Goal: Task Accomplishment & Management: Use online tool/utility

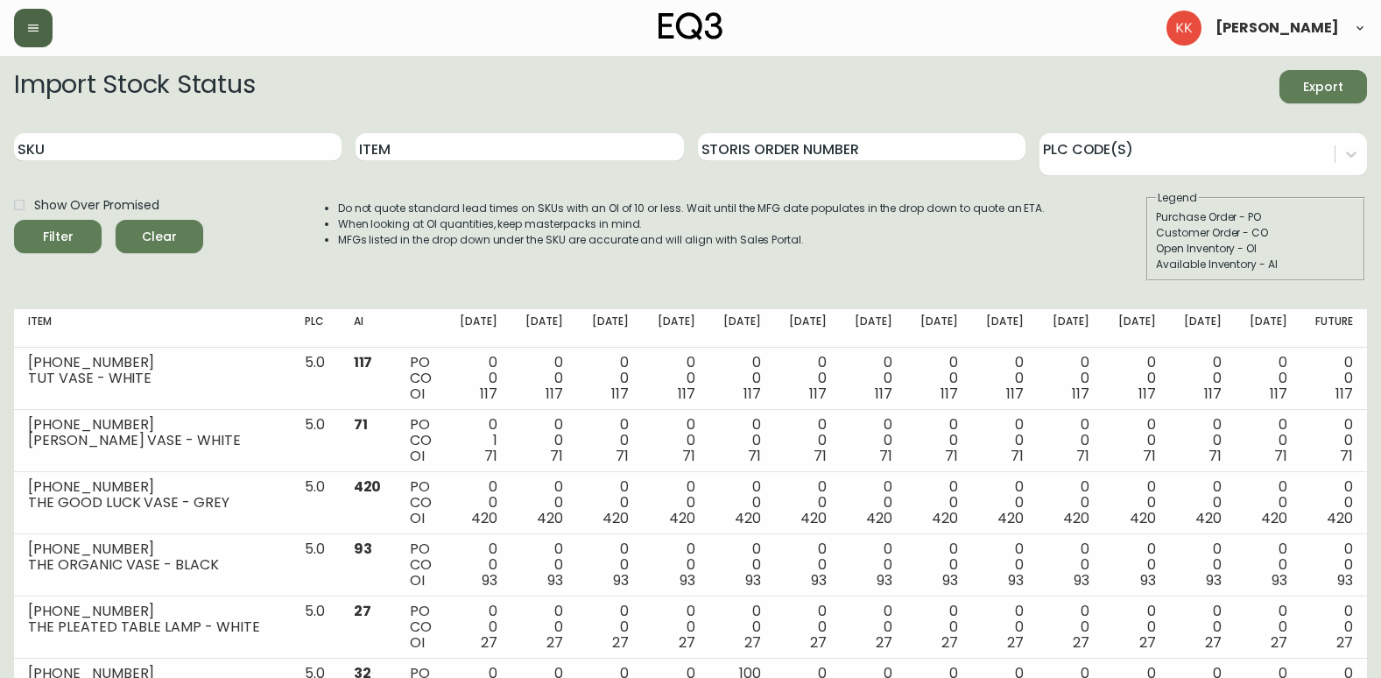
click at [37, 26] on icon "button" at bounding box center [33, 28] width 14 height 14
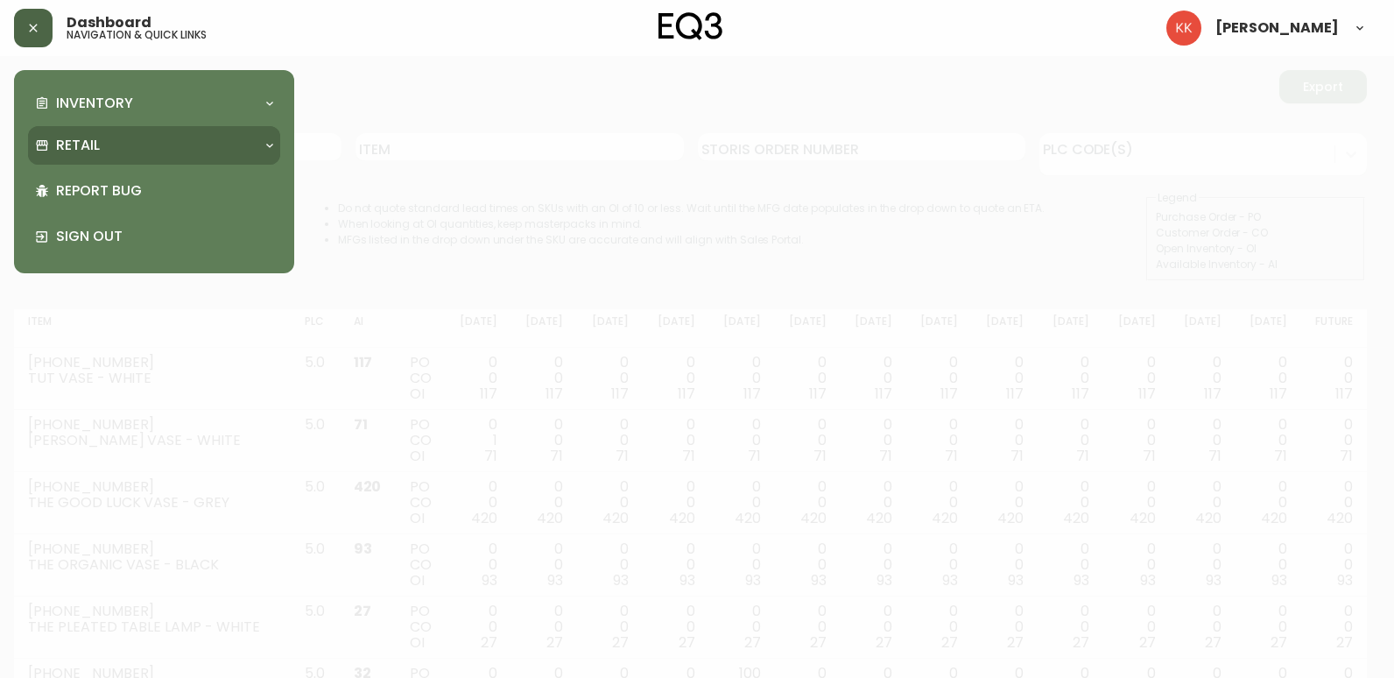
click at [118, 142] on div "Retail" at bounding box center [145, 145] width 221 height 19
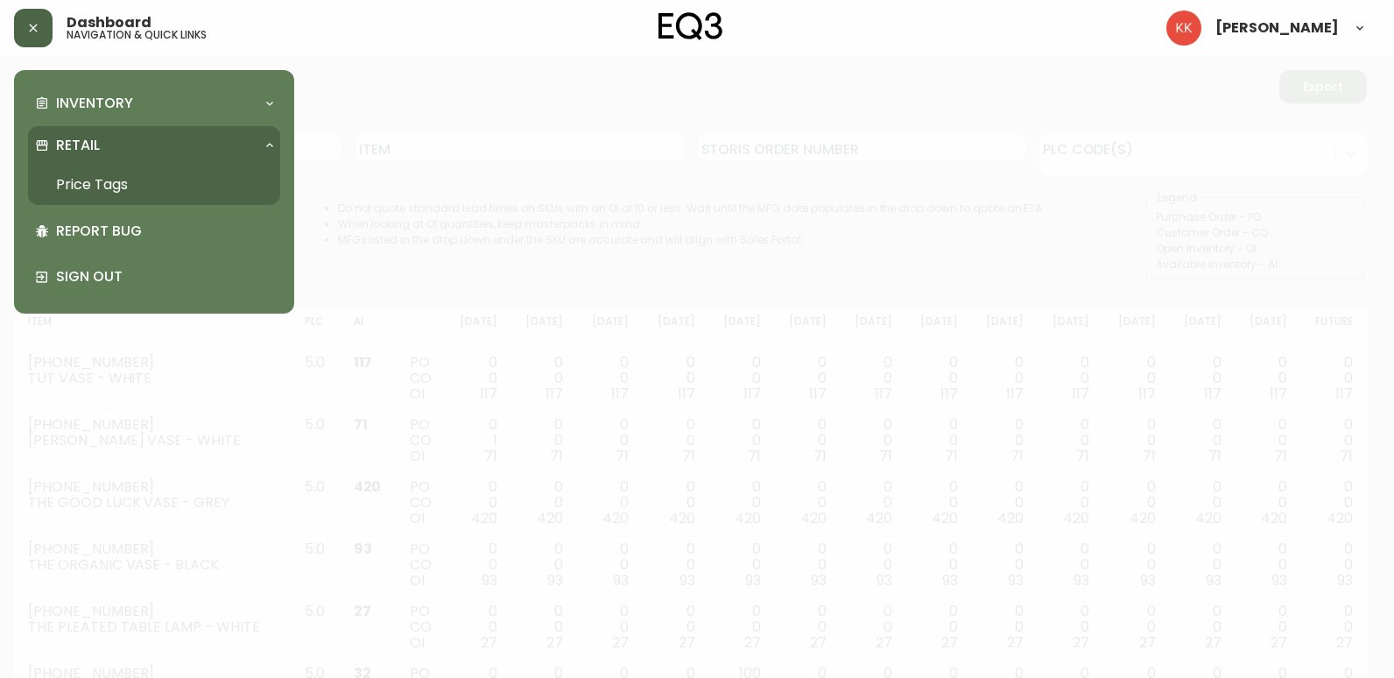
click at [107, 179] on link "Price Tags" at bounding box center [154, 185] width 252 height 40
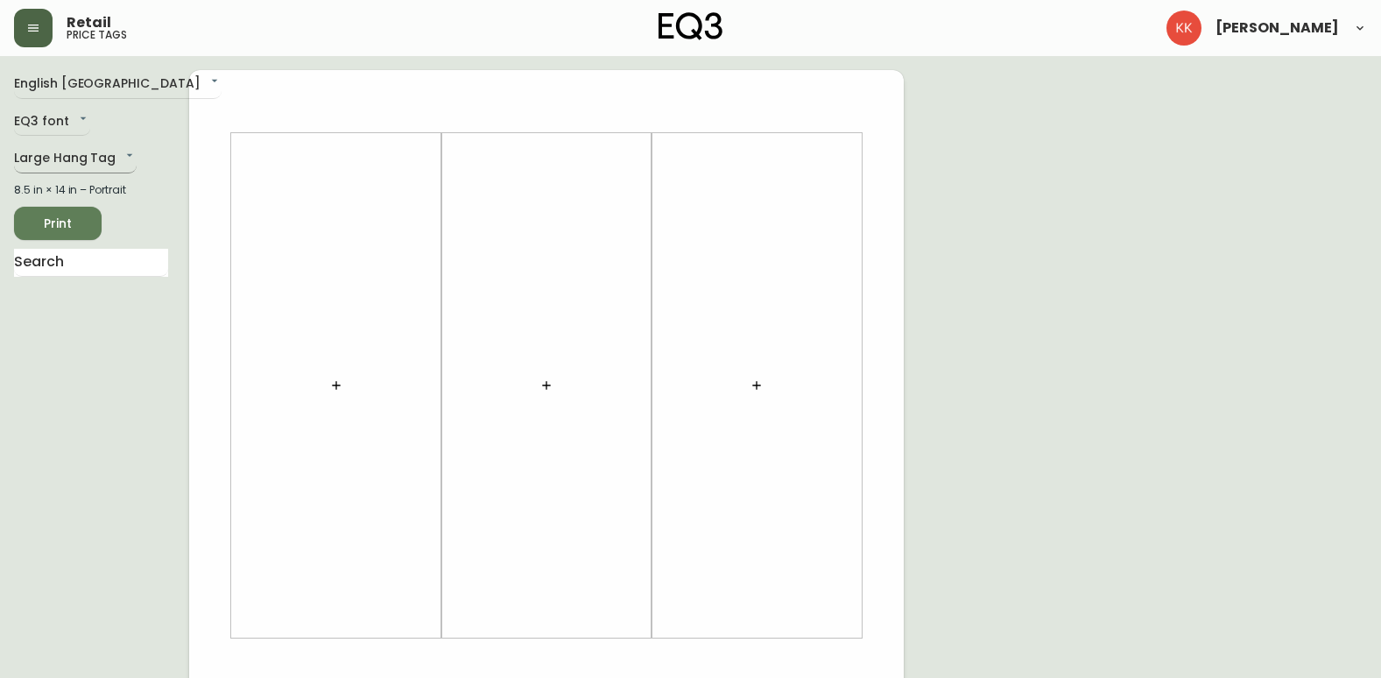
click at [118, 156] on body "Retail price tags [PERSON_NAME] English [GEOGRAPHIC_DATA] en_CA EQ3 font EQ3 La…" at bounding box center [690, 623] width 1381 height 1247
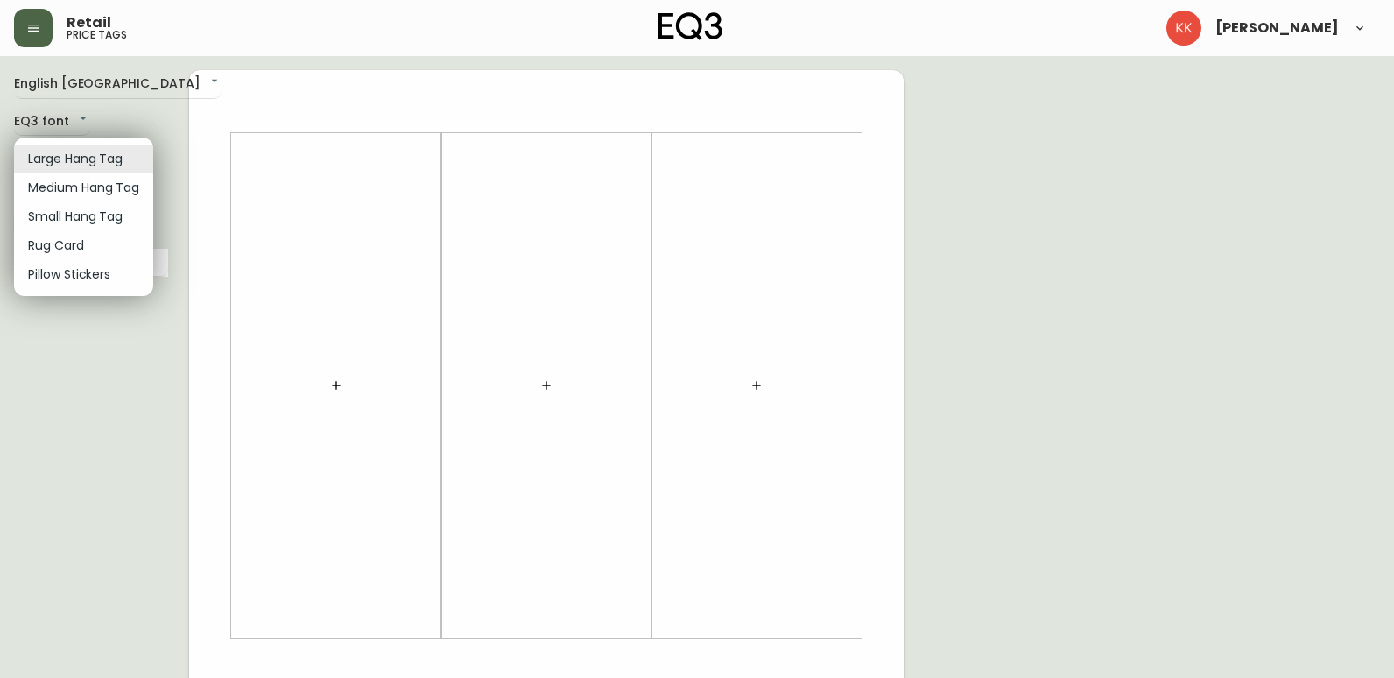
click at [93, 188] on li "Medium Hang Tag" at bounding box center [83, 187] width 139 height 29
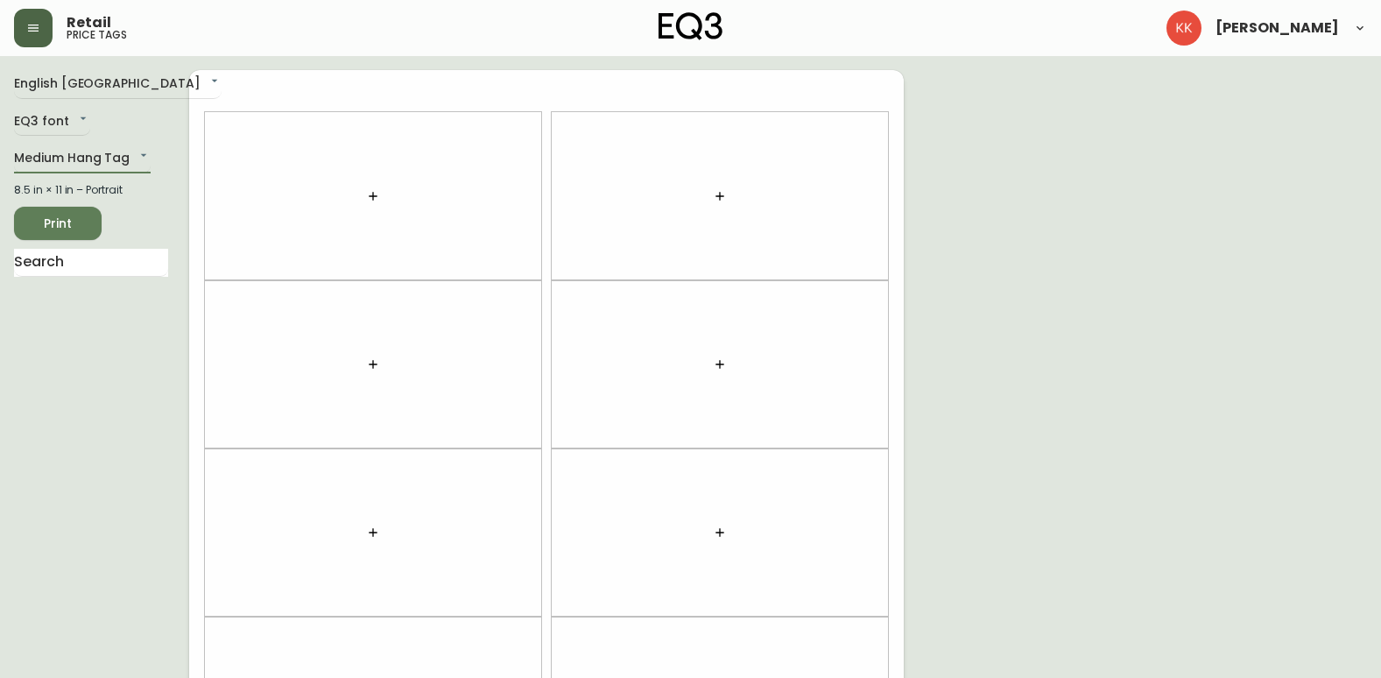
click at [373, 197] on icon "button" at bounding box center [373, 196] width 8 height 8
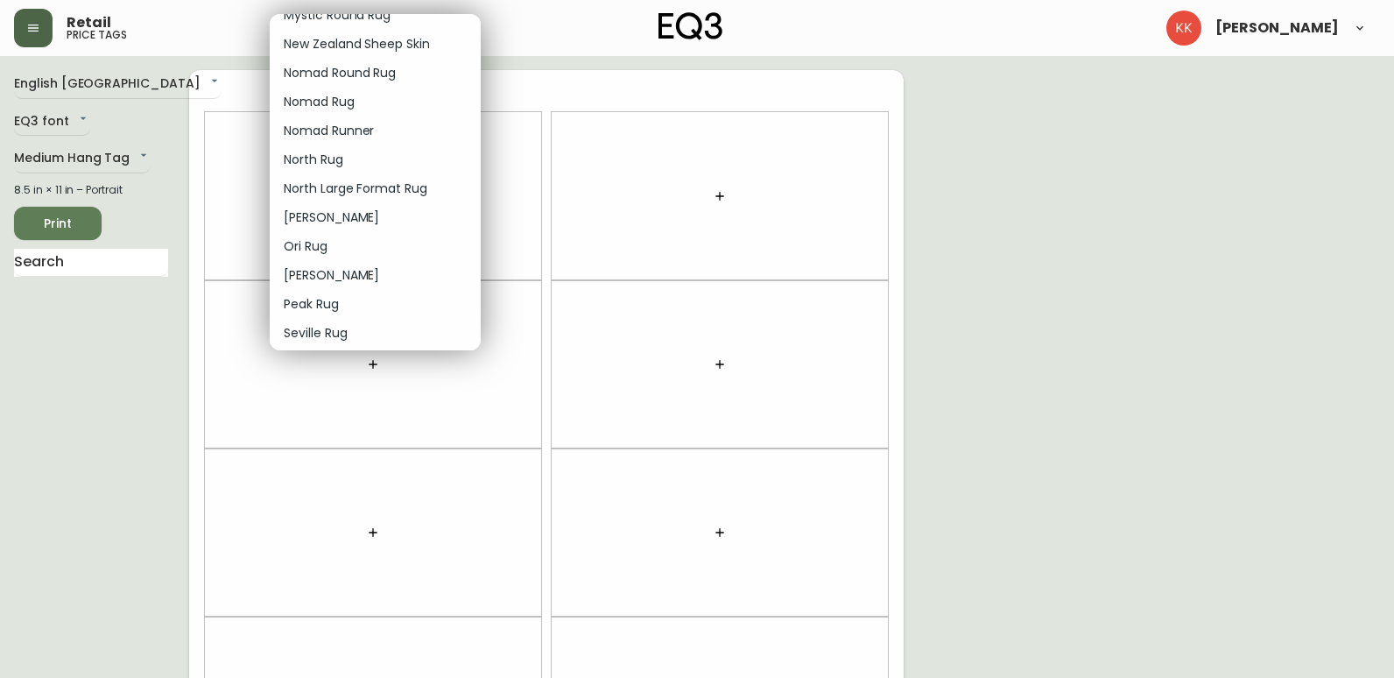
scroll to position [1226, 0]
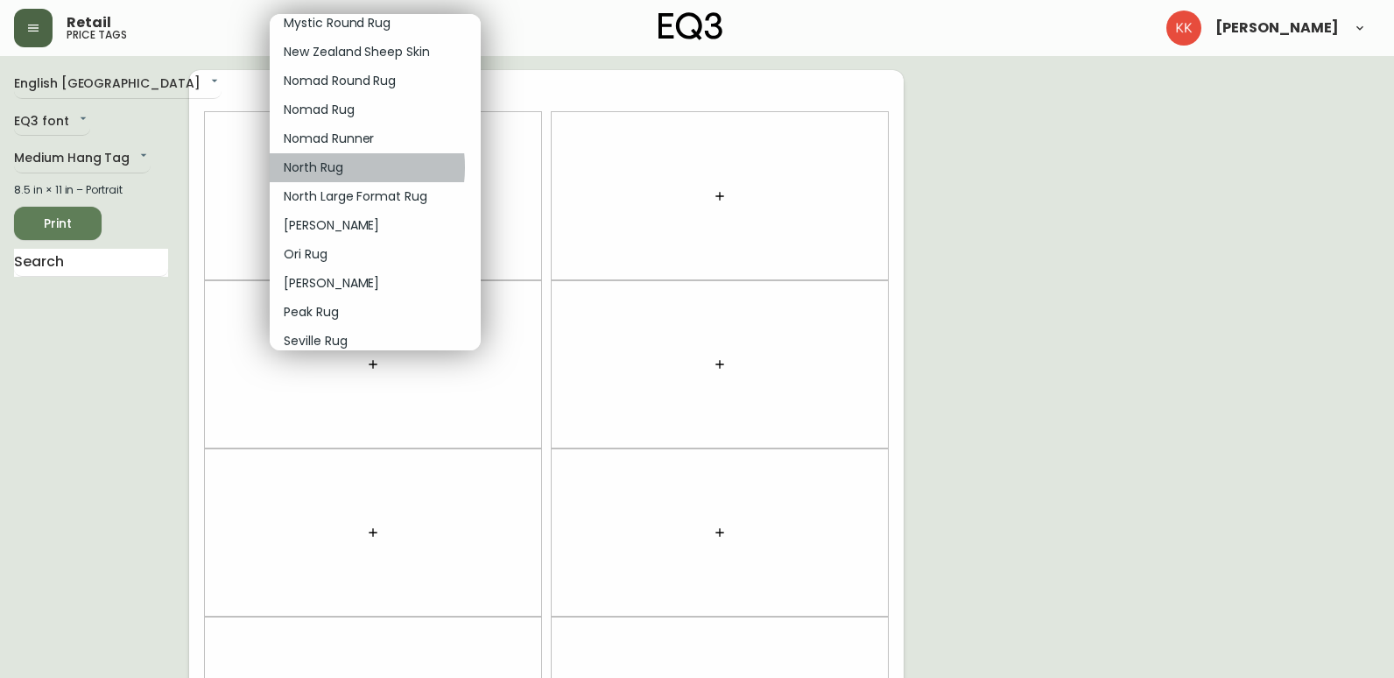
click at [324, 167] on p "North Rug" at bounding box center [314, 167] width 60 height 18
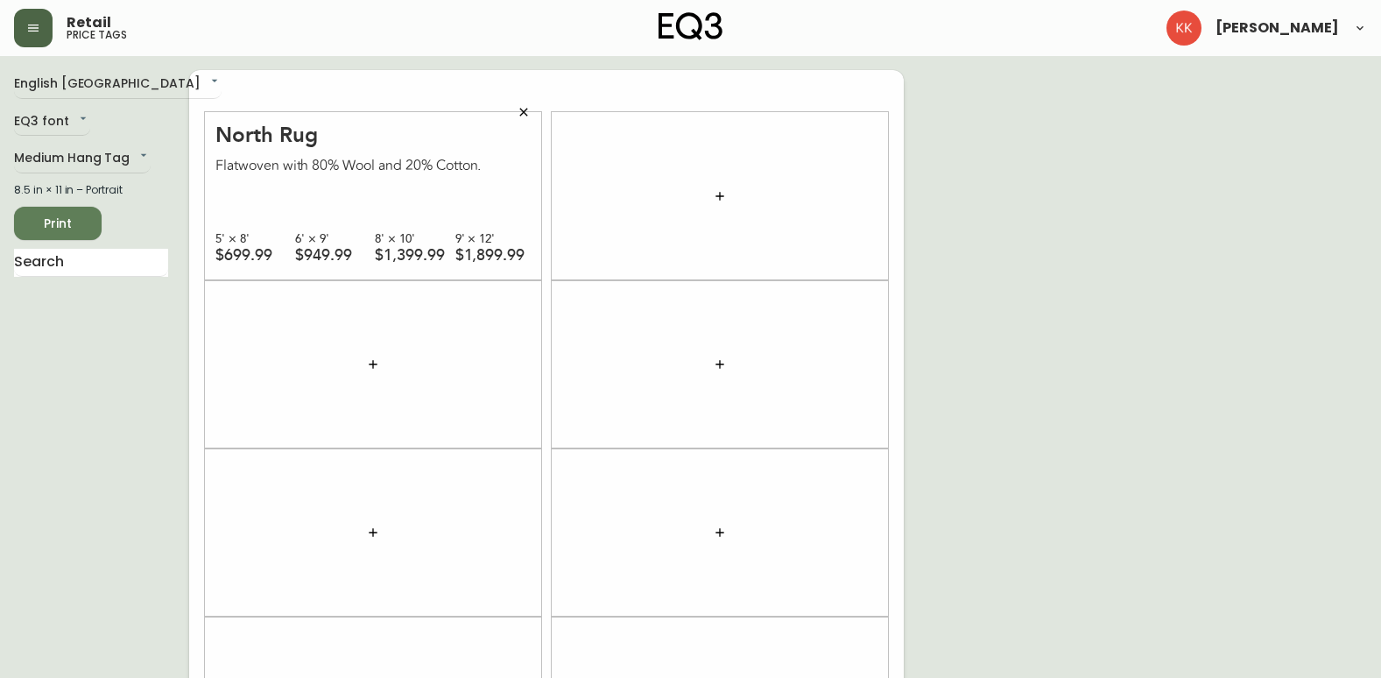
click at [527, 104] on button "button" at bounding box center [523, 112] width 35 height 35
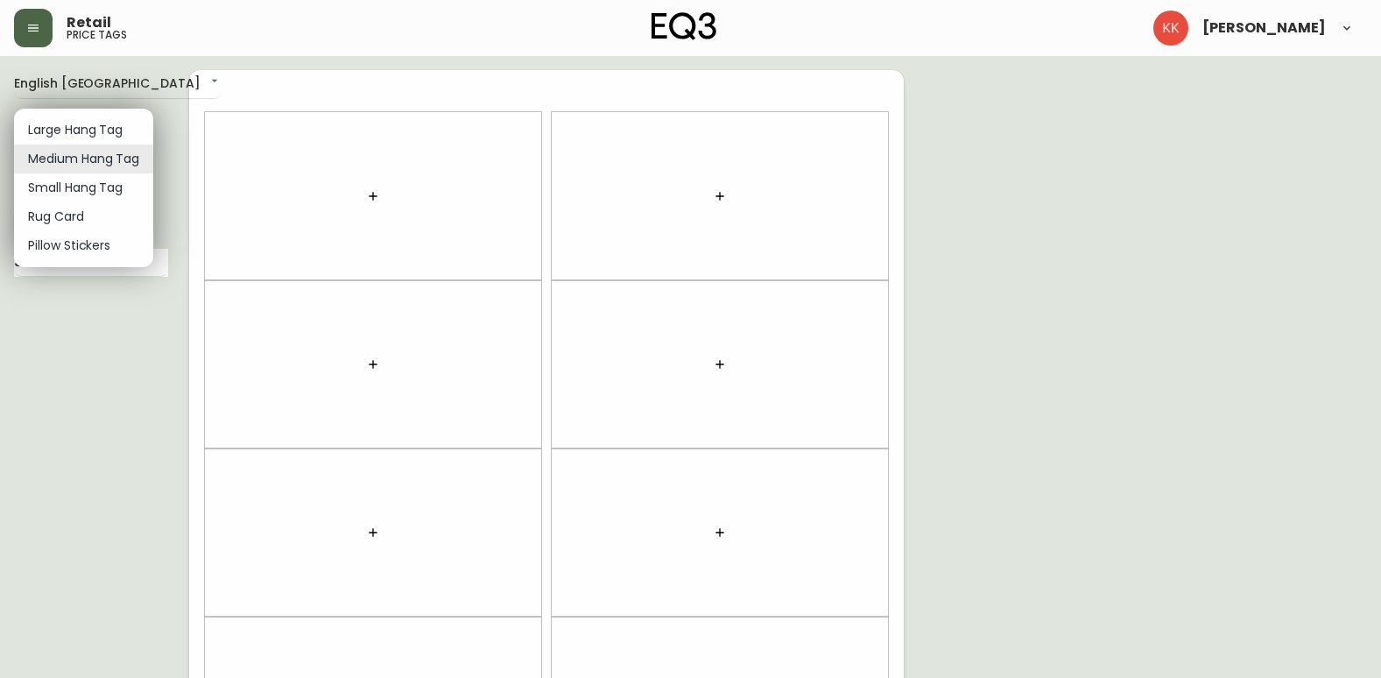
click at [129, 155] on body "Retail price tags [PERSON_NAME] English [GEOGRAPHIC_DATA] en_CA EQ3 font EQ3 Me…" at bounding box center [690, 497] width 1381 height 995
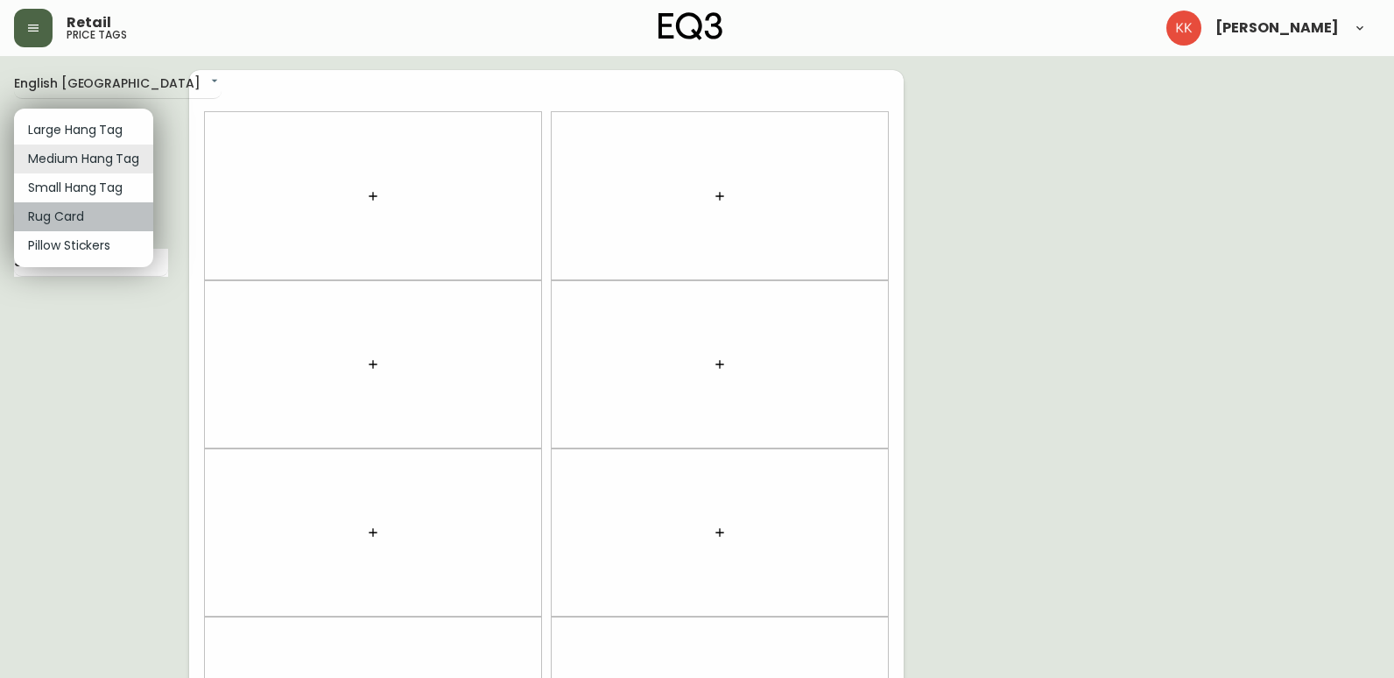
click at [75, 218] on li "Rug Card" at bounding box center [83, 216] width 139 height 29
type input "rugs"
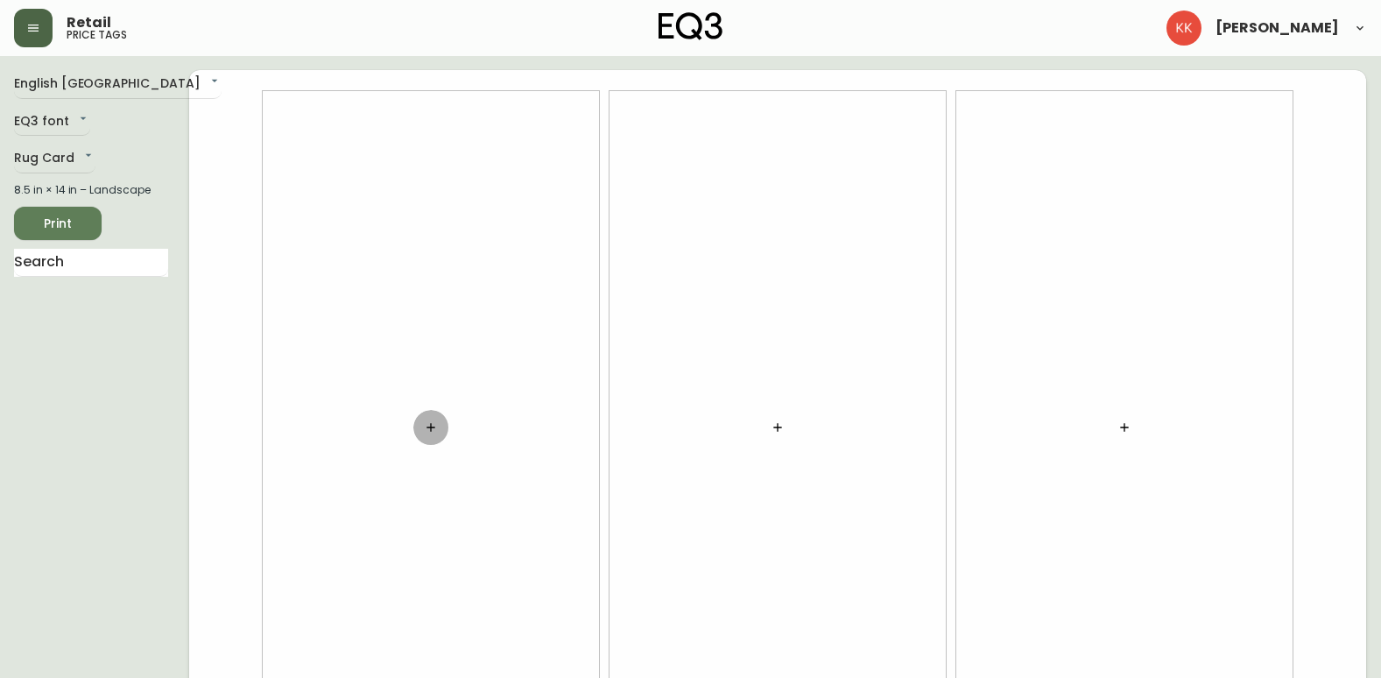
click at [435, 426] on icon "button" at bounding box center [431, 427] width 14 height 14
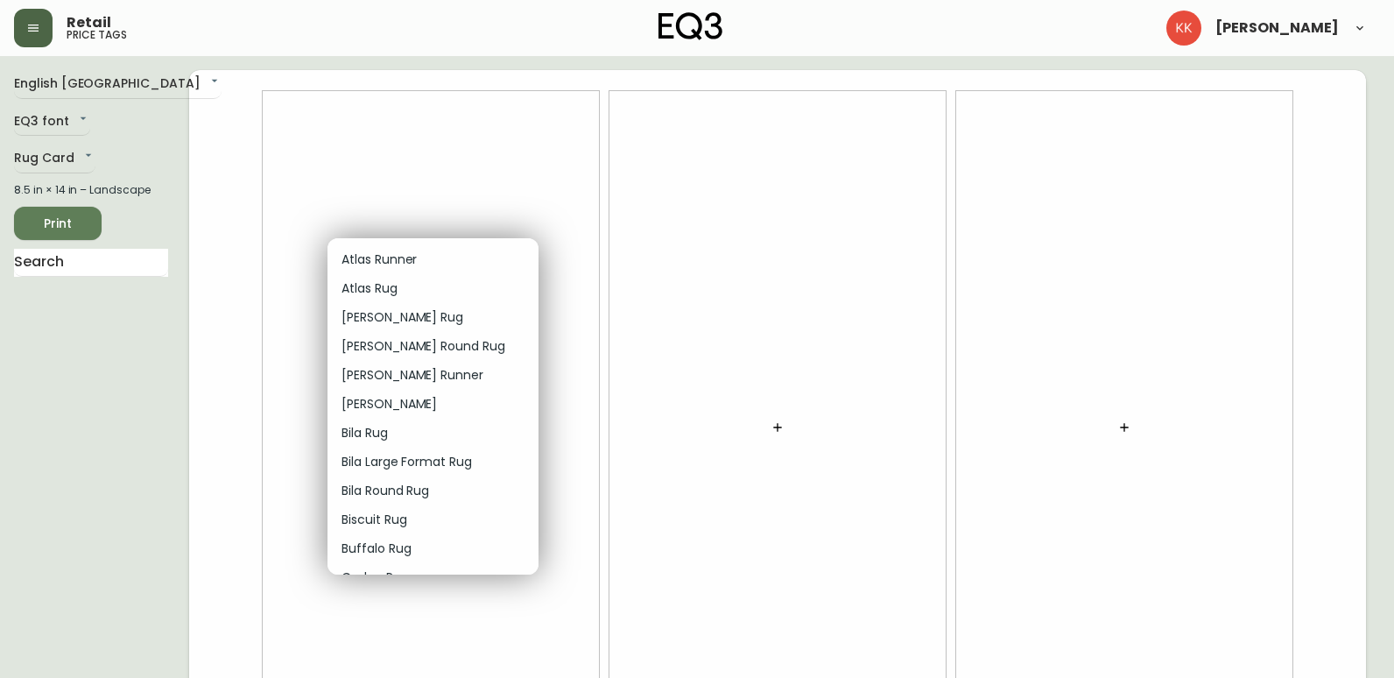
click at [368, 428] on p "Bila Rug" at bounding box center [364, 433] width 46 height 18
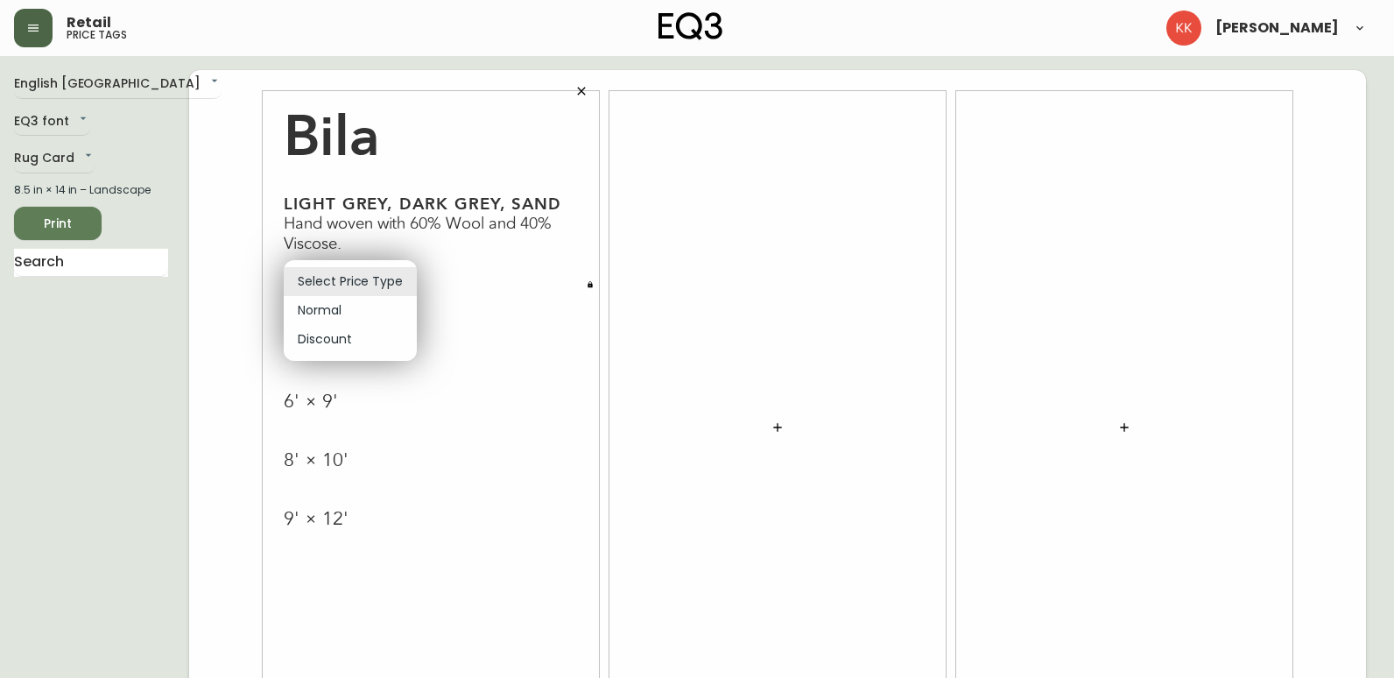
click at [382, 278] on body "Retail price tags [PERSON_NAME] English [GEOGRAPHIC_DATA] en_CA EQ3 font EQ3 Ru…" at bounding box center [697, 392] width 1394 height 785
click at [343, 351] on li "Discount" at bounding box center [350, 339] width 133 height 29
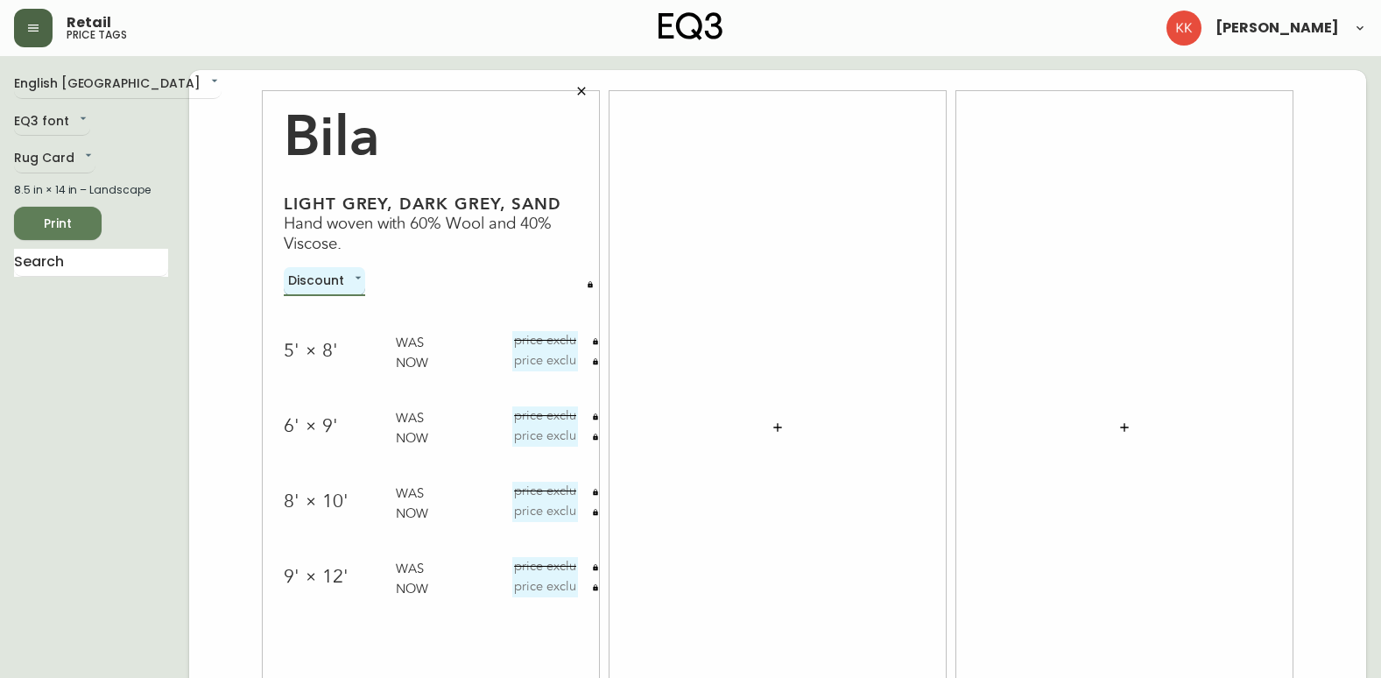
click at [346, 285] on body "Retail price tags [PERSON_NAME] English [GEOGRAPHIC_DATA] en_CA EQ3 font EQ3 Ru…" at bounding box center [690, 392] width 1381 height 785
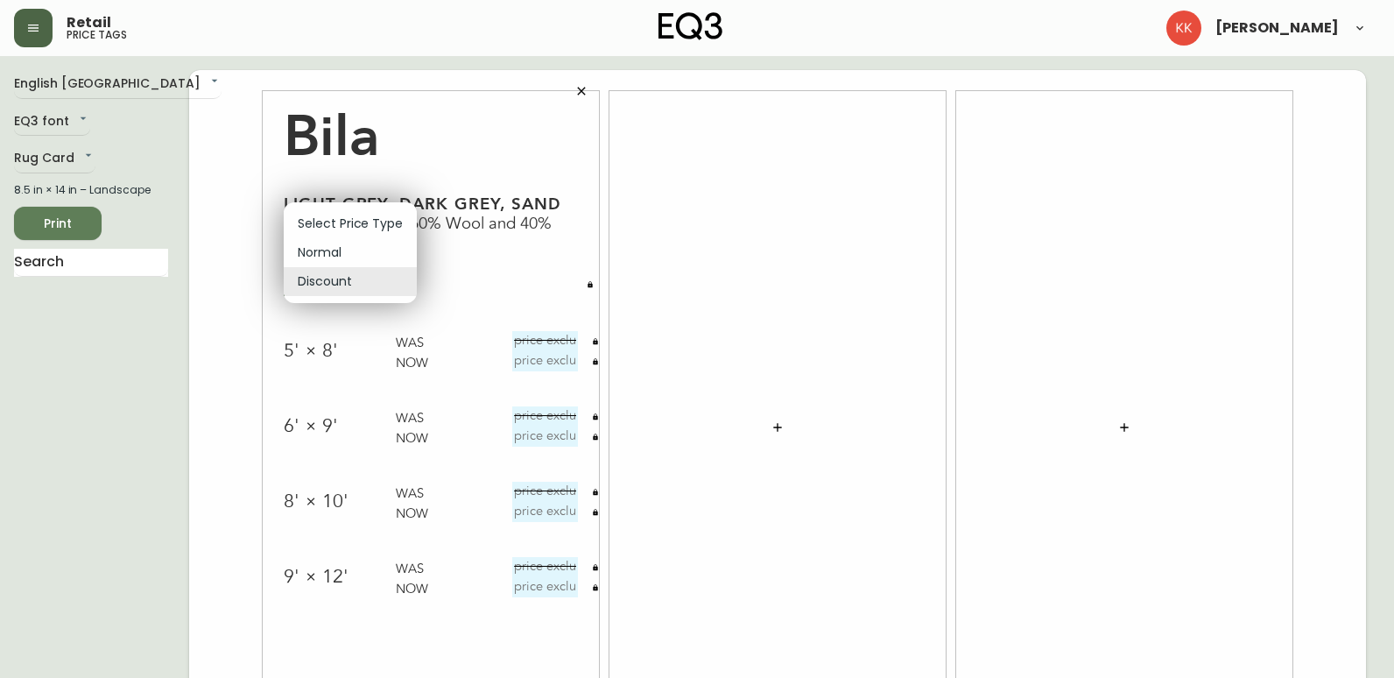
click at [341, 244] on li "Normal" at bounding box center [350, 252] width 133 height 29
type input "normal"
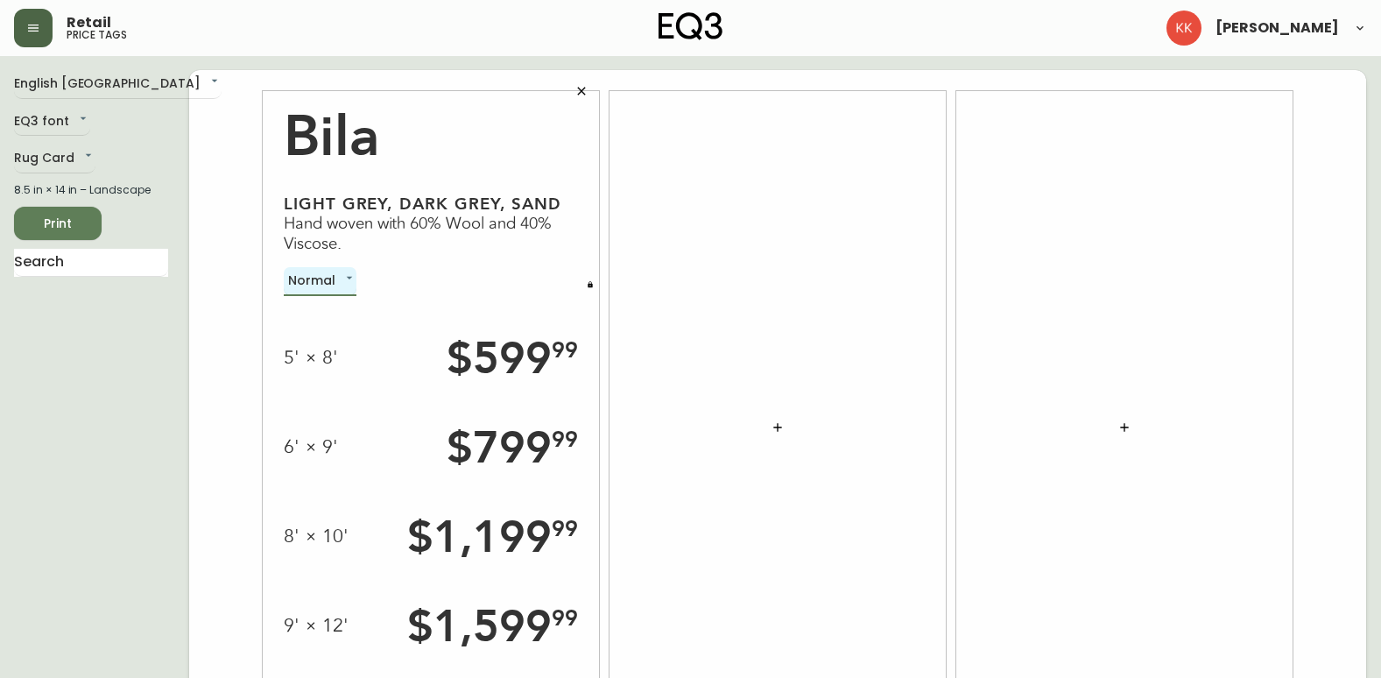
click at [579, 92] on icon "button" at bounding box center [581, 91] width 14 height 14
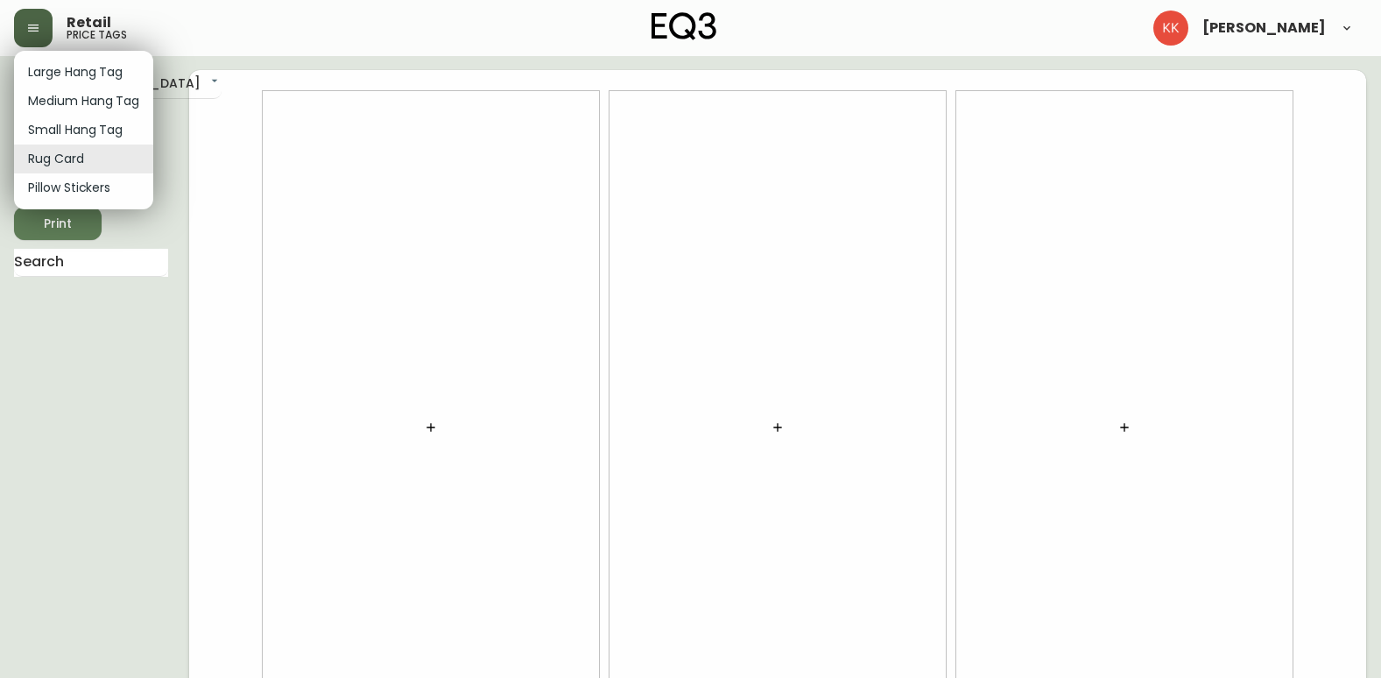
click at [74, 158] on body "Retail price tags [PERSON_NAME] English [GEOGRAPHIC_DATA] en_CA EQ3 font EQ3 Ru…" at bounding box center [690, 392] width 1381 height 785
click at [86, 124] on li "Small Hang Tag" at bounding box center [83, 130] width 139 height 29
type input "small"
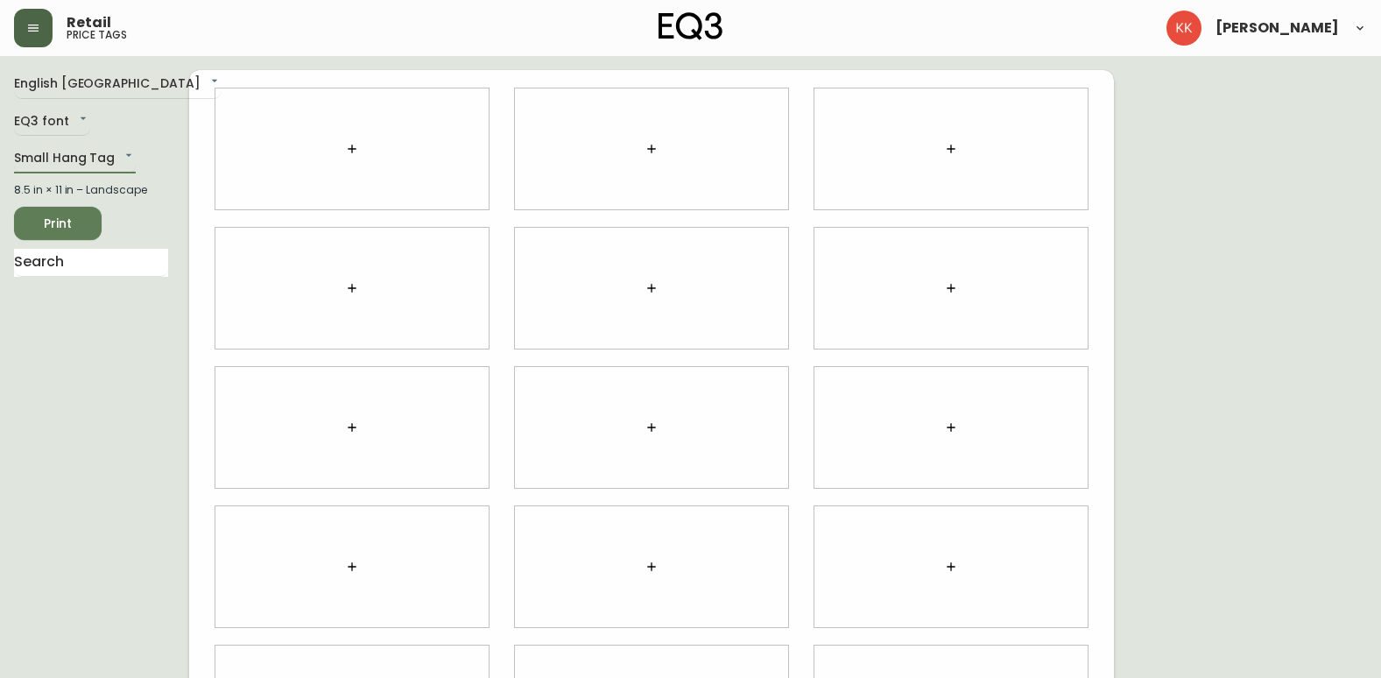
click at [340, 148] on button "button" at bounding box center [351, 148] width 35 height 35
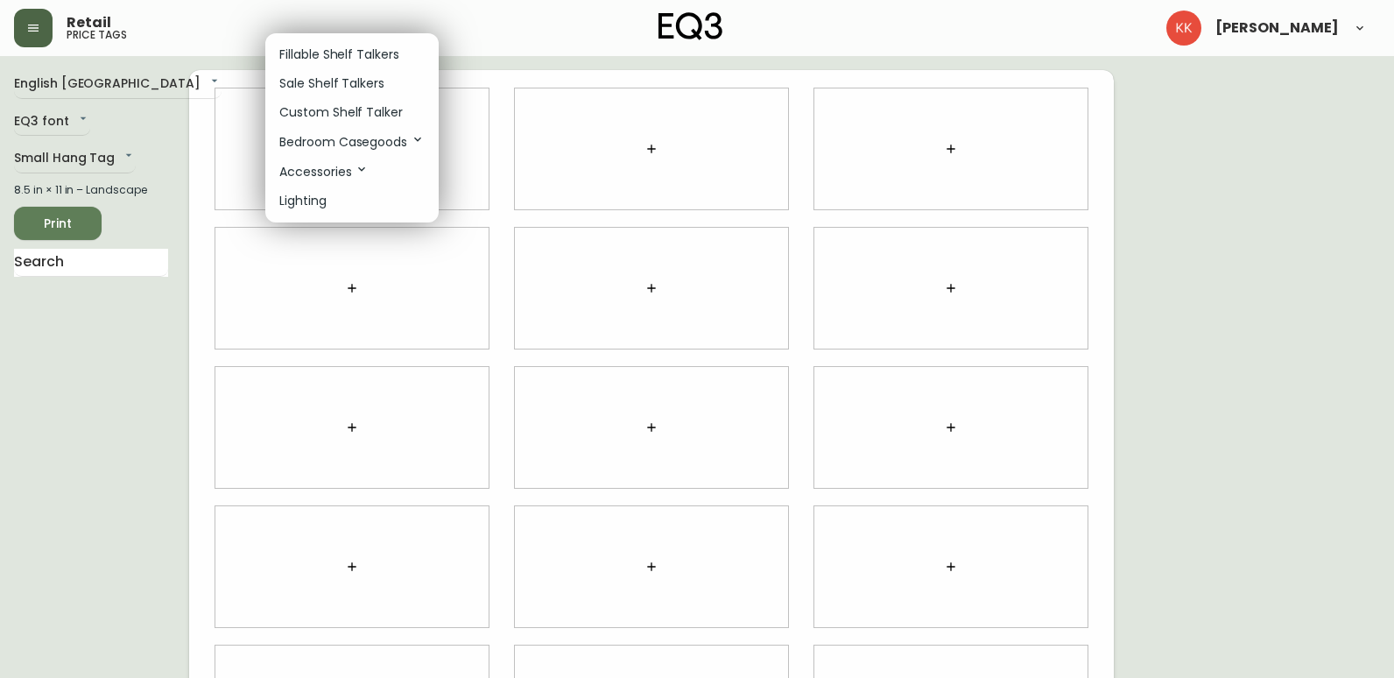
click at [355, 114] on p "Custom Shelf Talker" at bounding box center [340, 112] width 123 height 18
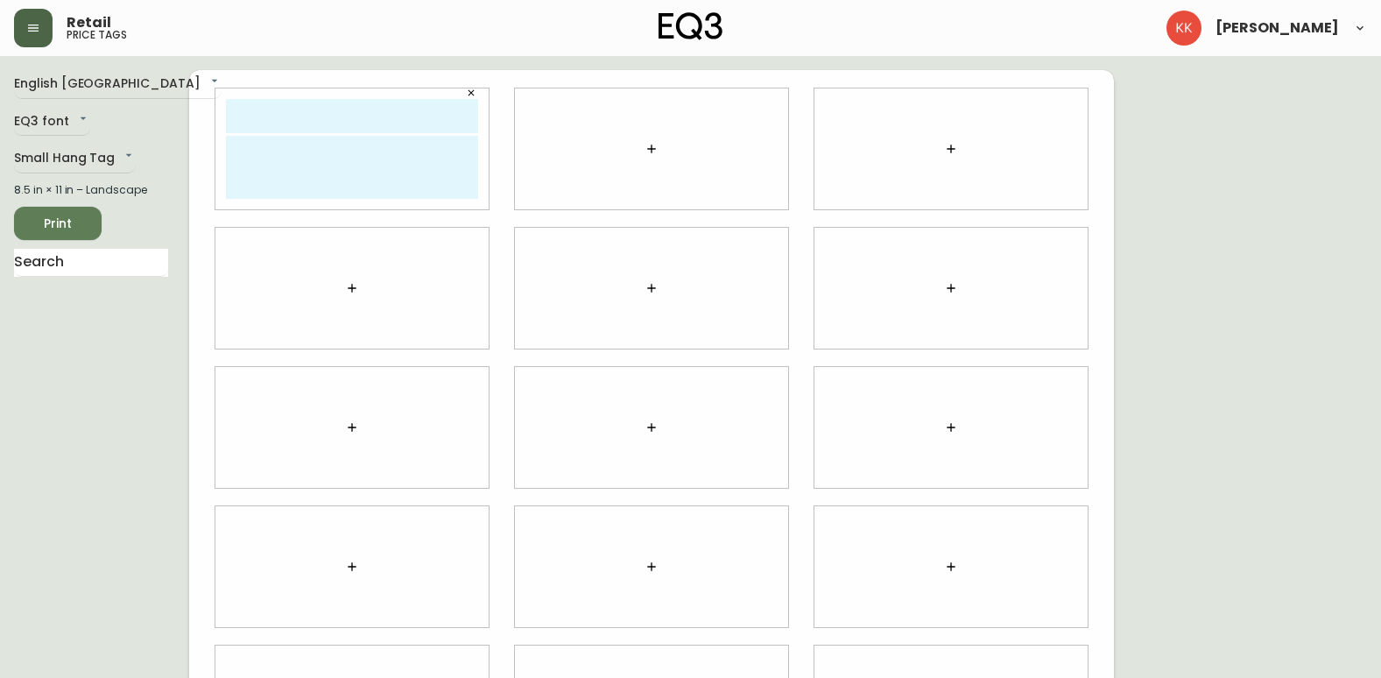
click at [339, 124] on input "text" at bounding box center [352, 116] width 252 height 34
type input "Loopy Rug 8x10"
click at [311, 168] on textarea at bounding box center [352, 167] width 252 height 63
click at [653, 151] on icon "button" at bounding box center [651, 149] width 14 height 14
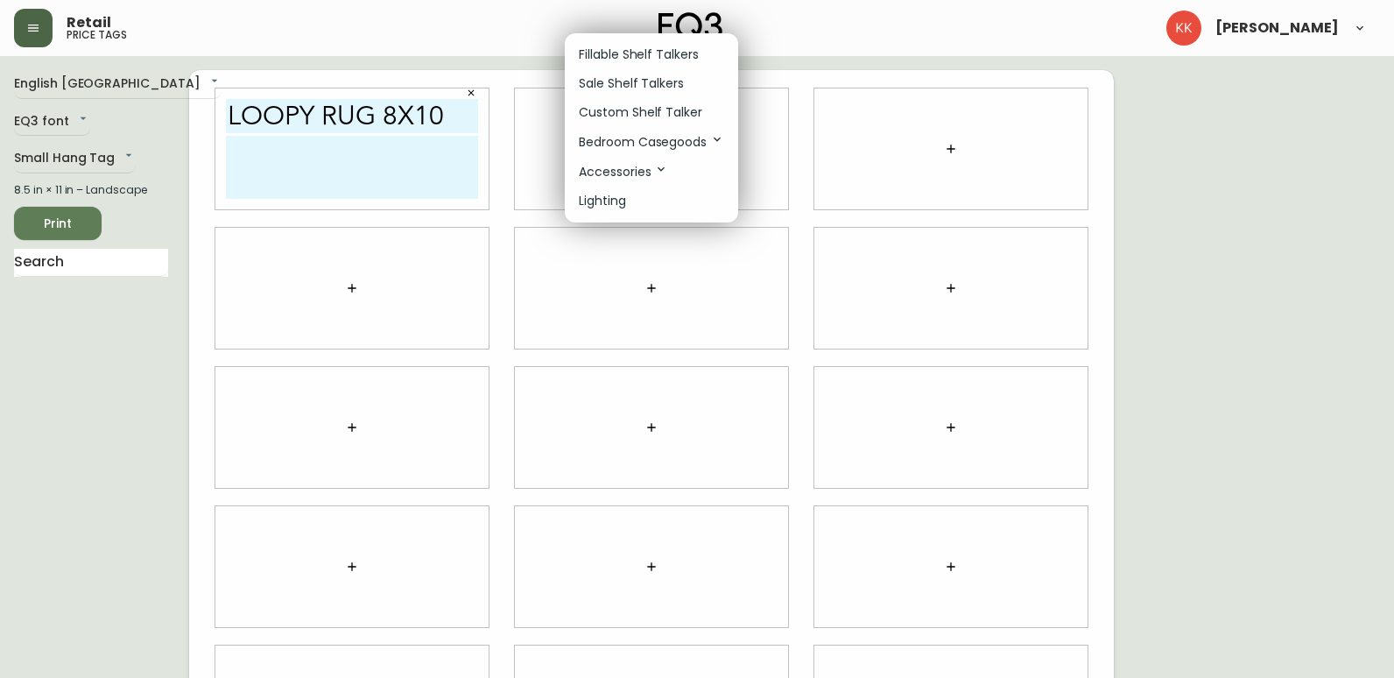
click at [669, 55] on p "Fillable Shelf Talkers" at bounding box center [639, 55] width 120 height 18
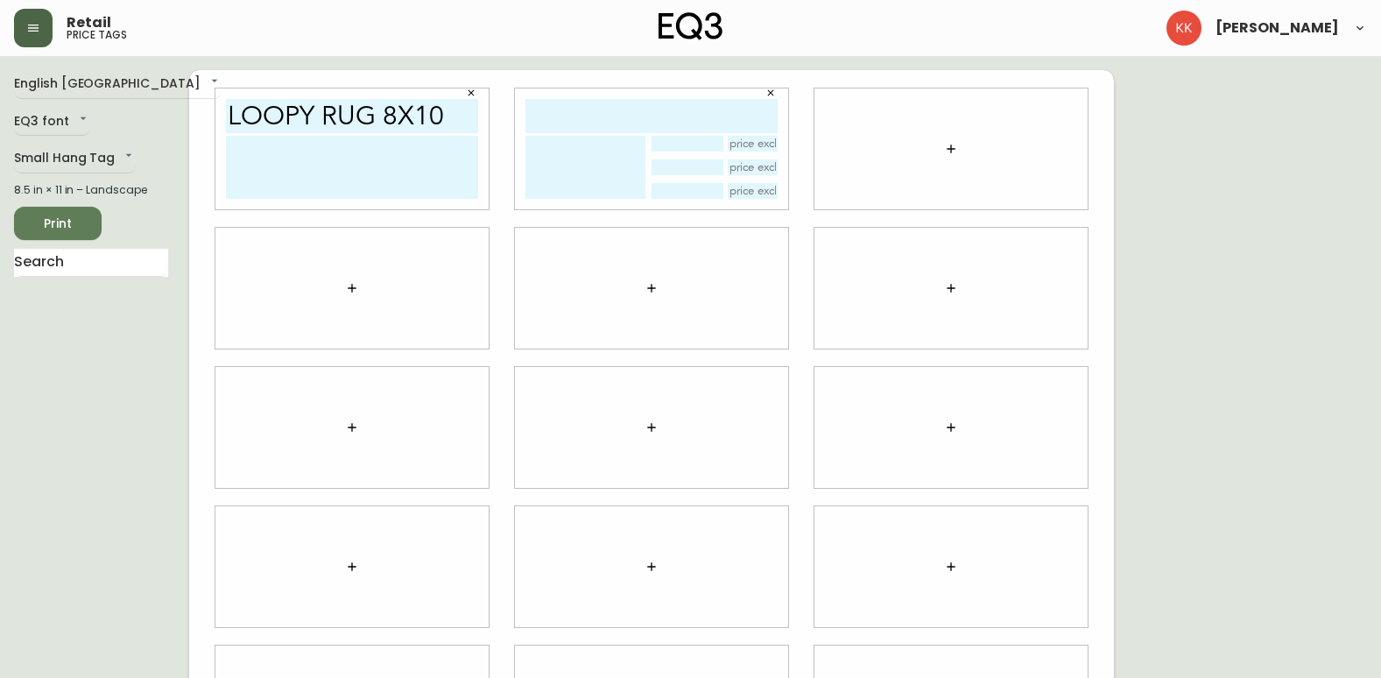
drag, startPoint x: 706, startPoint y: 115, endPoint x: 680, endPoint y: 121, distance: 26.1
click at [706, 115] on input "text" at bounding box center [651, 116] width 252 height 34
drag, startPoint x: 597, startPoint y: 284, endPoint x: 629, endPoint y: 259, distance: 39.9
click at [597, 284] on div at bounding box center [651, 288] width 273 height 121
drag, startPoint x: 748, startPoint y: 144, endPoint x: 679, endPoint y: 151, distance: 69.6
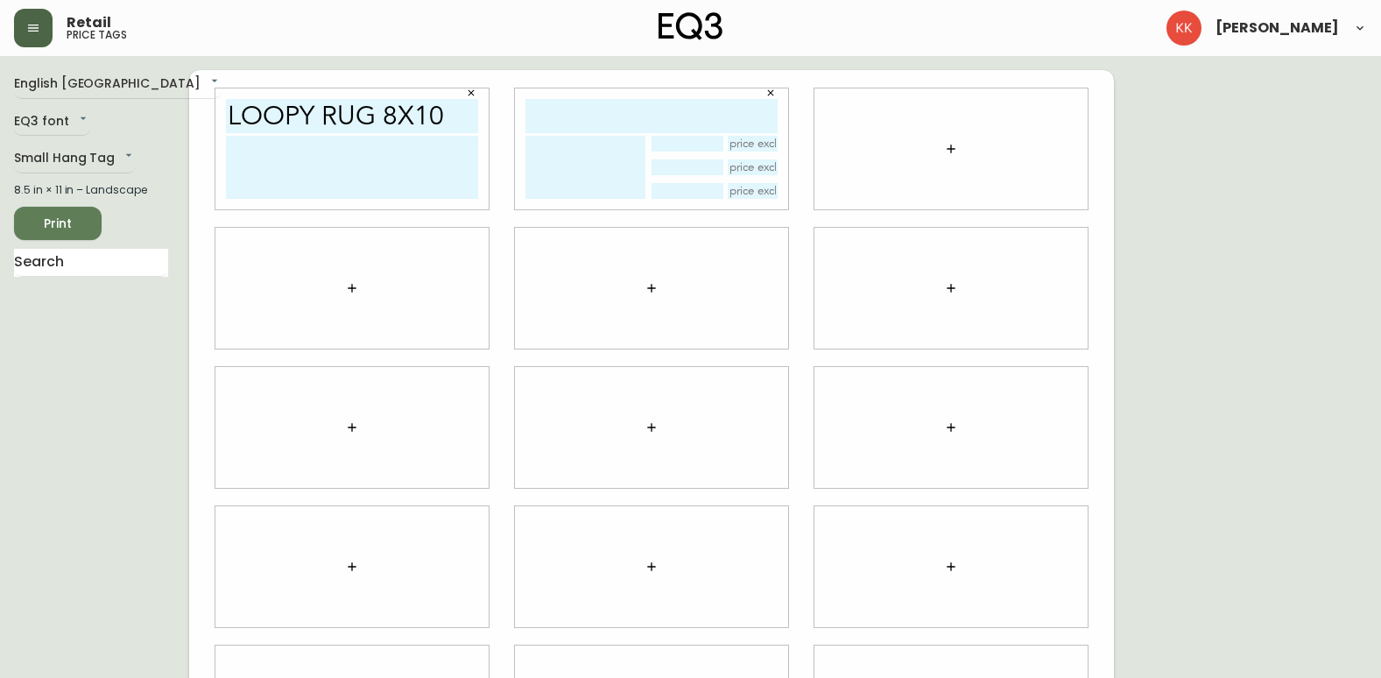
click at [747, 143] on input "text" at bounding box center [753, 144] width 51 height 16
click at [679, 151] on div at bounding box center [714, 167] width 126 height 63
drag, startPoint x: 679, startPoint y: 168, endPoint x: 730, endPoint y: 169, distance: 51.7
click at [681, 169] on input "text" at bounding box center [686, 167] width 71 height 16
click at [755, 174] on input "text" at bounding box center [753, 167] width 51 height 16
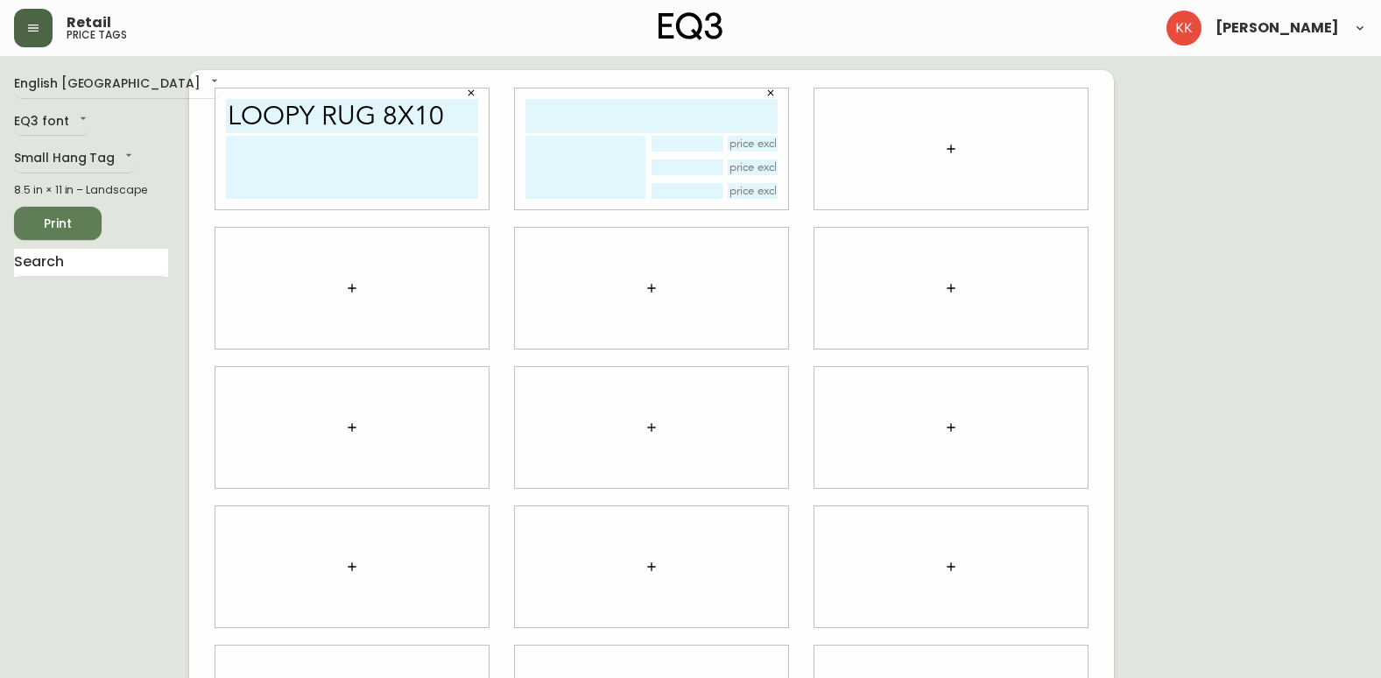
drag, startPoint x: 686, startPoint y: 196, endPoint x: 768, endPoint y: 196, distance: 81.4
click at [711, 196] on input "text" at bounding box center [686, 191] width 71 height 16
click at [779, 197] on div at bounding box center [651, 148] width 273 height 121
click at [775, 90] on icon "button" at bounding box center [770, 93] width 11 height 11
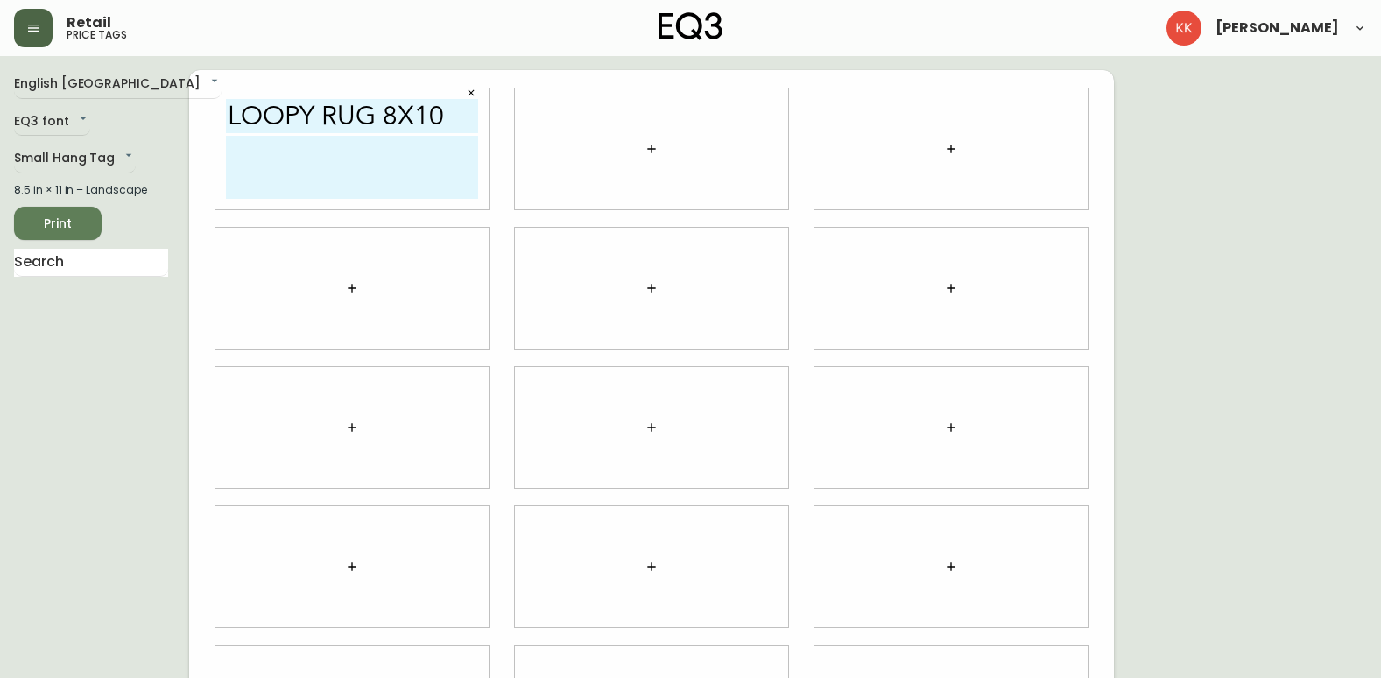
click at [652, 147] on icon "button" at bounding box center [651, 149] width 14 height 14
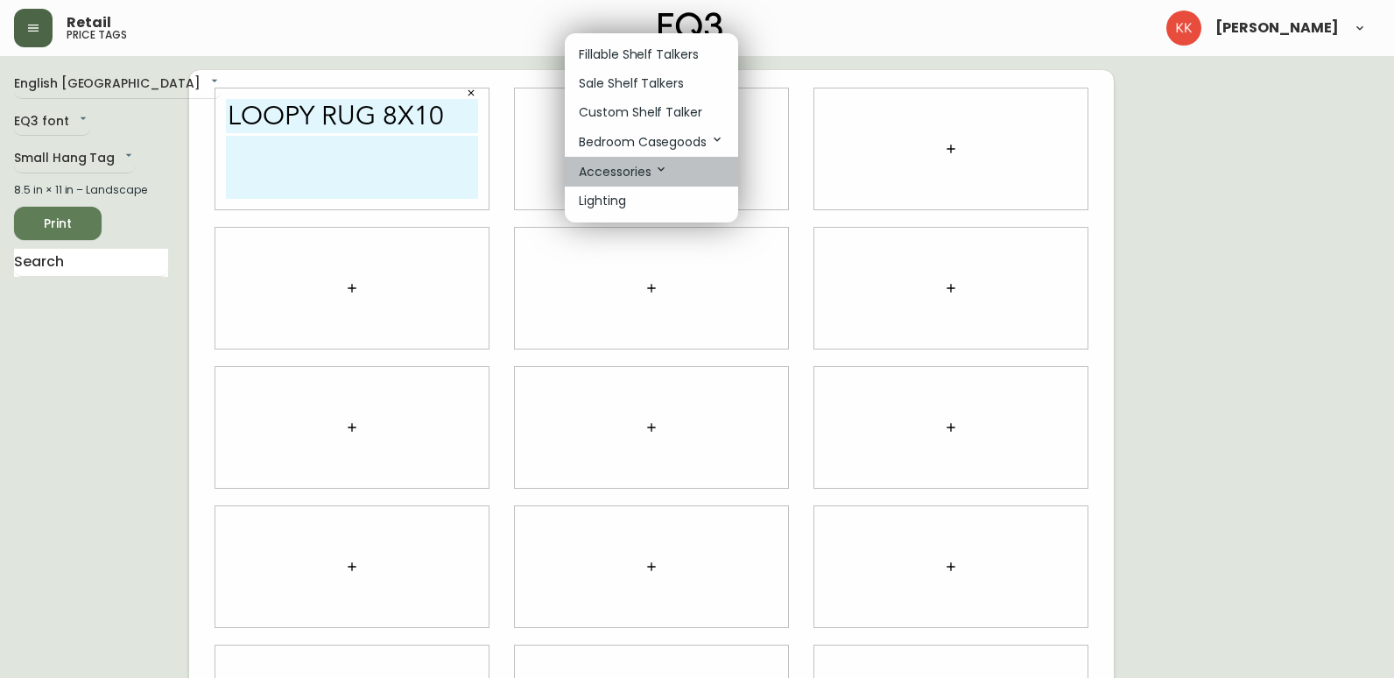
click at [649, 164] on p "Accessories" at bounding box center [623, 171] width 89 height 19
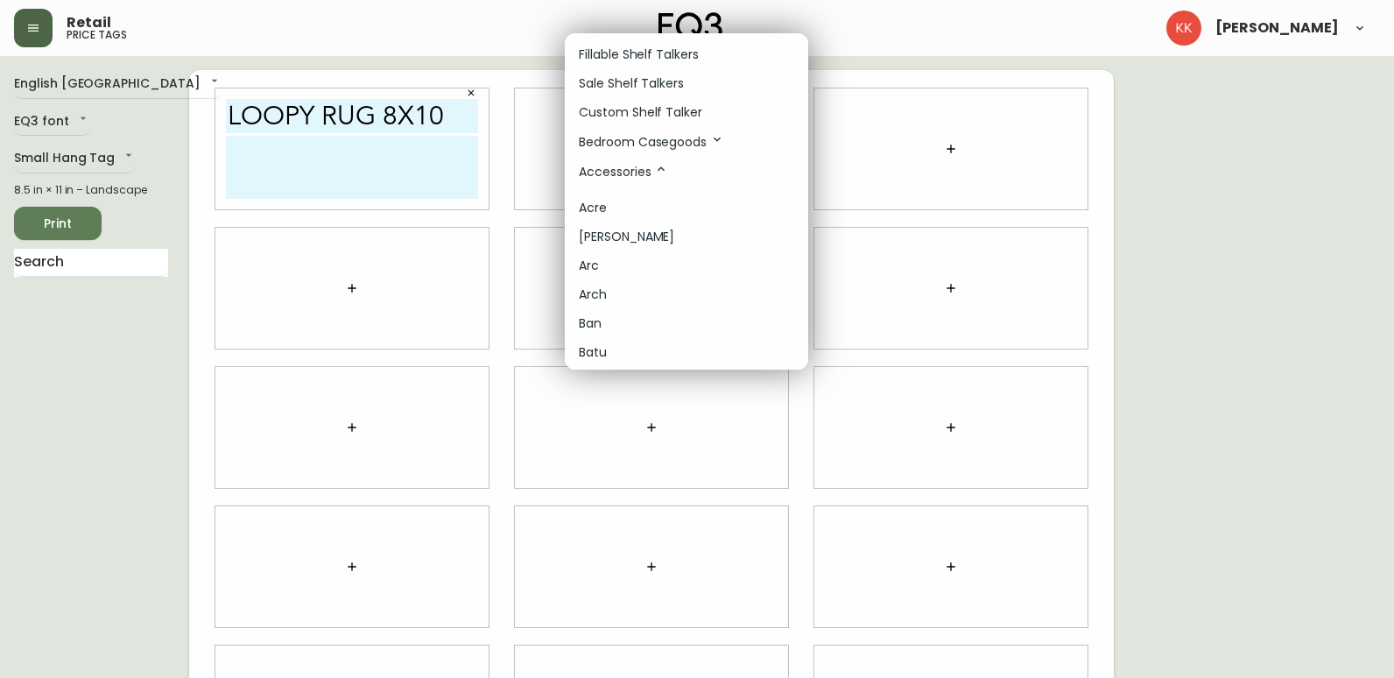
click at [678, 81] on p "Sale Shelf Talkers" at bounding box center [631, 83] width 105 height 18
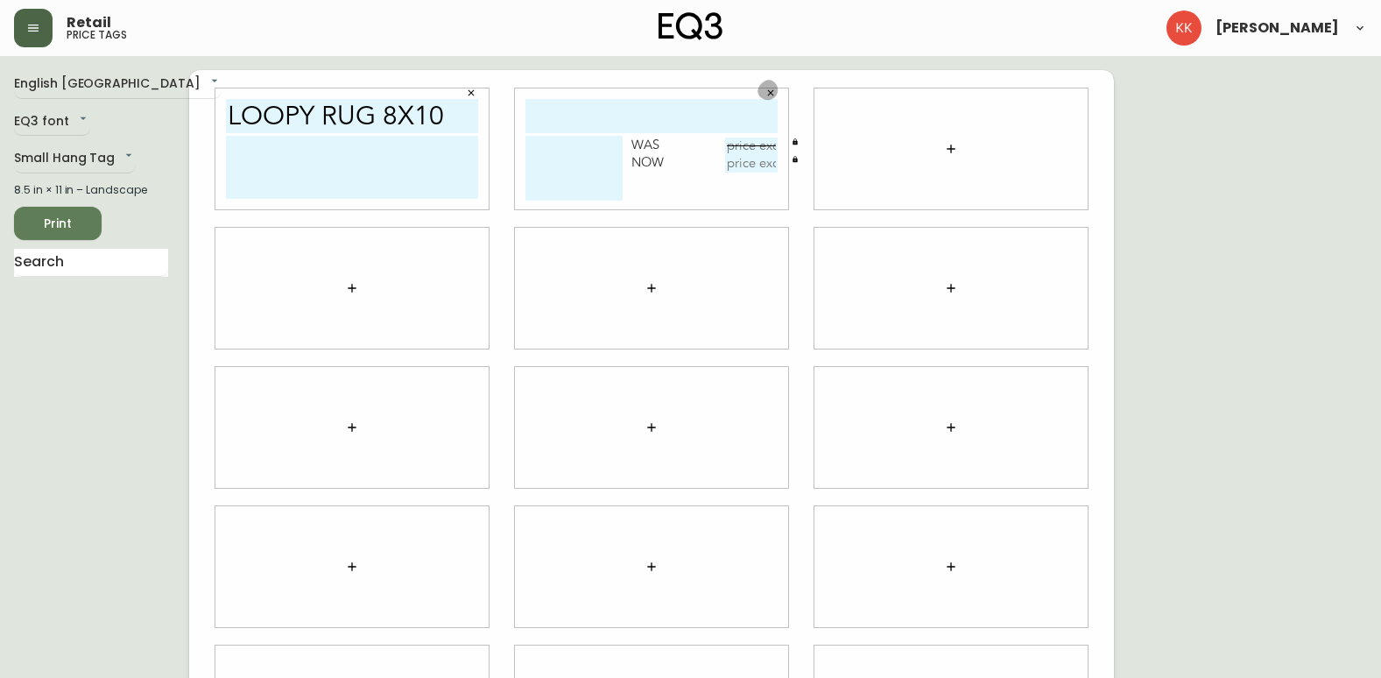
click at [769, 91] on icon "button" at bounding box center [770, 93] width 11 height 11
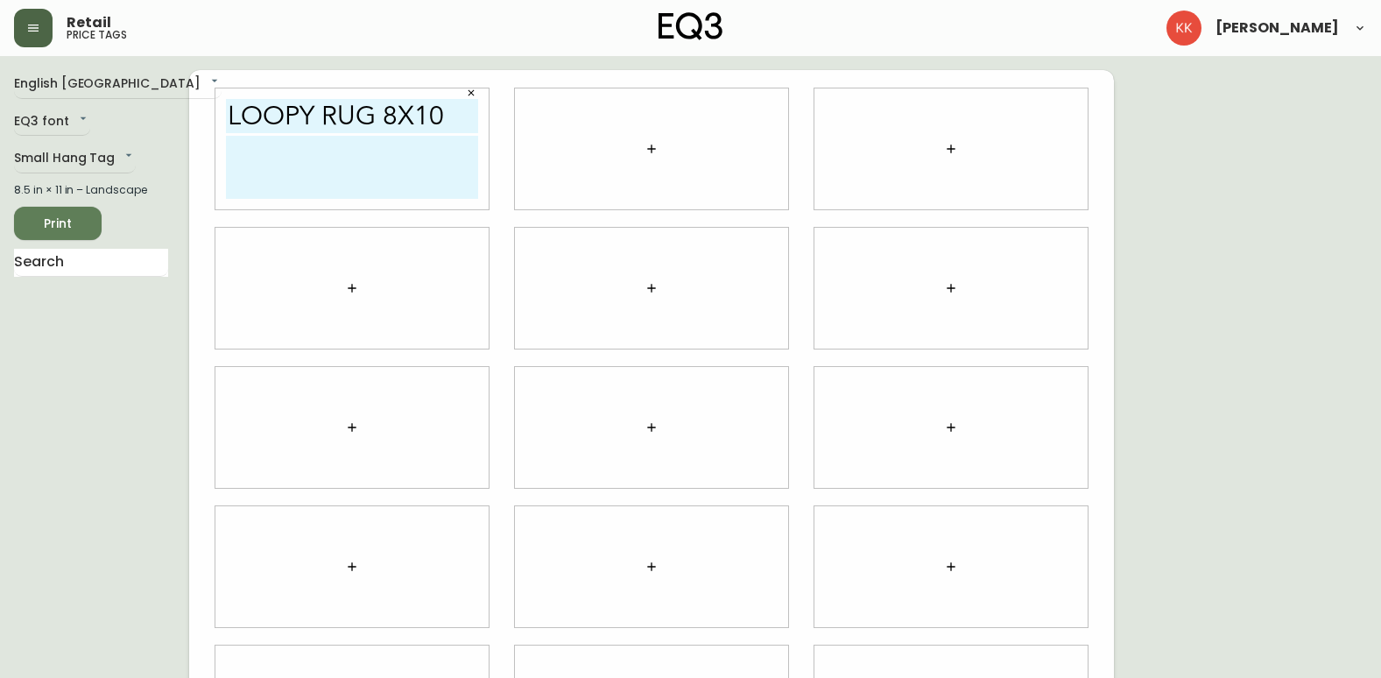
click at [654, 152] on icon "button" at bounding box center [651, 149] width 14 height 14
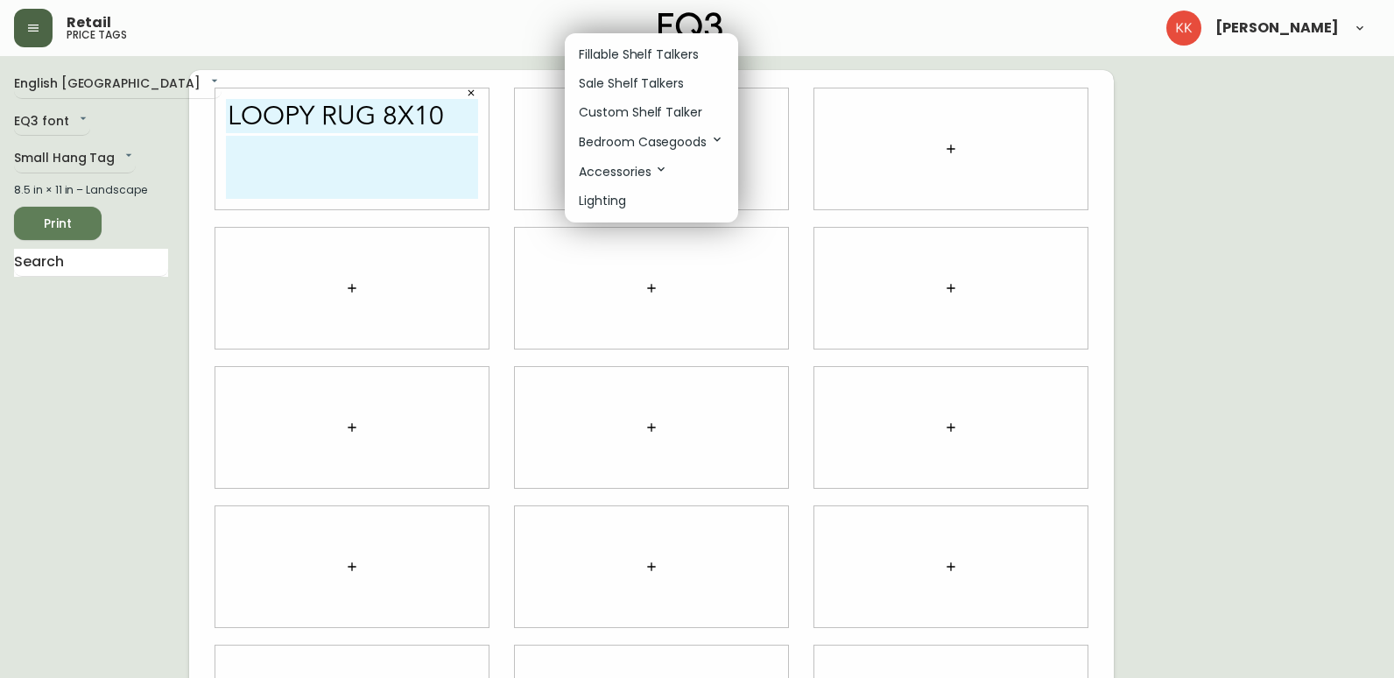
click at [658, 52] on p "Fillable Shelf Talkers" at bounding box center [639, 55] width 120 height 18
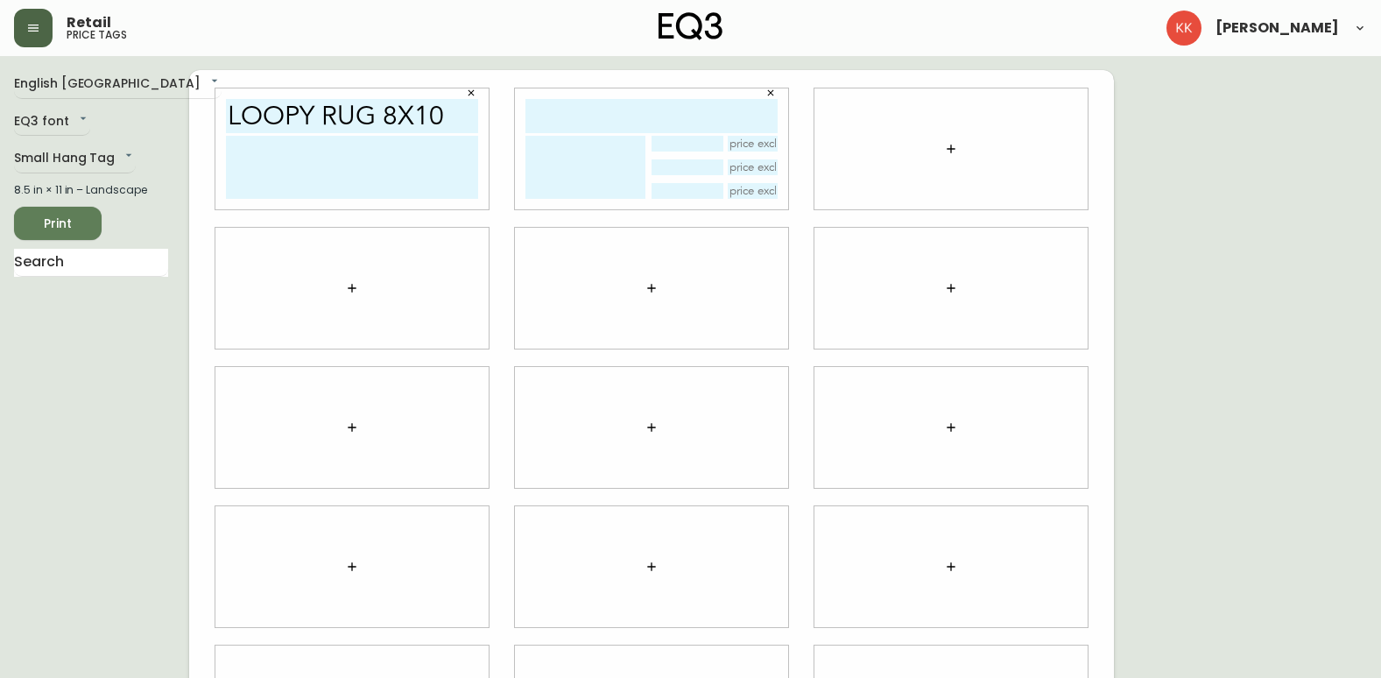
click at [776, 93] on button "button" at bounding box center [770, 93] width 26 height 26
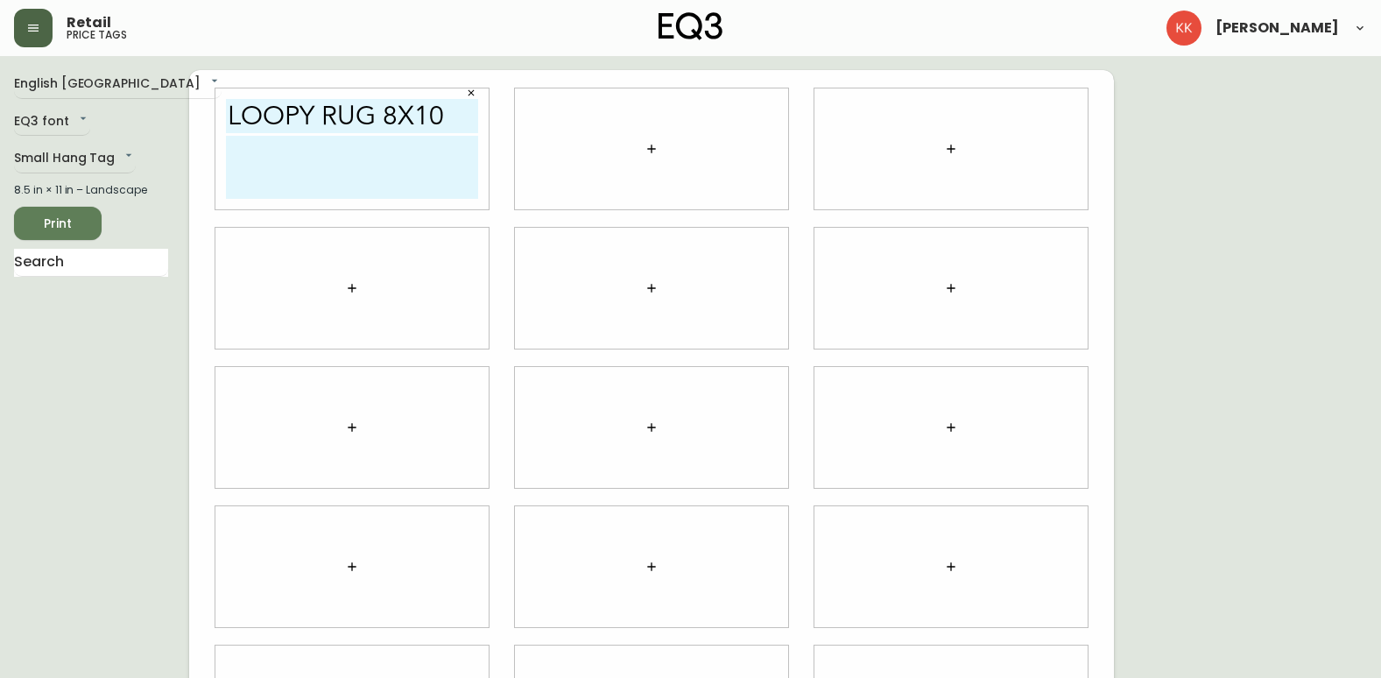
click at [651, 144] on icon "button" at bounding box center [651, 149] width 14 height 14
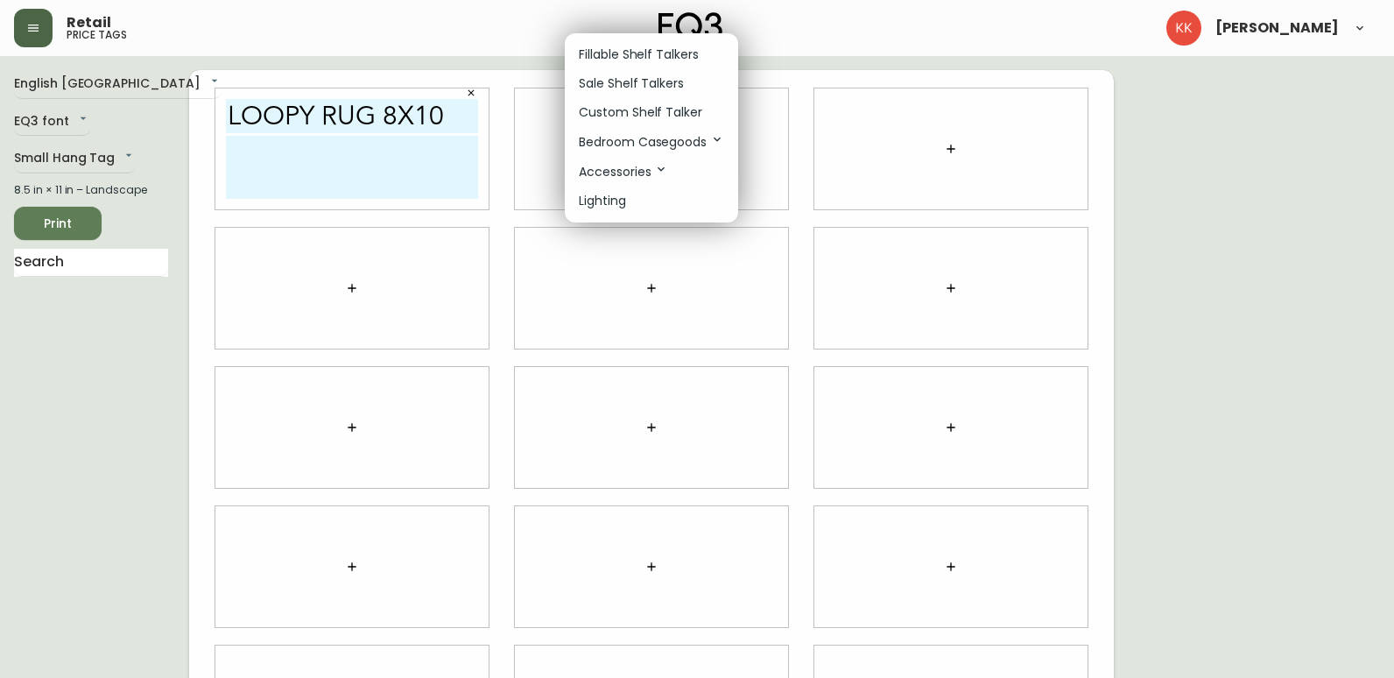
click at [652, 134] on p "Bedroom Casegoods" at bounding box center [651, 141] width 145 height 19
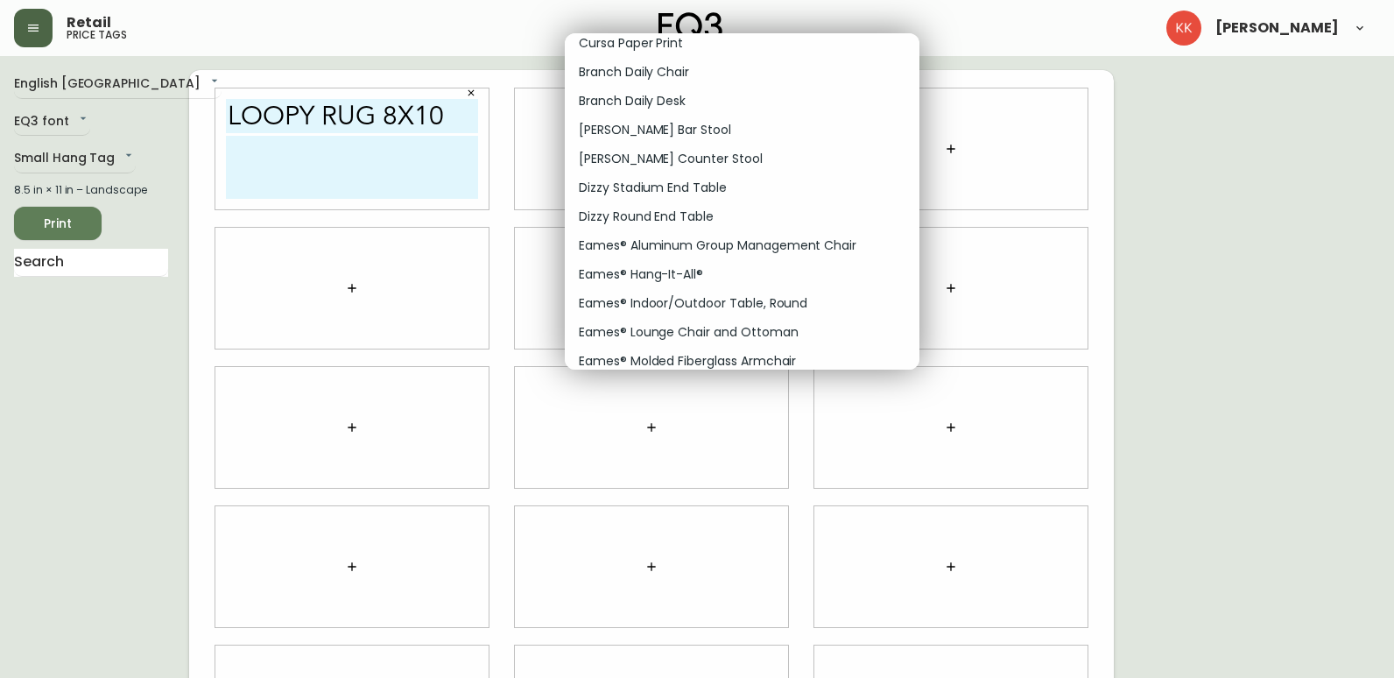
scroll to position [1751, 0]
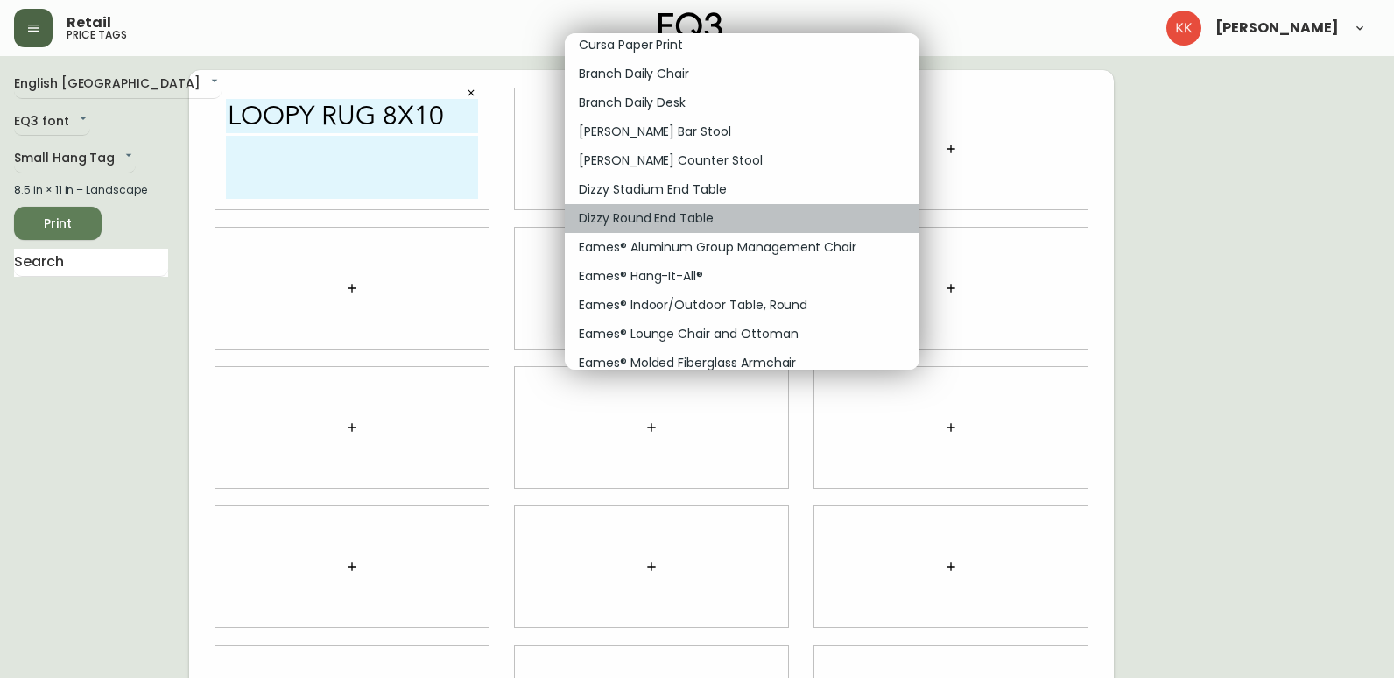
click at [670, 212] on p "Dizzy Round End Table" at bounding box center [646, 218] width 135 height 18
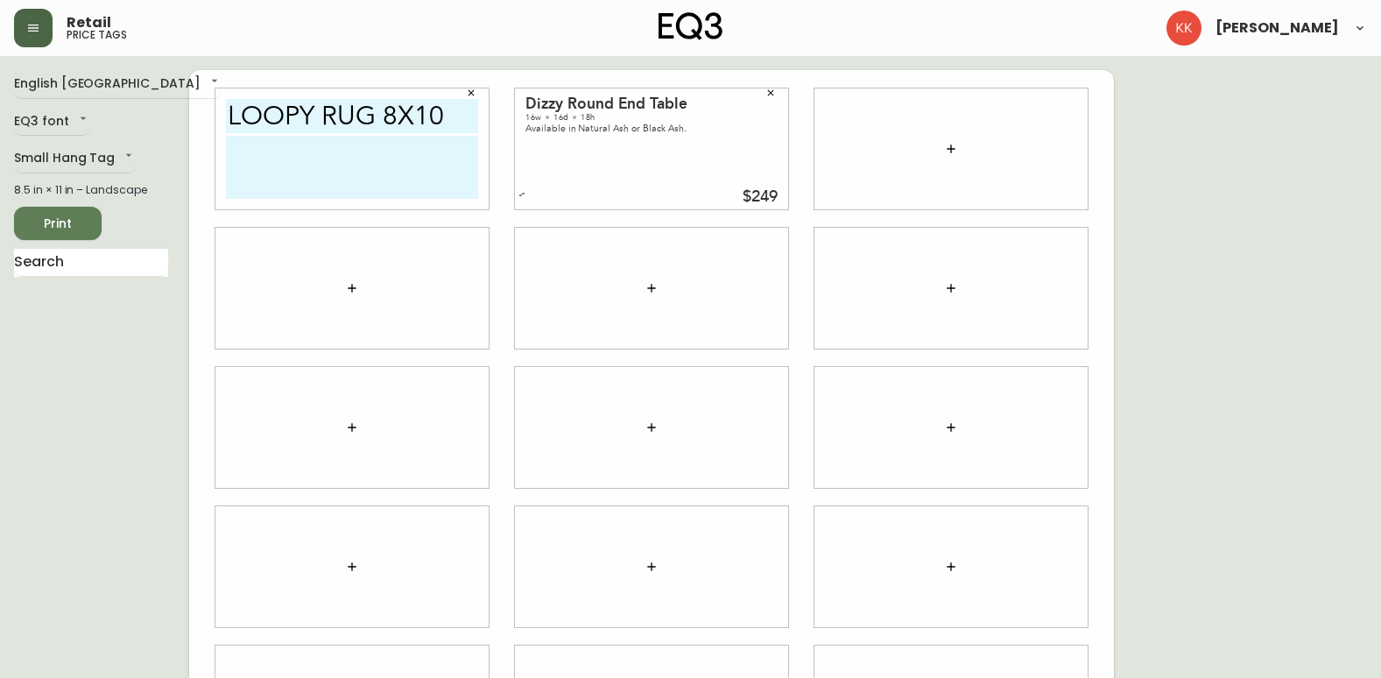
click at [770, 92] on icon "button" at bounding box center [771, 93] width 6 height 6
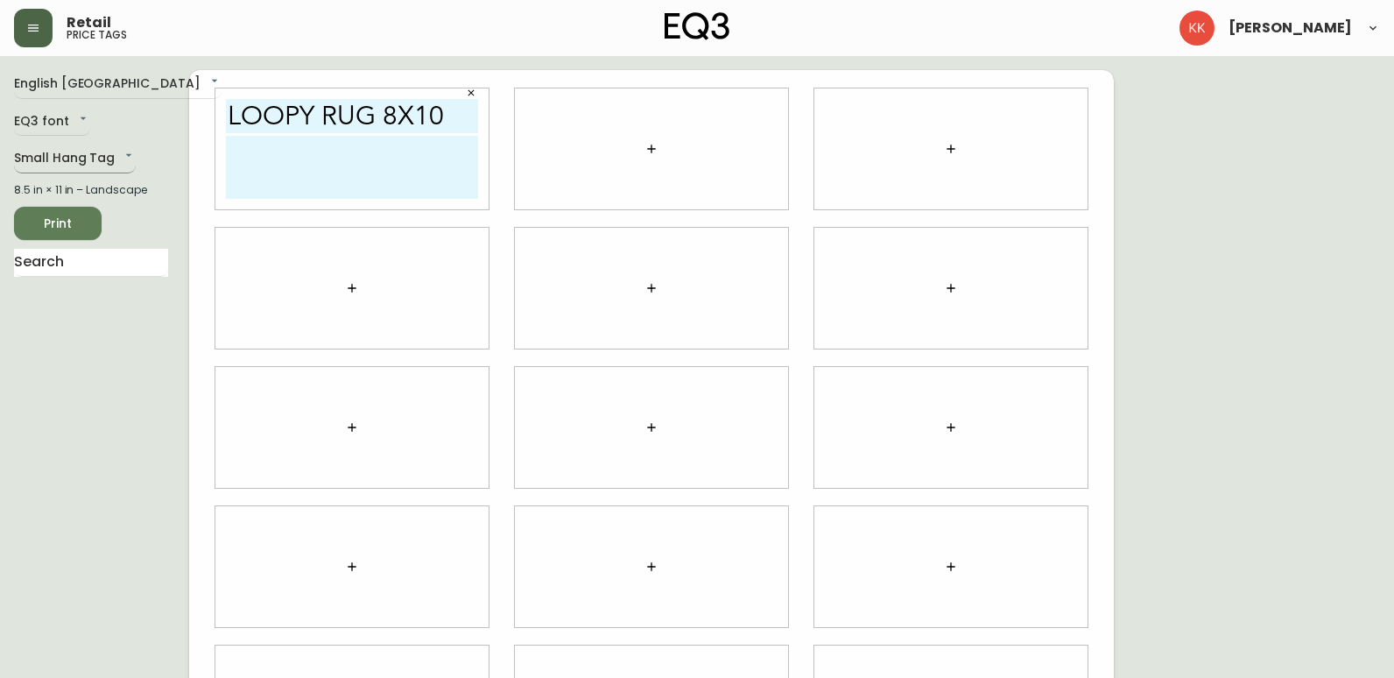
click at [69, 147] on body "Retail price tags [PERSON_NAME] English [GEOGRAPHIC_DATA] en_CA EQ3 font EQ3 Sm…" at bounding box center [697, 392] width 1394 height 785
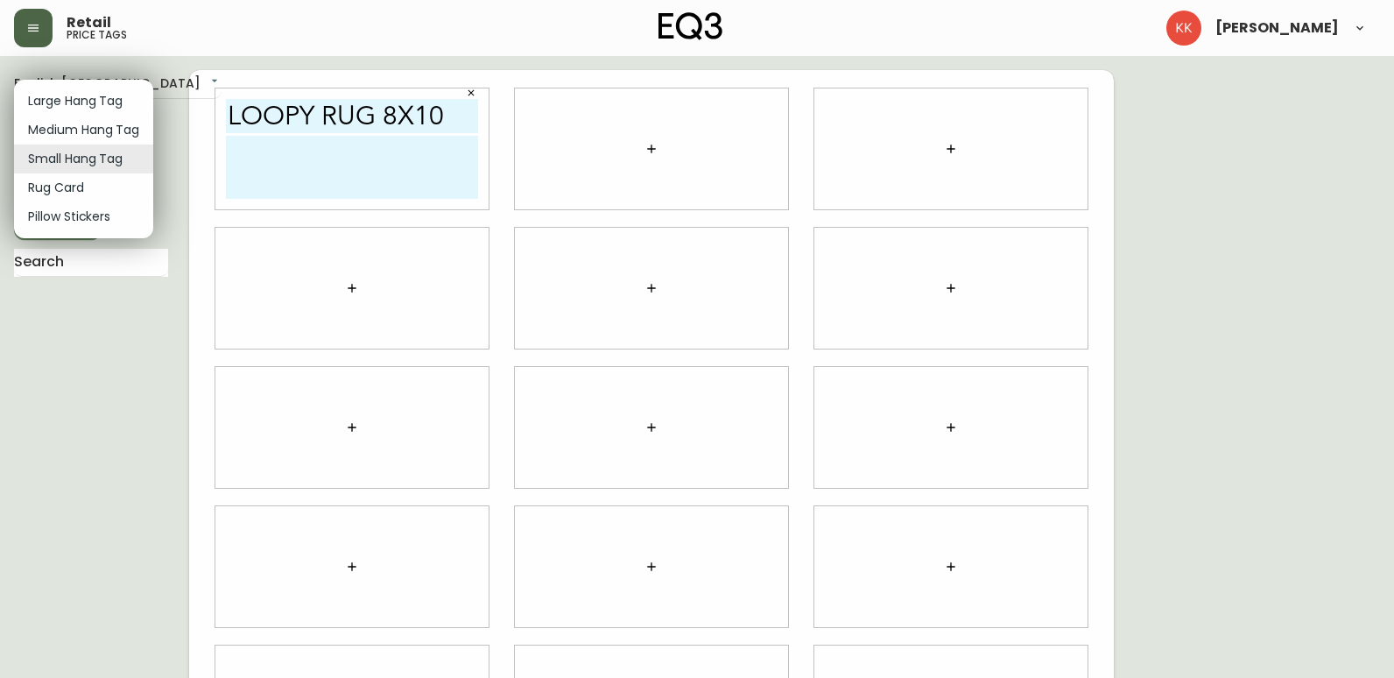
click at [78, 132] on li "Medium Hang Tag" at bounding box center [83, 130] width 139 height 29
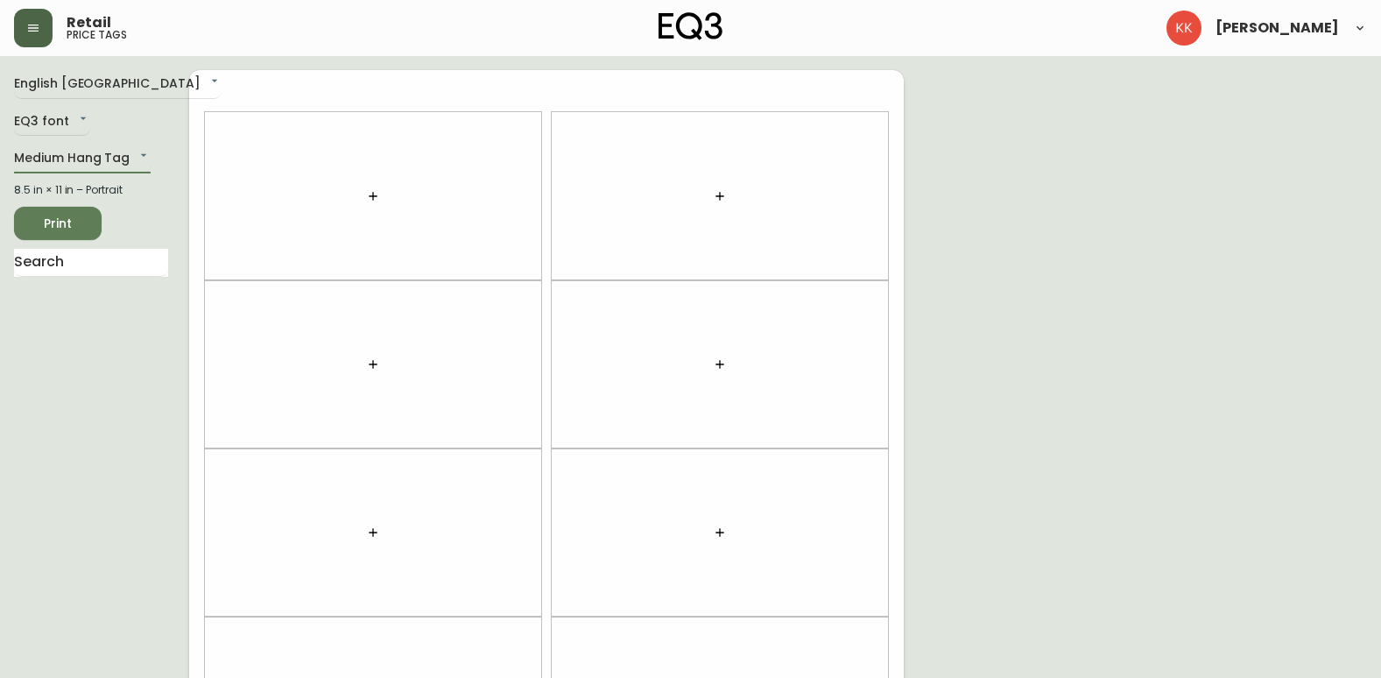
click at [367, 196] on icon "button" at bounding box center [373, 196] width 14 height 14
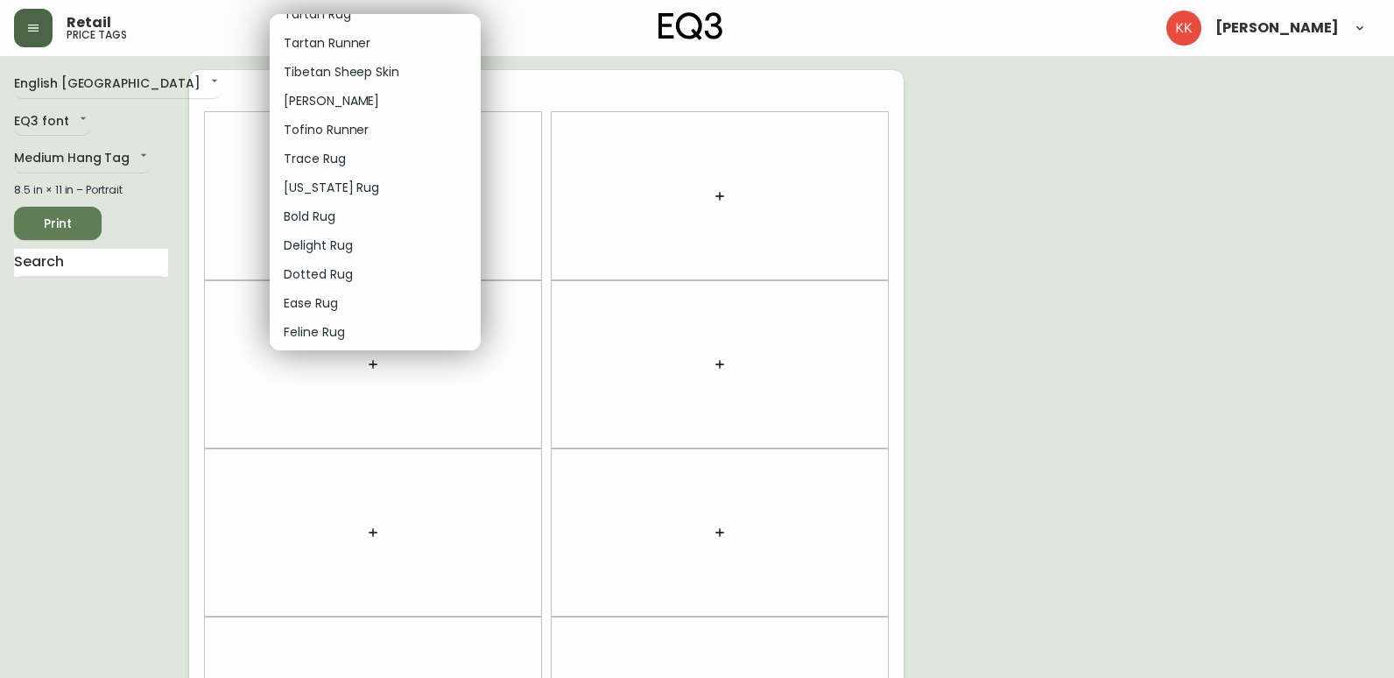
scroll to position [2016, 0]
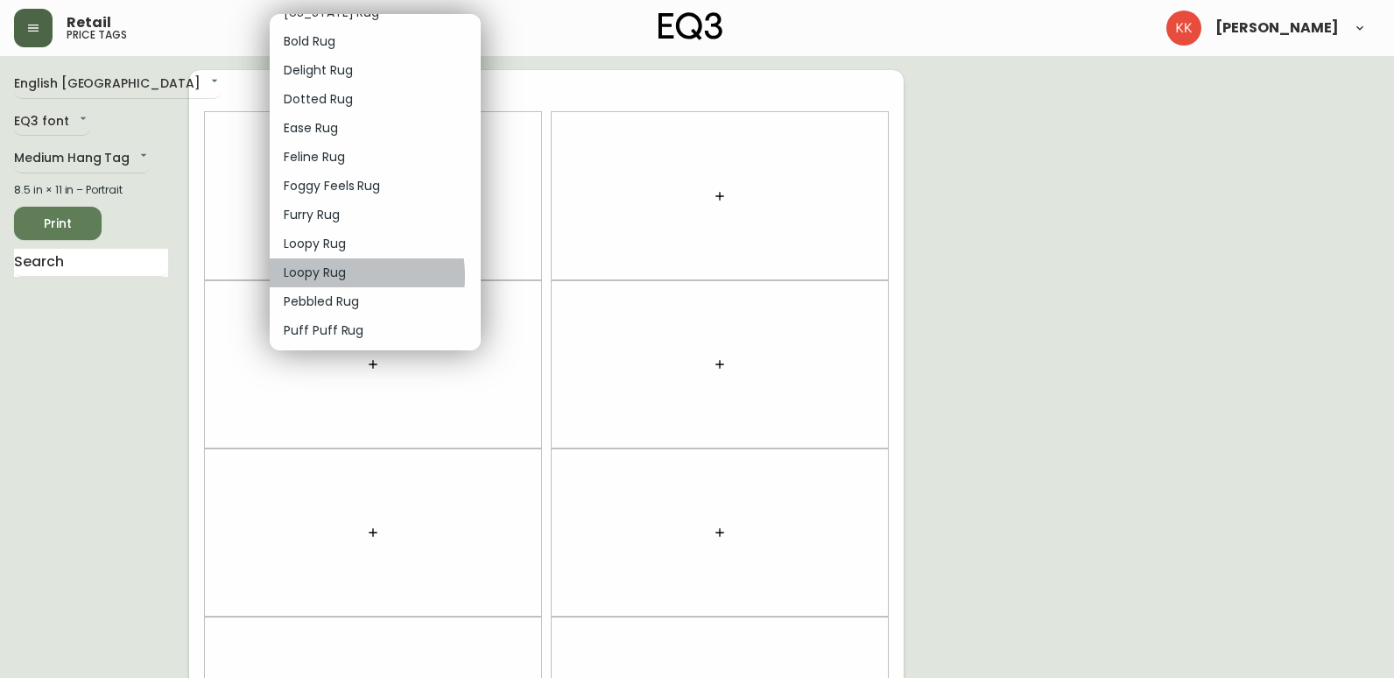
click at [326, 276] on p "Loopy Rug" at bounding box center [315, 273] width 62 height 18
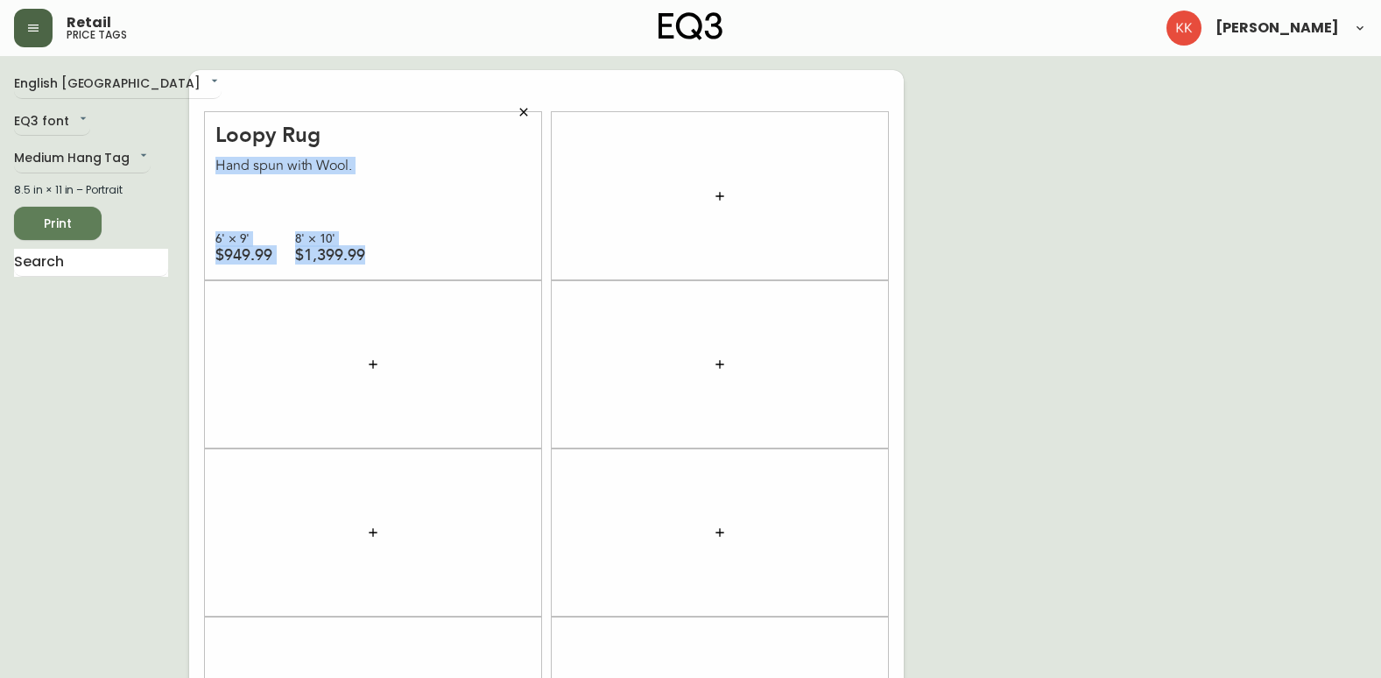
drag, startPoint x: 364, startPoint y: 257, endPoint x: 193, endPoint y: 173, distance: 190.7
click at [193, 173] on div "Loopy Rug Hand spun with Wool. 6' × 9' $949.99 8' × 10' $1,399.99" at bounding box center [546, 532] width 714 height 925
copy div "Hand spun with Wool. 6' × 9' $949.99 8' × 10' $1,399.99"
click at [525, 116] on icon "button" at bounding box center [524, 112] width 14 height 14
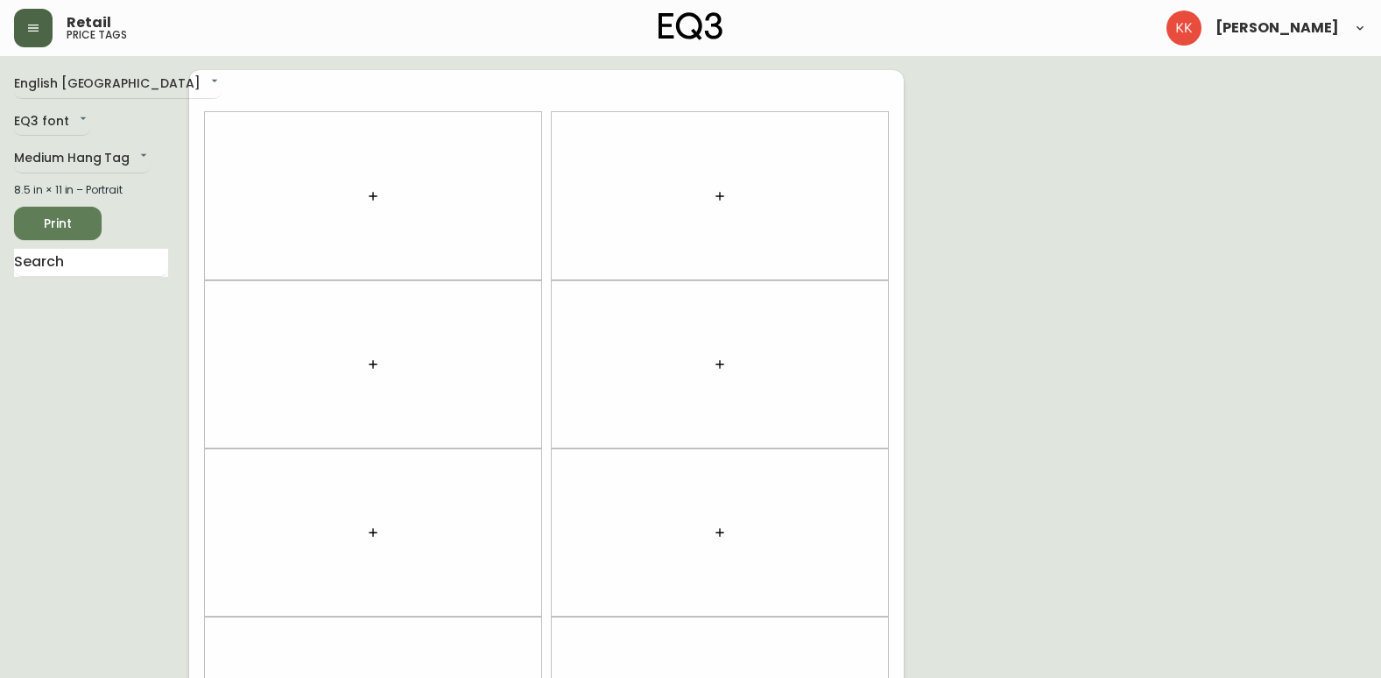
click at [380, 192] on button "button" at bounding box center [372, 196] width 35 height 35
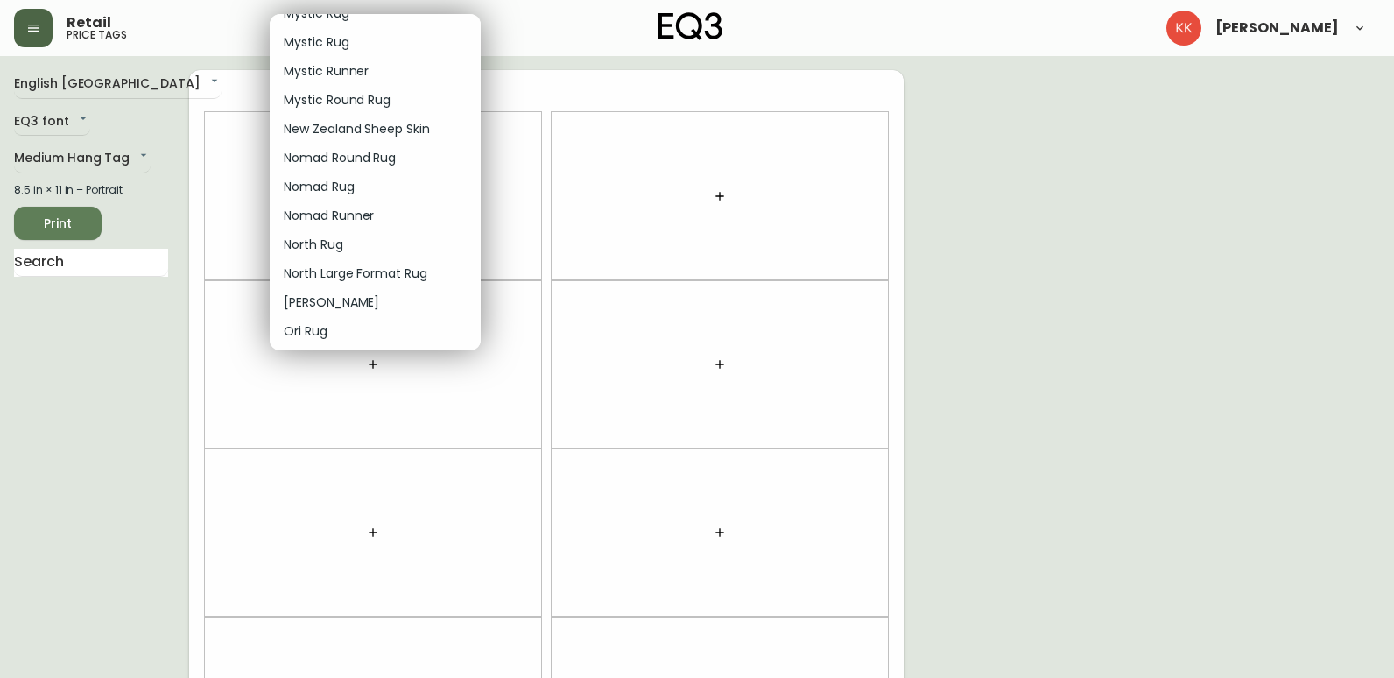
scroll to position [1138, 0]
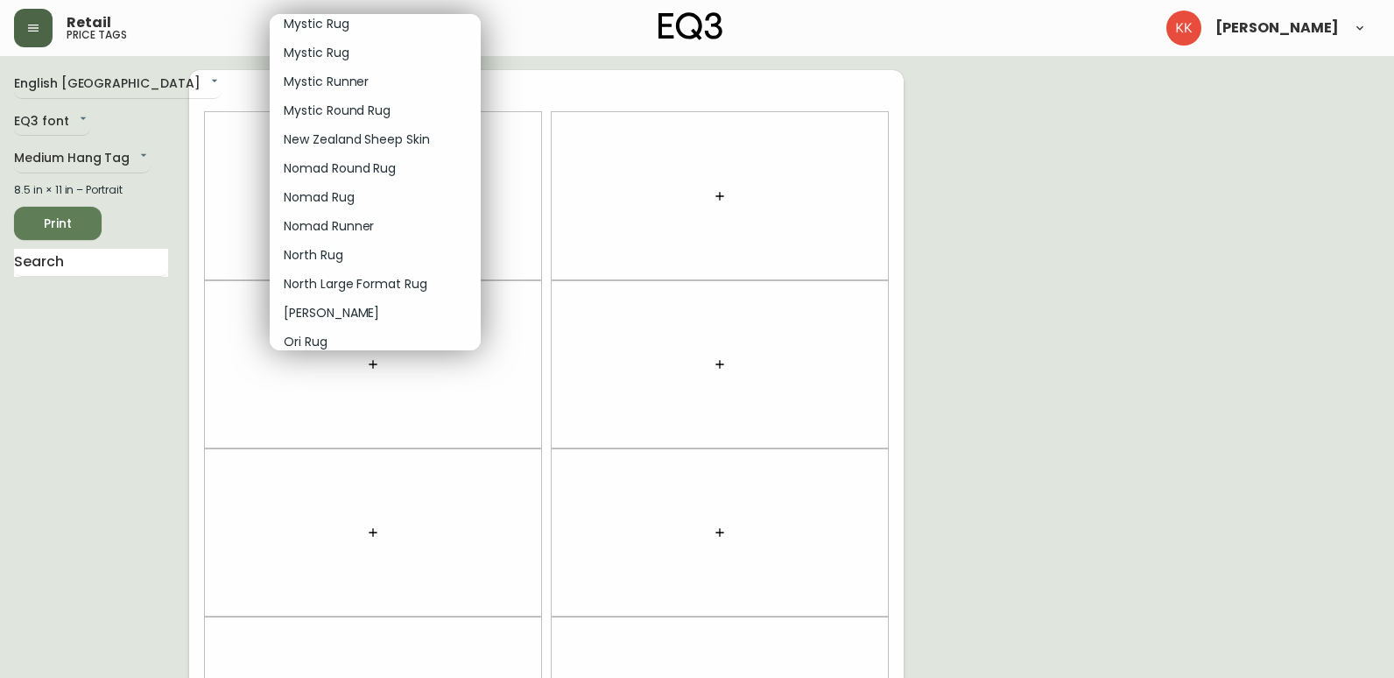
click at [335, 256] on p "North Rug" at bounding box center [314, 255] width 60 height 18
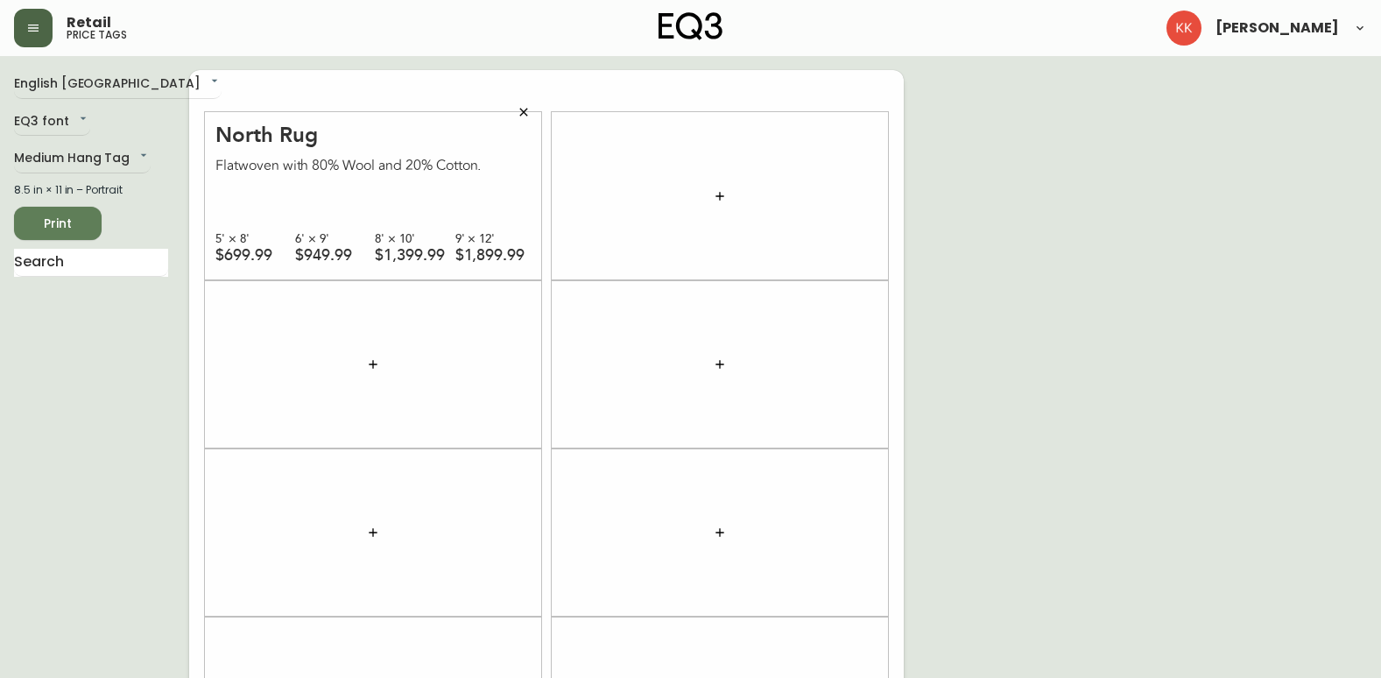
click at [526, 109] on icon "button" at bounding box center [523, 112] width 8 height 8
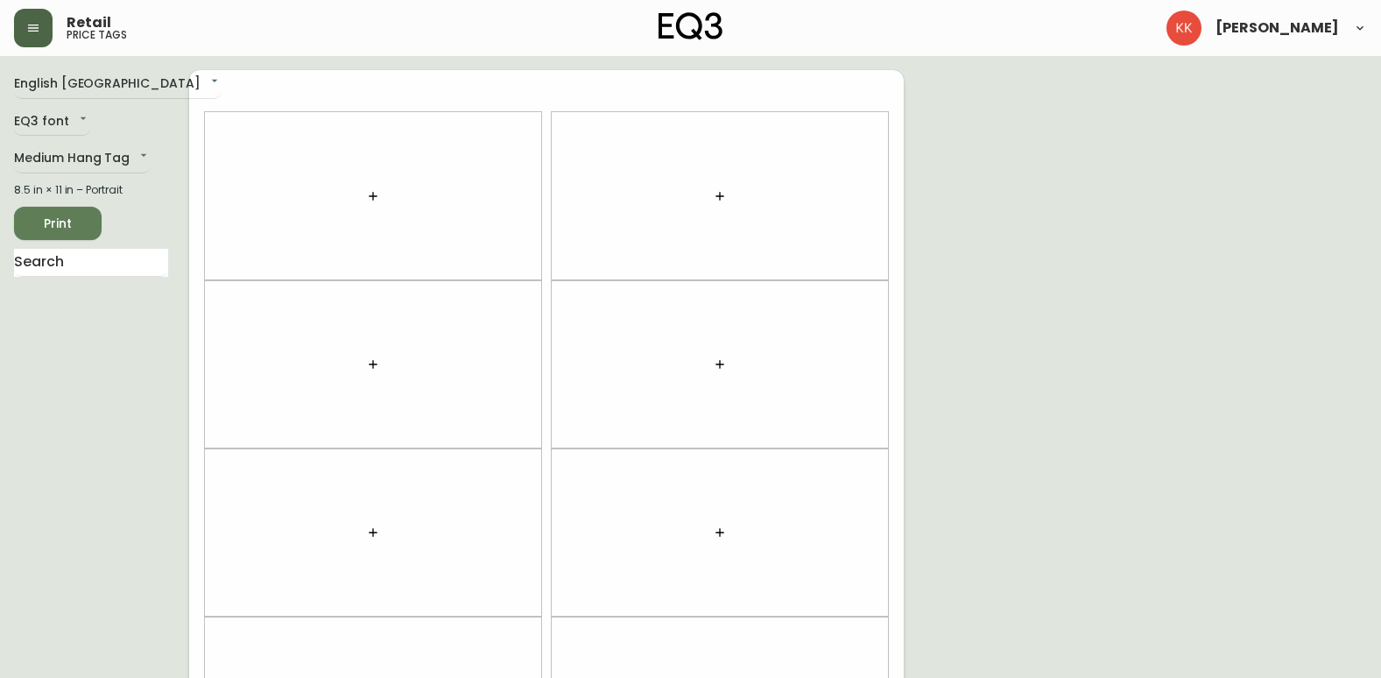
click at [361, 189] on button "button" at bounding box center [372, 196] width 35 height 35
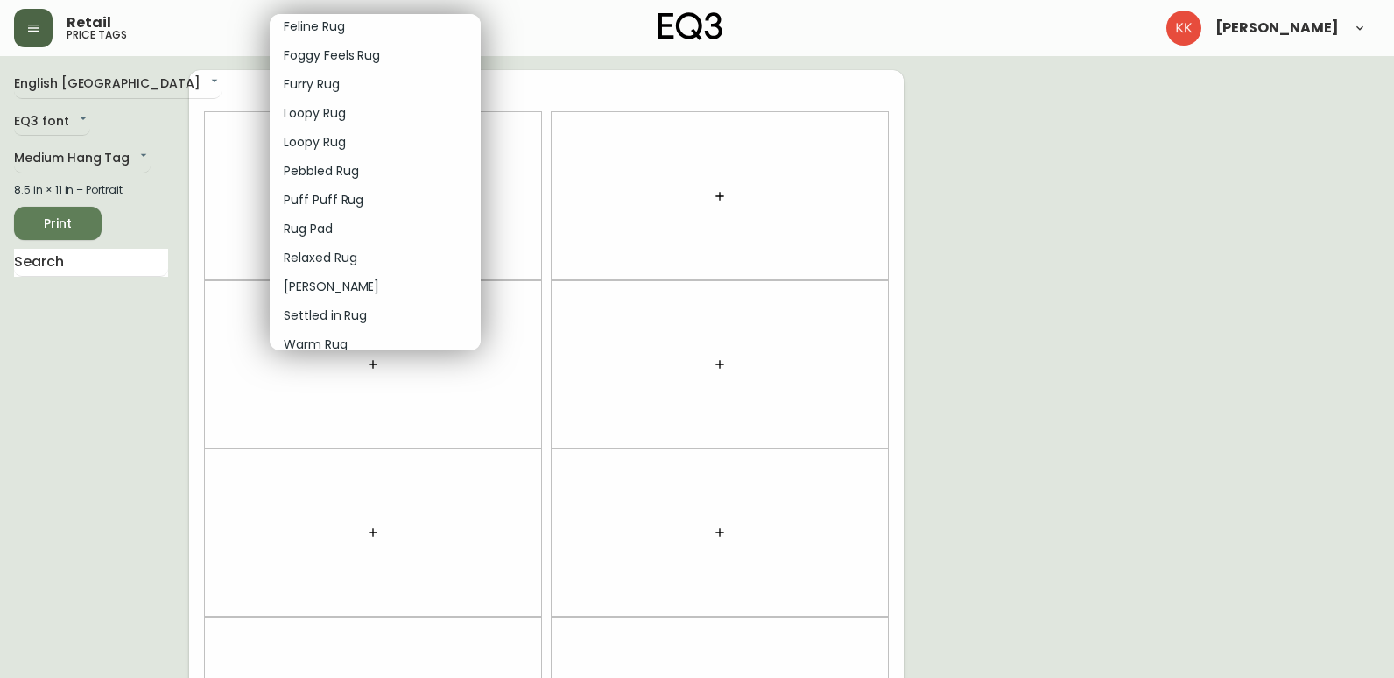
scroll to position [2154, 0]
click at [363, 134] on li "Loopy Rug" at bounding box center [375, 135] width 211 height 29
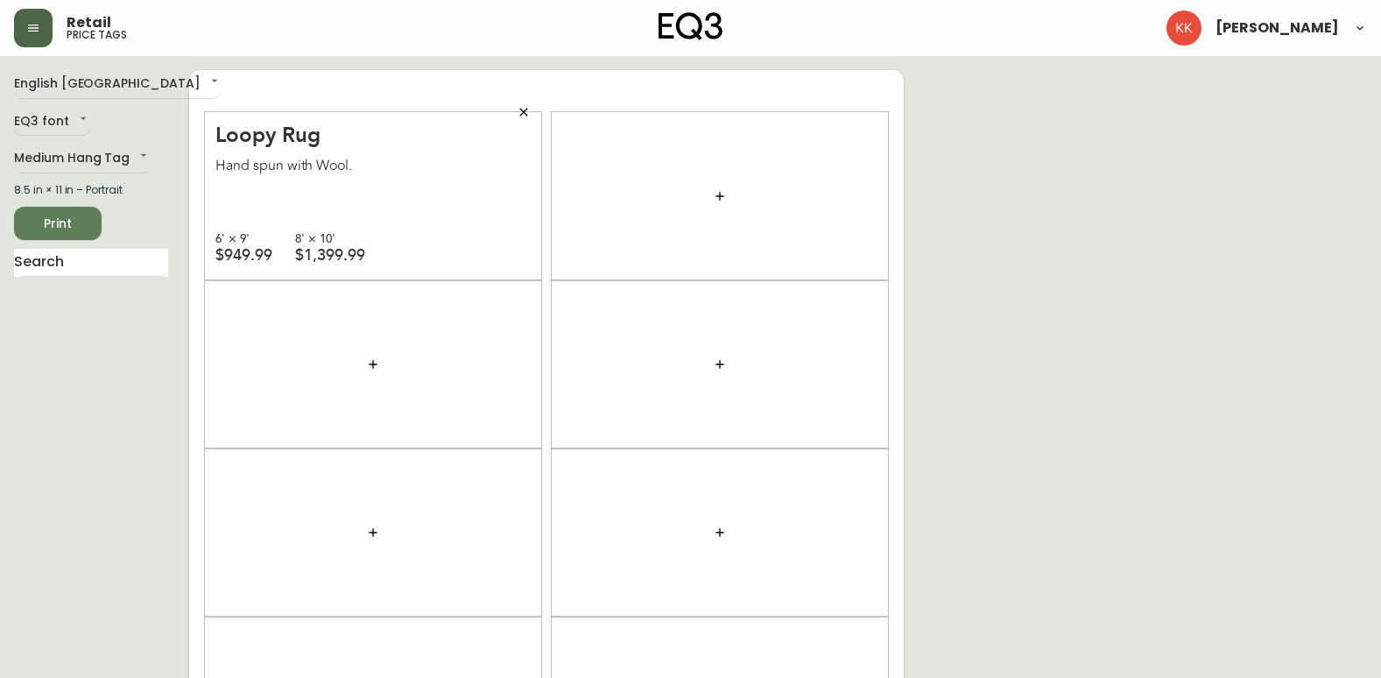
click at [529, 112] on icon "button" at bounding box center [524, 112] width 14 height 14
click at [364, 193] on button "button" at bounding box center [372, 196] width 35 height 35
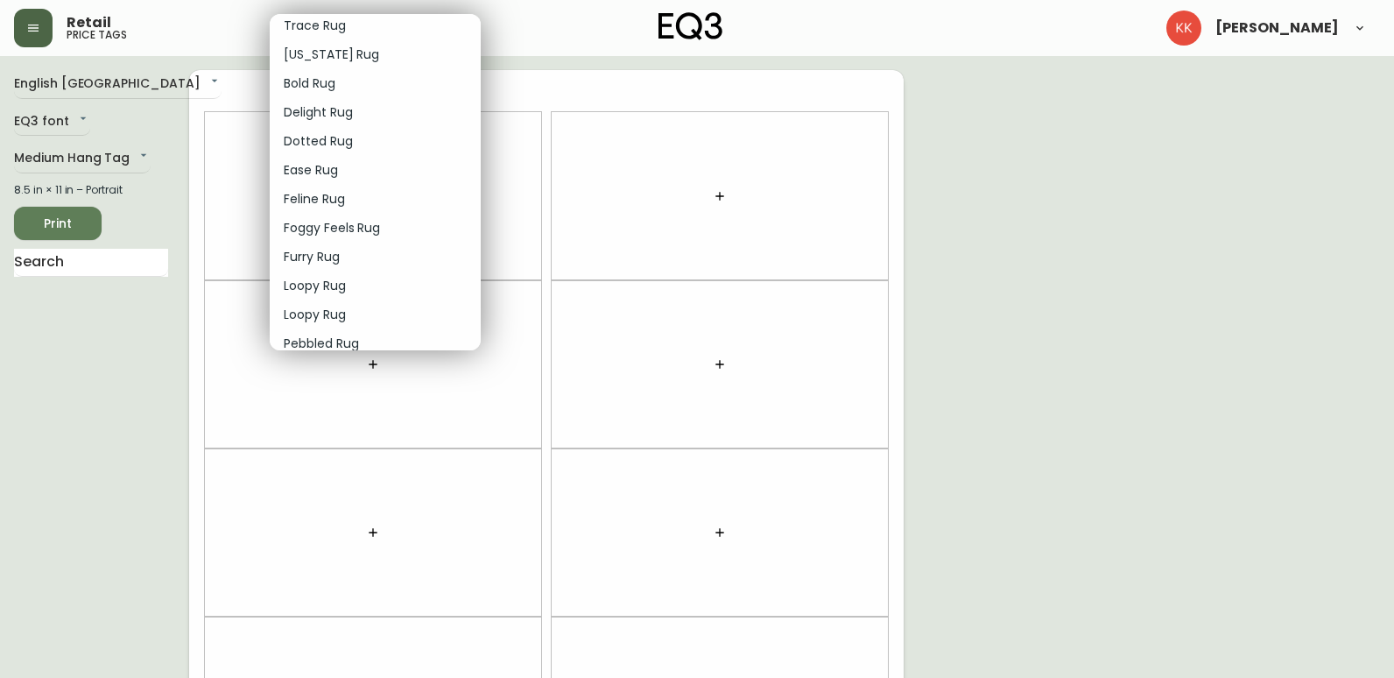
scroll to position [2101, 0]
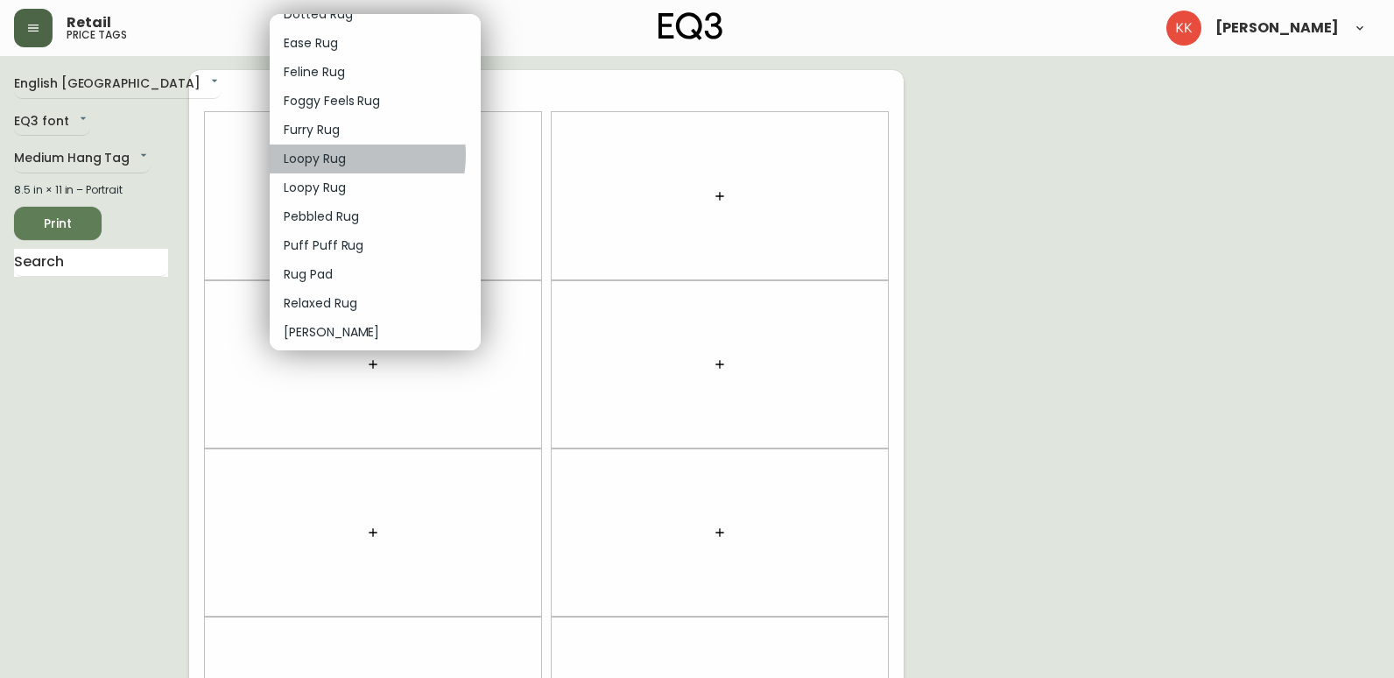
click at [347, 155] on li "Loopy Rug" at bounding box center [375, 158] width 211 height 29
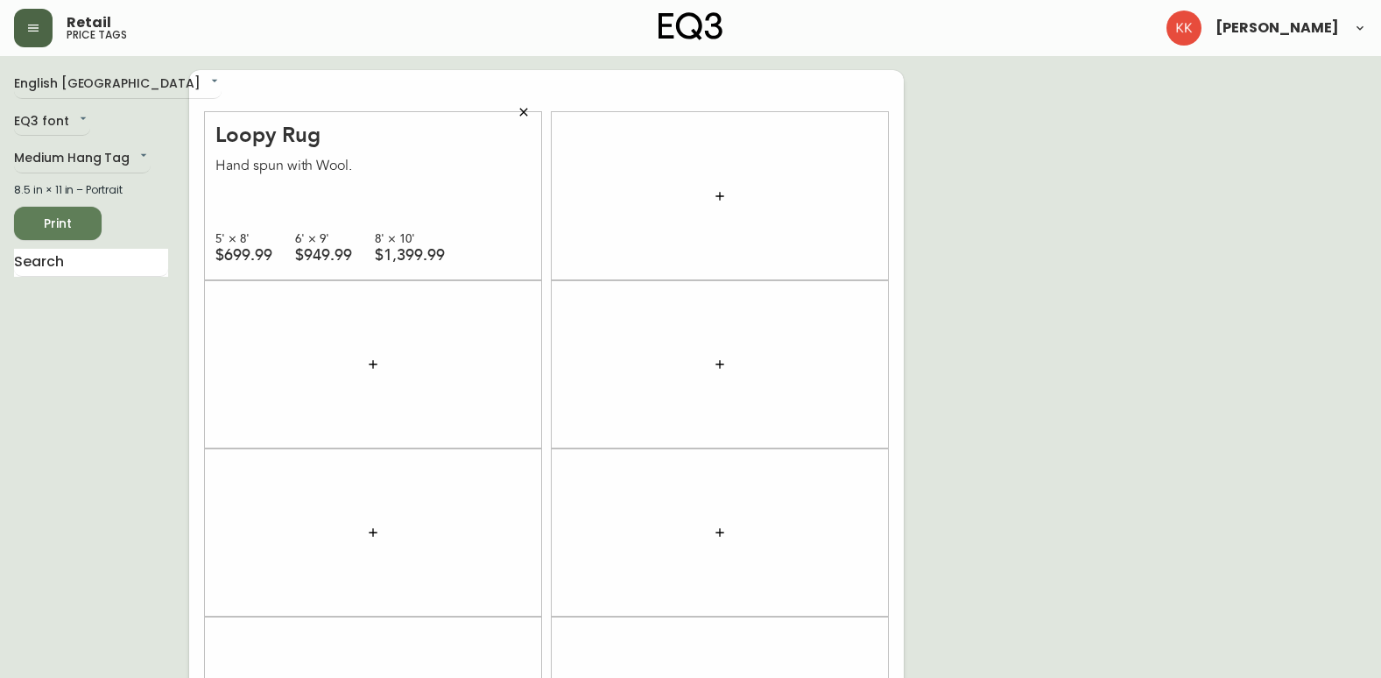
click at [720, 198] on icon "button" at bounding box center [719, 196] width 8 height 8
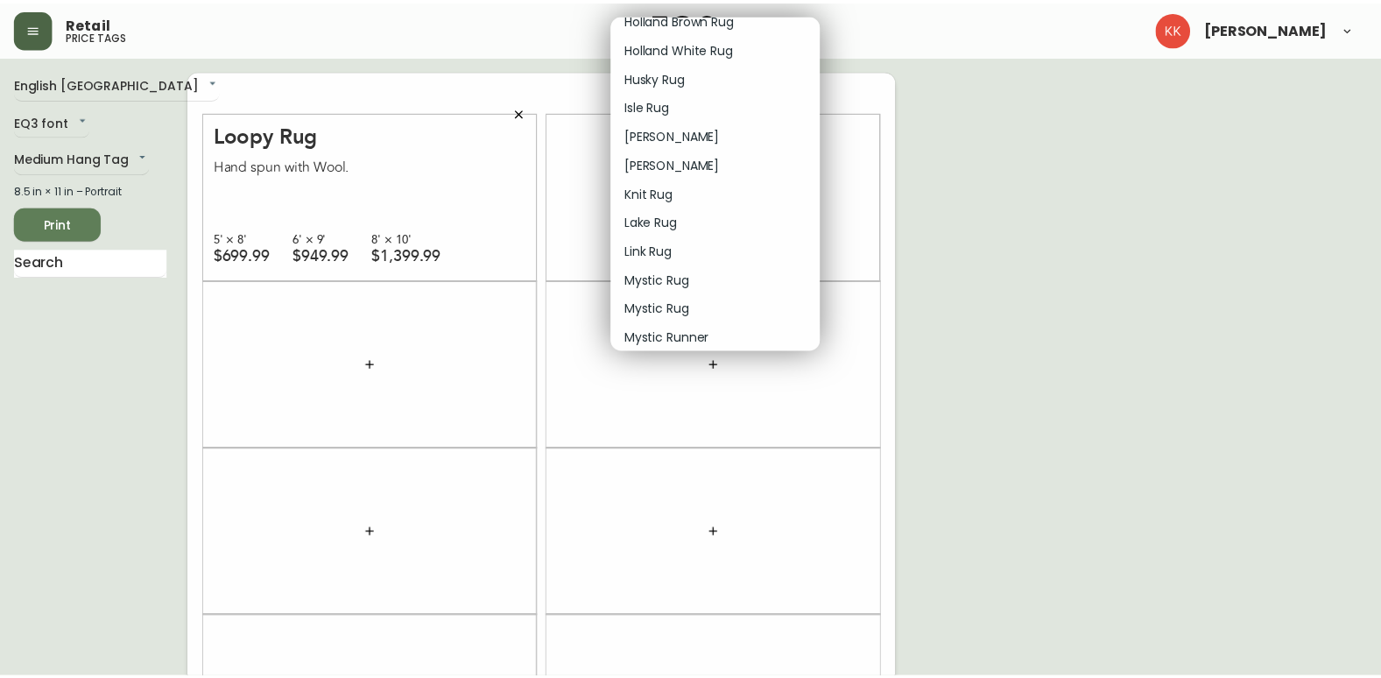
scroll to position [1286, 0]
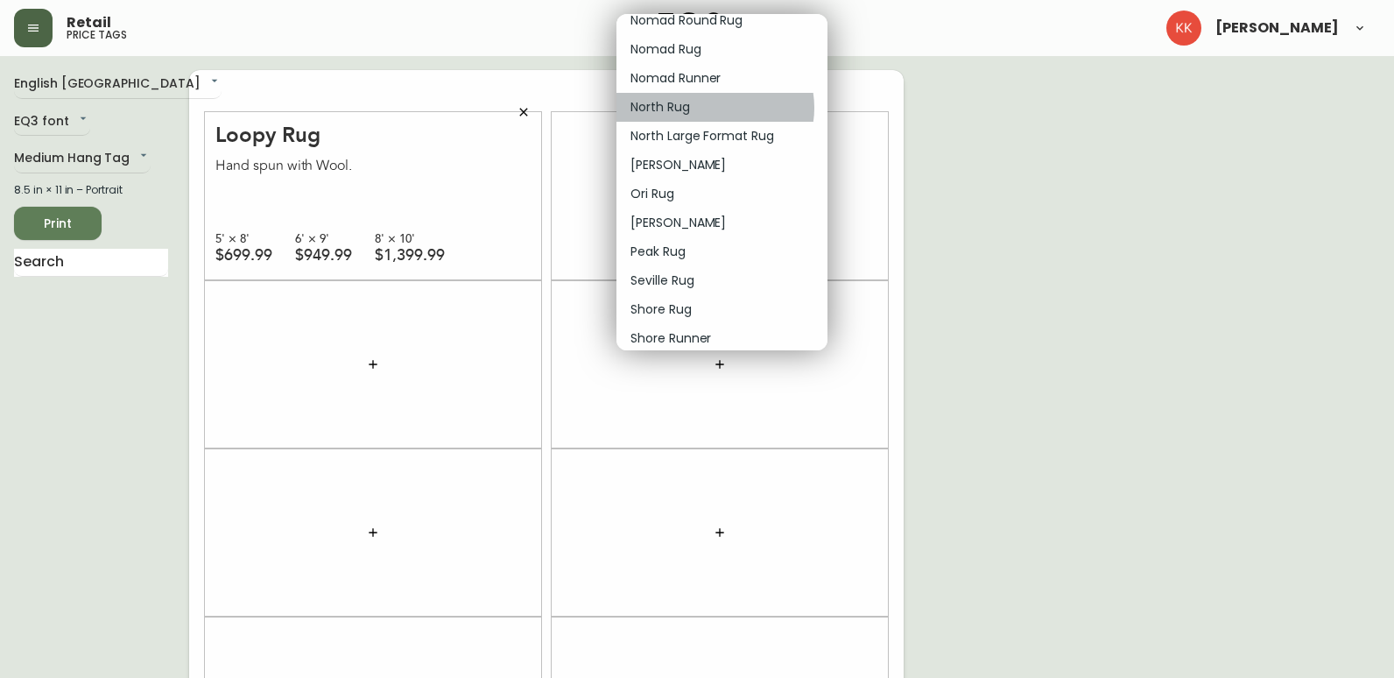
click at [714, 108] on li "North Rug" at bounding box center [721, 107] width 211 height 29
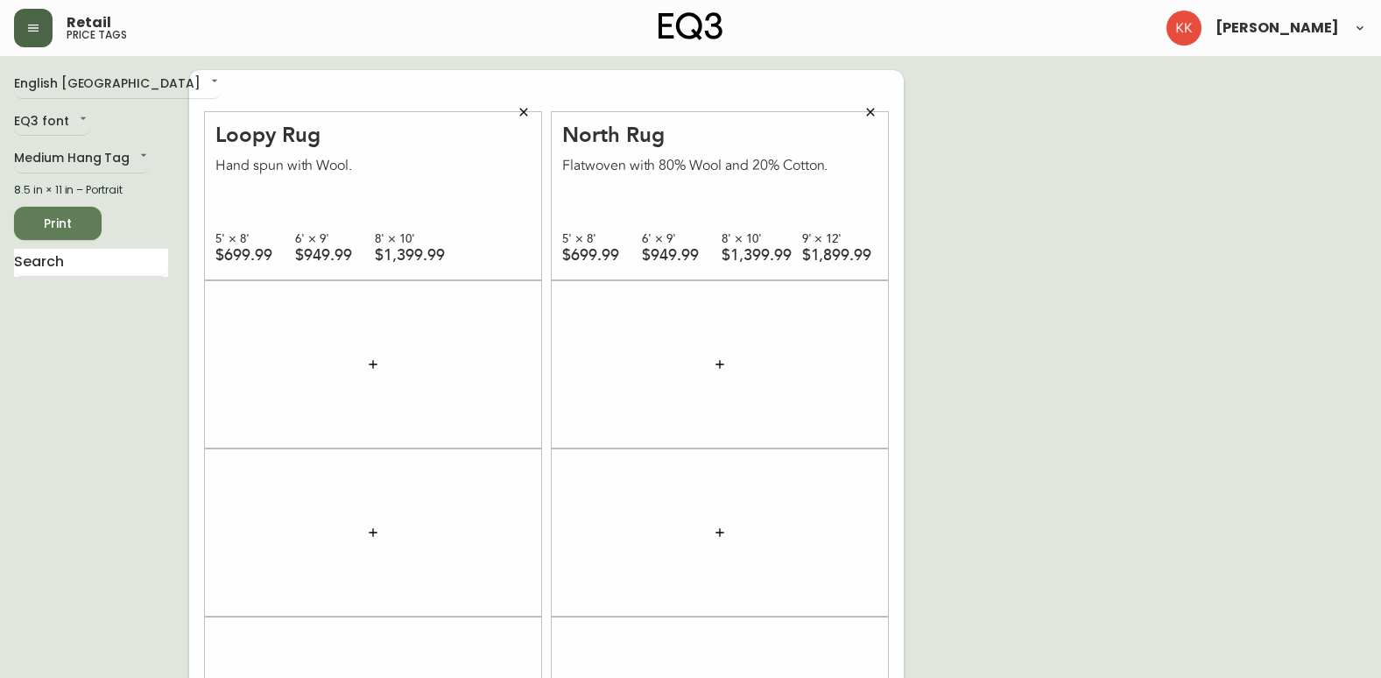
click at [365, 364] on button "button" at bounding box center [372, 364] width 35 height 35
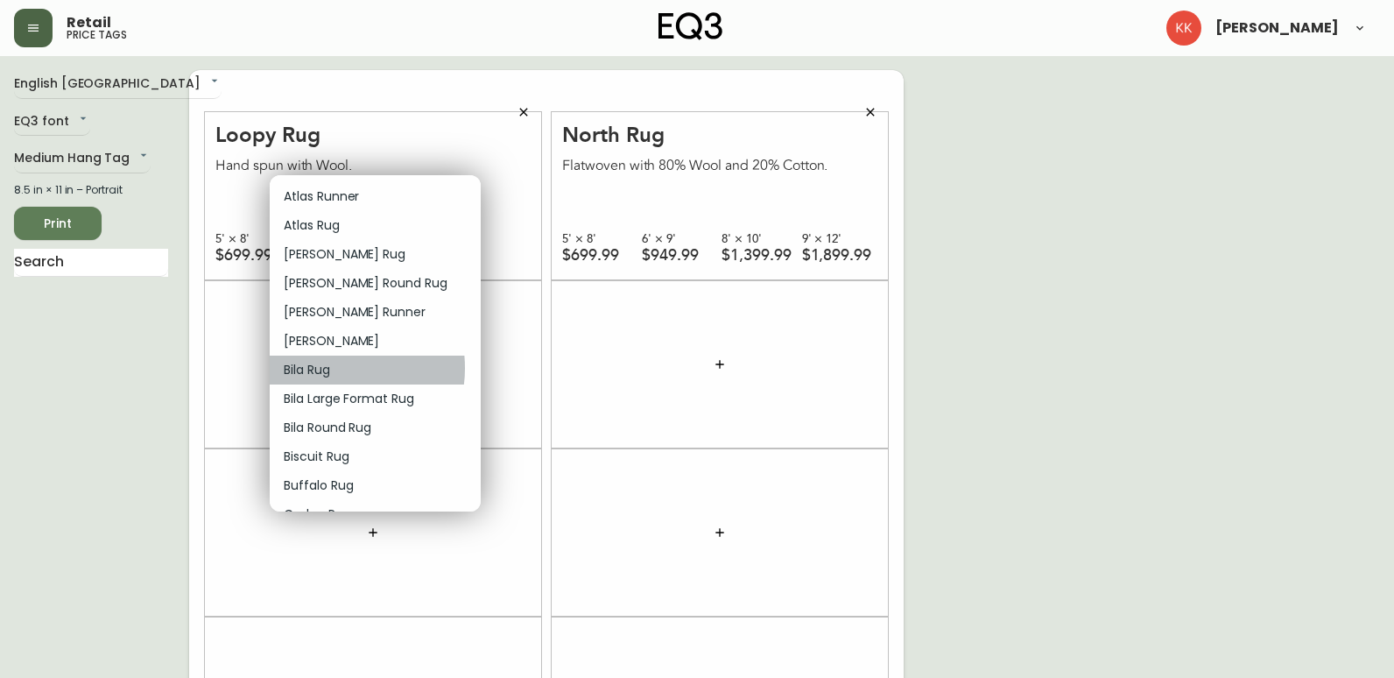
click at [327, 368] on p "Bila Rug" at bounding box center [307, 370] width 46 height 18
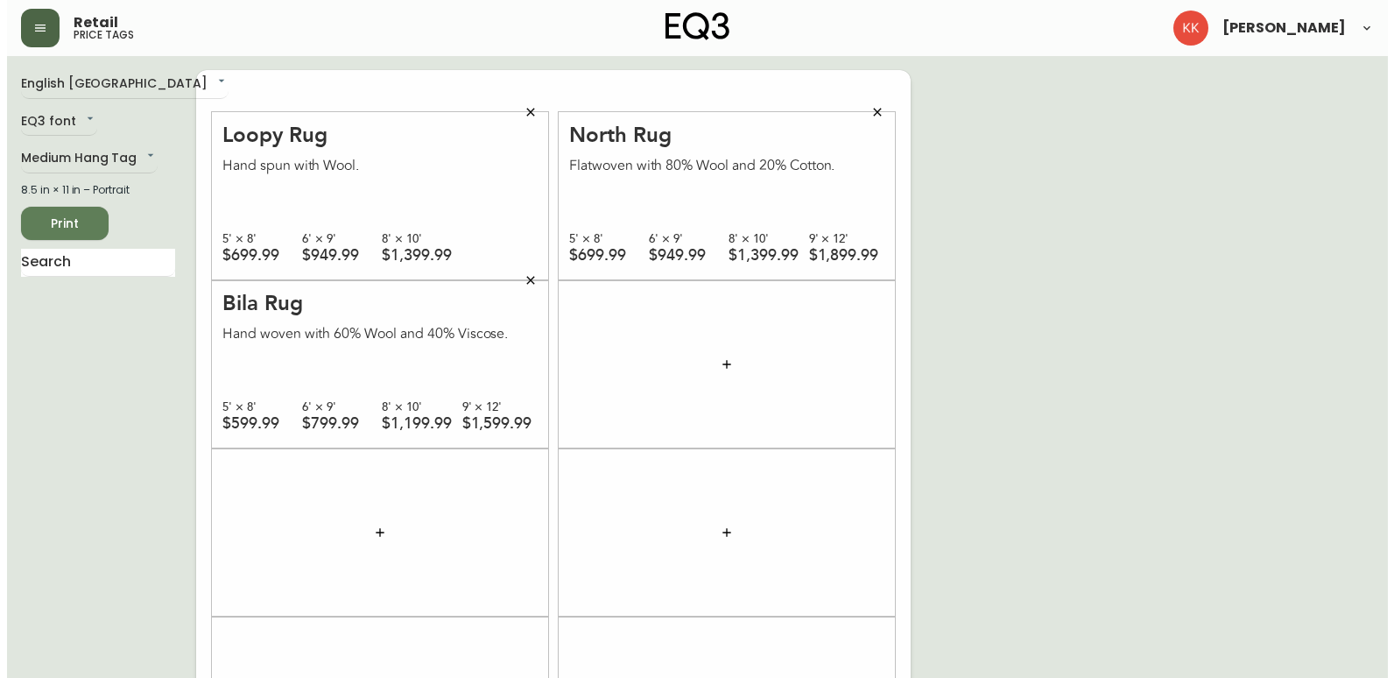
scroll to position [88, 0]
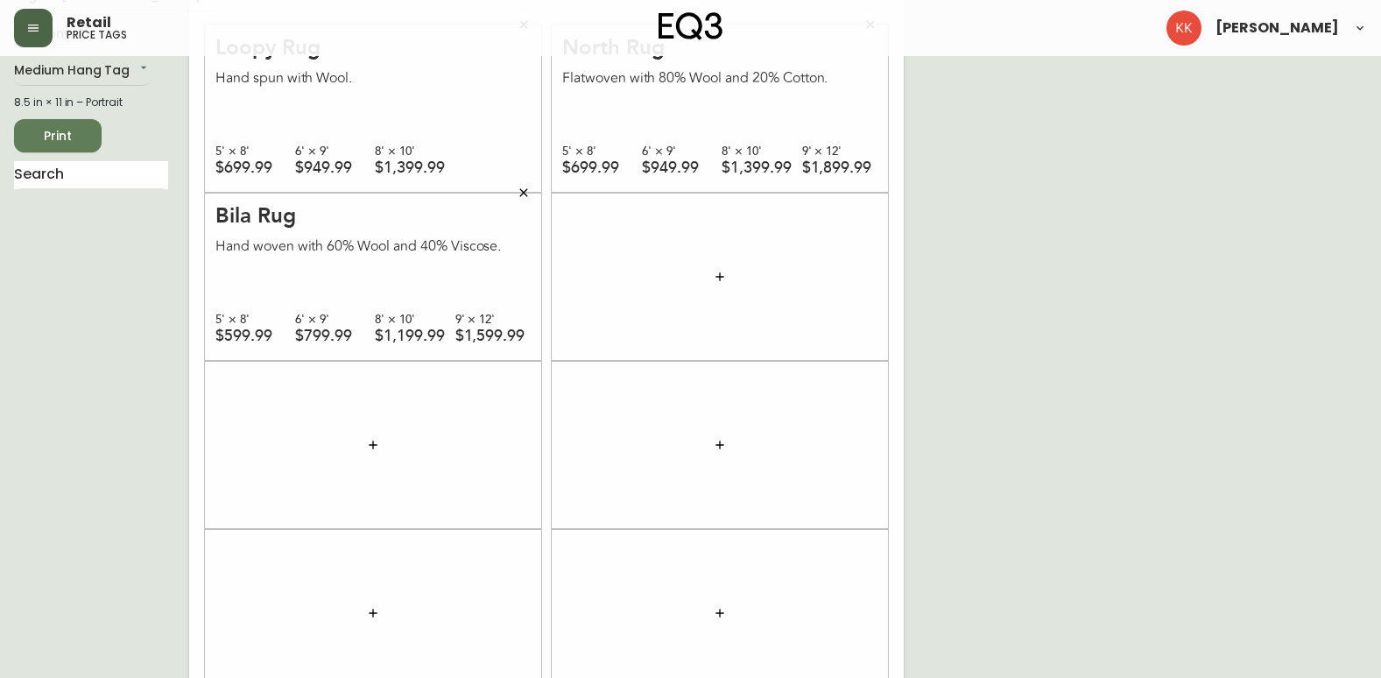
click at [716, 278] on icon "button" at bounding box center [720, 277] width 14 height 14
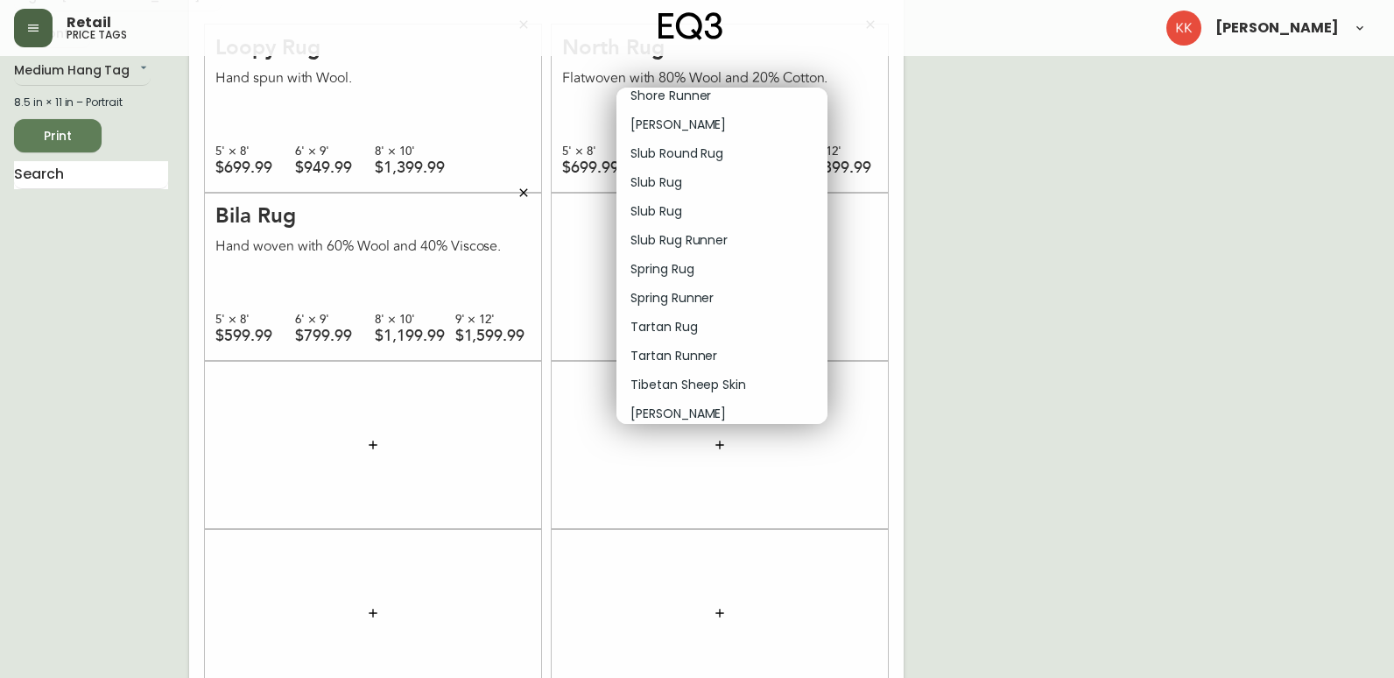
scroll to position [1576, 0]
click at [698, 211] on li "Slub Rug" at bounding box center [721, 208] width 211 height 29
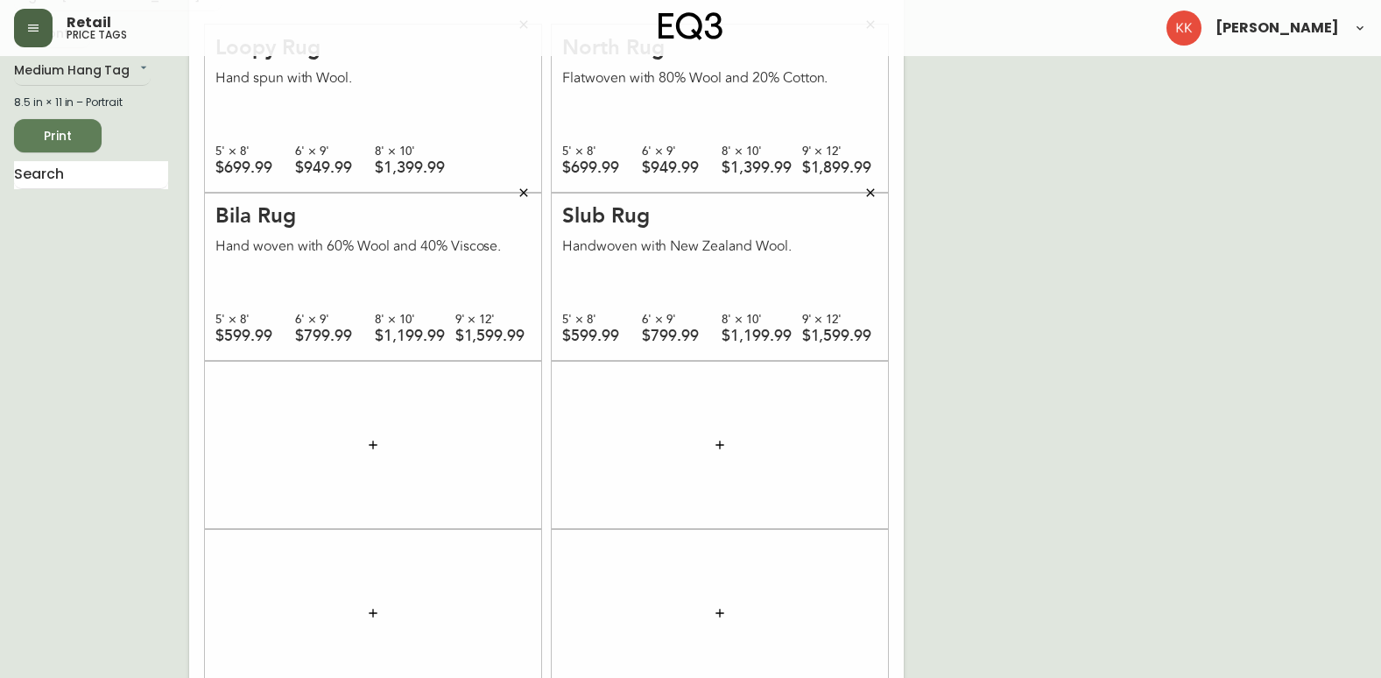
click at [872, 192] on icon "button" at bounding box center [870, 193] width 14 height 14
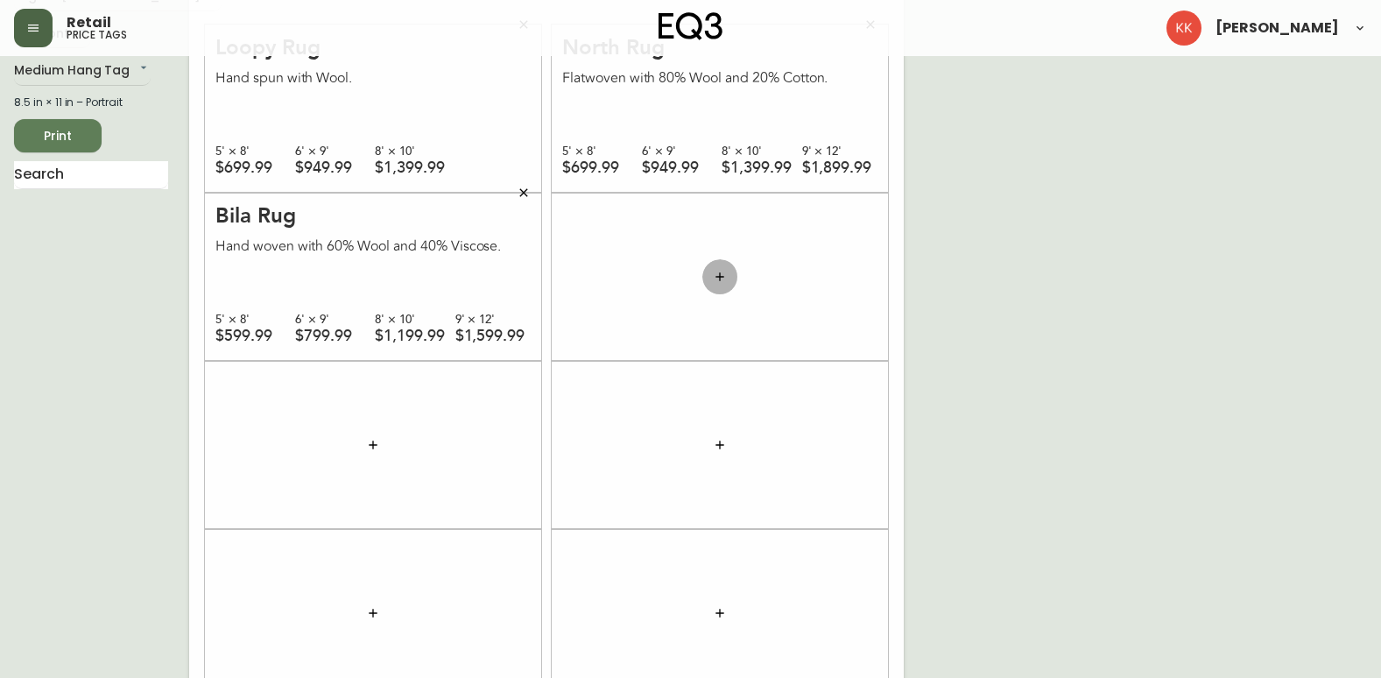
click at [721, 280] on icon "button" at bounding box center [720, 277] width 14 height 14
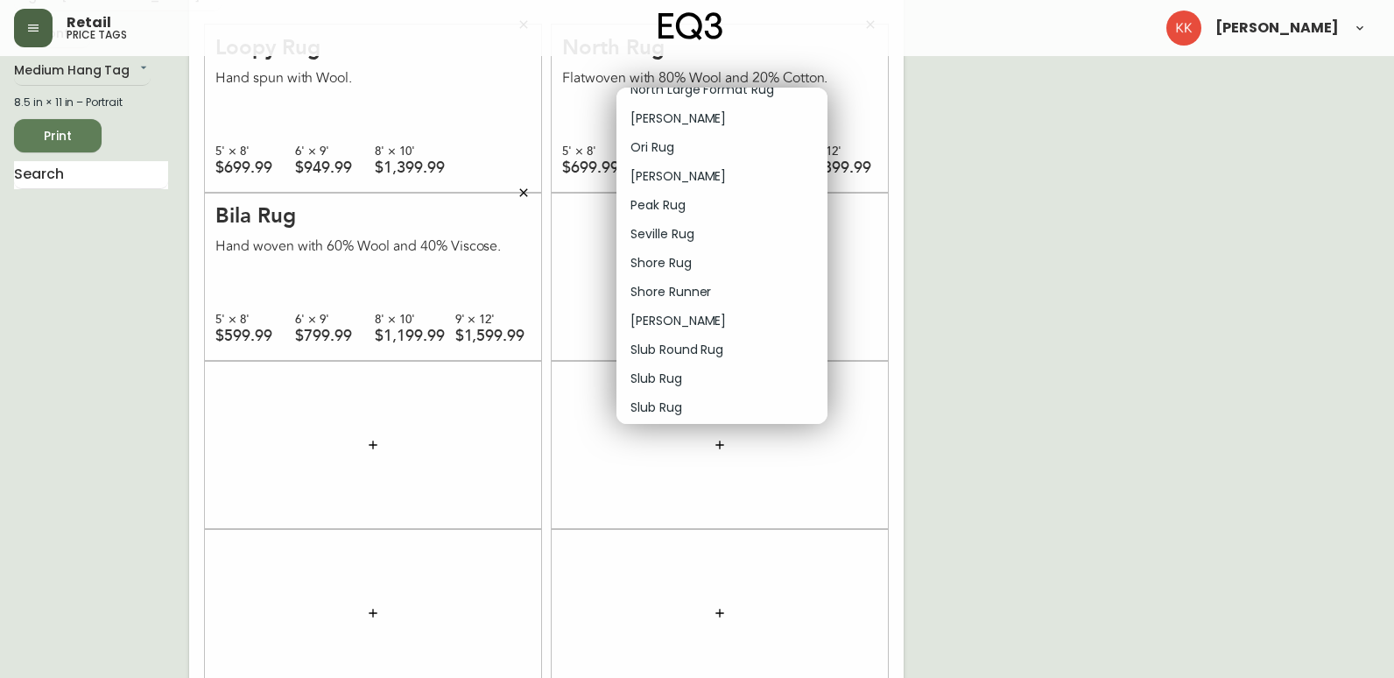
scroll to position [1429, 0]
click at [740, 384] on li "Slub Rug" at bounding box center [721, 384] width 211 height 29
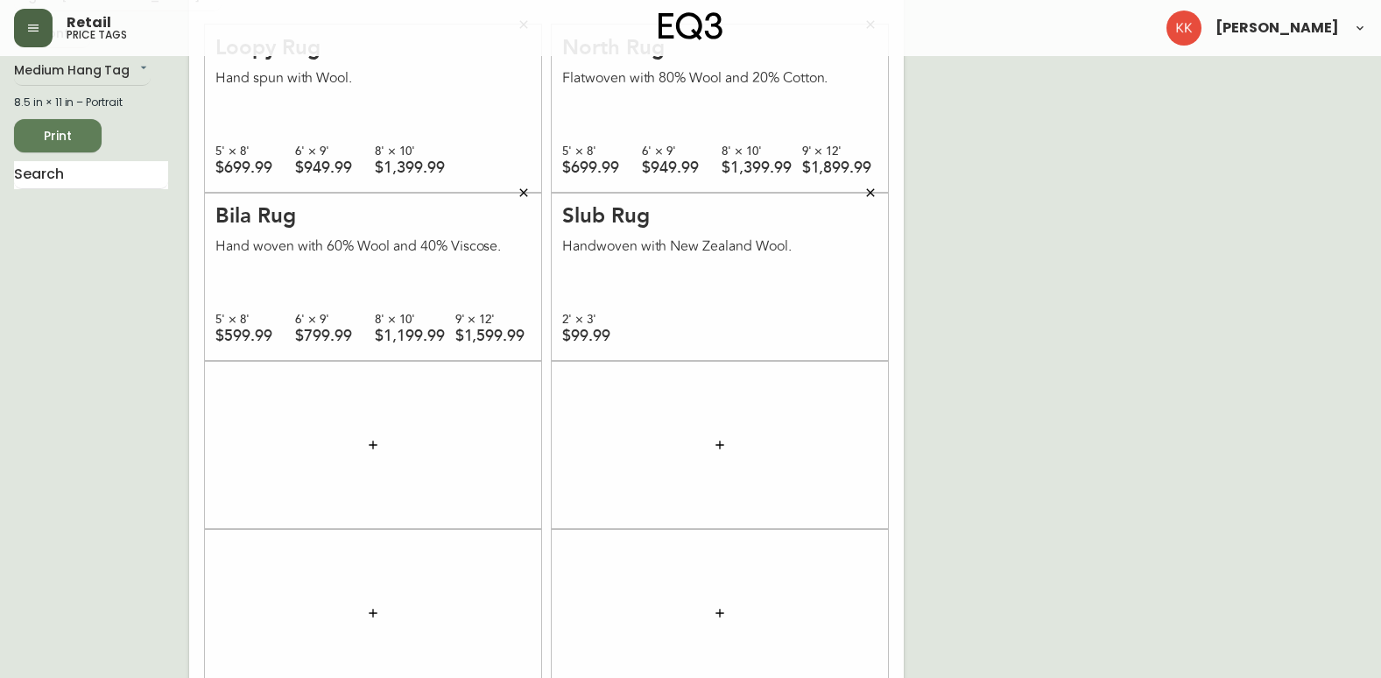
click at [872, 194] on icon "button" at bounding box center [870, 192] width 8 height 8
click at [713, 278] on icon "button" at bounding box center [720, 277] width 14 height 14
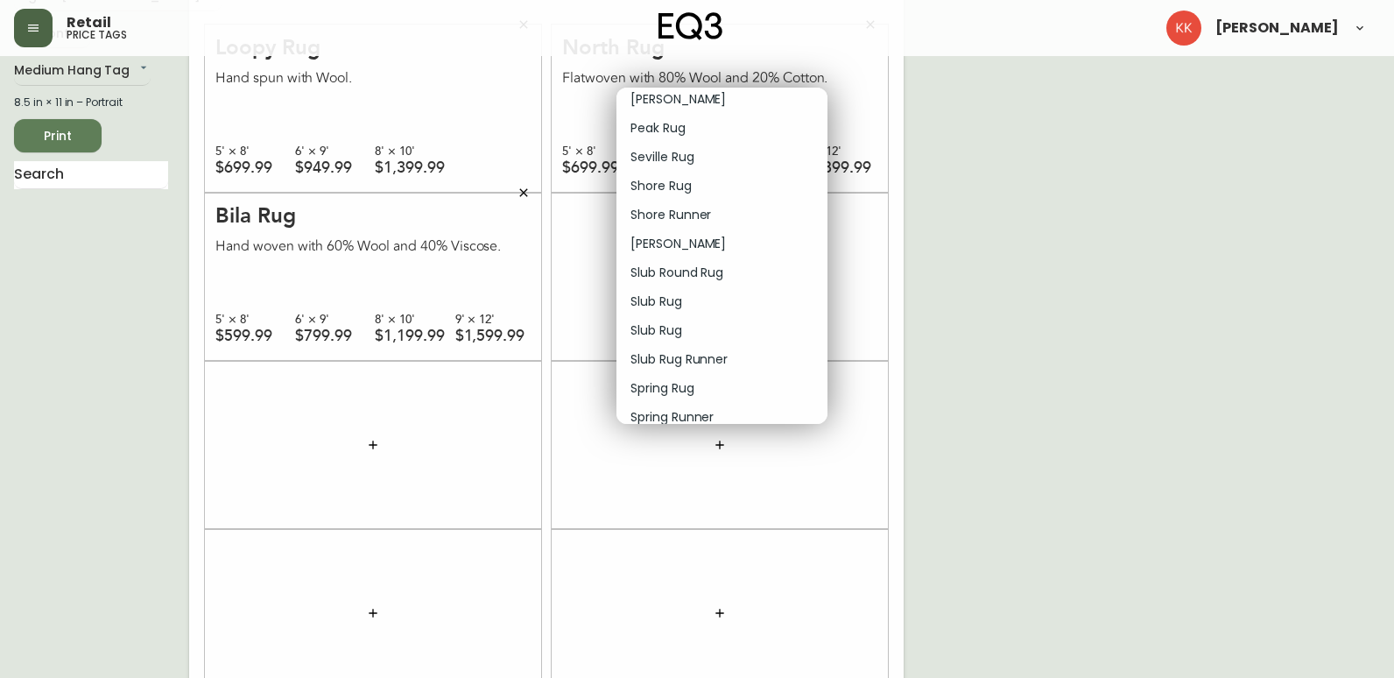
scroll to position [1488, 0]
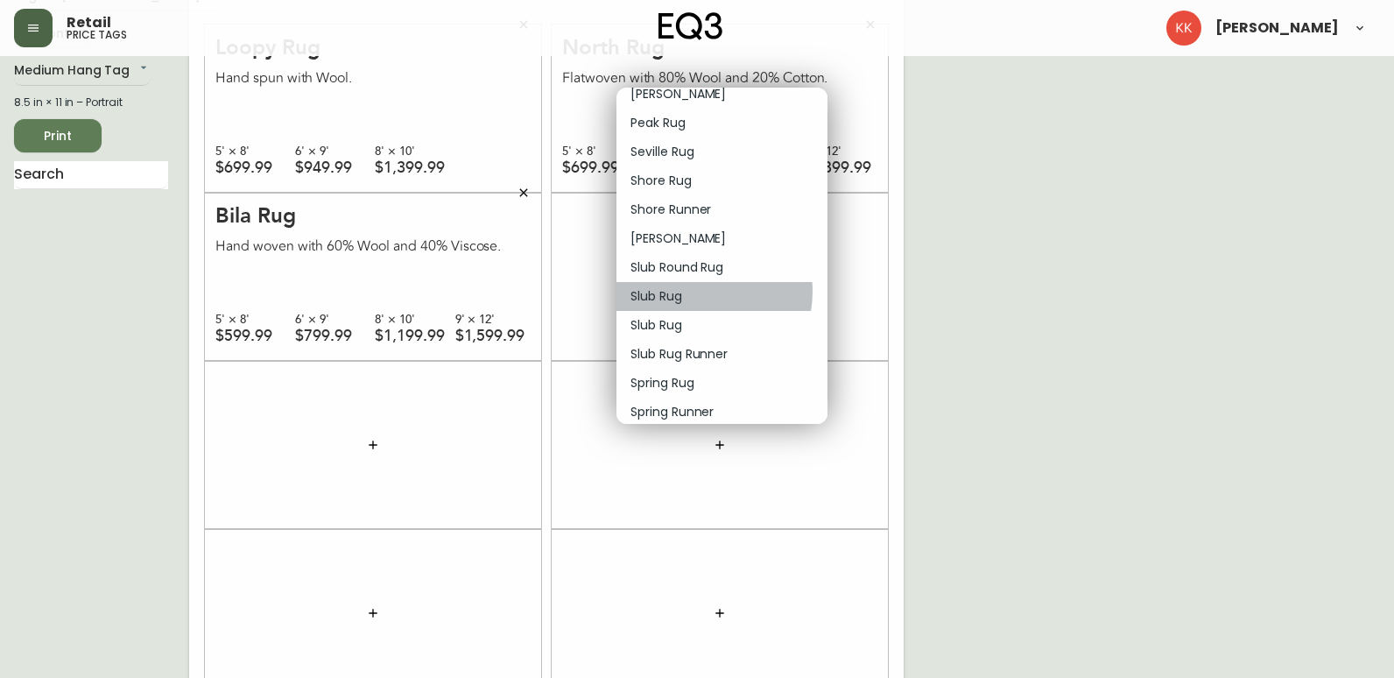
click at [696, 292] on li "Slub Rug" at bounding box center [721, 296] width 211 height 29
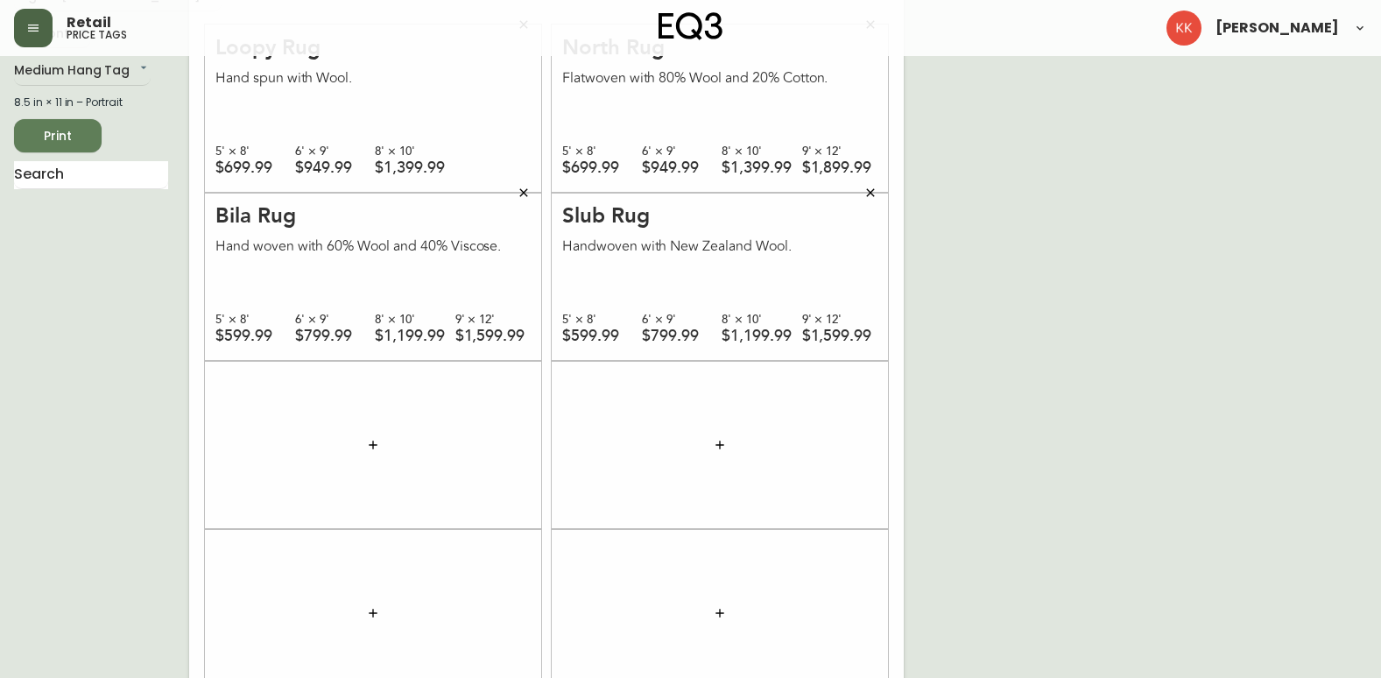
click at [373, 444] on icon "button" at bounding box center [373, 444] width 8 height 8
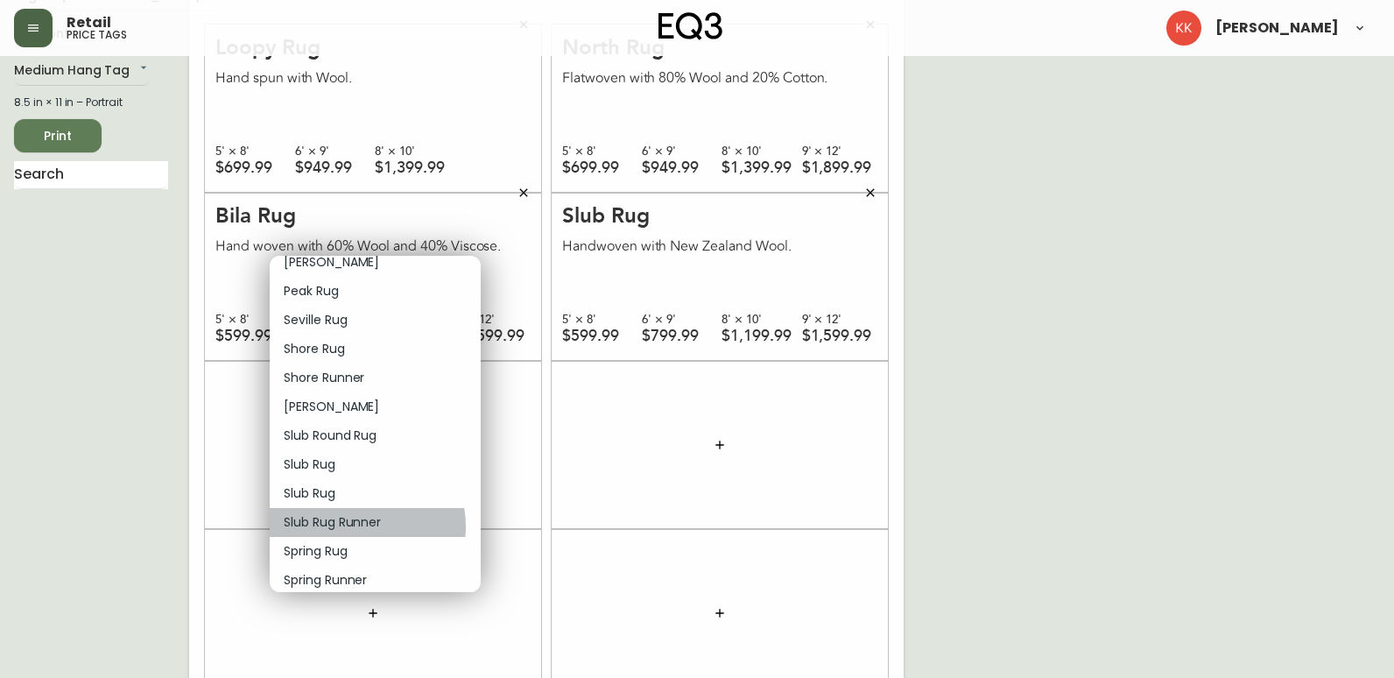
click at [359, 526] on p "Slub Rug Runner" at bounding box center [332, 522] width 97 height 18
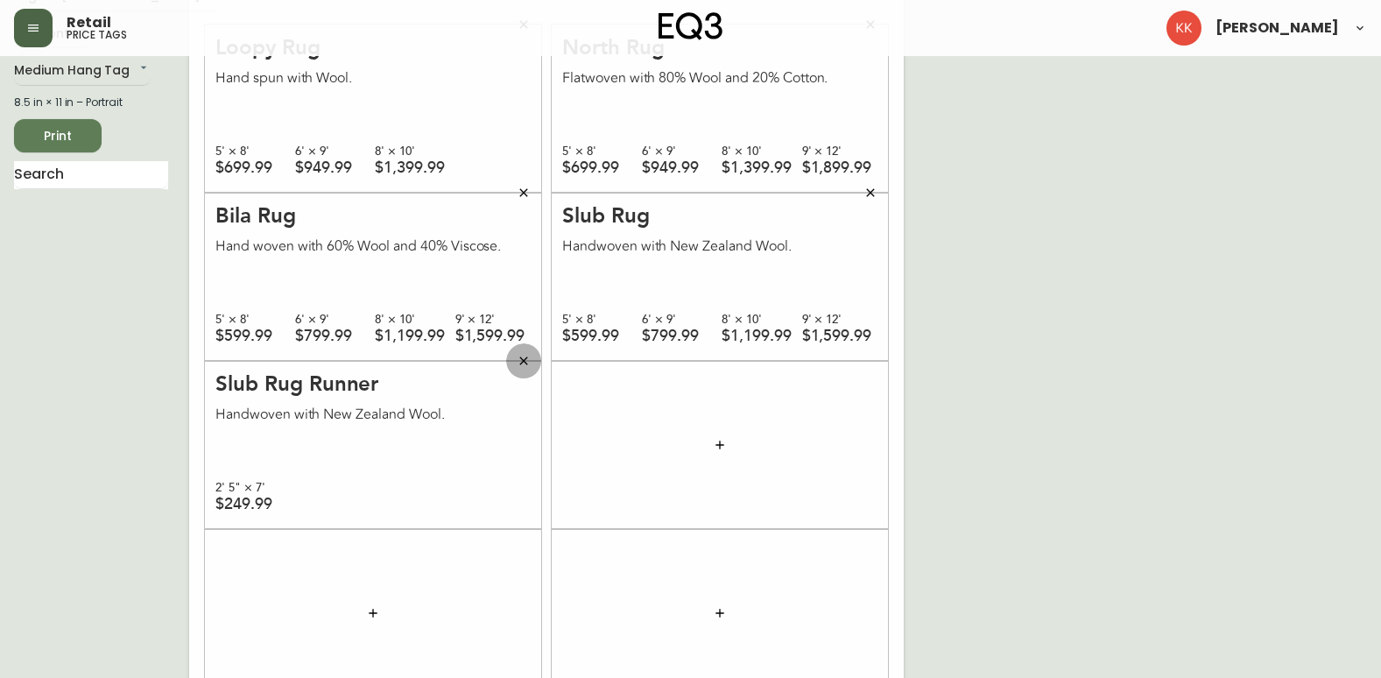
click at [522, 361] on icon "button" at bounding box center [524, 361] width 14 height 14
click at [368, 452] on button "button" at bounding box center [372, 444] width 35 height 35
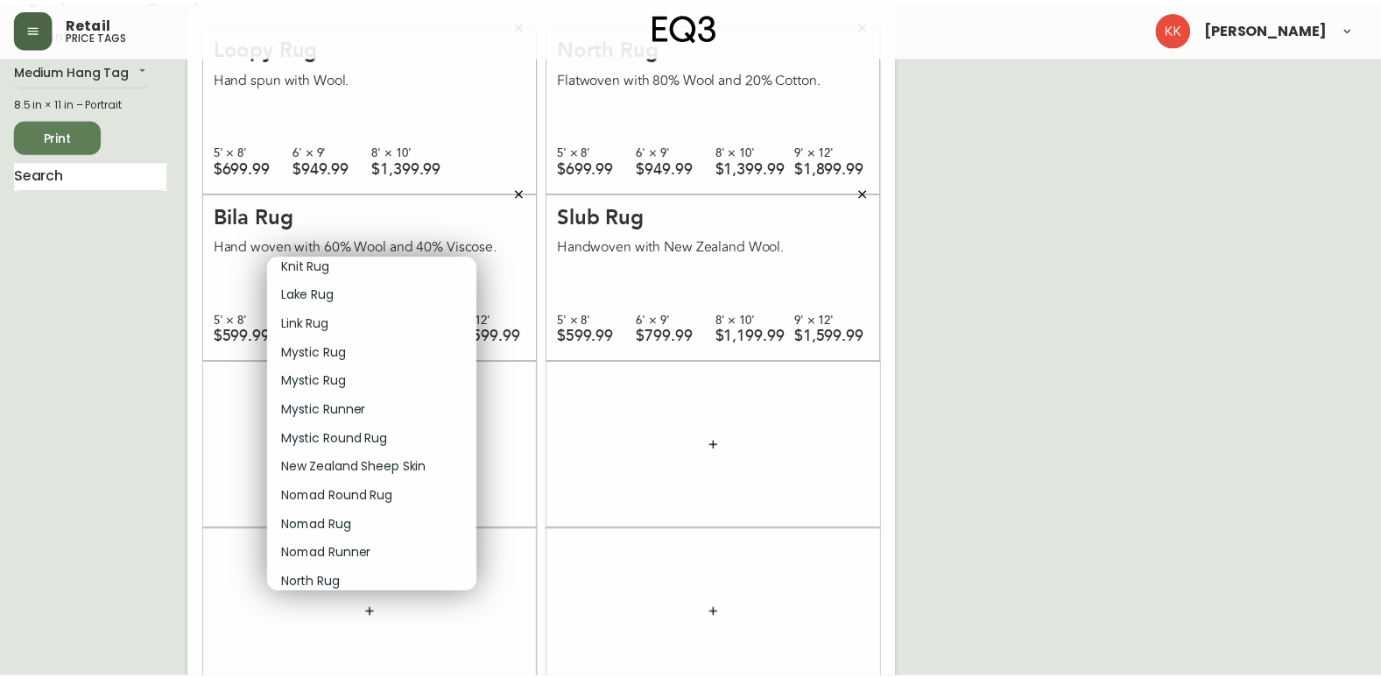
scroll to position [1138, 0]
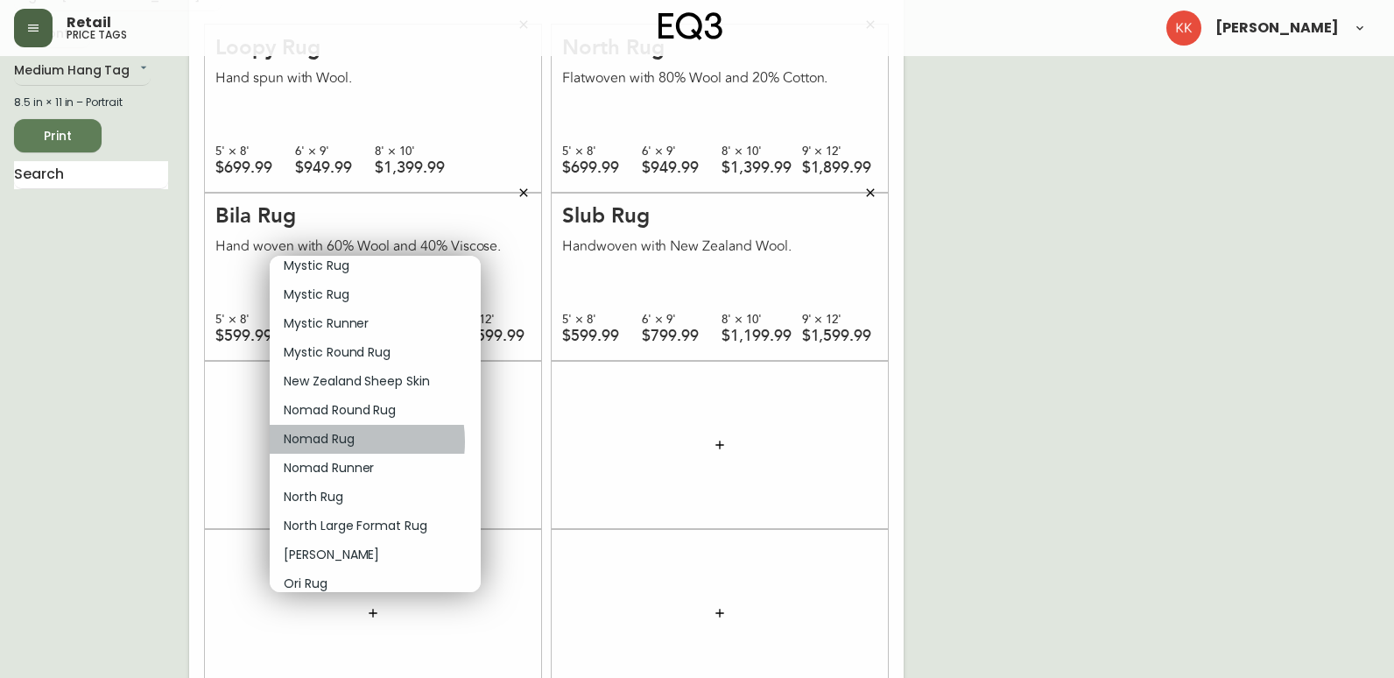
click at [337, 441] on p "Nomad Rug" at bounding box center [319, 439] width 71 height 18
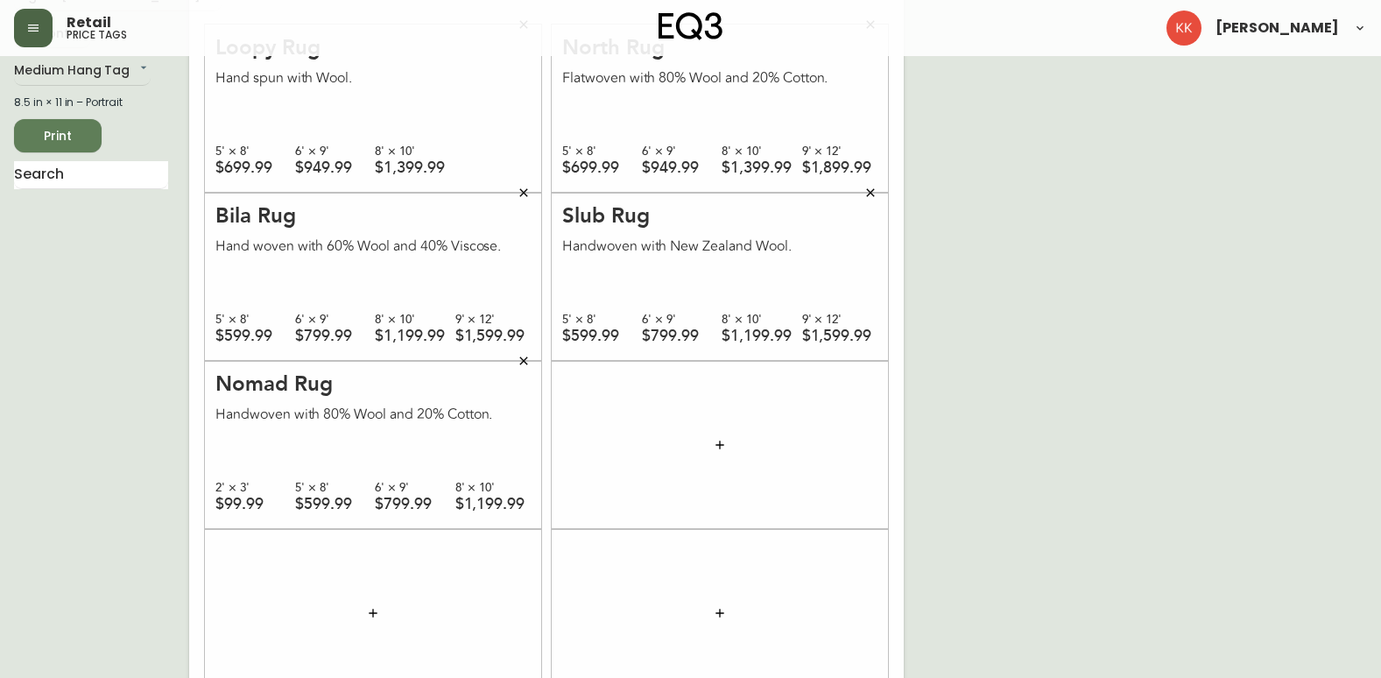
scroll to position [0, 0]
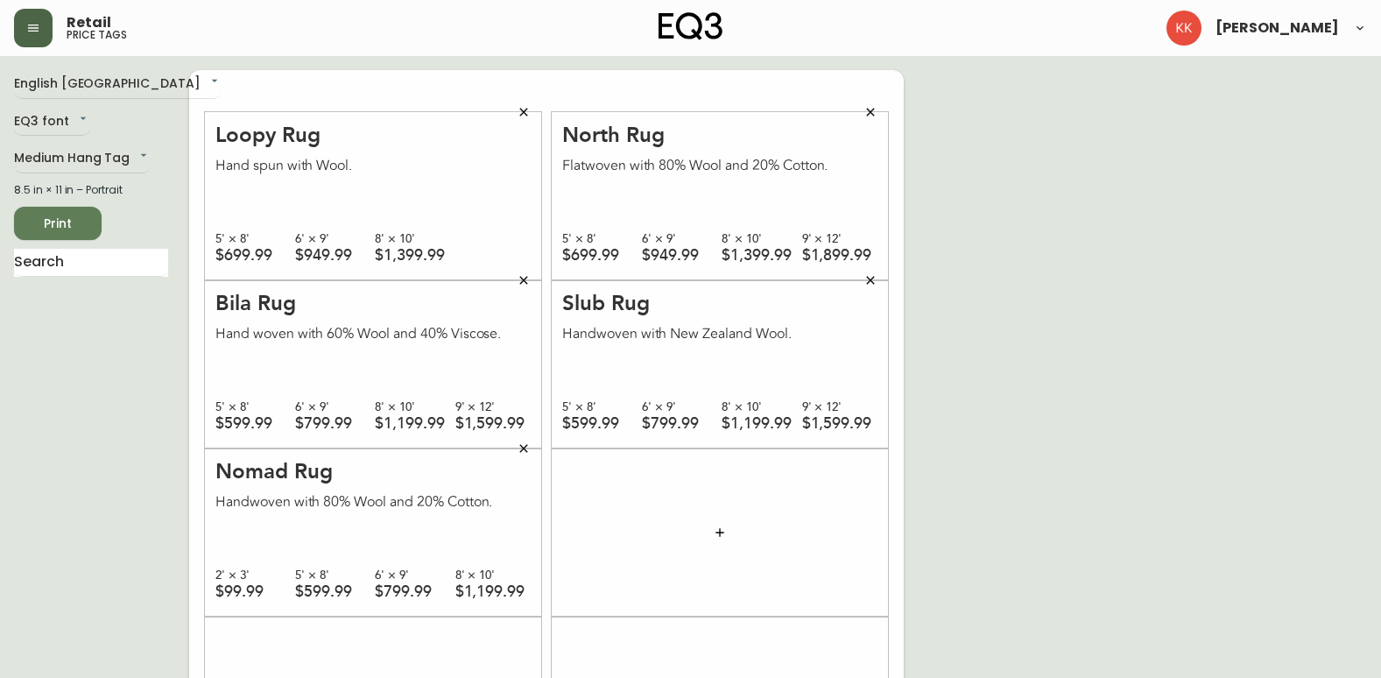
click at [48, 221] on span "Print" at bounding box center [58, 224] width 60 height 22
click at [75, 160] on body "Retail price tags [PERSON_NAME] English [GEOGRAPHIC_DATA] en_CA EQ3 font EQ3 Me…" at bounding box center [690, 497] width 1381 height 995
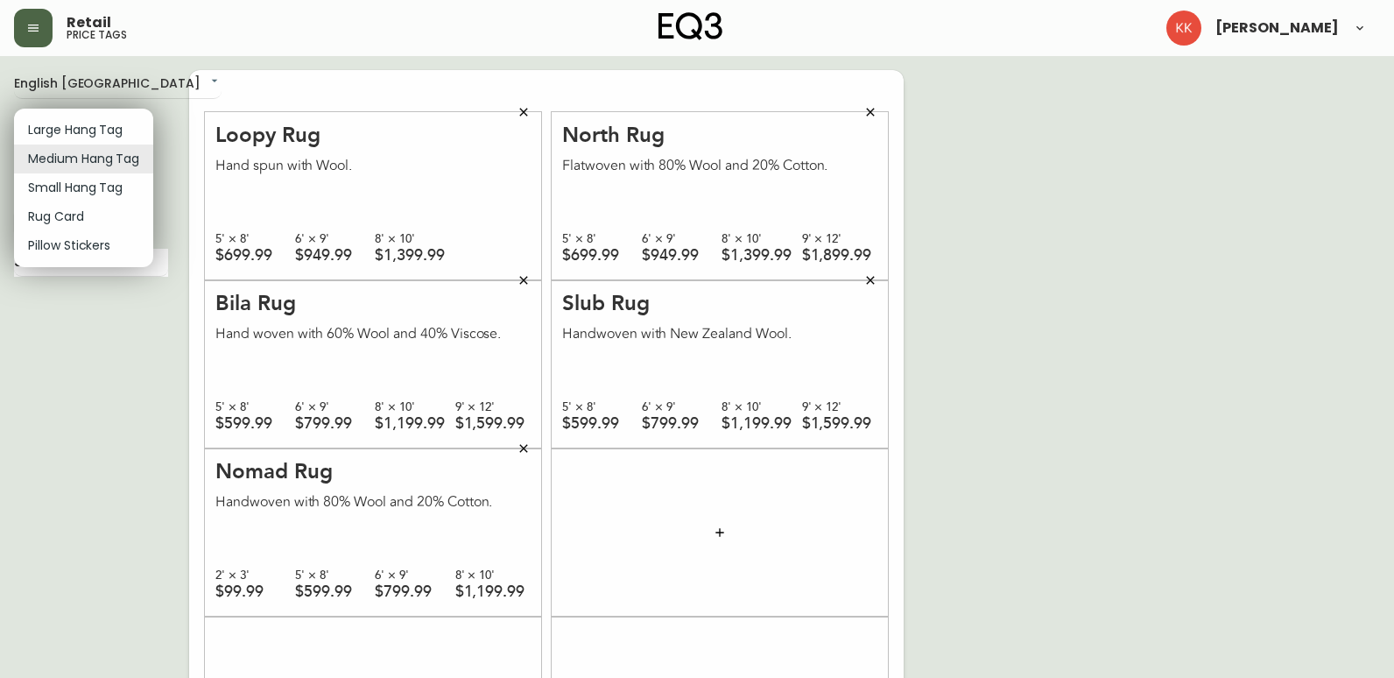
click at [77, 194] on li "Small Hang Tag" at bounding box center [83, 187] width 139 height 29
type input "small"
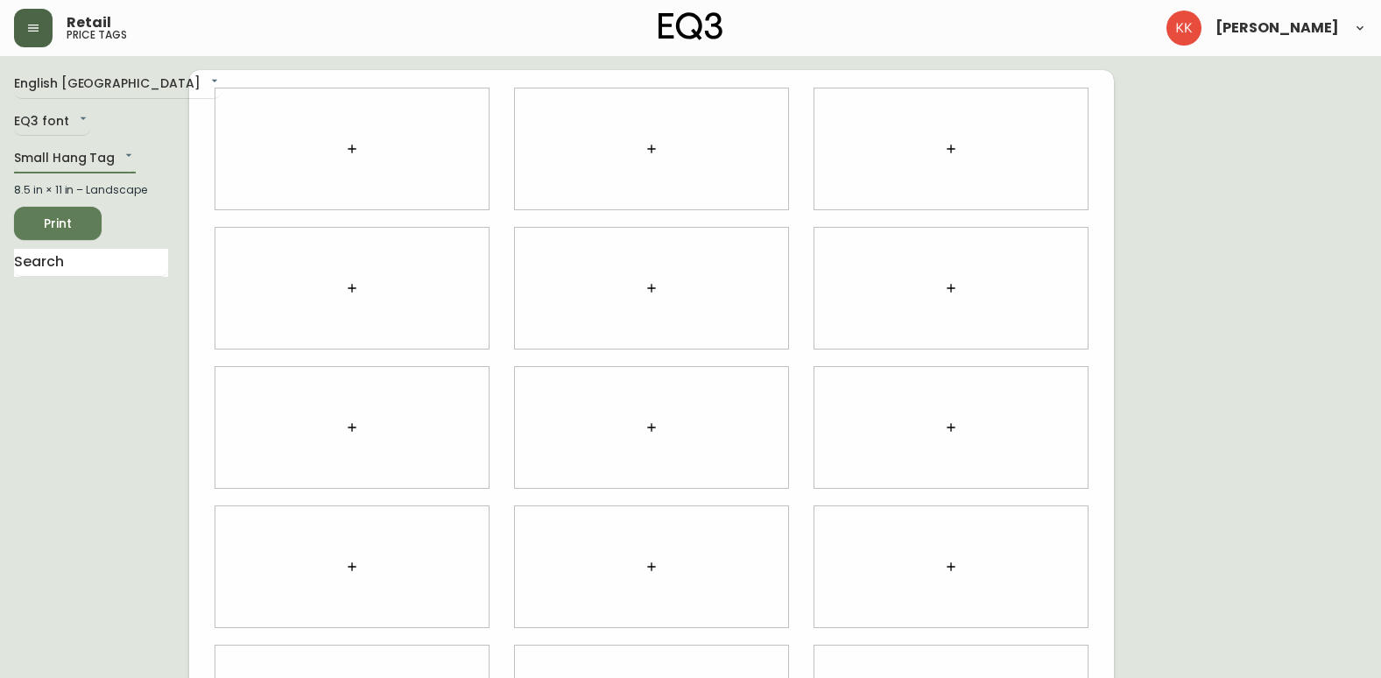
click at [348, 147] on icon "button" at bounding box center [352, 149] width 14 height 14
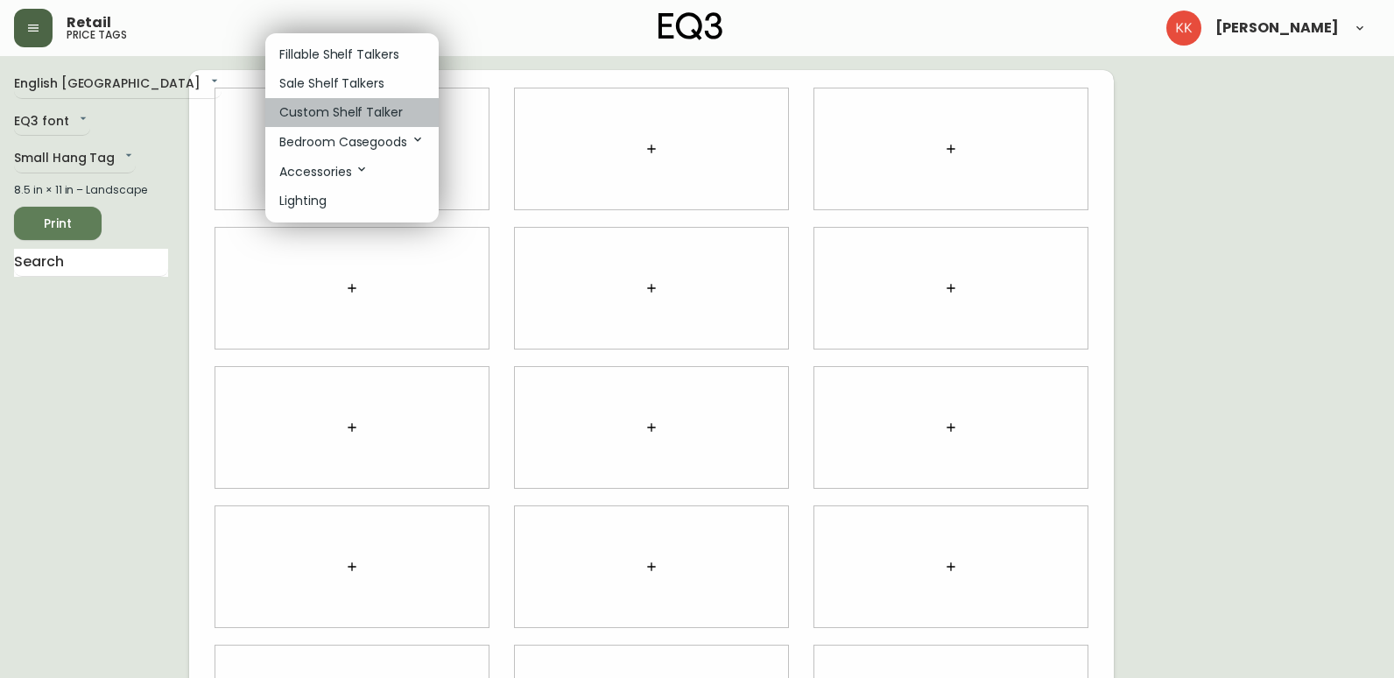
click at [319, 120] on p "Custom Shelf Talker" at bounding box center [340, 112] width 123 height 18
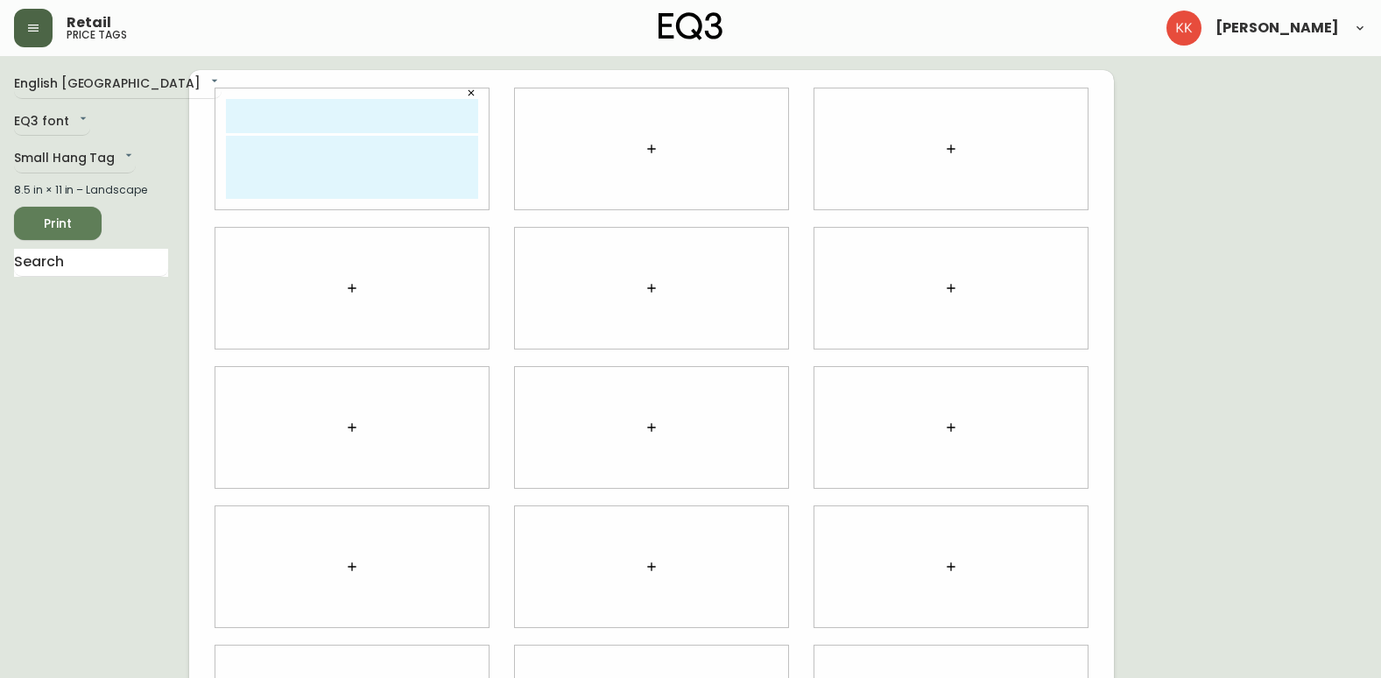
click at [319, 120] on input "text" at bounding box center [352, 116] width 252 height 34
click at [296, 186] on textarea at bounding box center [352, 167] width 252 height 63
click at [437, 116] on input "Loopy Rug 8x10" at bounding box center [352, 116] width 252 height 34
type input "Loopy Rug - Sky"
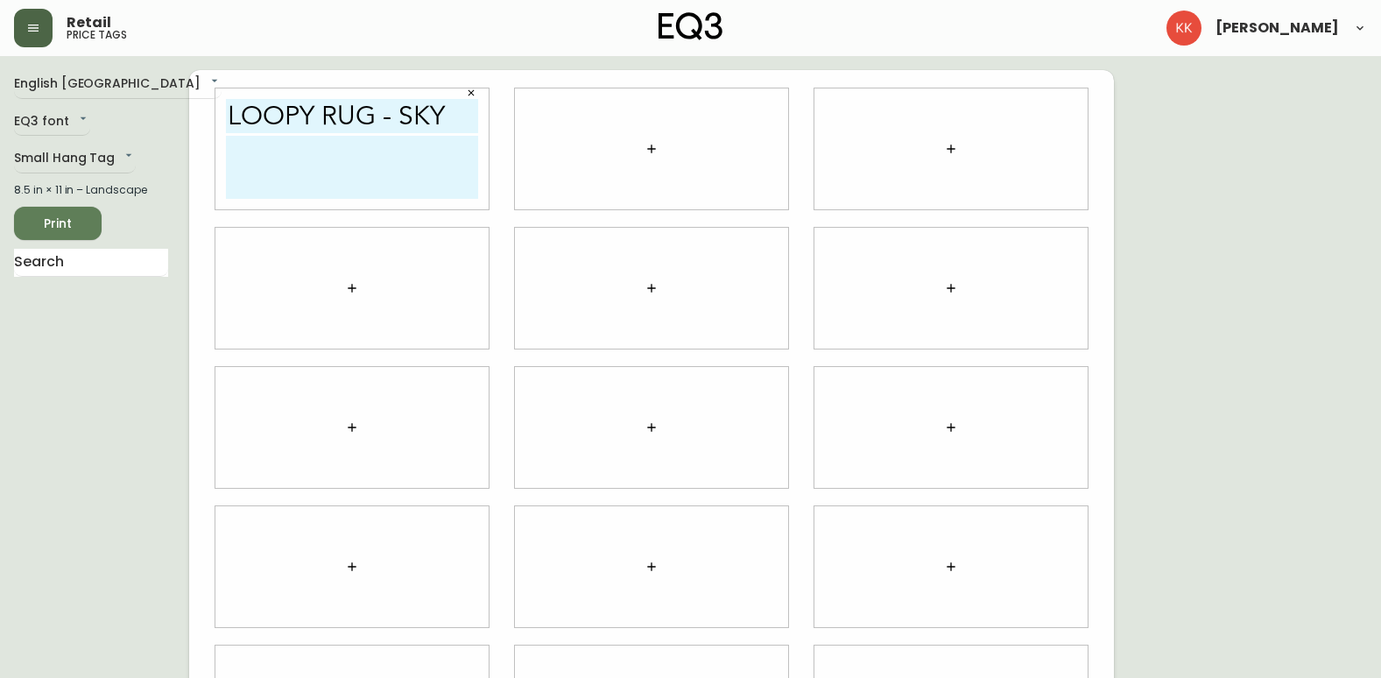
click at [338, 167] on textarea at bounding box center [352, 167] width 252 height 63
click at [264, 183] on textarea "Hand spun with Wool - 8x10" at bounding box center [352, 167] width 252 height 63
click at [405, 150] on textarea "Hand spun with Wool - 8x10" at bounding box center [352, 167] width 252 height 63
click at [270, 164] on textarea "Hand spun with Wool - 8x10 5' x 8' $600" at bounding box center [352, 167] width 252 height 63
click at [260, 171] on textarea "Hand spun with Wool - 8x10 5' x 8' $600" at bounding box center [352, 167] width 252 height 63
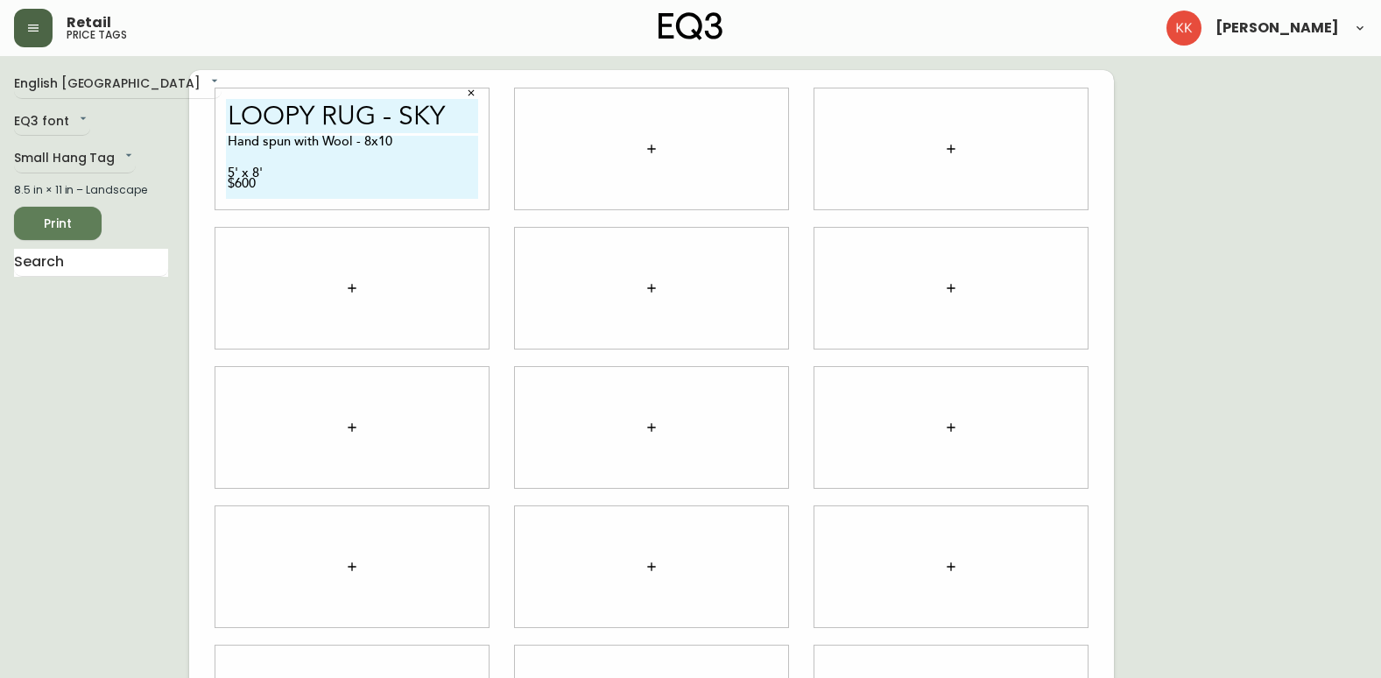
click at [292, 172] on textarea "Hand spun with Wool - 8x10 5' x 8' $600" at bounding box center [352, 167] width 252 height 63
type textarea "Hand spun with Wool - 8x10 5' x 8' $600"
click at [222, 172] on div "Loopy Rug - Sky Hand spun with Wool - 8x10 5' x 8' $600" at bounding box center [351, 148] width 273 height 121
click at [228, 172] on textarea "Hand spun with Wool - 8x10 5' x 8' $600" at bounding box center [352, 167] width 252 height 63
drag, startPoint x: 300, startPoint y: 181, endPoint x: 278, endPoint y: 178, distance: 22.2
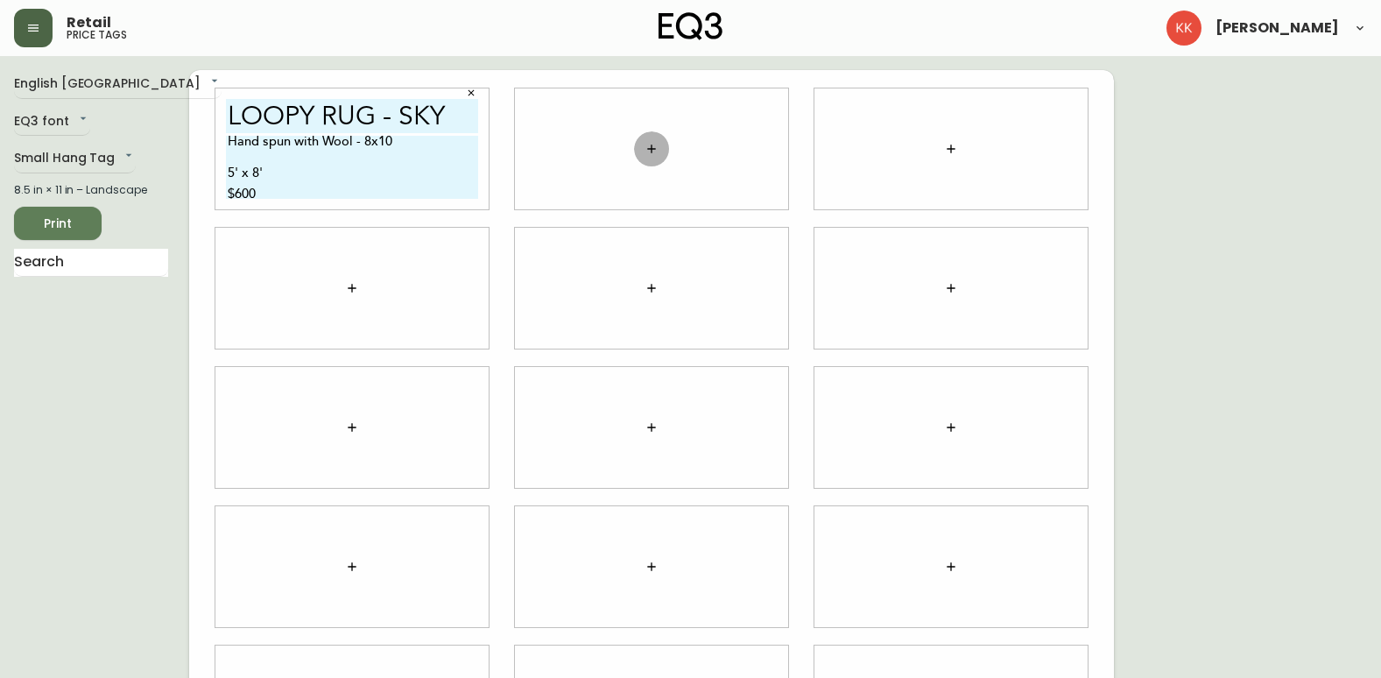
click at [291, 179] on textarea "Hand spun with Wool - 8x10 5' x 8' $600" at bounding box center [352, 167] width 252 height 63
click at [227, 171] on textarea "Hand spun with Wool - 8x10 5' x 8' $600" at bounding box center [352, 167] width 252 height 63
click at [228, 187] on textarea "Hand spun with Wool - 8x10 5' x 8' $600" at bounding box center [352, 167] width 252 height 63
click at [285, 159] on textarea "Hand spun with Wool - 8x10 5' x 8' $600" at bounding box center [352, 167] width 252 height 63
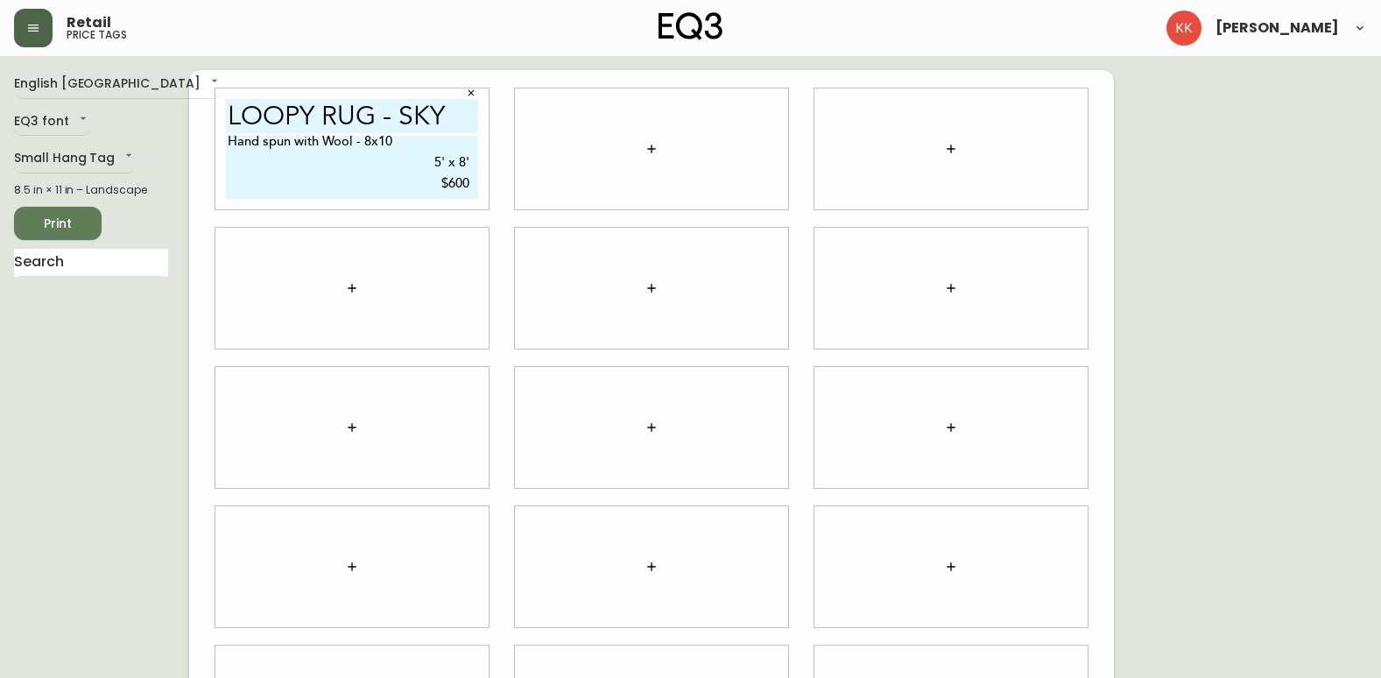
scroll to position [0, 0]
click at [343, 172] on textarea "Hand spun with Wool - 8x10 5' x 8' $600" at bounding box center [352, 167] width 252 height 63
click at [359, 273] on button "button" at bounding box center [351, 288] width 35 height 35
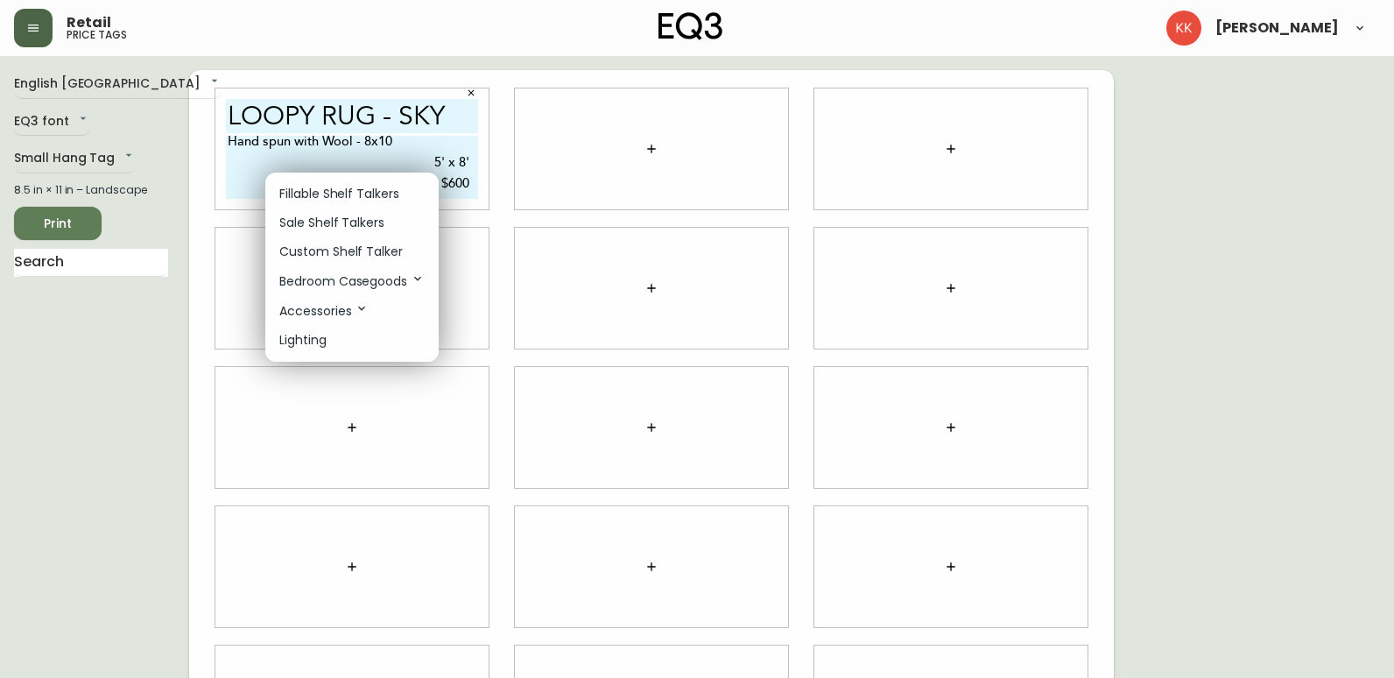
click at [494, 222] on div at bounding box center [697, 339] width 1394 height 678
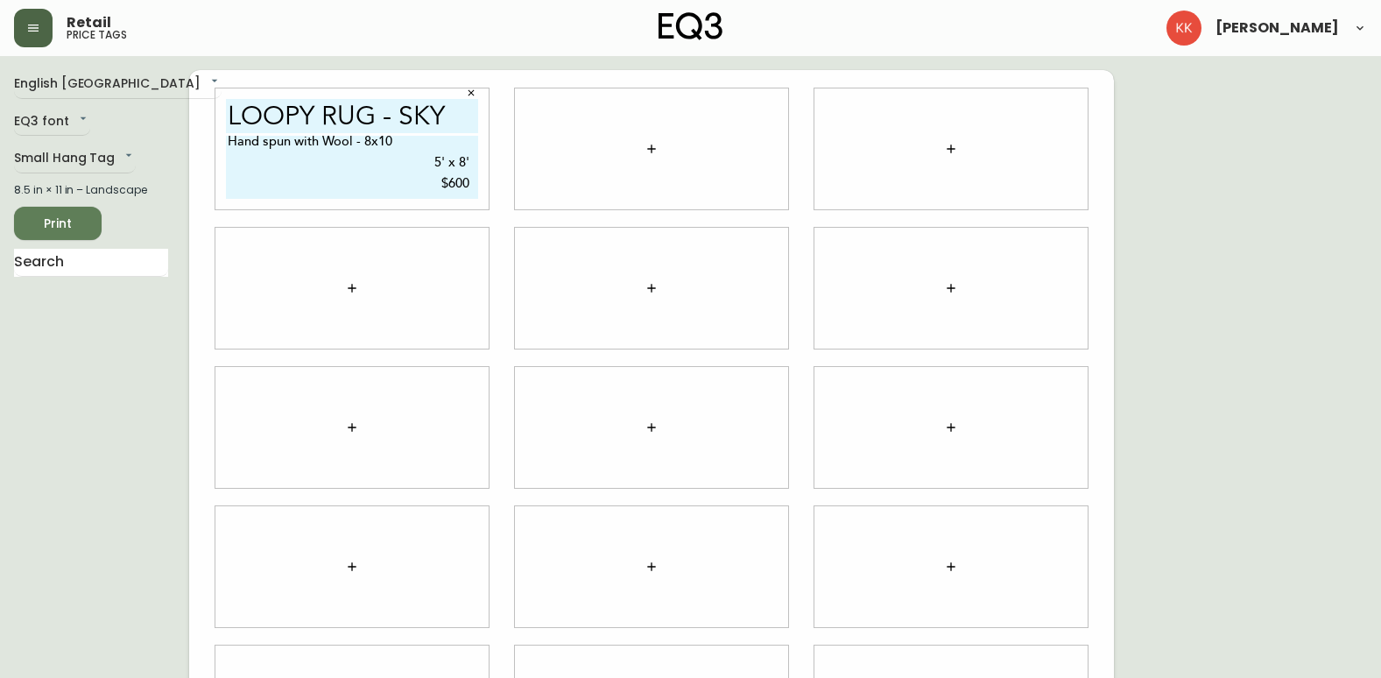
click at [472, 166] on textarea "Hand spun with Wool - 8x10 5' x 8' $600" at bounding box center [352, 167] width 252 height 63
click at [468, 165] on textarea "Hand spun with Wool - 8x10 5' x 8' $600" at bounding box center [352, 167] width 252 height 63
click at [443, 160] on textarea "Hand spun with Wool - 8x10 5' x 10' $600" at bounding box center [352, 167] width 252 height 63
click at [464, 181] on textarea "Hand spun with Wool - 8x10 8' x 10' $600" at bounding box center [352, 167] width 252 height 63
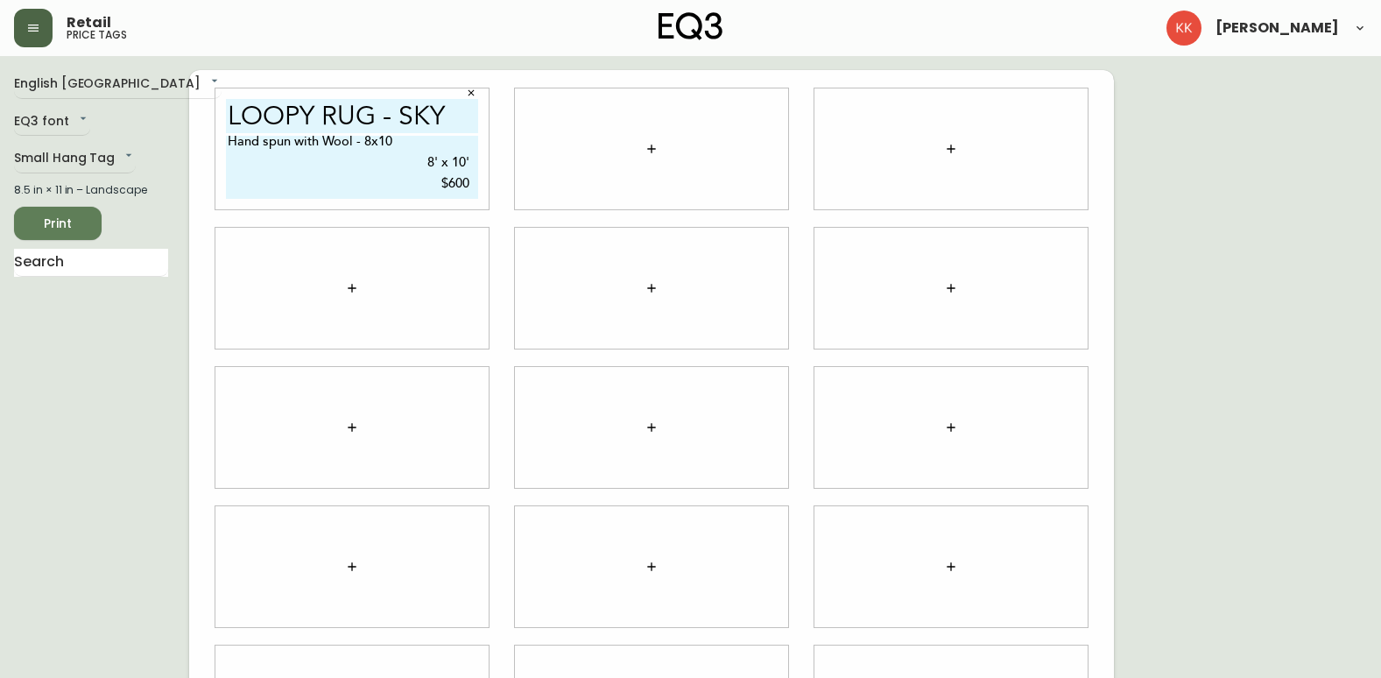
click at [405, 179] on textarea "Hand spun with Wool - 8x10 8' x 10' $600" at bounding box center [352, 167] width 252 height 63
type textarea "Hand spun with Wool - 8x10 8' x 10' $600"
click at [653, 153] on icon "button" at bounding box center [651, 149] width 14 height 14
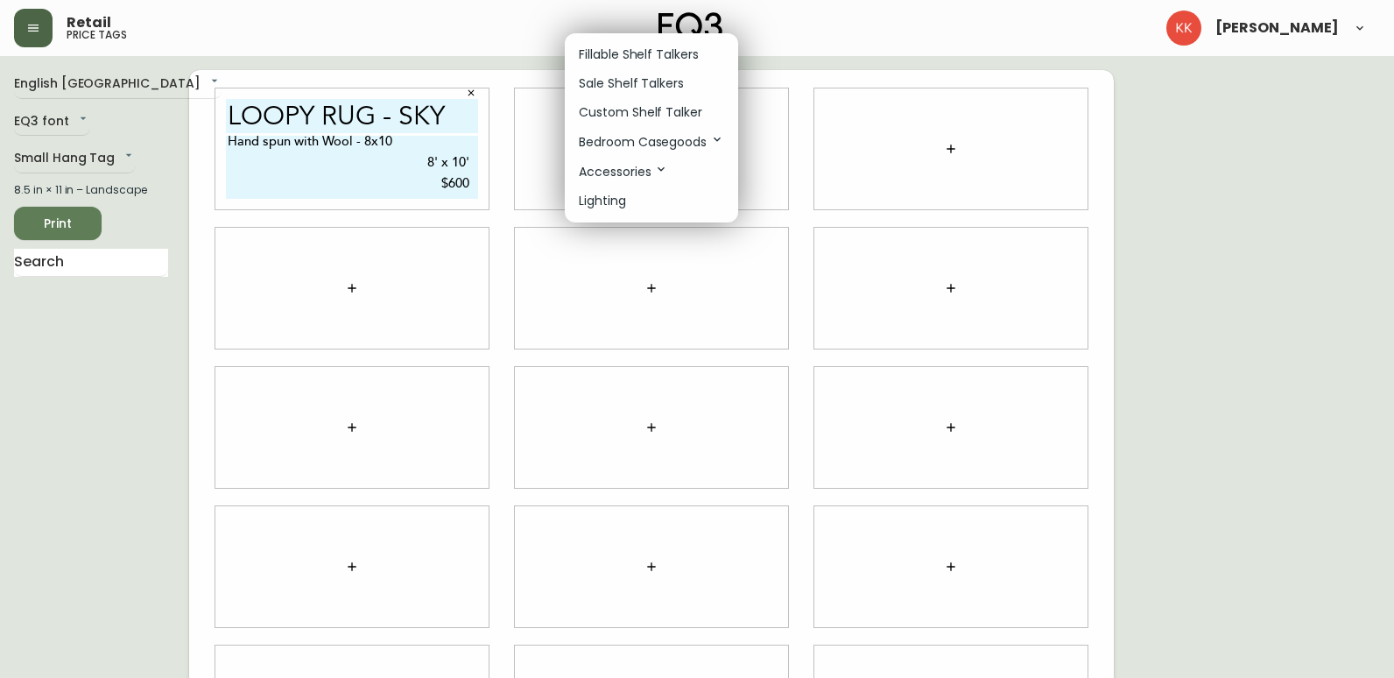
click at [593, 122] on li "Custom Shelf Talker" at bounding box center [651, 112] width 173 height 29
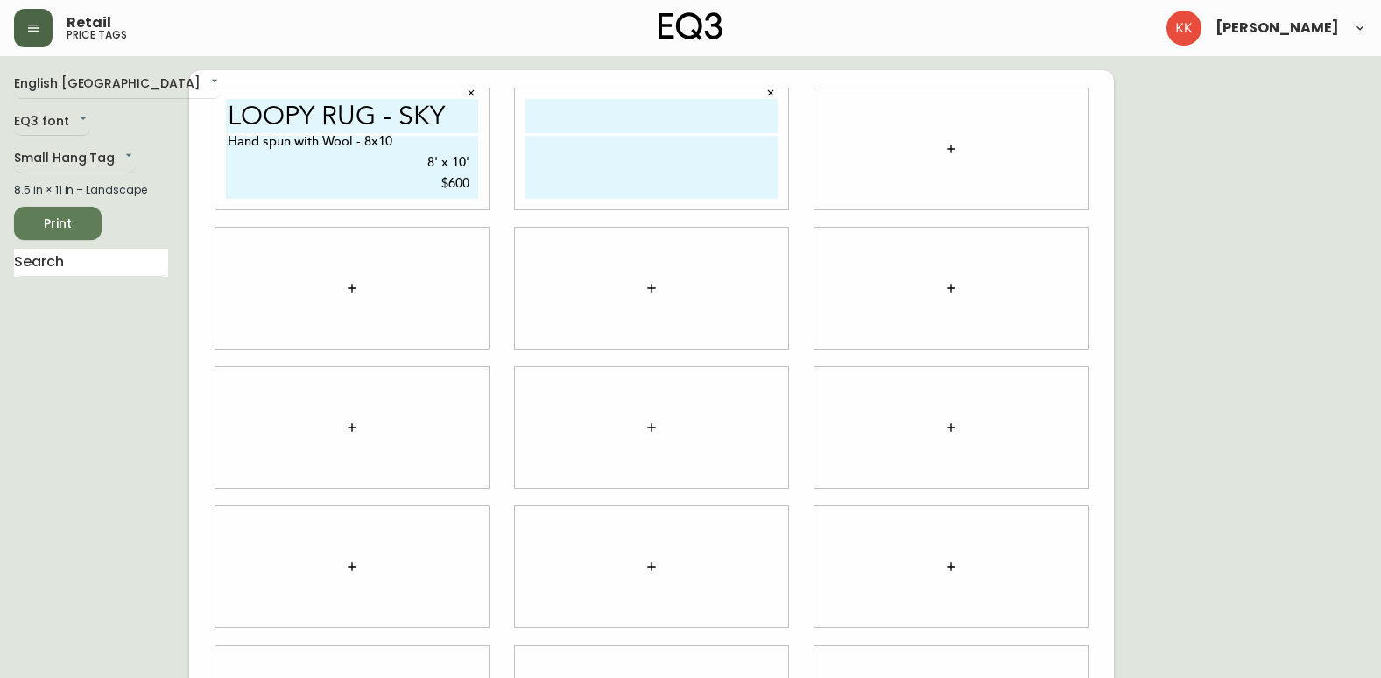
click at [593, 122] on input "text" at bounding box center [651, 116] width 252 height 34
type input "north rug"
click at [433, 113] on input "Loopy Rug - Sky" at bounding box center [352, 116] width 252 height 34
type input "Loopy Rug"
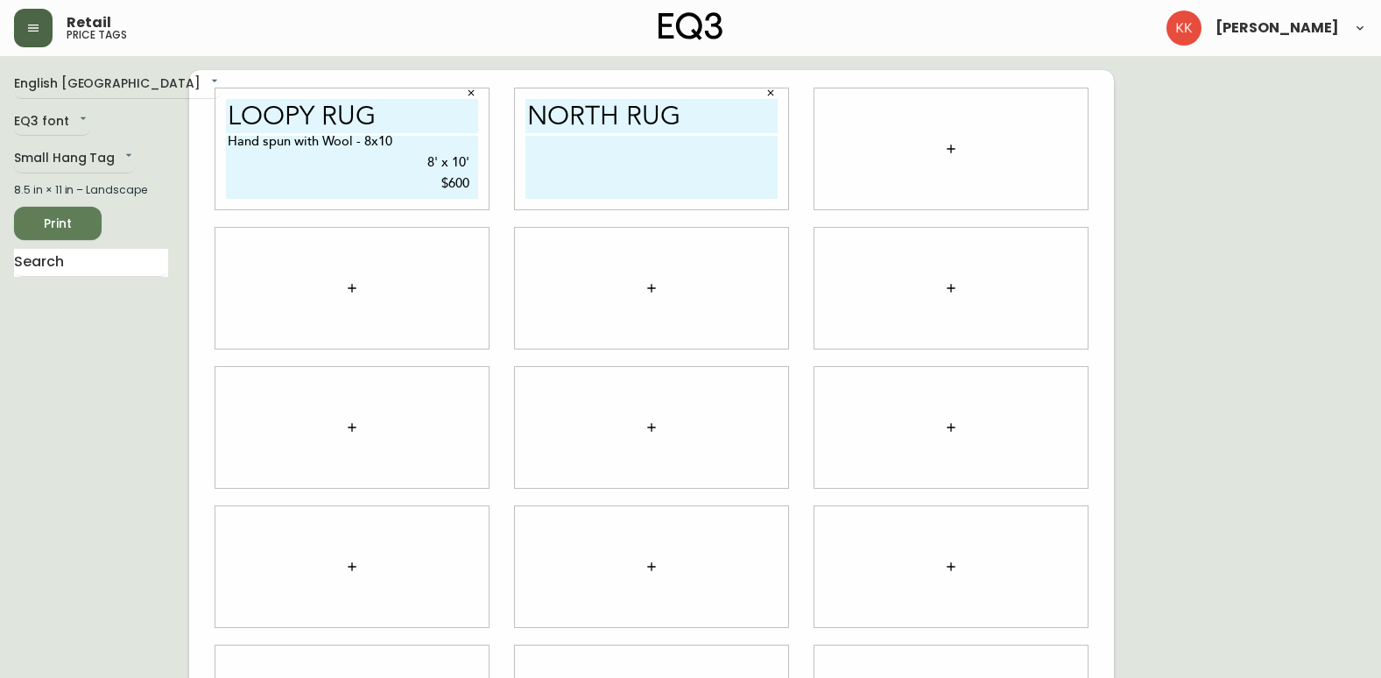
drag, startPoint x: 296, startPoint y: 373, endPoint x: 320, endPoint y: 299, distance: 78.4
click at [296, 373] on div at bounding box center [351, 427] width 273 height 121
click at [364, 150] on textarea "Hand spun with Wool - 8x10 8' x 10' $600" at bounding box center [352, 167] width 252 height 63
drag, startPoint x: 407, startPoint y: 144, endPoint x: 363, endPoint y: 142, distance: 43.8
click at [363, 142] on textarea "Hand spun with Wool - 8x10 8' x 10' $600" at bounding box center [352, 167] width 252 height 63
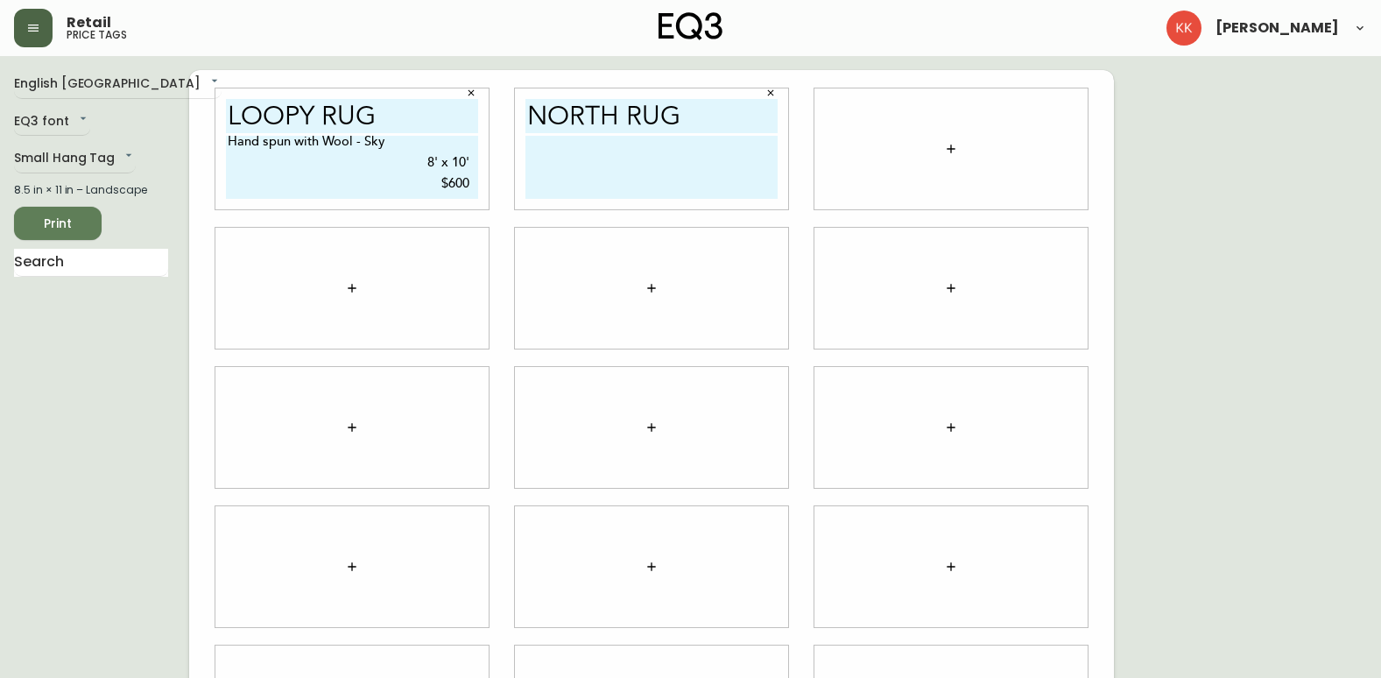
type textarea "Hand spun with Wool - Sky 8' x 10' $600"
click at [587, 169] on textarea at bounding box center [651, 167] width 252 height 63
type textarea "f"
click at [531, 172] on textarea "Flatwoven with 80% Wool & 20% Cotton - Natural 5' x 8' $300" at bounding box center [651, 167] width 252 height 63
type textarea "Flatwoven with 80% Wool & 20% Cotton - Natural 5' x 8' $300"
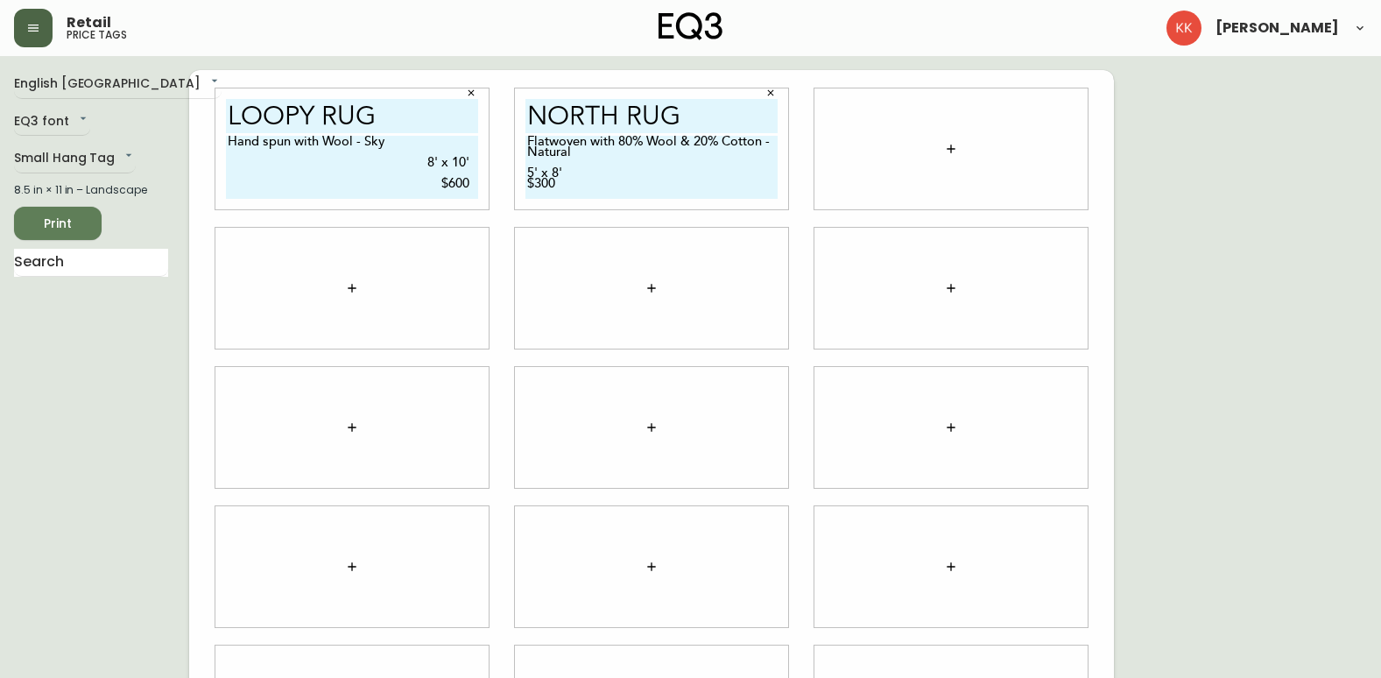
click at [529, 174] on textarea "Flatwoven with 80% Wool & 20% Cotton - Natural 5' x 8' $300" at bounding box center [651, 167] width 252 height 63
click at [528, 184] on textarea "Flatwoven with 80% Wool & 20% Cotton - Natural 5' x 8' $300" at bounding box center [651, 167] width 252 height 63
click at [772, 172] on textarea "Flatwoven with 80% Wool & 20% Cotton - Natural 5' x 8' $300" at bounding box center [651, 167] width 252 height 63
click at [632, 172] on textarea "Flatwoven with 80% Wool & 20% Cotton - Natural 5' x 8' $300" at bounding box center [651, 167] width 252 height 63
type textarea "Flatwoven with 80% Wool & 20% Cotton - Natural 5' x 8' $300"
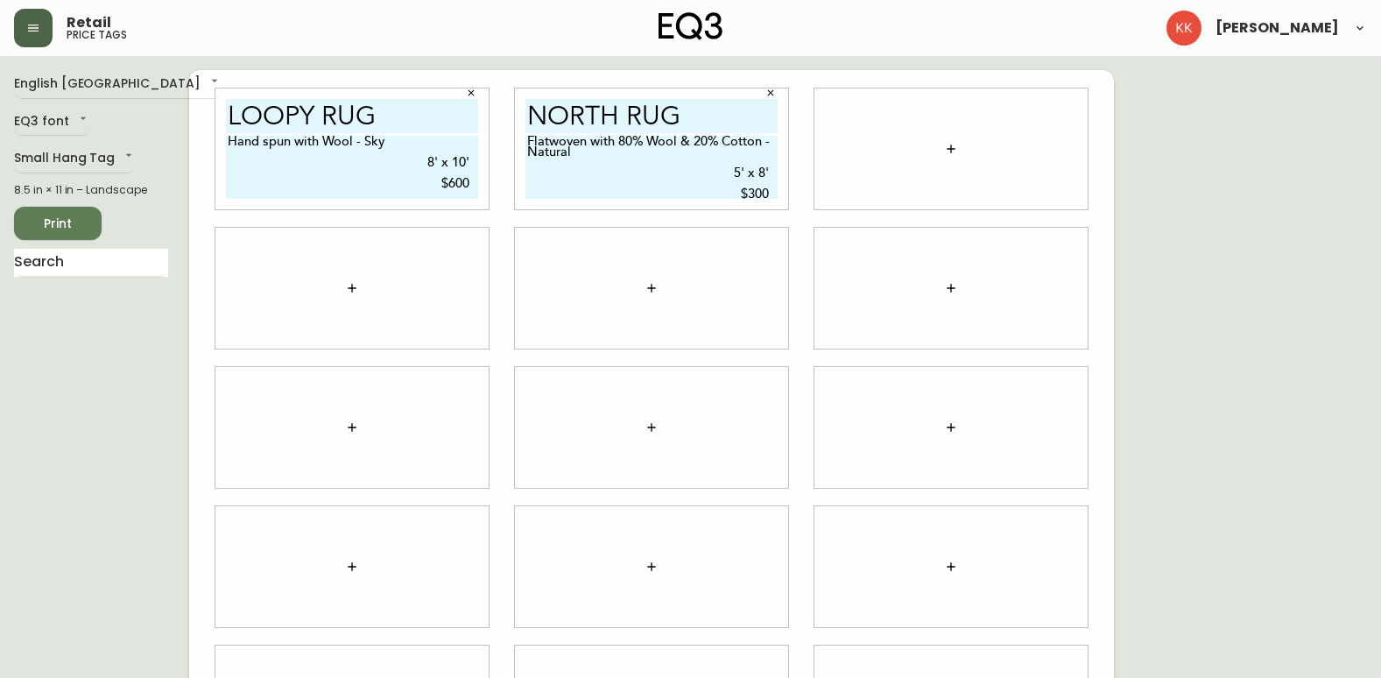
click at [715, 299] on div at bounding box center [651, 288] width 273 height 121
click at [964, 157] on button "button" at bounding box center [950, 148] width 35 height 35
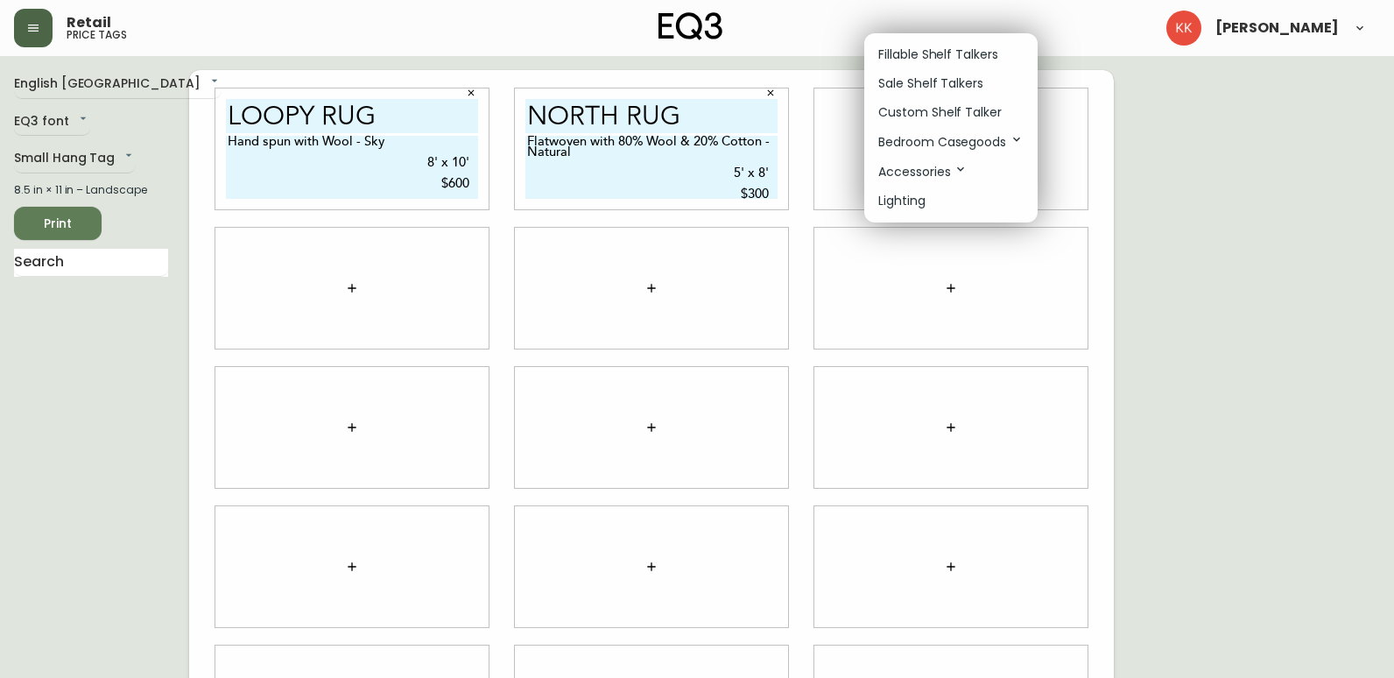
click at [898, 101] on li "Custom Shelf Talker" at bounding box center [950, 112] width 173 height 29
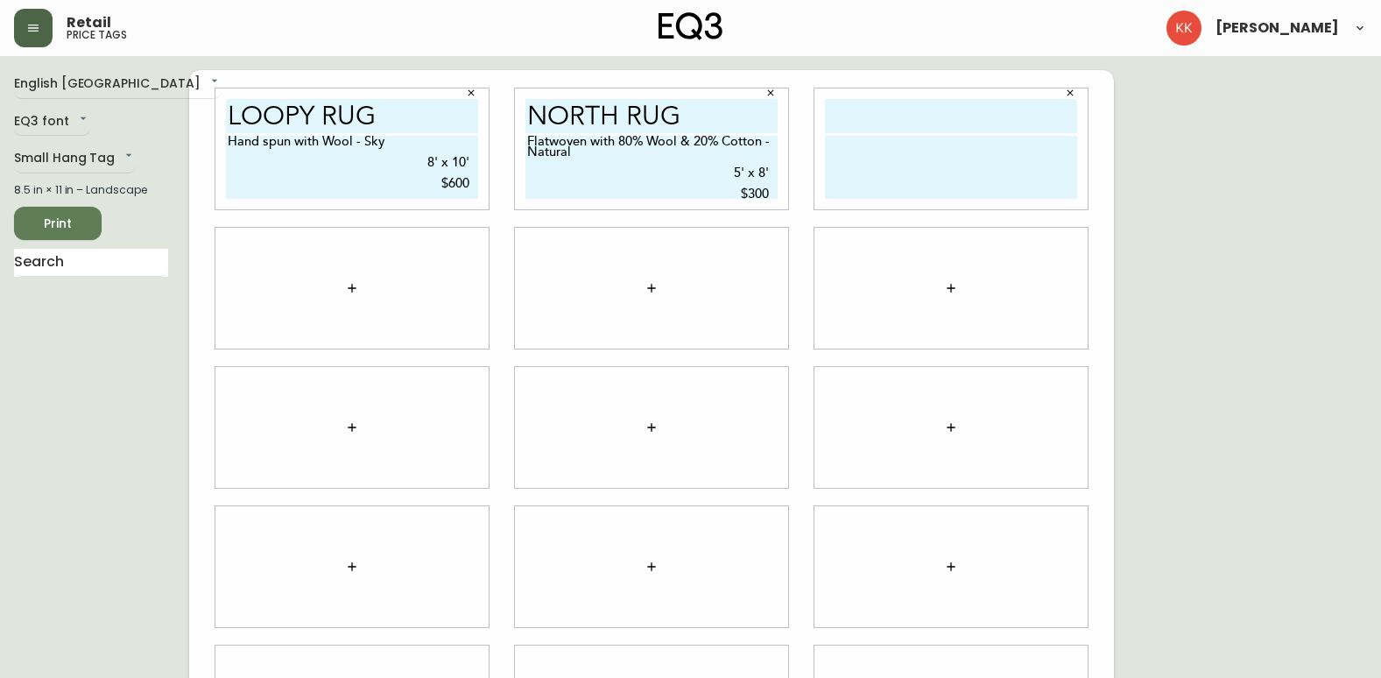
click at [907, 106] on input "text" at bounding box center [951, 116] width 252 height 34
type input "bila rug"
click at [899, 203] on div "bila rug Hand woven with 60% Wool & 40% Viscose - Sand 8' x 10' $500" at bounding box center [950, 148] width 273 height 121
click at [960, 155] on textarea "Hand woven with 60% Wool & 40% Viscose - Sand 8' x 10' $500" at bounding box center [951, 167] width 252 height 63
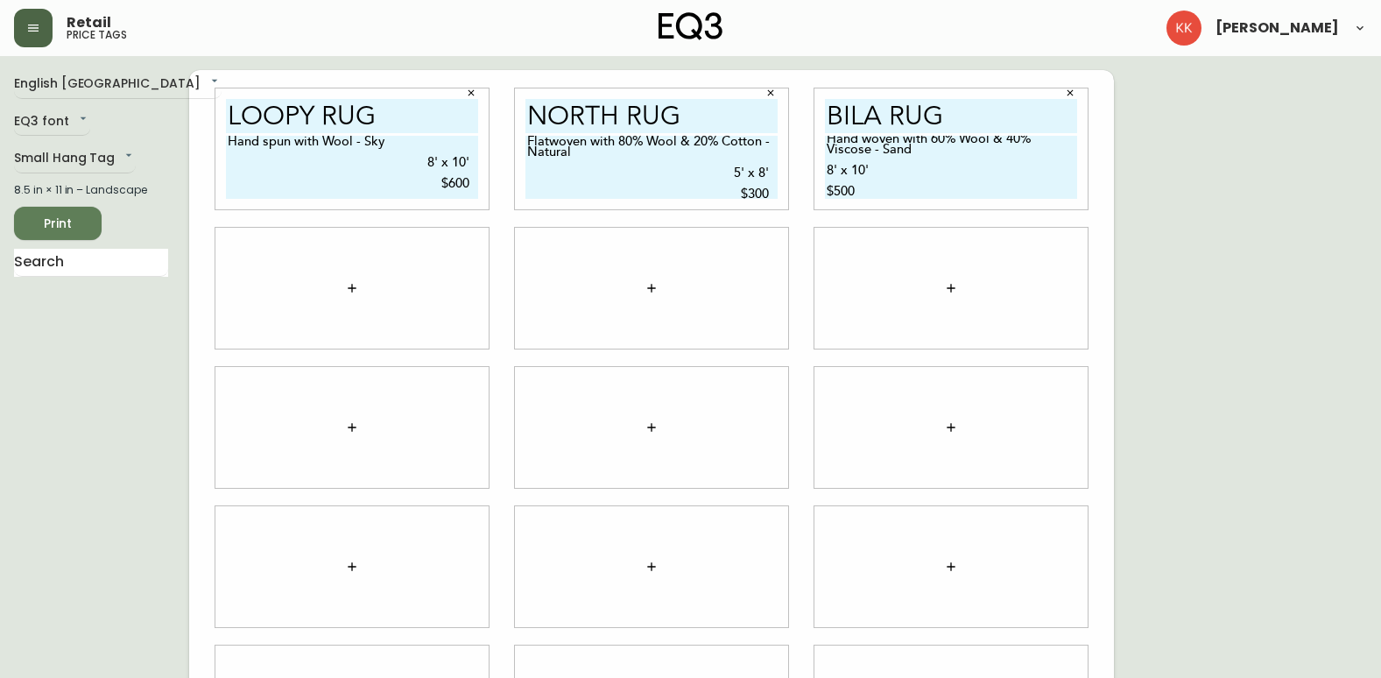
click at [827, 143] on textarea "Hand woven with 60% Wool & 40% Viscose - Sand 8' x 10' $500" at bounding box center [951, 167] width 252 height 63
click at [881, 196] on textarea "Hand woven with 60% Wool & 40% Viscose - Sand 8' x 10' $500" at bounding box center [951, 167] width 252 height 63
click at [838, 185] on textarea "Hand woven with 60% Wool & 40% Viscose - Sand 8' x 10' $500" at bounding box center [951, 167] width 252 height 63
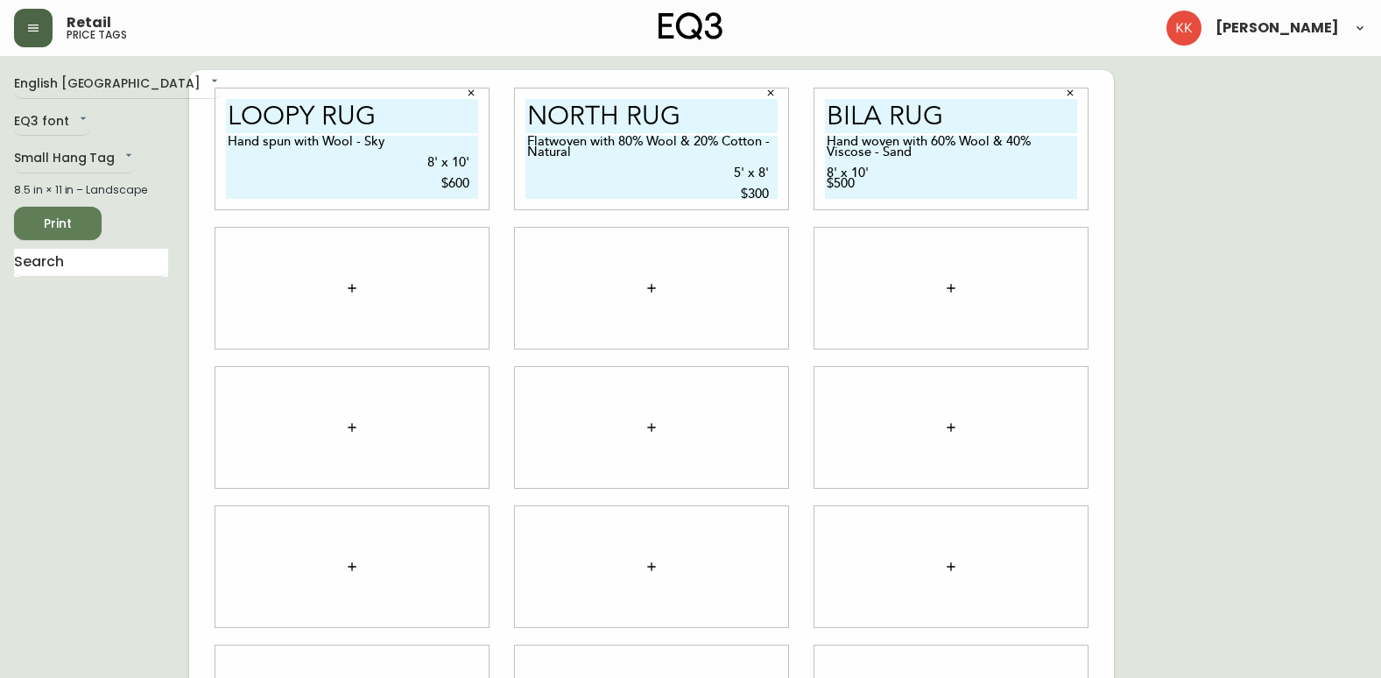
click at [821, 177] on div "bila rug Hand woven with 60% Wool & 40% Viscose - Sand 8' x 10' $500" at bounding box center [950, 148] width 273 height 121
click at [829, 176] on textarea "Hand woven with 60% Wool & 40% Viscose - Sand 8' x 10' $500" at bounding box center [951, 167] width 252 height 63
click at [825, 143] on textarea "Hand woven with 60% Wool & 40% Viscose - Sand 8' x 10' $500" at bounding box center [951, 167] width 252 height 63
click at [903, 176] on textarea "Hand woven with 60% Wool & 40% Viscose - Sand 8' x 10' $500" at bounding box center [951, 167] width 252 height 63
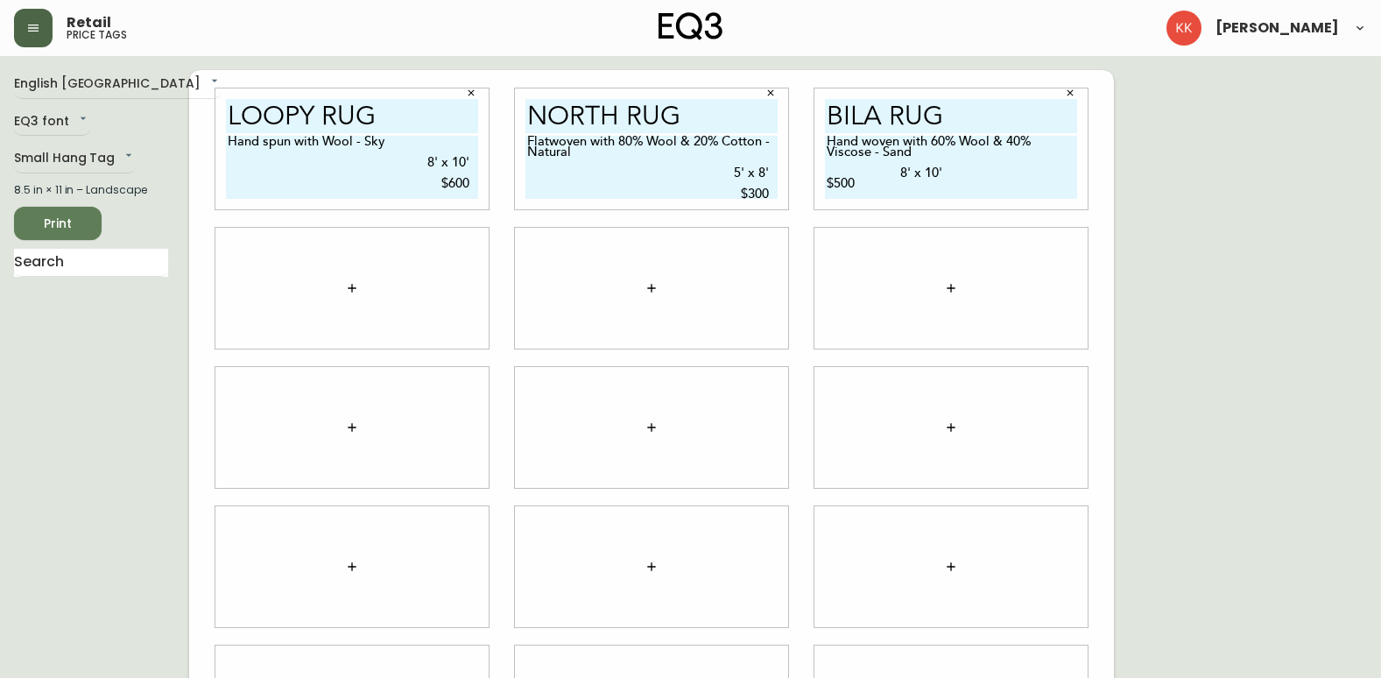
type textarea "Hand woven with 60% Wool & 40% Viscose - Sand 8' x 10' $500"
click at [983, 186] on textarea "Hand woven with 60% Wool & 40% Viscose - Sand 8' x 10' $500" at bounding box center [951, 167] width 252 height 63
click at [893, 174] on textarea "Hand woven with 60% Wool & 40% Viscose - Sand 8' x 10' $500" at bounding box center [951, 167] width 252 height 63
click at [827, 185] on textarea "Hand woven with 60% Wool & 40% Viscose - Sand 8' x 10' $500" at bounding box center [951, 167] width 252 height 63
click at [976, 178] on textarea "Hand woven with 60% Wool & 40% Viscose - Sand 8' x 10' $500" at bounding box center [951, 167] width 252 height 63
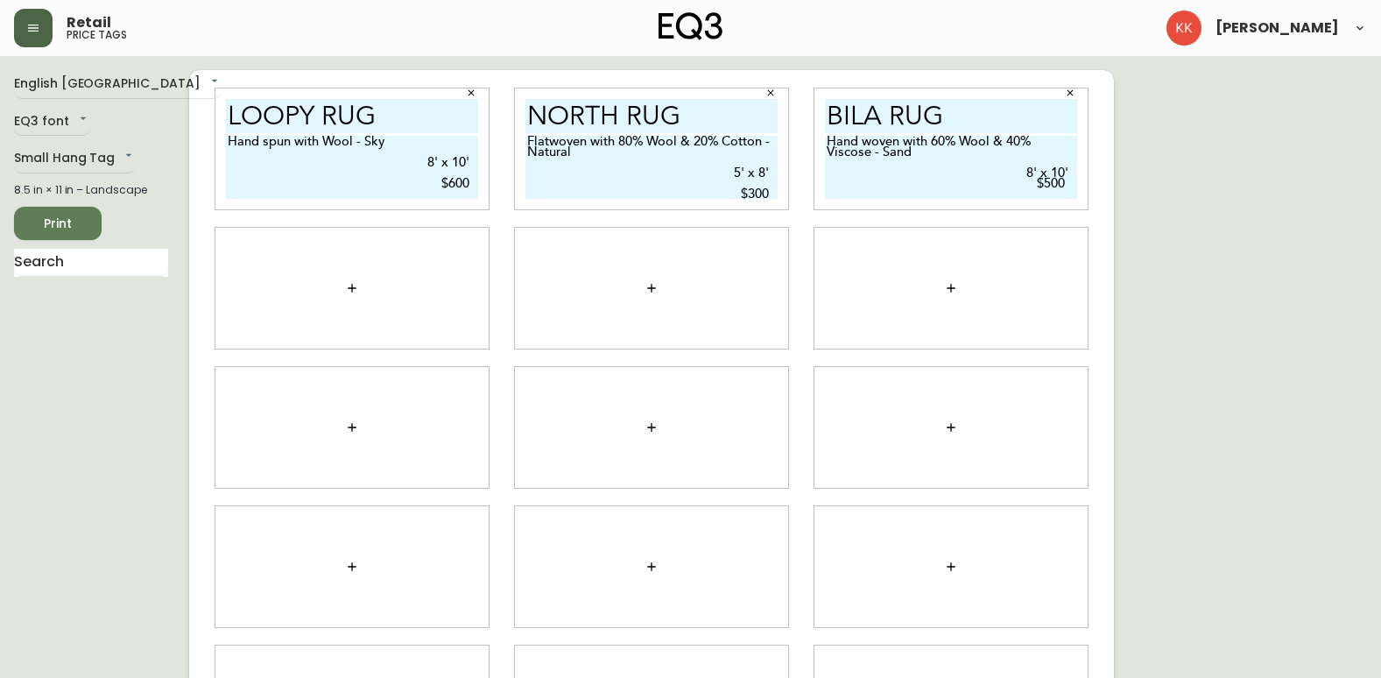
type textarea "Hand woven with 60% Wool & 40% Viscose - Sand 8' x 10' $500"
click at [938, 281] on button "button" at bounding box center [950, 288] width 35 height 35
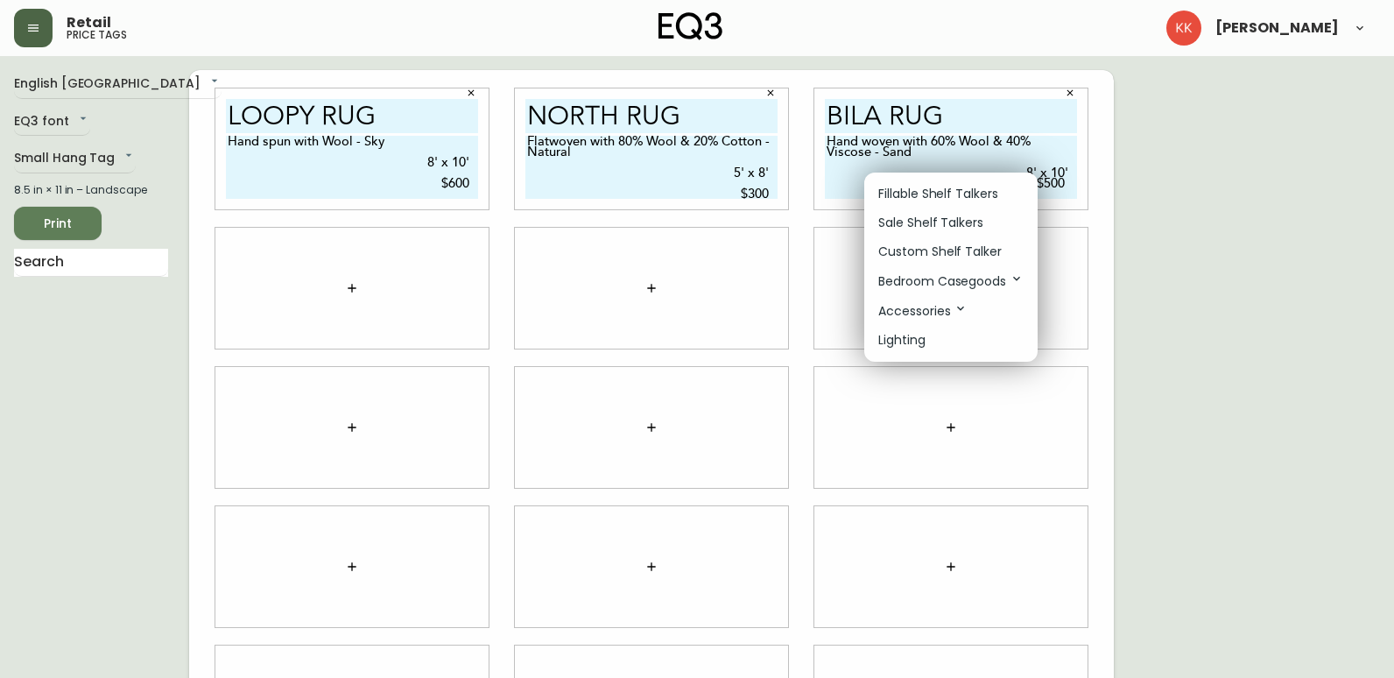
click at [507, 236] on div at bounding box center [697, 339] width 1394 height 678
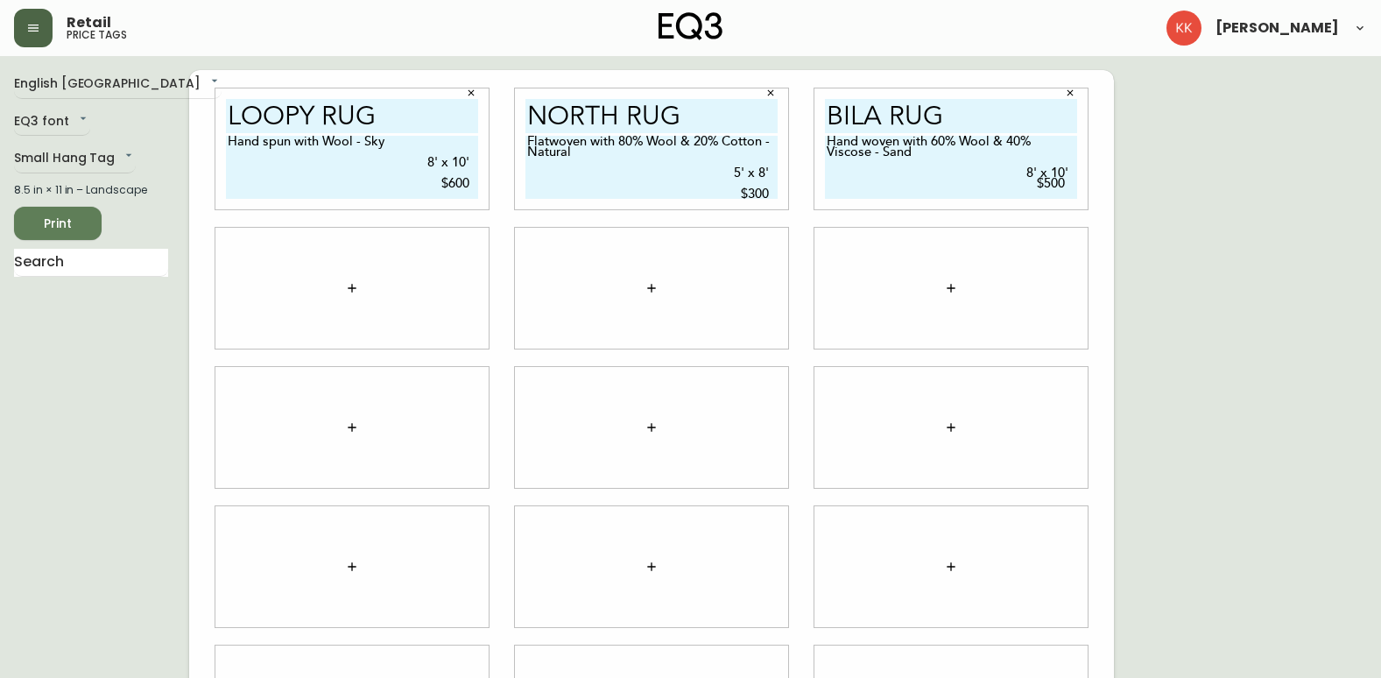
click at [342, 286] on button "button" at bounding box center [351, 288] width 35 height 35
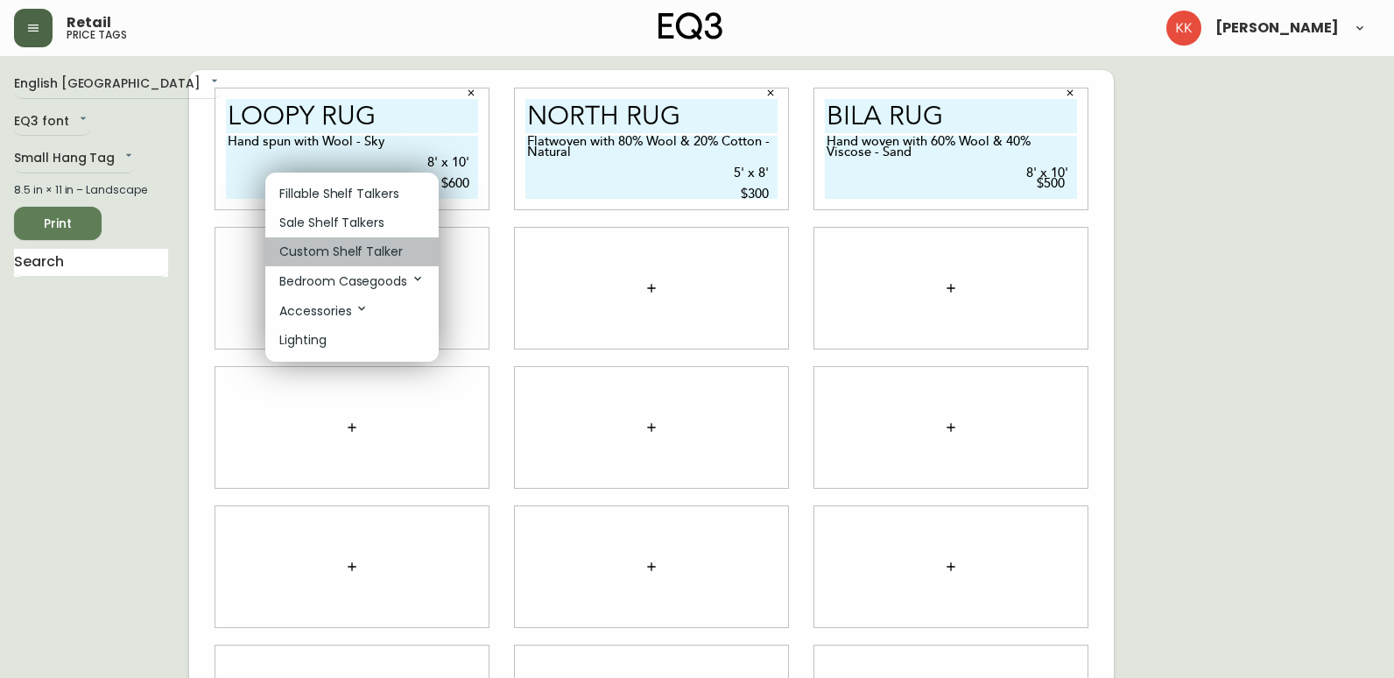
click at [334, 243] on p "Custom Shelf Talker" at bounding box center [340, 252] width 123 height 18
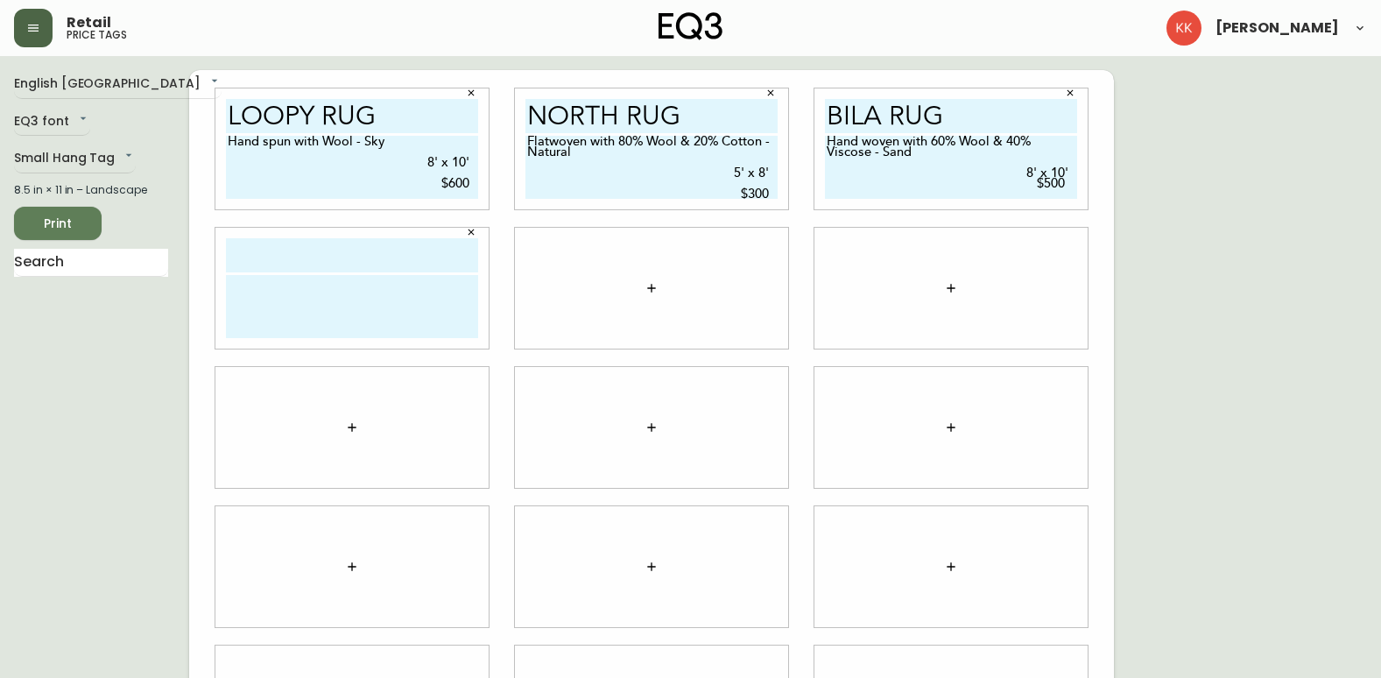
click at [334, 243] on input "text" at bounding box center [352, 255] width 252 height 34
type input "slub rug"
click at [315, 292] on textarea at bounding box center [352, 306] width 252 height 63
click at [305, 309] on textarea "Handwoven with New Zealand Wool - Light Grey 8' x 10' $450" at bounding box center [352, 306] width 252 height 63
click at [229, 308] on textarea "Handwoven with New Zealand Wool - Light Grey 8' x 10' $450" at bounding box center [352, 306] width 252 height 63
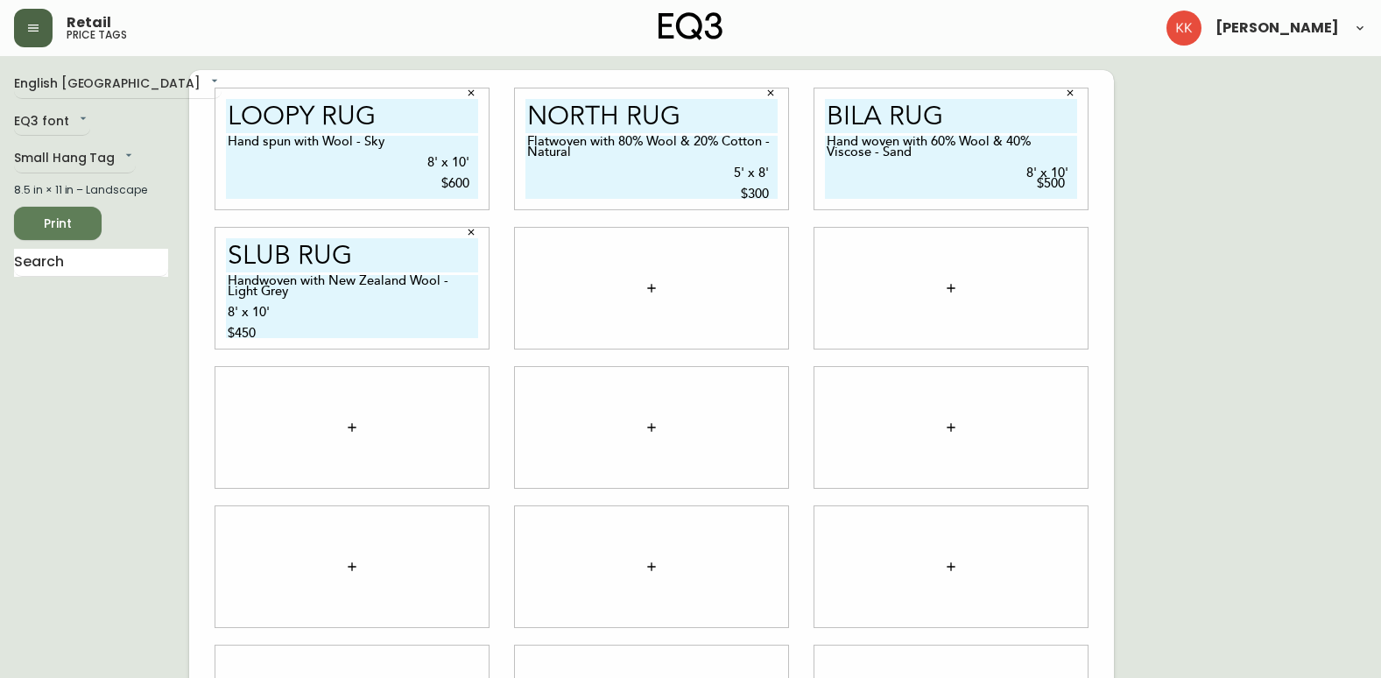
type textarea "Handwoven with New Zealand Wool - Light Grey 8' x 10' $450"
click at [321, 325] on textarea "Handwoven with New Zealand Wool - Light Grey 8' x 10' $450" at bounding box center [352, 306] width 252 height 63
click at [228, 314] on textarea "Handwoven with New Zealand Wool - Light Grey 8' x 10' $450" at bounding box center [352, 306] width 252 height 63
click at [229, 328] on textarea "Handwoven with New Zealand Wool - Light Grey 8' x 10' $450" at bounding box center [352, 306] width 252 height 63
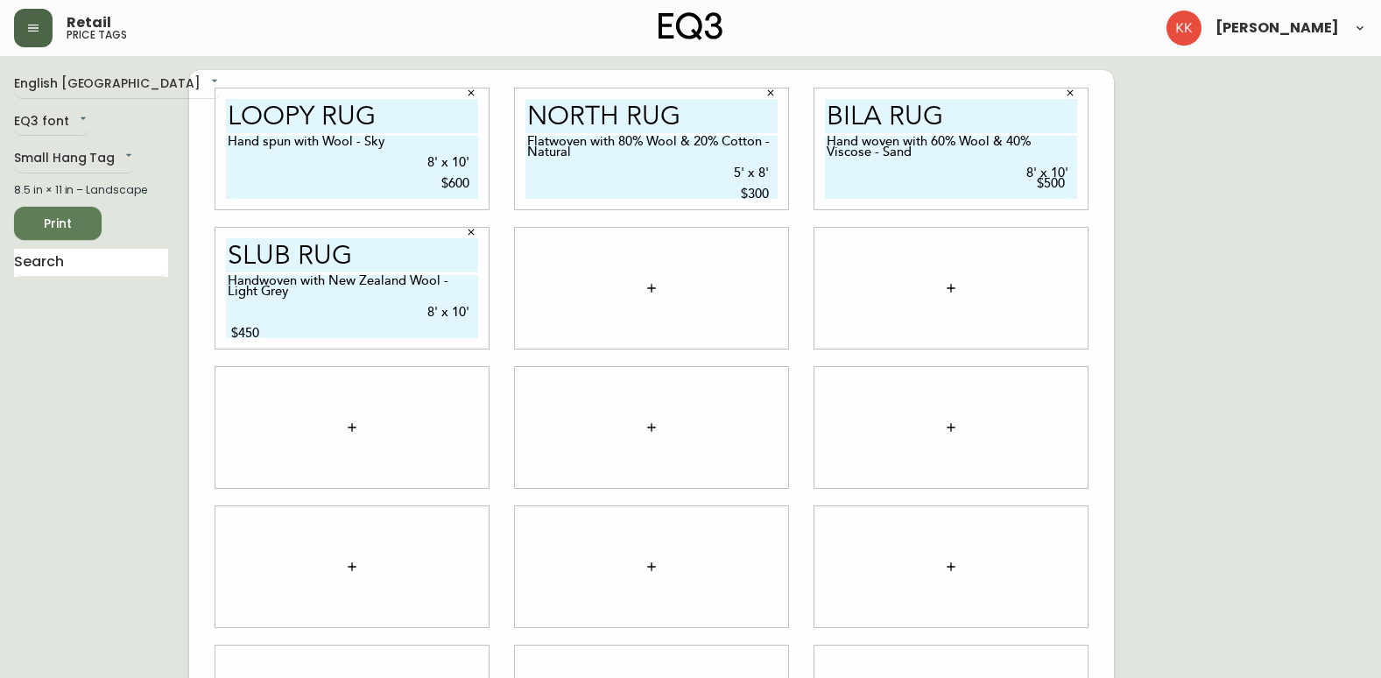
scroll to position [3, 0]
click at [201, 380] on div "Loopy Rug Hand spun with Wool - Sky 8' x 10' $600 north rug Flatwoven with 80% …" at bounding box center [651, 427] width 925 height 714
click at [433, 320] on textarea "Handwoven with New Zealand Wool - Light Grey 8' x 10' $450" at bounding box center [352, 306] width 252 height 63
click at [451, 320] on textarea "Handwoven with New Zealand Wool - Light Grey 8' x 10' $450" at bounding box center [352, 306] width 252 height 63
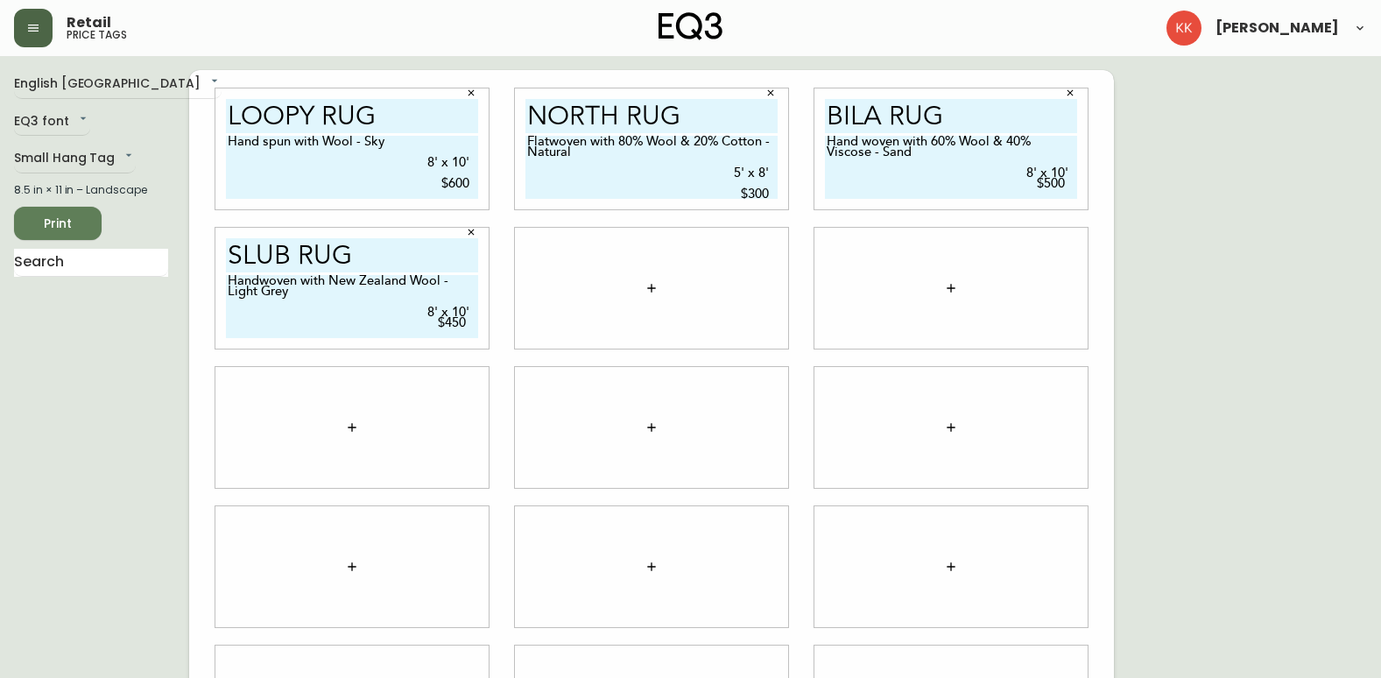
click at [438, 367] on div at bounding box center [351, 427] width 299 height 139
click at [315, 336] on textarea "Handwoven with New Zealand Wool - Light Grey 8' x 10' $450" at bounding box center [352, 306] width 252 height 63
click at [334, 299] on textarea "Handwoven with New Zealand Wool - Light Grey 8' x 10' $450" at bounding box center [352, 306] width 252 height 63
click at [206, 377] on div at bounding box center [351, 427] width 299 height 139
click at [442, 323] on textarea "Handwoven with New Zealand Wool - Light Grey 8' x 10' $450" at bounding box center [352, 306] width 252 height 63
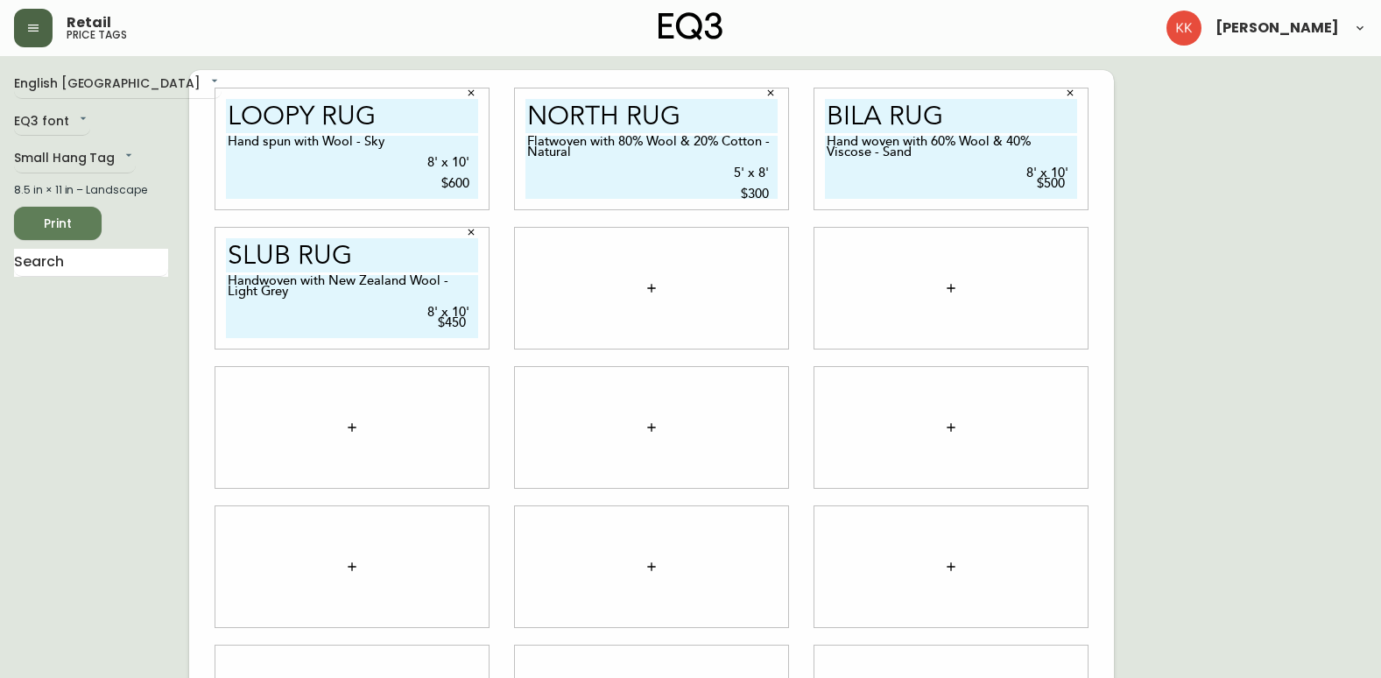
click at [475, 312] on textarea "Handwoven with New Zealand Wool - Light Grey 8' x 10' $450" at bounding box center [352, 306] width 252 height 63
type textarea "Handwoven with New Zealand Wool - Light Grey 8' x 10' $450"
click at [183, 355] on div "English [GEOGRAPHIC_DATA] en_CA EQ3 font EQ3 Small Hang Tag small 8.5 in × 11 i…" at bounding box center [101, 427] width 175 height 714
click at [1073, 172] on textarea "Hand woven with 60% Wool & 40% Viscose - Sand 8' x 10' $500" at bounding box center [951, 167] width 252 height 63
type textarea "Hand woven with 60% Wool & 40% Viscose - Sand 8' x 10' $500"
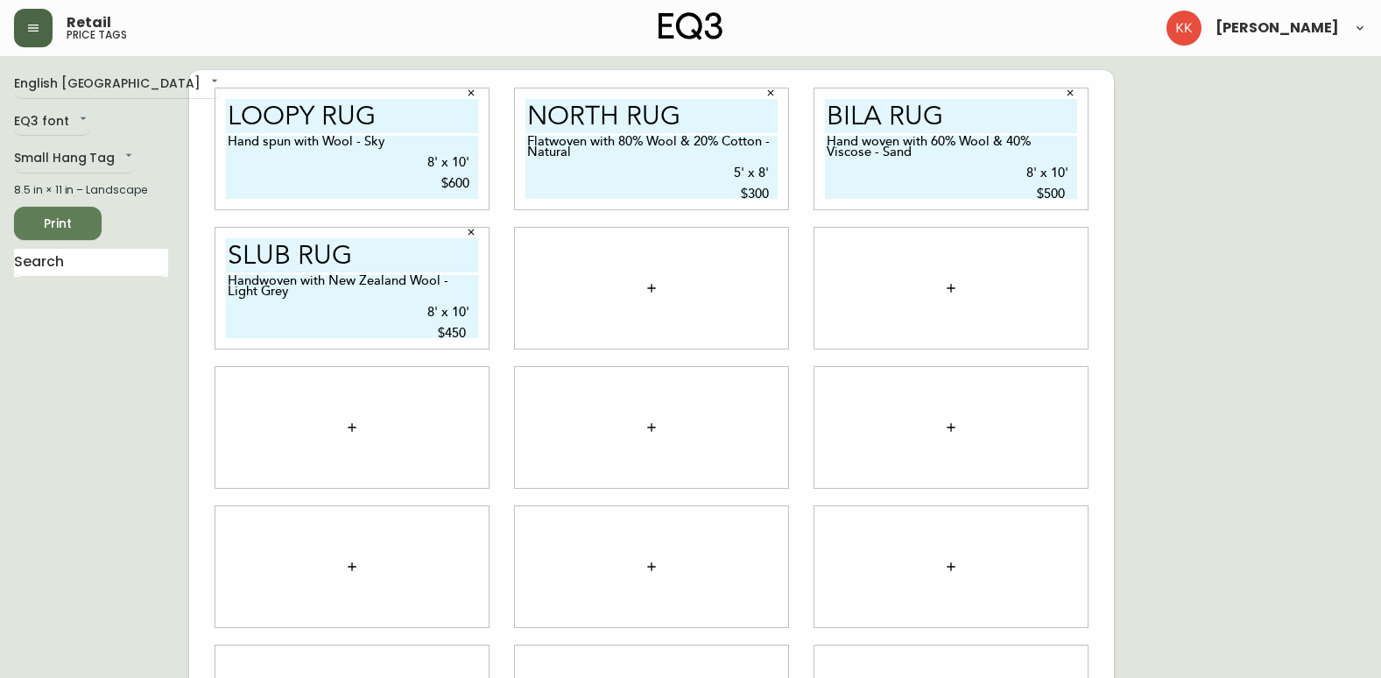
click at [1218, 225] on div "English Canada en_CA EQ3 font EQ3 Small Hang Tag small 8.5 in × 11 in – Landsca…" at bounding box center [690, 427] width 1353 height 714
click at [667, 285] on button "button" at bounding box center [651, 288] width 35 height 35
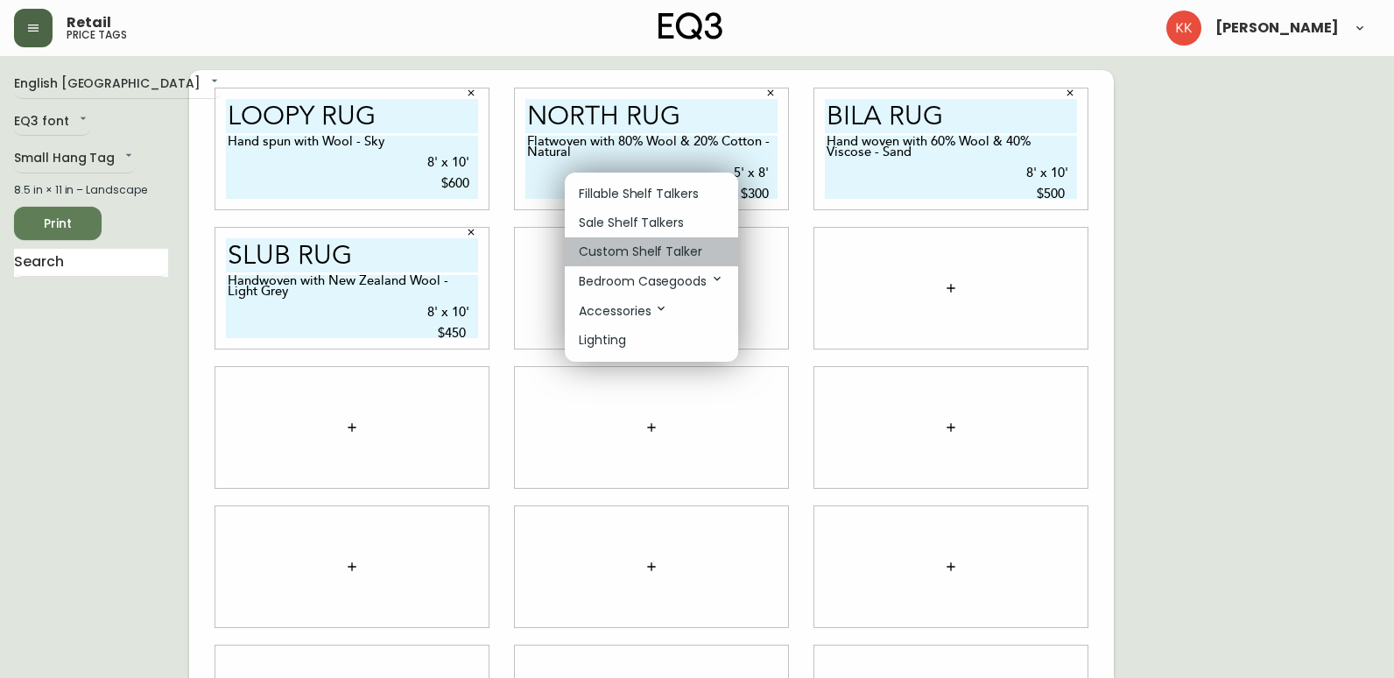
click at [660, 256] on p "Custom Shelf Talker" at bounding box center [640, 252] width 123 height 18
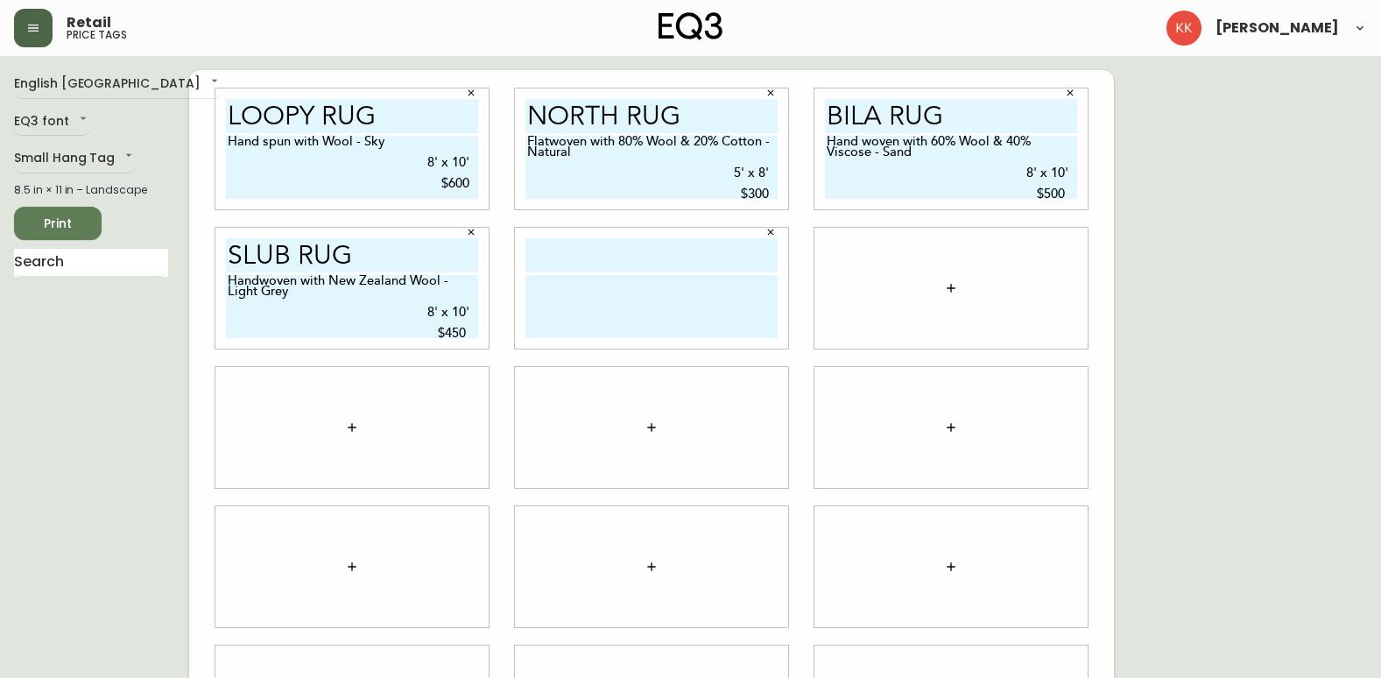
click at [660, 256] on input "text" at bounding box center [651, 255] width 252 height 34
type input "nomad rug"
click at [633, 301] on textarea at bounding box center [651, 306] width 252 height 63
click at [556, 331] on textarea "Handwoven with 80% Wool & 2-% Cotton - Natural" at bounding box center [651, 306] width 252 height 63
click at [538, 313] on textarea "Handwoven with 80% Wool & 2-% Cotton - Natural" at bounding box center [651, 306] width 252 height 63
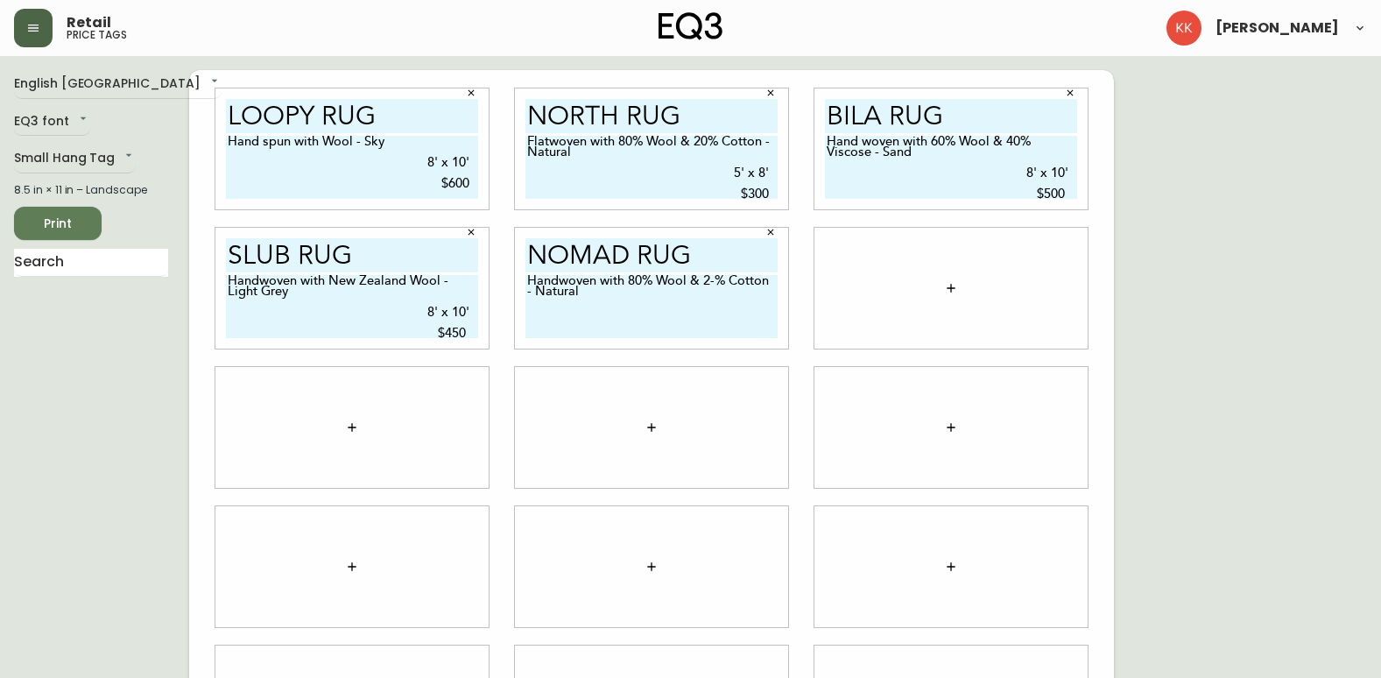
click at [613, 293] on textarea "Handwoven with 80% Wool & 2-% Cotton - Natural" at bounding box center [651, 306] width 252 height 63
click at [527, 314] on textarea "Handwoven with 80% Wool & 2-% Cotton - Natural 8' x 10' $250" at bounding box center [651, 306] width 252 height 63
click at [528, 315] on textarea "Handwoven with 80% Wool & 2-% Cotton - Natural 8' x 10' $250" at bounding box center [651, 306] width 252 height 63
click at [526, 313] on textarea "Handwoven with 80% Wool & 2-% Cotton - Natural 8' x 10' $250" at bounding box center [651, 306] width 252 height 63
click at [712, 276] on textarea "Handwoven with 80% Wool & 2-% Cotton - Natural 8' x 10' $250" at bounding box center [651, 306] width 252 height 63
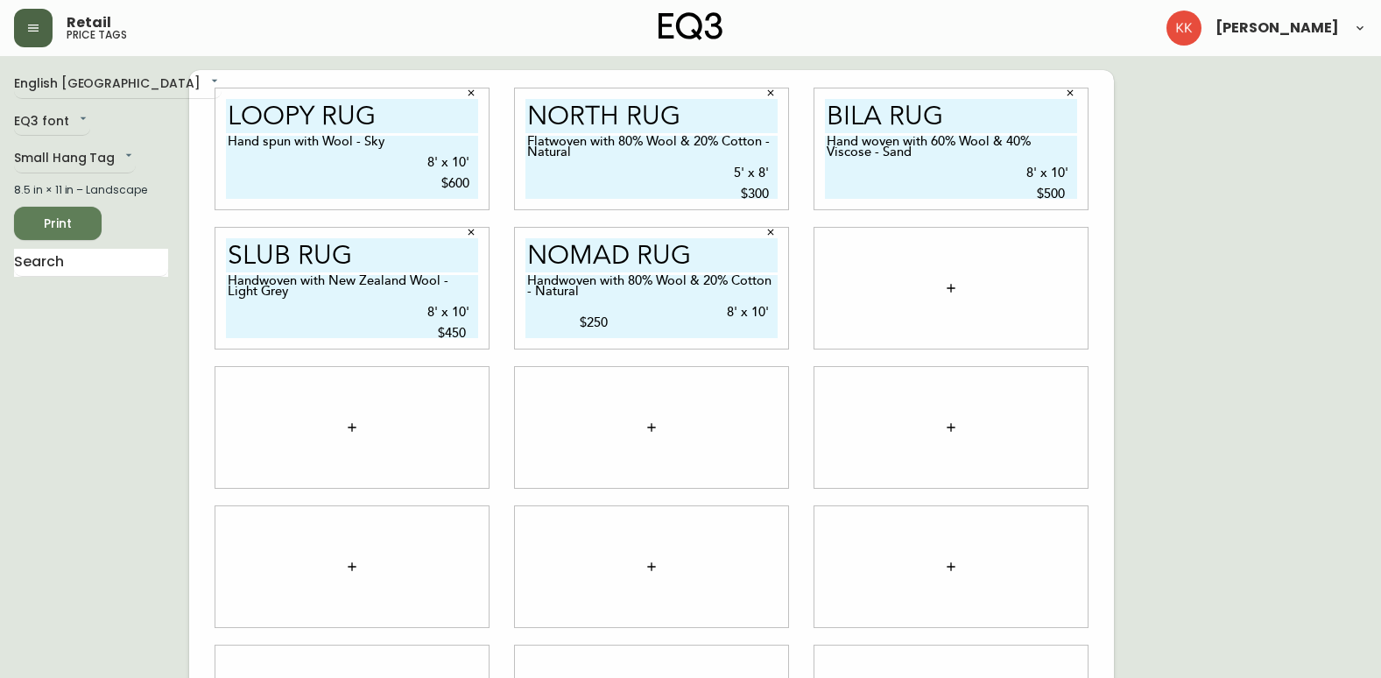
click at [584, 324] on textarea "Handwoven with 80% Wool & 20% Cotton - Natural 8' x 10' $250" at bounding box center [651, 306] width 252 height 63
click at [776, 313] on textarea "Handwoven with 80% Wool & 20% Cotton - Natural 8' x 10' $250" at bounding box center [651, 306] width 252 height 63
click at [839, 299] on div at bounding box center [950, 288] width 273 height 121
click at [115, 395] on div "English [GEOGRAPHIC_DATA] en_CA EQ3 font EQ3 Small Hang Tag small 8.5 in × 11 i…" at bounding box center [101, 427] width 175 height 714
click at [971, 274] on div at bounding box center [950, 288] width 273 height 121
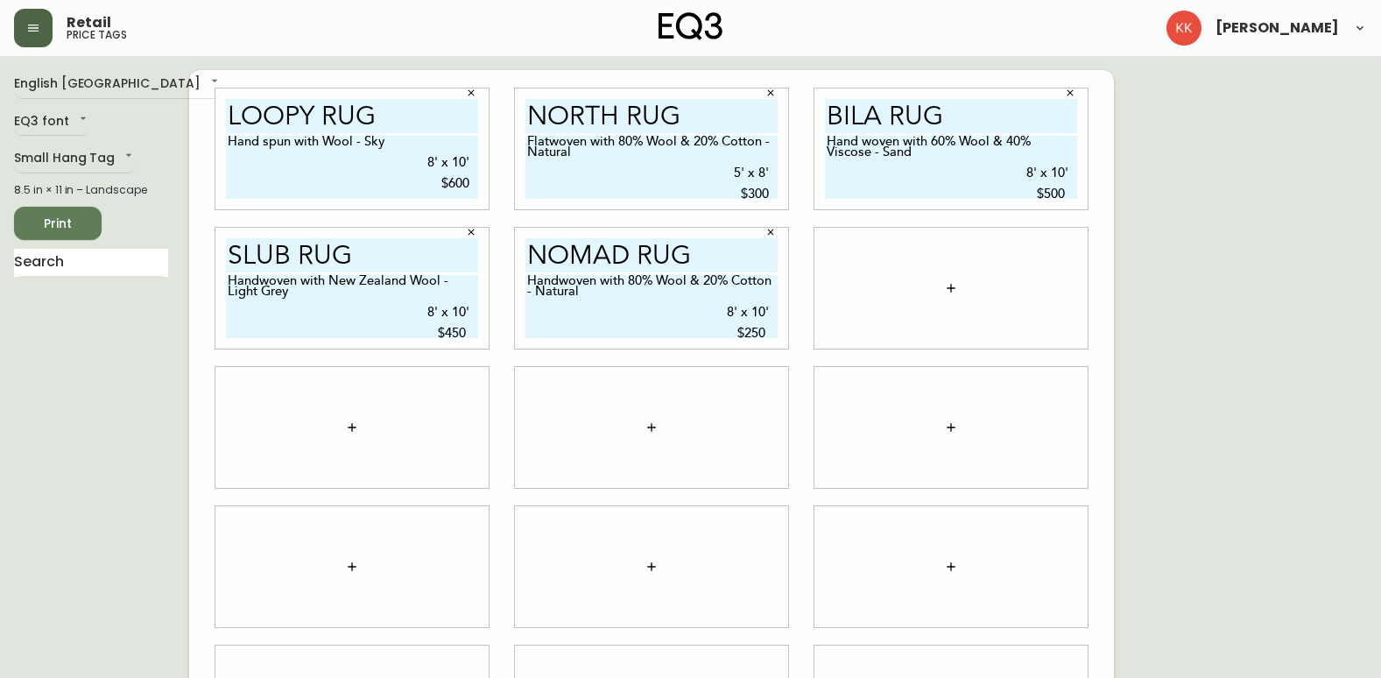
click at [949, 288] on icon "button" at bounding box center [951, 288] width 8 height 8
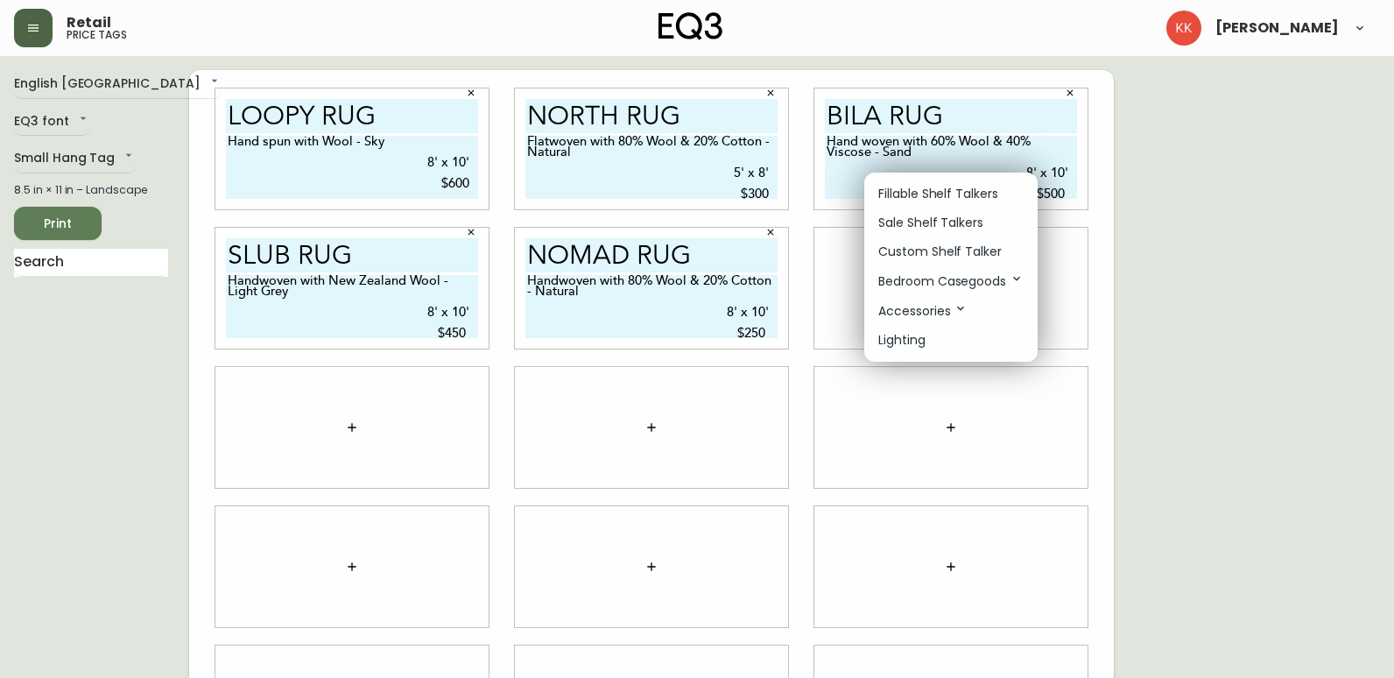
click at [921, 200] on p "Fillable Shelf Talkers" at bounding box center [938, 194] width 120 height 18
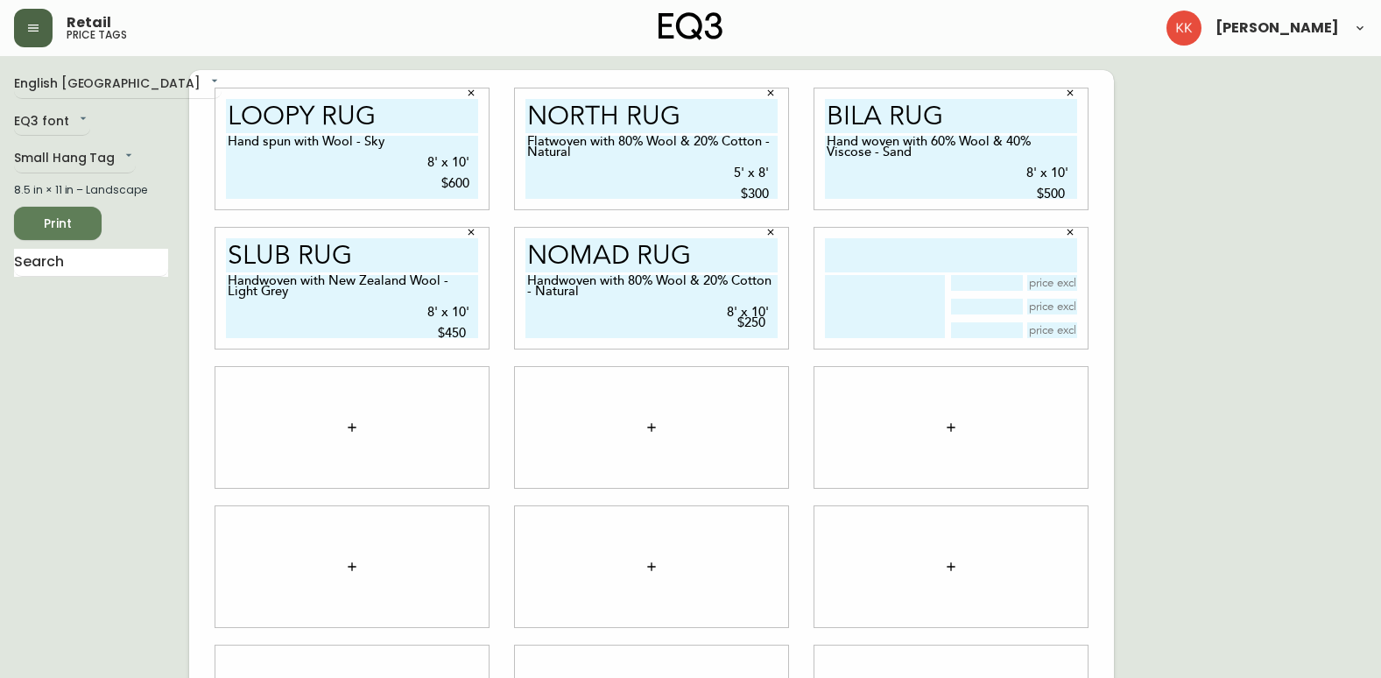
type textarea "Handwoven with 80% Wool & 20% Cotton - Natural 8' x 10' $250"
click at [1068, 229] on icon "button" at bounding box center [1070, 232] width 11 height 11
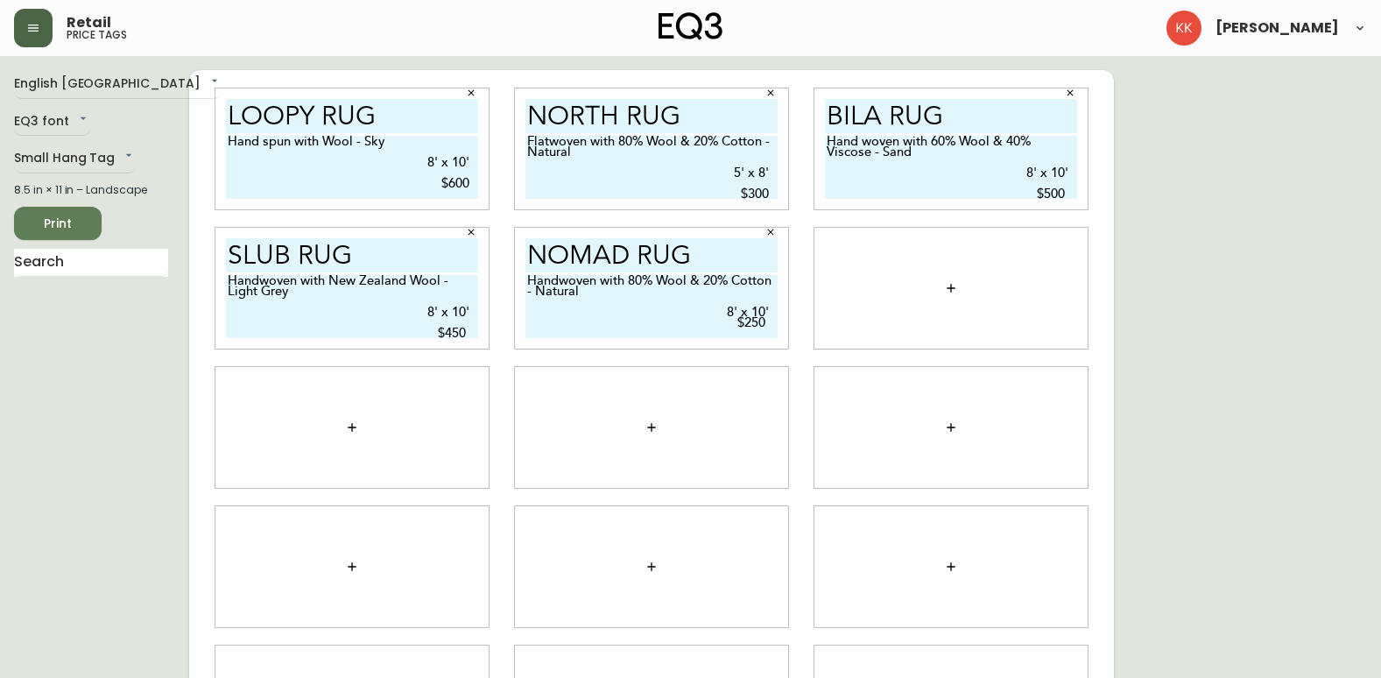
click at [962, 288] on button "button" at bounding box center [950, 288] width 35 height 35
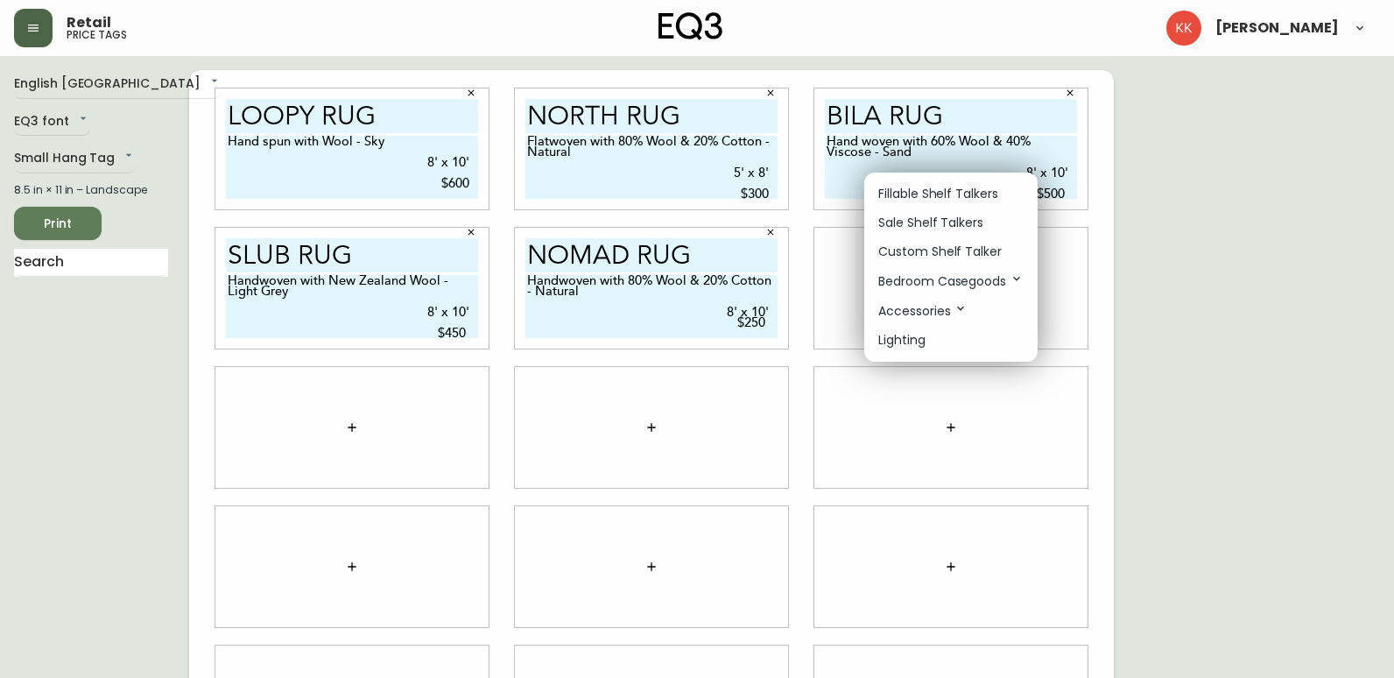
click at [919, 257] on p "Custom Shelf Talker" at bounding box center [939, 252] width 123 height 18
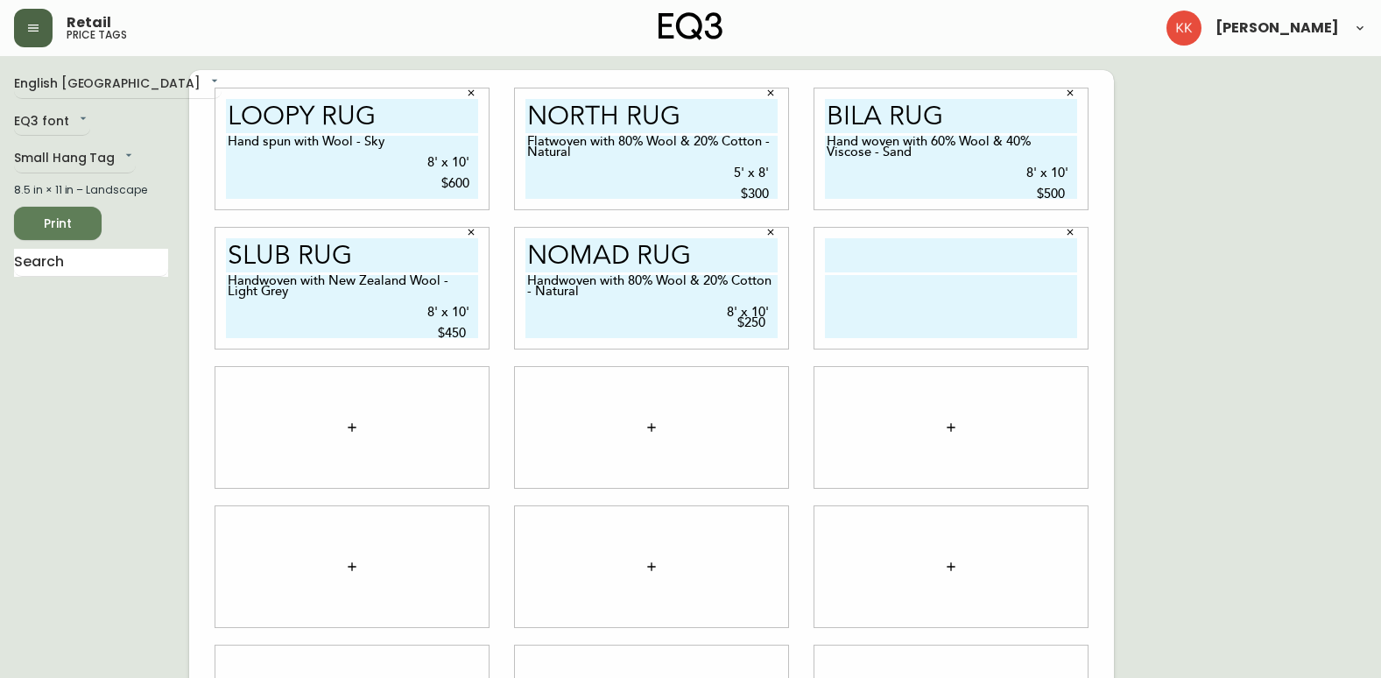
click at [916, 258] on input "text" at bounding box center [951, 255] width 252 height 34
type input "kacia End Table"
click at [979, 286] on textarea at bounding box center [951, 306] width 252 height 63
paste textarea "24w × 14d × 19.5h Solid acacia wood with a rich and complex grain, available in…"
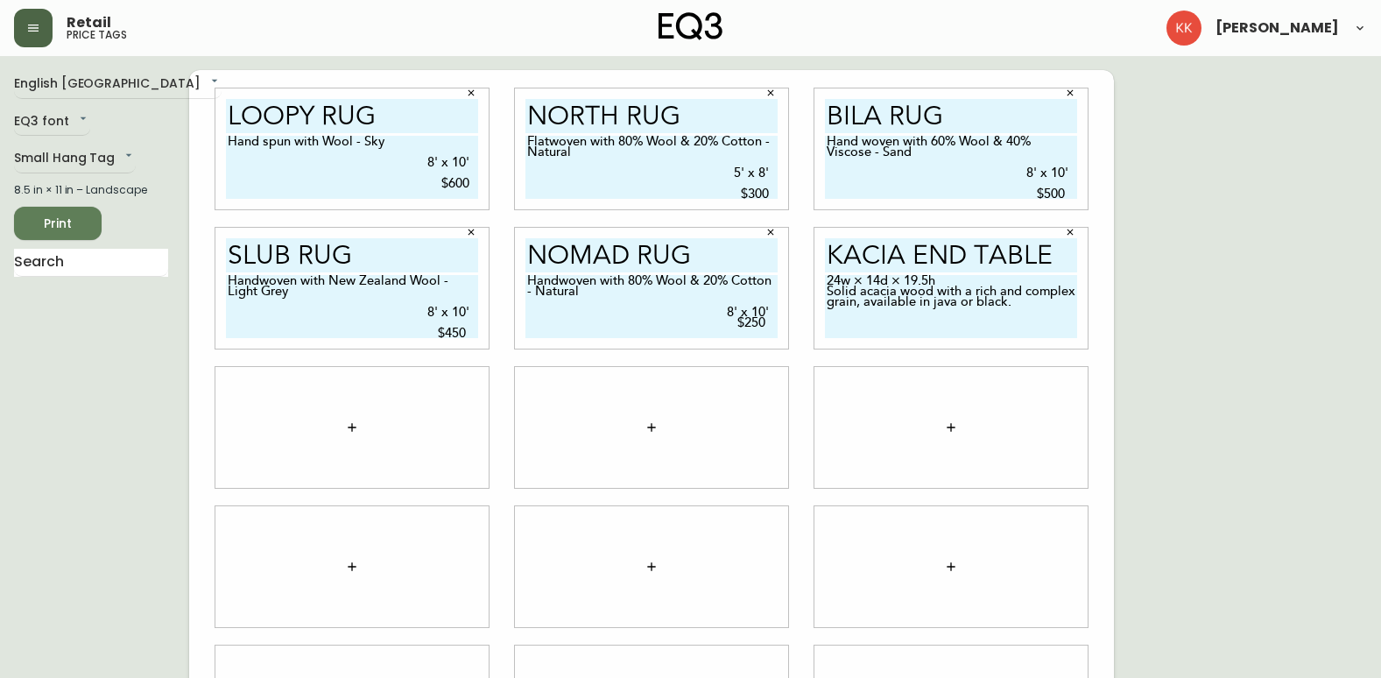
click at [916, 331] on textarea "24w × 14d × 19.5h Solid acacia wood with a rich and complex grain, available in…" at bounding box center [951, 306] width 252 height 63
click at [1003, 321] on textarea "24w × 14d × 19.5h Solid acacia wood with a rich and complex grain, available in…" at bounding box center [951, 306] width 252 height 63
click at [1030, 308] on textarea "24w × 14d × 19.5h Solid acacia wood with a rich and complex grain, available in…" at bounding box center [951, 306] width 252 height 63
click at [833, 323] on textarea "24w × 14d × 19.5h Solid acacia wood with a rich and complex grain, available in…" at bounding box center [951, 306] width 252 height 63
type textarea "24w × 14d × 19.5h Solid acacia wood with a rich and complex grain, available in…"
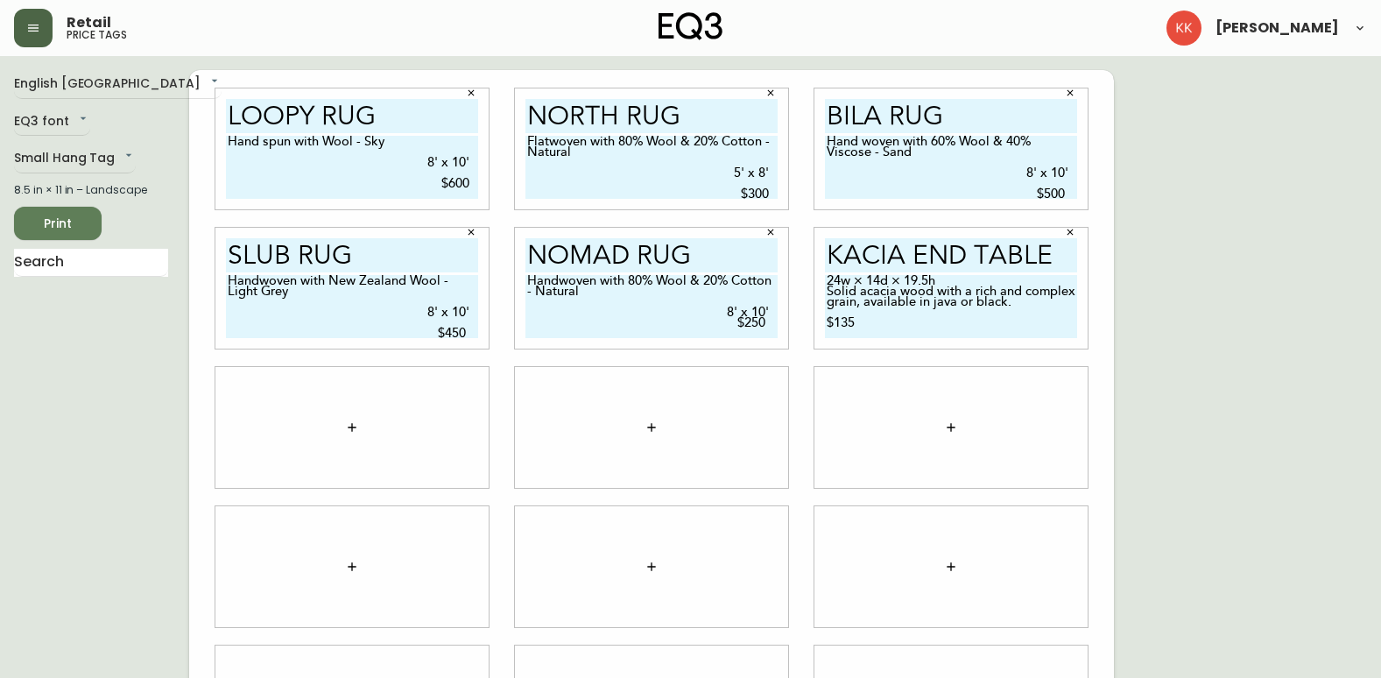
click at [774, 309] on textarea "Handwoven with 80% Wool & 20% Cotton - Natural 8' x 10' $250" at bounding box center [651, 306] width 252 height 63
type textarea "Handwoven with 80% Wool & 20% Cotton - Natural 8' x 10' $250"
click at [827, 318] on textarea "24w × 14d × 19.5h Solid acacia wood with a rich and complex grain, available in…" at bounding box center [951, 306] width 252 height 63
click at [1067, 307] on textarea "24w × 14d × 19.5h Solid acacia wood with a rich and complex grain, available in…" at bounding box center [951, 306] width 252 height 63
click at [1014, 333] on textarea "24w × 14d × 19.5h Solid acacia wood with a rich and complex grain, available in…" at bounding box center [951, 306] width 252 height 63
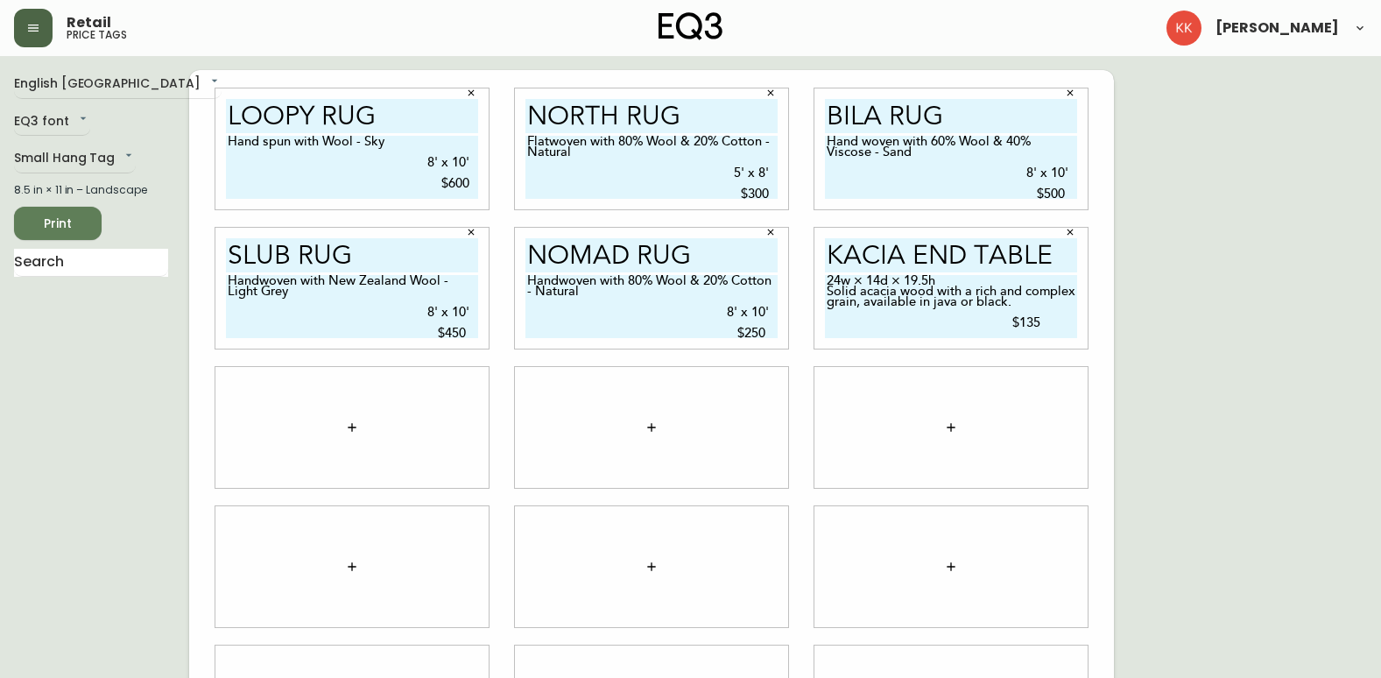
click at [1016, 320] on textarea "24w × 14d × 19.5h Solid acacia wood with a rich and complex grain, available in…" at bounding box center [951, 306] width 252 height 63
click at [1066, 313] on textarea "24w × 14d × 19.5h Solid acacia wood with a rich and complex grain, available in…" at bounding box center [951, 306] width 252 height 63
type textarea "24w × 14d × 19.5h Solid acacia wood with a rich and complex grain, available in…"
click at [806, 308] on div "kacia End Table 24w × 14d × 19.5h Solid acacia wood with a rich and complex gra…" at bounding box center [950, 288] width 299 height 139
click at [348, 426] on icon "button" at bounding box center [352, 427] width 14 height 14
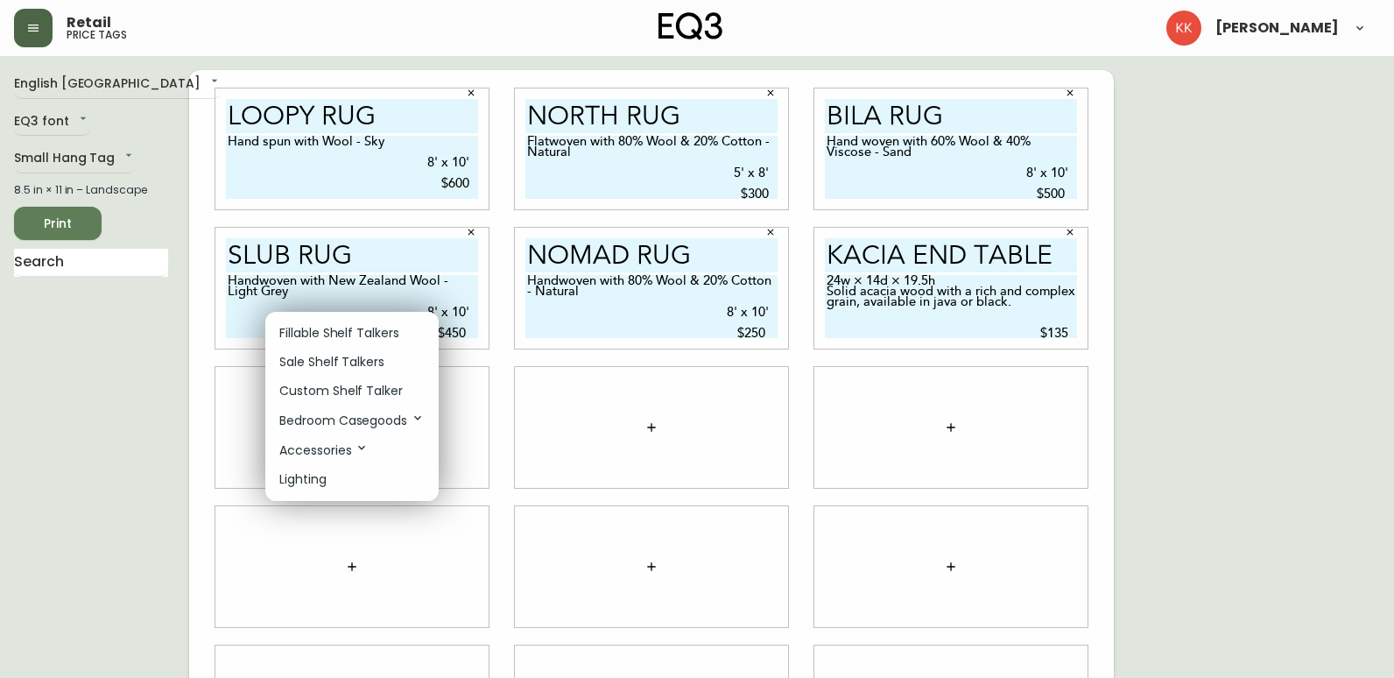
click at [355, 393] on p "Custom Shelf Talker" at bounding box center [340, 391] width 123 height 18
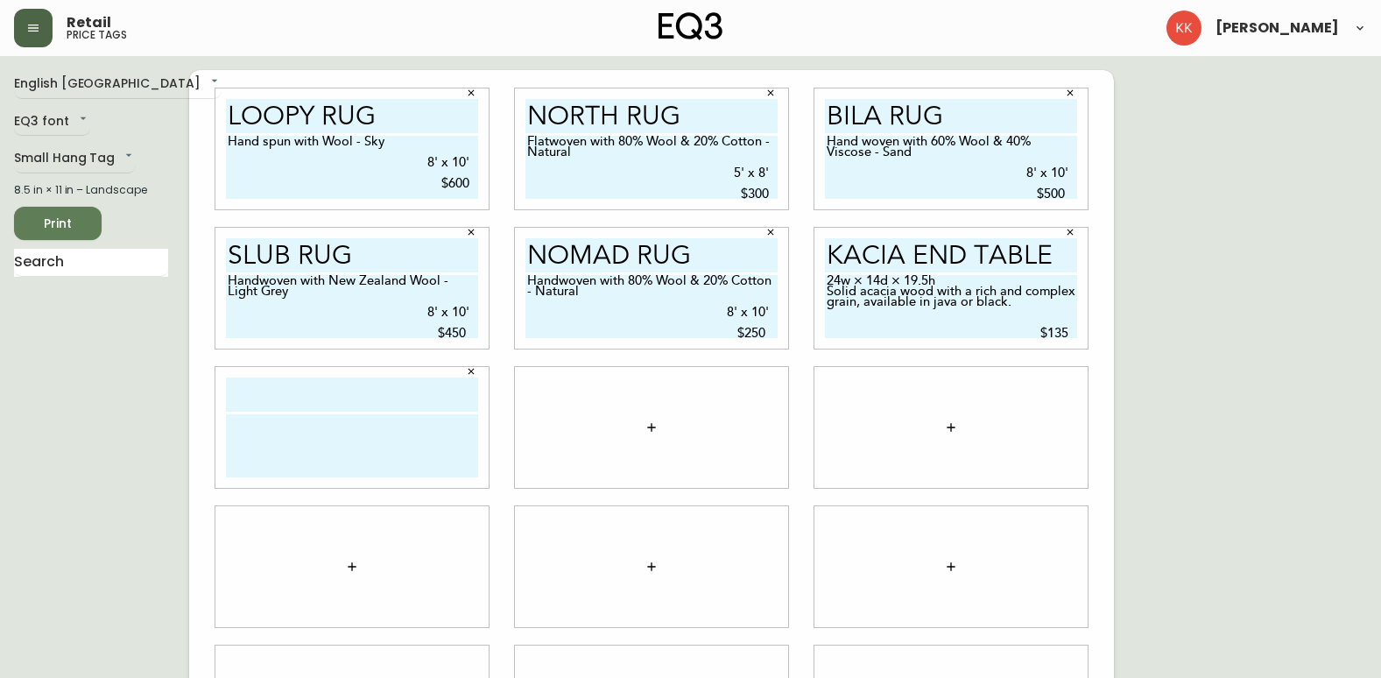
click at [330, 397] on input "text" at bounding box center [352, 394] width 252 height 34
type input "essential end tbl"
click at [317, 438] on textarea at bounding box center [352, 445] width 252 height 63
paste textarea "18w × 18d × 20h Available in walnut"
click at [331, 468] on textarea "18w × 18d × 20h Available in walnut" at bounding box center [352, 445] width 252 height 63
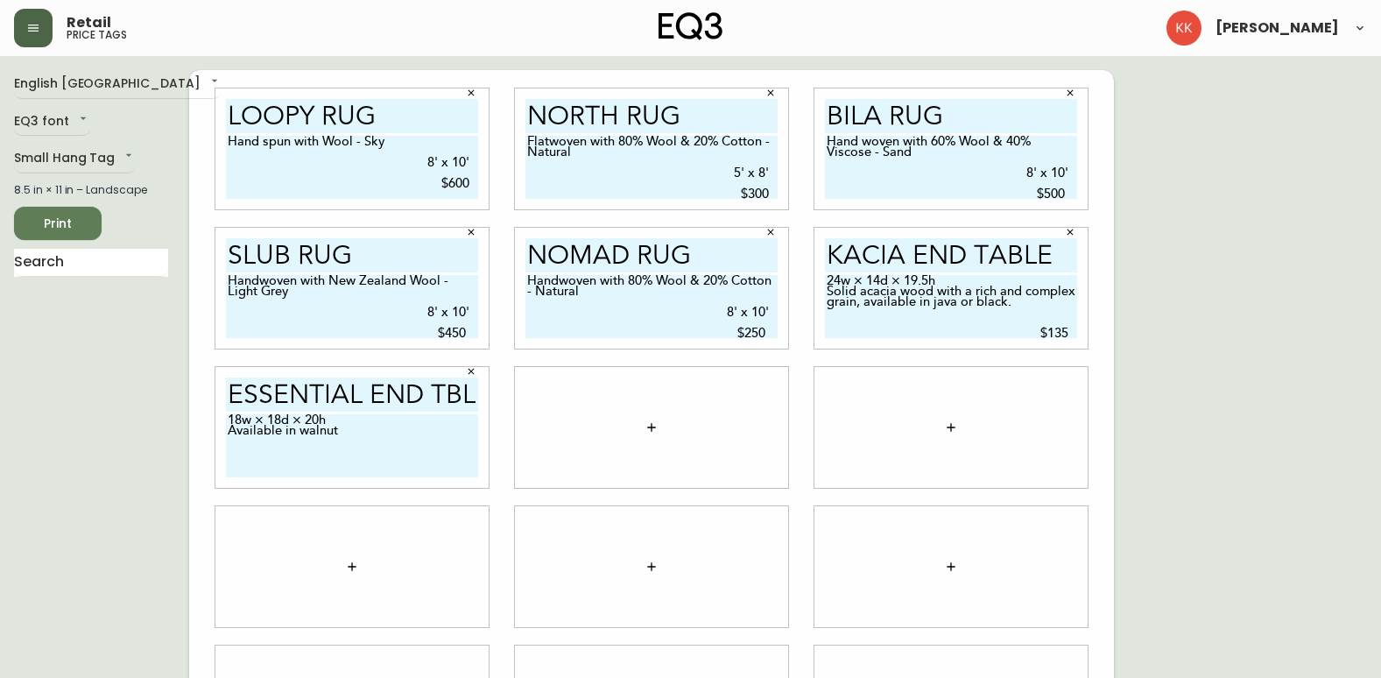
click at [361, 456] on textarea "18w × 18d × 20h Available in walnut" at bounding box center [352, 445] width 252 height 63
click at [229, 459] on textarea "18w × 18d × 20h Available in walnut $195" at bounding box center [352, 445] width 252 height 63
click at [469, 442] on textarea "18w × 18d × 20h Available in walnut $195" at bounding box center [352, 445] width 252 height 63
type textarea "18w × 18d × 20h Available in walnut $195"
click at [506, 406] on div at bounding box center [651, 427] width 299 height 139
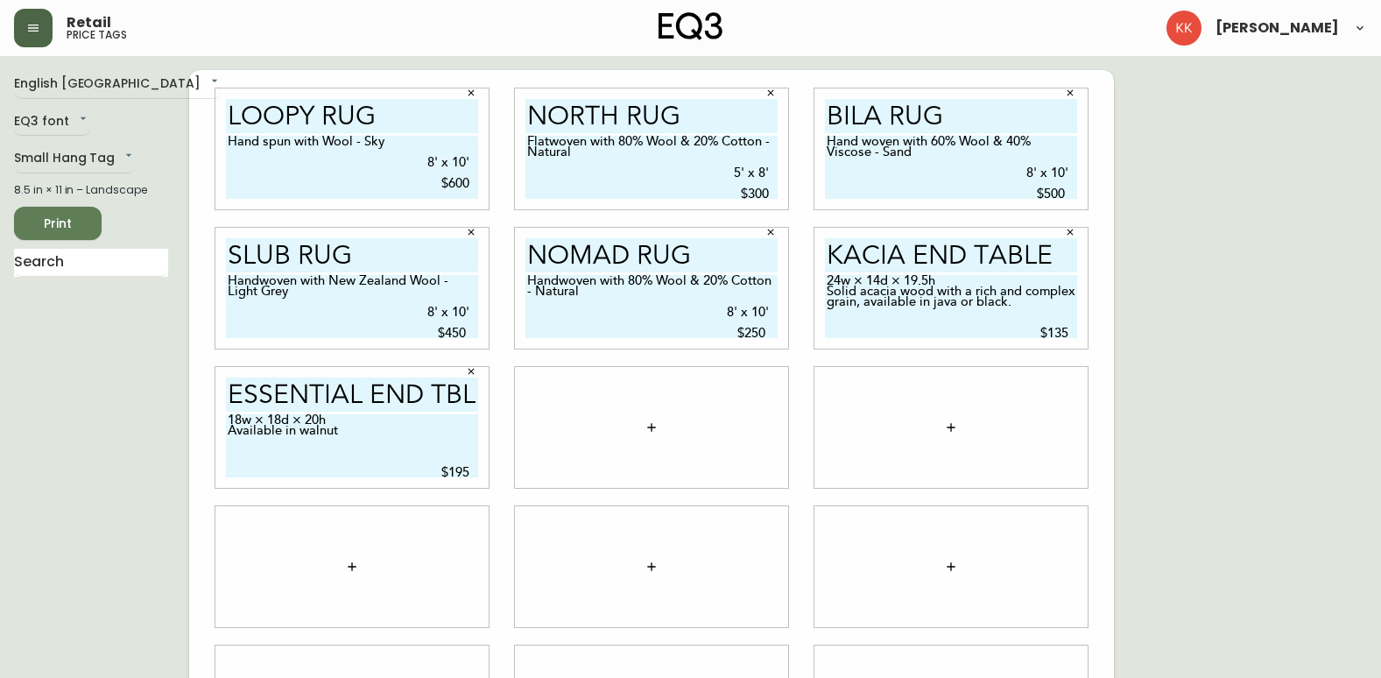
click at [354, 569] on icon "button" at bounding box center [352, 567] width 14 height 14
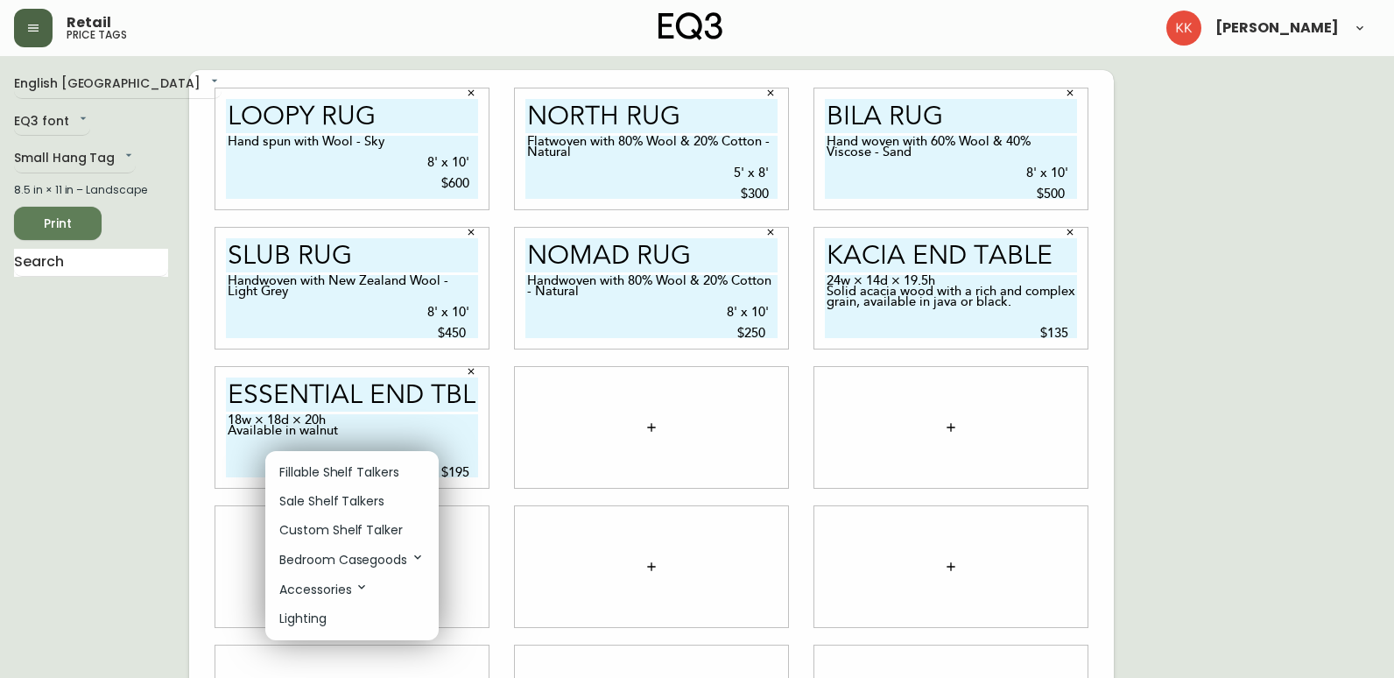
click at [350, 522] on p "Custom Shelf Talker" at bounding box center [340, 530] width 123 height 18
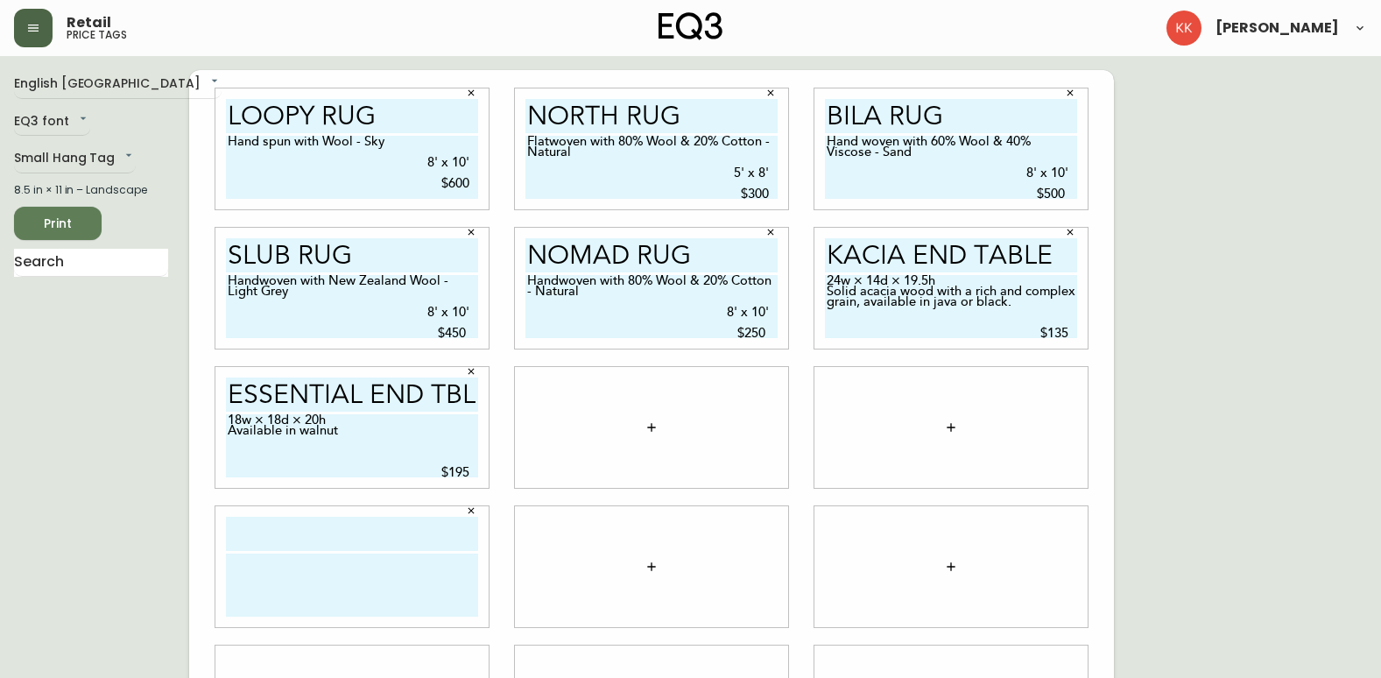
click at [353, 544] on input "text" at bounding box center [352, 534] width 252 height 34
drag, startPoint x: 728, startPoint y: 253, endPoint x: 510, endPoint y: 253, distance: 218.0
click at [515, 253] on div "nomad rug Handwoven with 80% Wool & 20% Cotton - Natural 8' x 10' $250" at bounding box center [651, 288] width 273 height 121
click at [278, 531] on input "text" at bounding box center [352, 534] width 252 height 34
paste input "nomad rug"
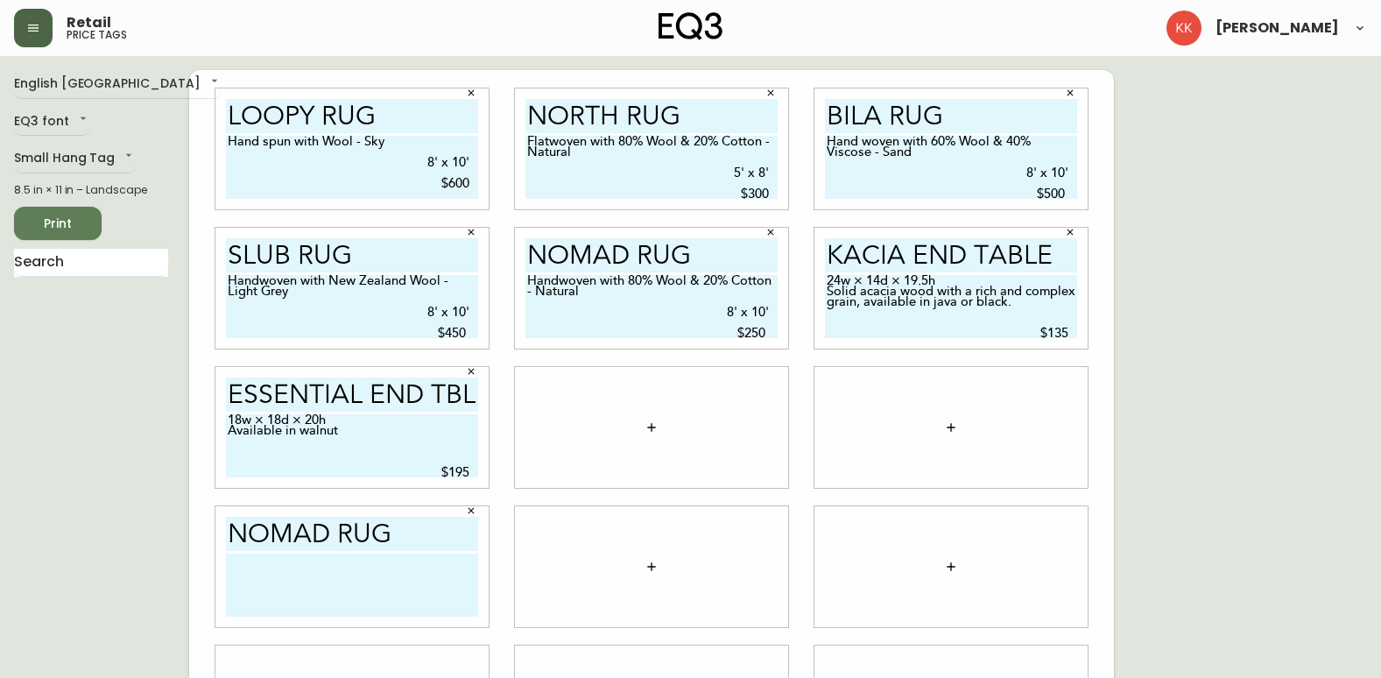
type input "nomad rug"
drag, startPoint x: 525, startPoint y: 278, endPoint x: 783, endPoint y: 334, distance: 263.6
click at [783, 334] on div "nomad rug Handwoven with 80% Wool & 20% Cotton - Natural 8' x 10' $250" at bounding box center [651, 288] width 273 height 121
click at [285, 588] on textarea at bounding box center [352, 584] width 252 height 63
paste textarea "Handwoven with 80% Wool & 20% Cotton - Natural 8' x 10' $250"
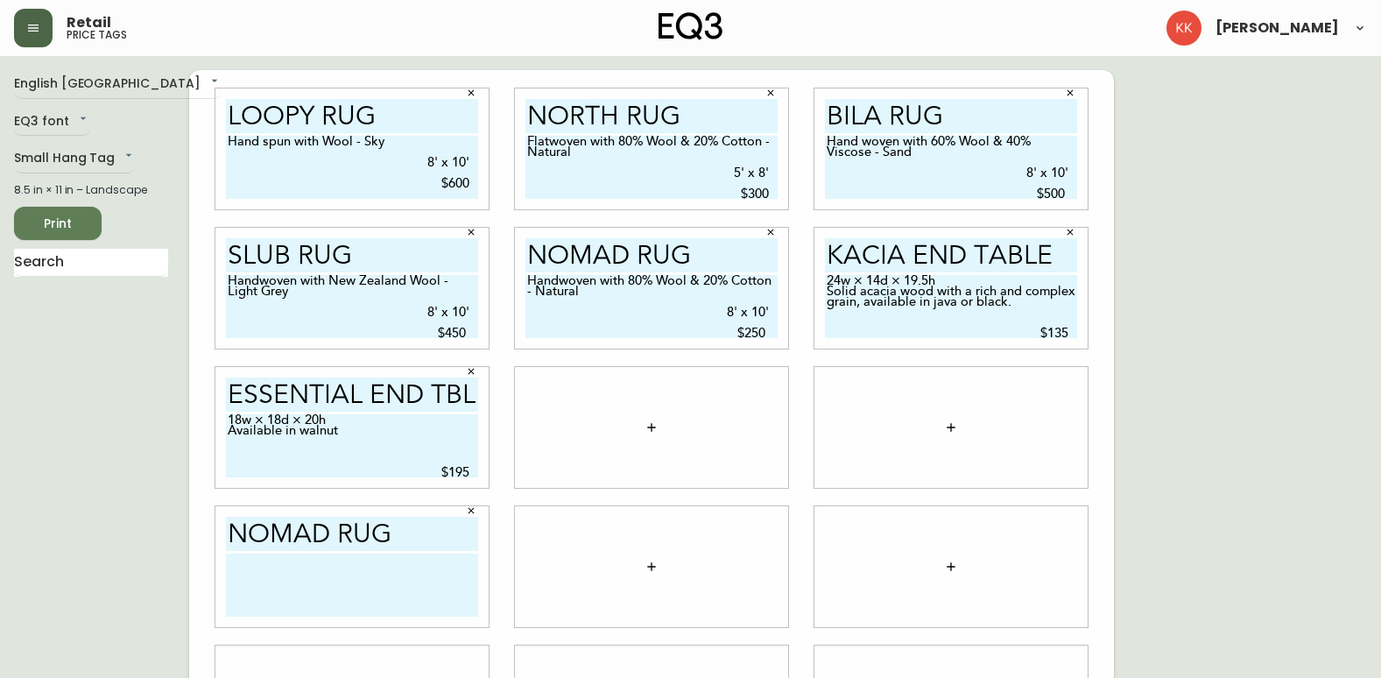
type textarea "Handwoven with 80% Wool & 20% Cotton - Natural 8' x 10' $250"
drag, startPoint x: 685, startPoint y: 117, endPoint x: 526, endPoint y: 117, distance: 158.5
click at [526, 117] on input "north rug" at bounding box center [651, 116] width 252 height 34
click at [331, 523] on input "nomad rug" at bounding box center [352, 534] width 252 height 34
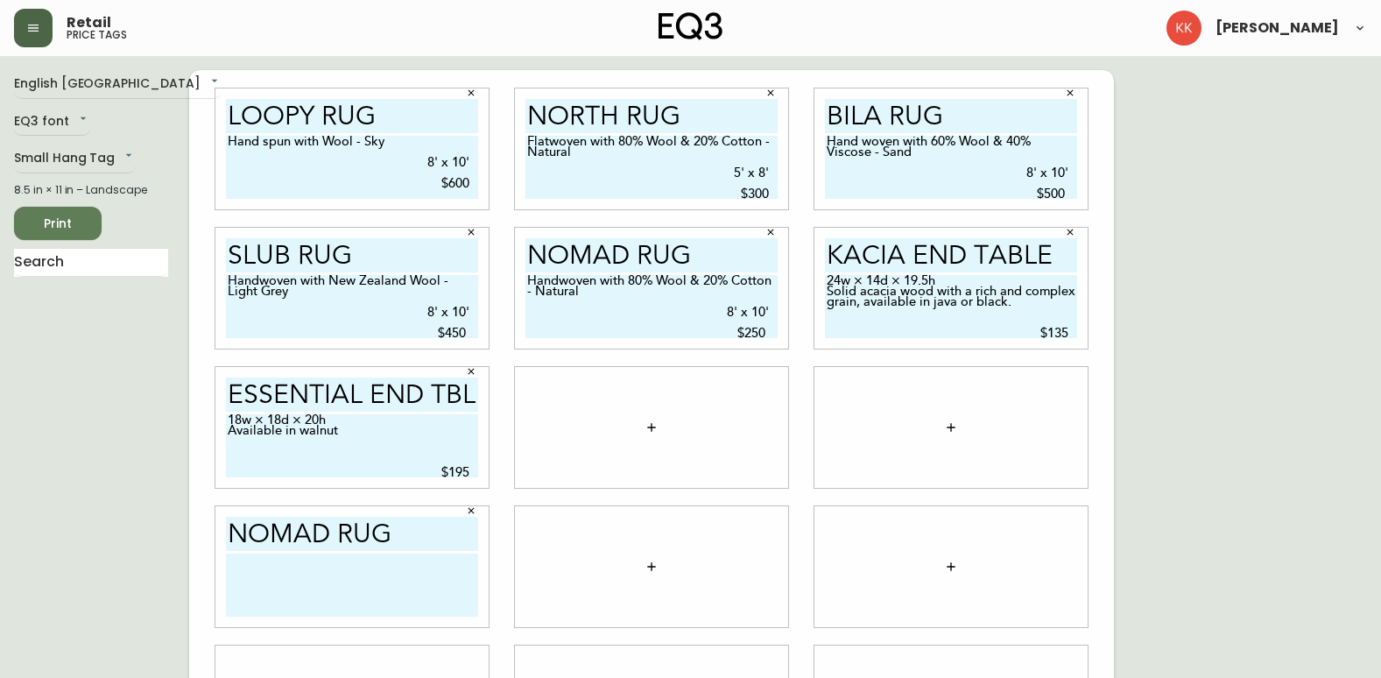
drag, startPoint x: 271, startPoint y: 536, endPoint x: 179, endPoint y: 535, distance: 91.9
click at [179, 536] on div "English Canada en_CA EQ3 font EQ3 Small Hang Tag small 8.5 in × 11 in – Landsca…" at bounding box center [690, 427] width 1353 height 714
paste input "rth rug"
type input "north rug"
drag, startPoint x: 528, startPoint y: 142, endPoint x: 787, endPoint y: 194, distance: 264.4
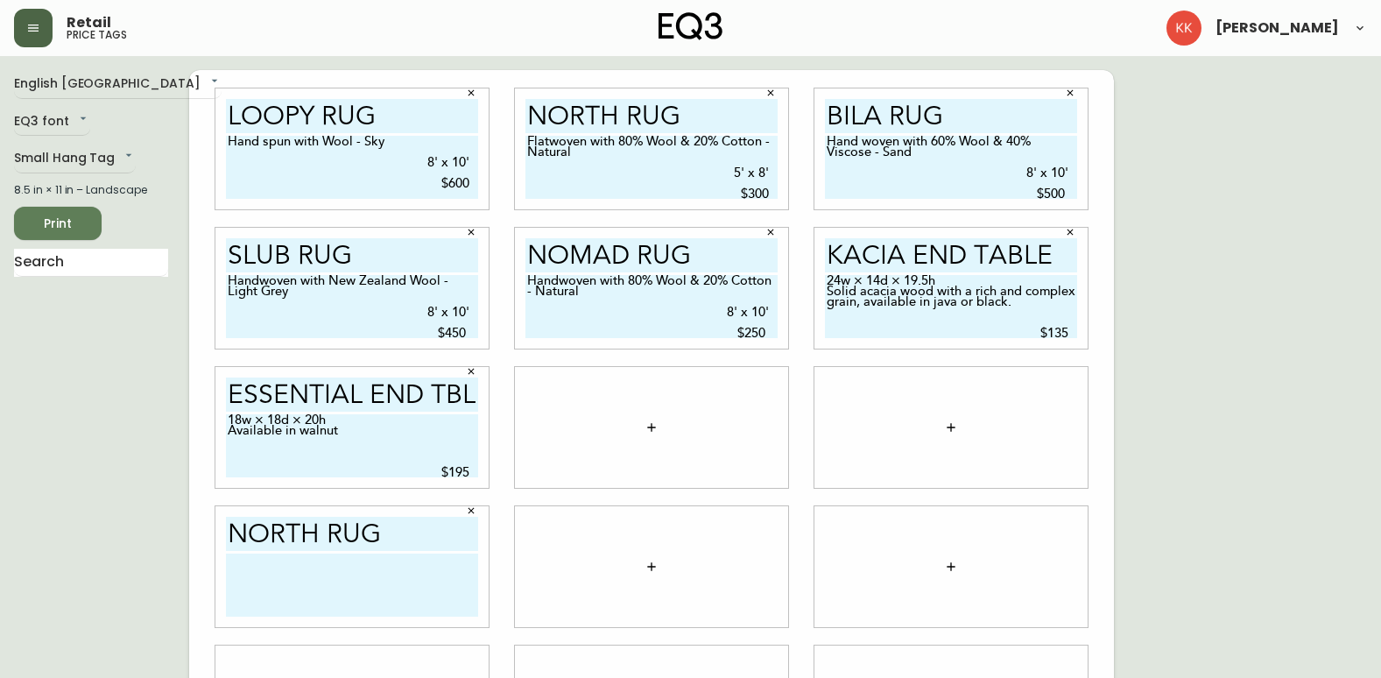
click at [787, 194] on div "north rug Flatwoven with 80% Wool & 20% Cotton - Natural 5' x 8' $300" at bounding box center [651, 148] width 273 height 121
click at [262, 565] on textarea at bounding box center [352, 584] width 252 height 63
paste textarea "Flatwoven with 80% Wool & 20% Cotton - Natural 5' x 8' $300"
type textarea "Flatwoven with 80% Wool & 20% Cotton - Natural 5' x 8' $300"
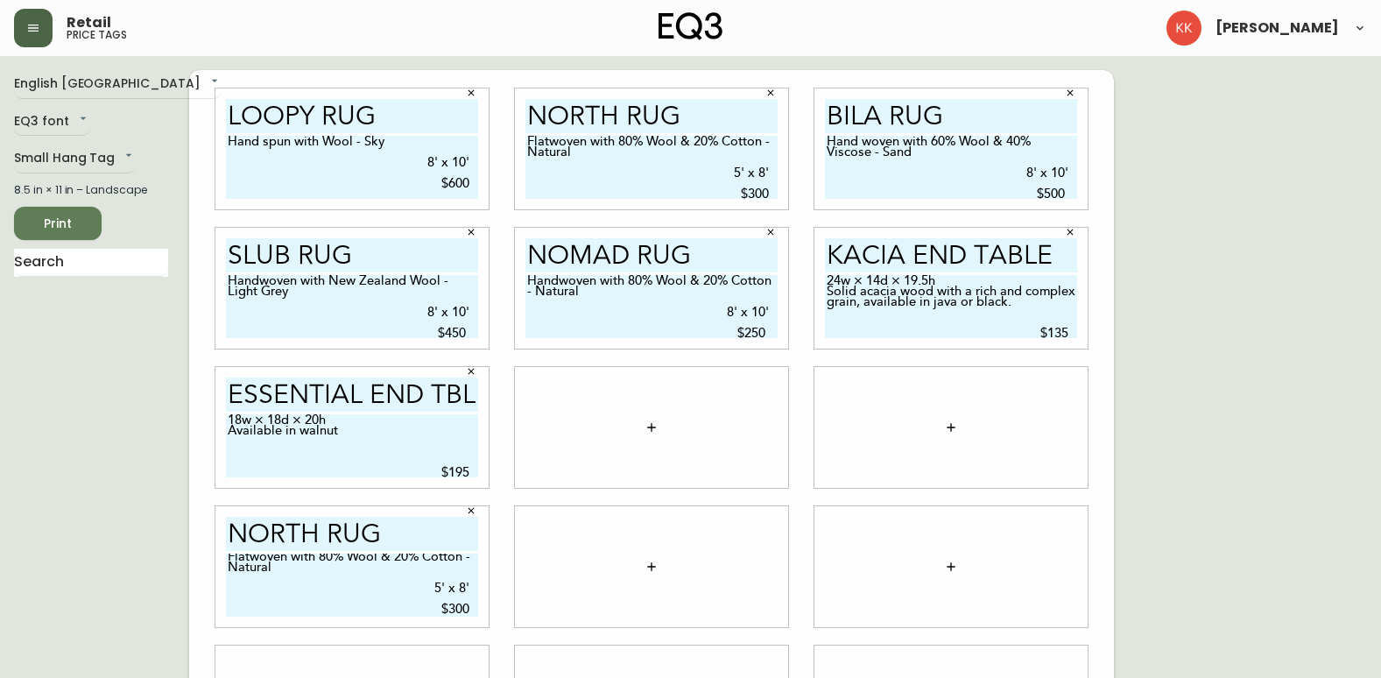
drag, startPoint x: 537, startPoint y: 116, endPoint x: 777, endPoint y: 123, distance: 240.0
click at [777, 123] on input "north rug" at bounding box center [651, 116] width 252 height 34
click at [772, 90] on icon "button" at bounding box center [770, 93] width 11 height 11
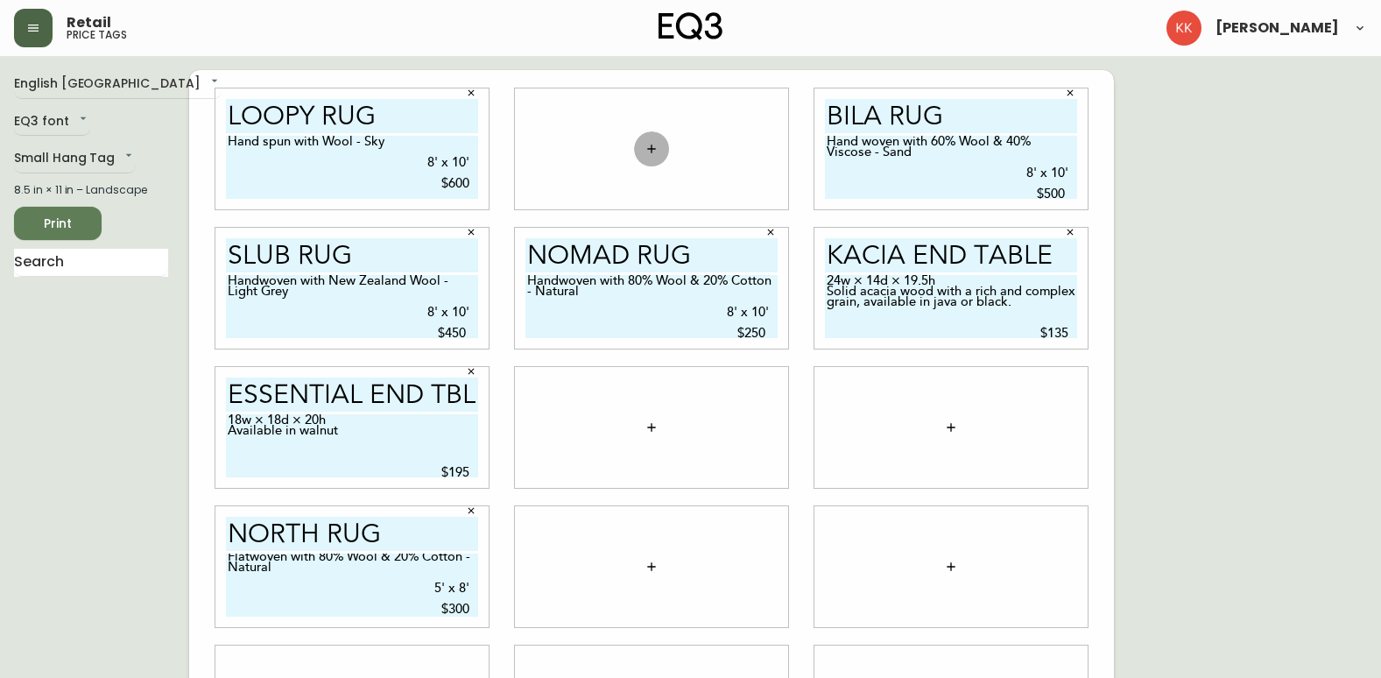
click at [640, 142] on button "button" at bounding box center [651, 148] width 35 height 35
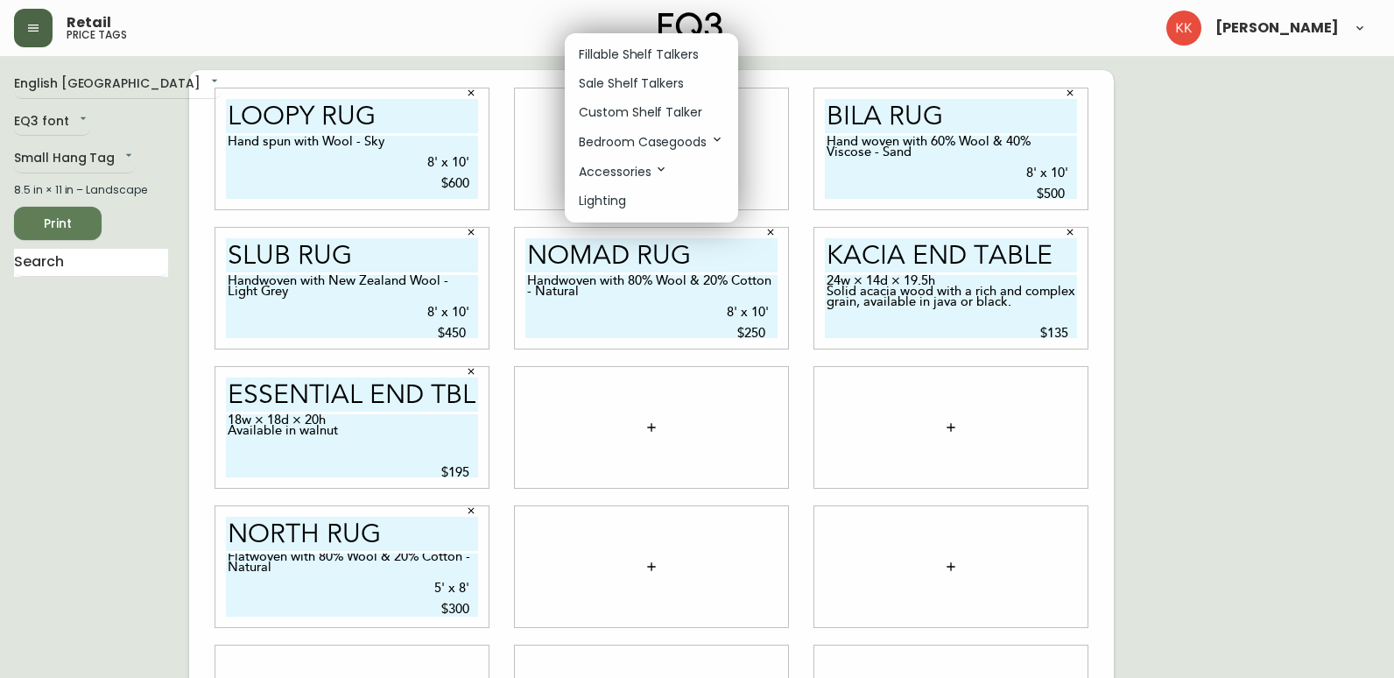
click at [667, 113] on p "Custom Shelf Talker" at bounding box center [640, 112] width 123 height 18
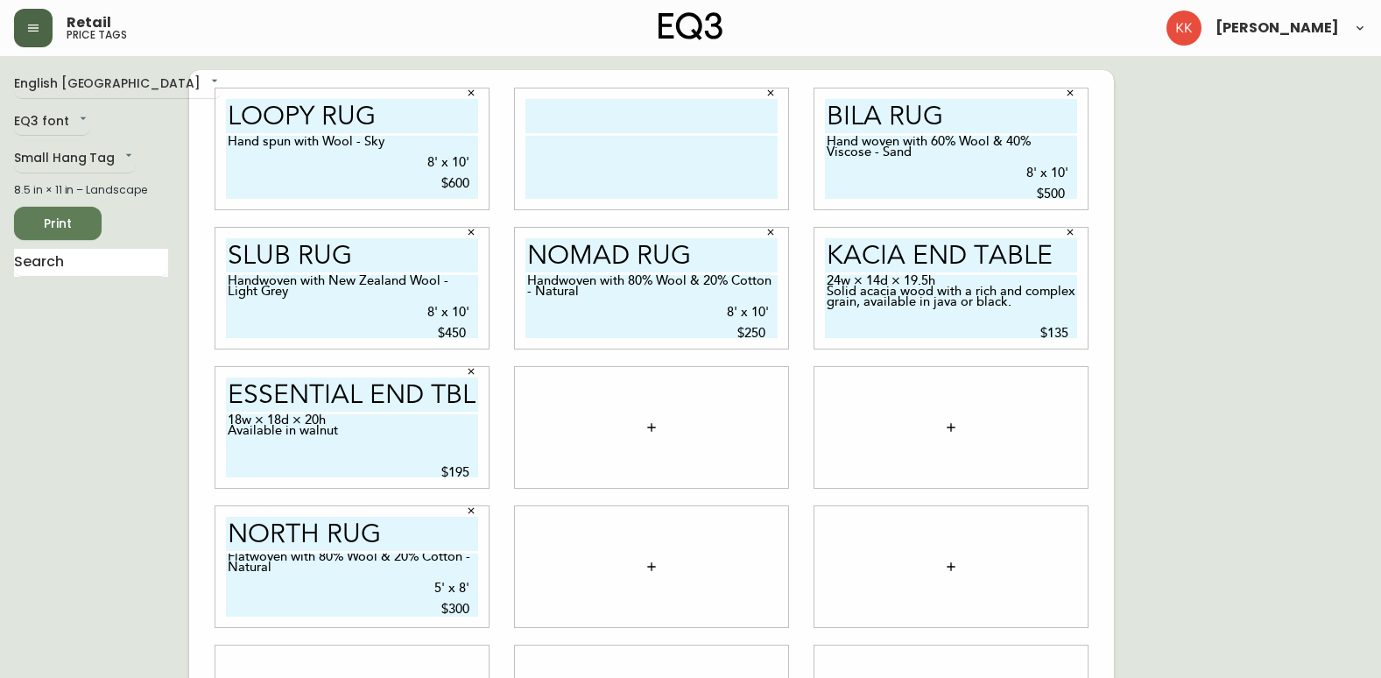
drag, startPoint x: 1024, startPoint y: 116, endPoint x: 729, endPoint y: 99, distance: 295.5
click at [729, 99] on div "Loopy Rug Hand spun with Wool - Sky 8' x 10' $600 bila rug Hand woven with 60% …" at bounding box center [651, 427] width 925 height 714
drag, startPoint x: 592, startPoint y: 123, endPoint x: 615, endPoint y: 126, distance: 23.0
click at [592, 123] on input "text" at bounding box center [651, 116] width 252 height 34
paste input "bila rug"
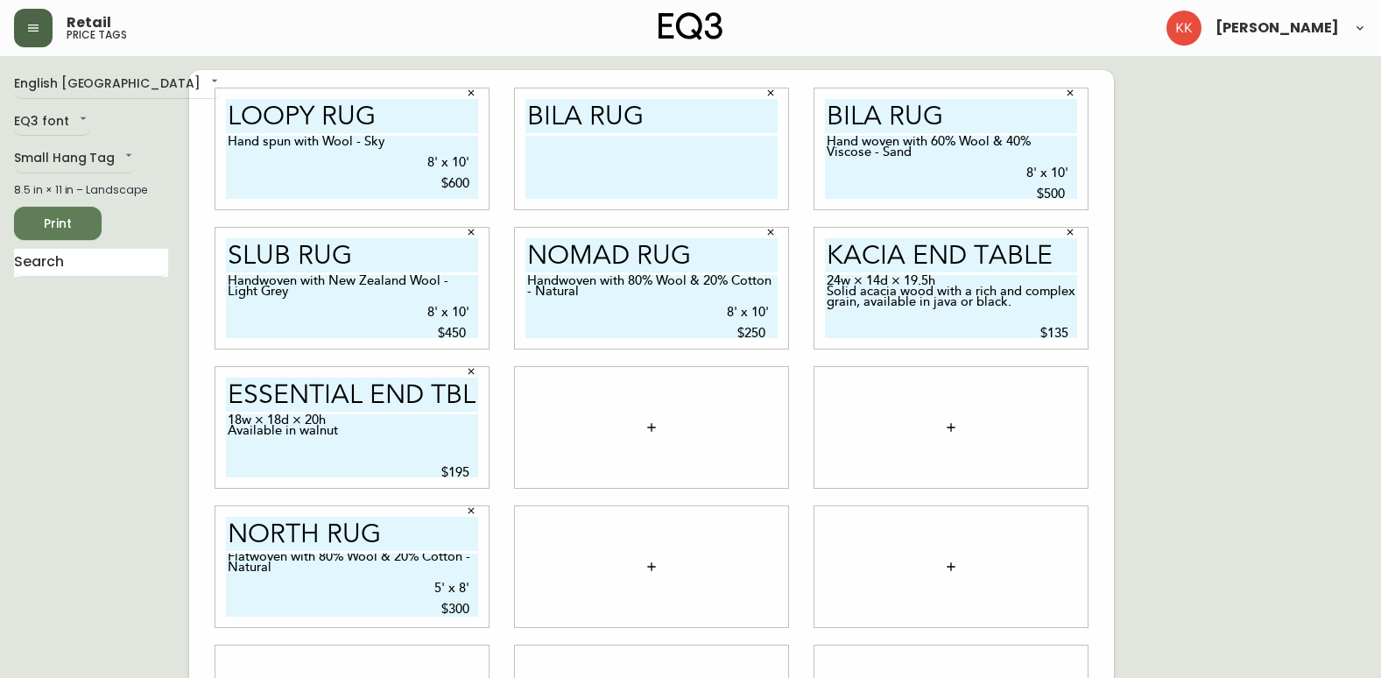
type input "bila rug"
drag, startPoint x: 829, startPoint y: 138, endPoint x: 1077, endPoint y: 196, distance: 254.4
click at [1077, 196] on div "bila rug Hand woven with 60% Wool & 40% Viscose - Sand 8' x 10' $500" at bounding box center [950, 148] width 273 height 121
click at [552, 157] on textarea at bounding box center [651, 167] width 252 height 63
paste textarea "Hand woven with 60% Wool & 40% Viscose - Sand 8' x 10' $500"
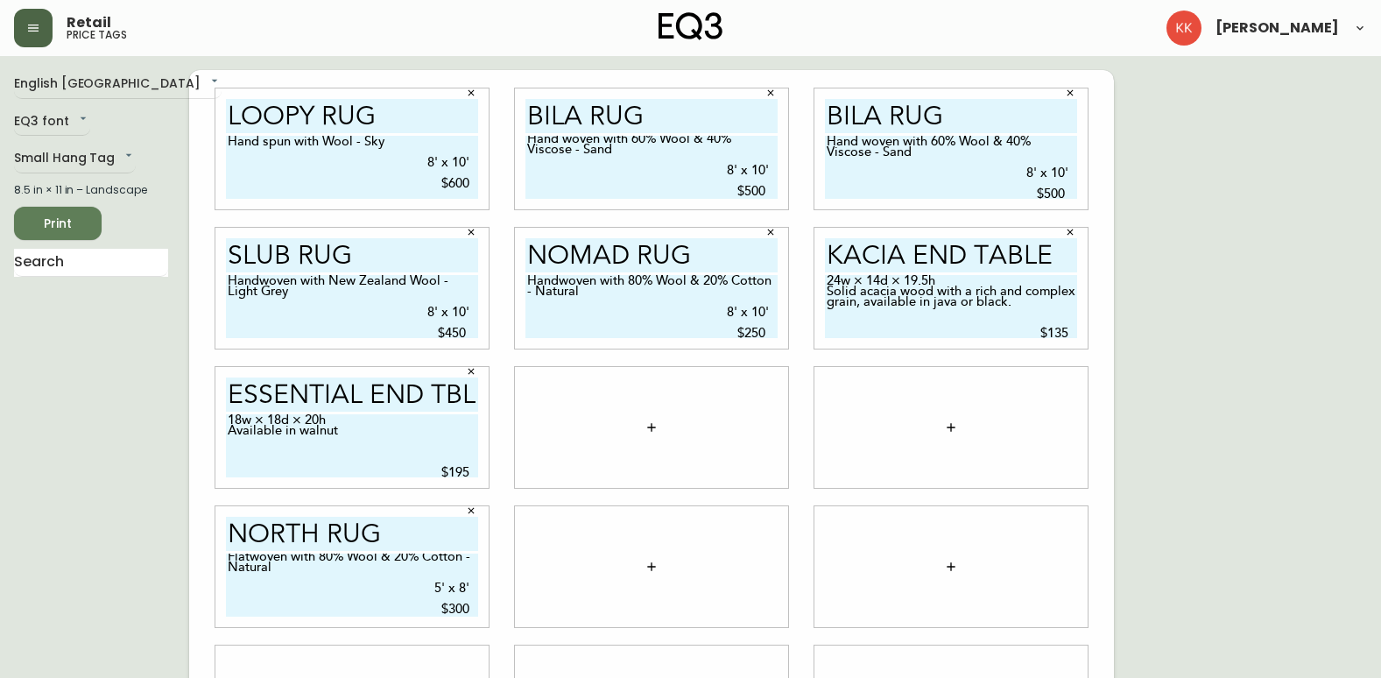
type textarea "Hand woven with 60% Wool & 40% Viscose - Sand 8' x 10' $500"
click at [1075, 91] on button "button" at bounding box center [1070, 93] width 26 height 26
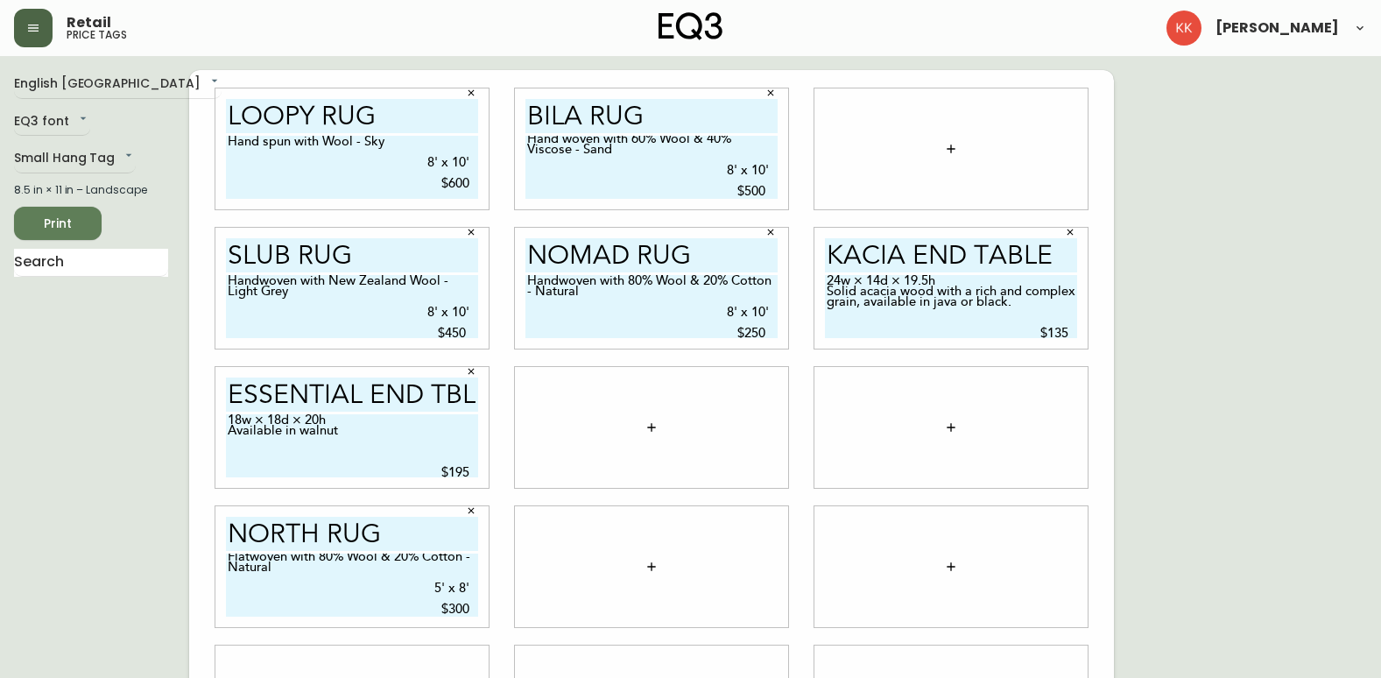
click at [388, 525] on input "north rug" at bounding box center [352, 534] width 252 height 34
drag, startPoint x: 398, startPoint y: 544, endPoint x: 249, endPoint y: 544, distance: 148.8
click at [249, 544] on input "north rug" at bounding box center [352, 534] width 252 height 34
click at [433, 539] on input "north rug" at bounding box center [352, 534] width 252 height 34
drag, startPoint x: 390, startPoint y: 531, endPoint x: 180, endPoint y: 527, distance: 209.3
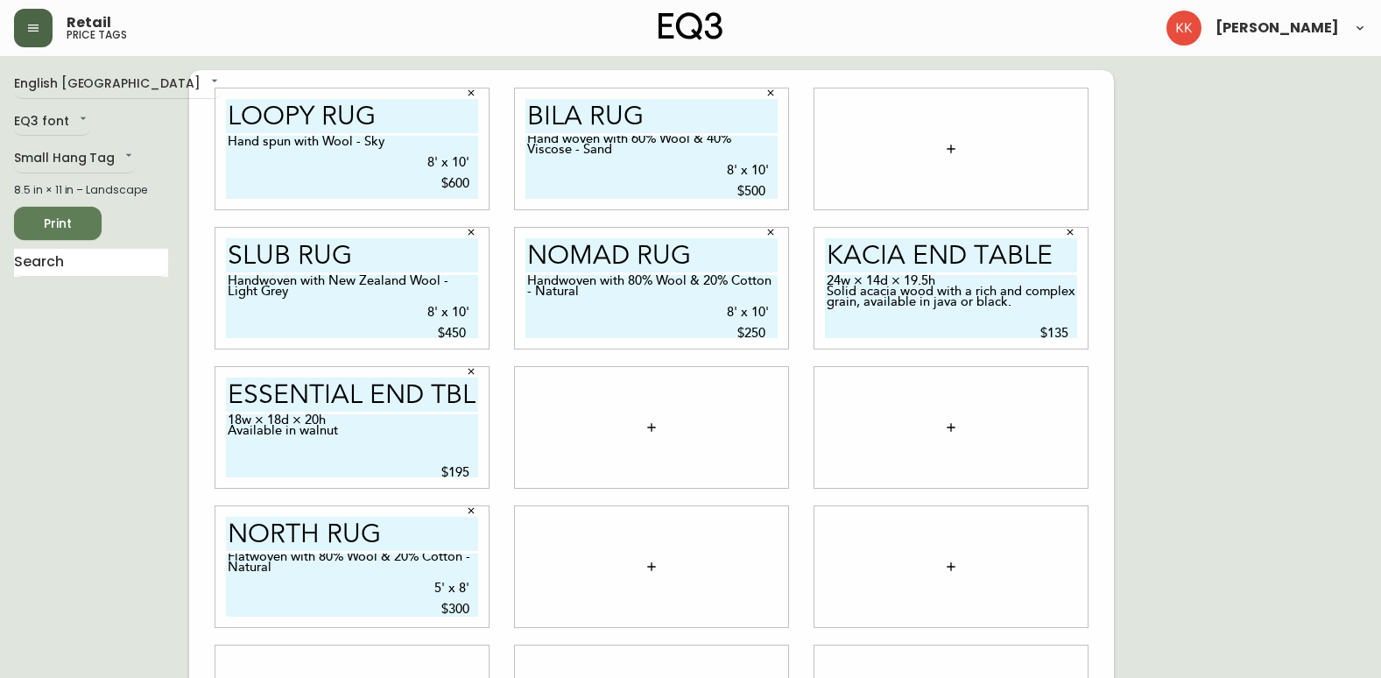
click at [180, 527] on div "English Canada en_CA EQ3 font EQ3 Small Hang Tag small 8.5 in × 11 in – Landsca…" at bounding box center [690, 427] width 1353 height 714
click at [968, 147] on div at bounding box center [950, 148] width 273 height 121
click at [957, 149] on icon "button" at bounding box center [951, 149] width 14 height 14
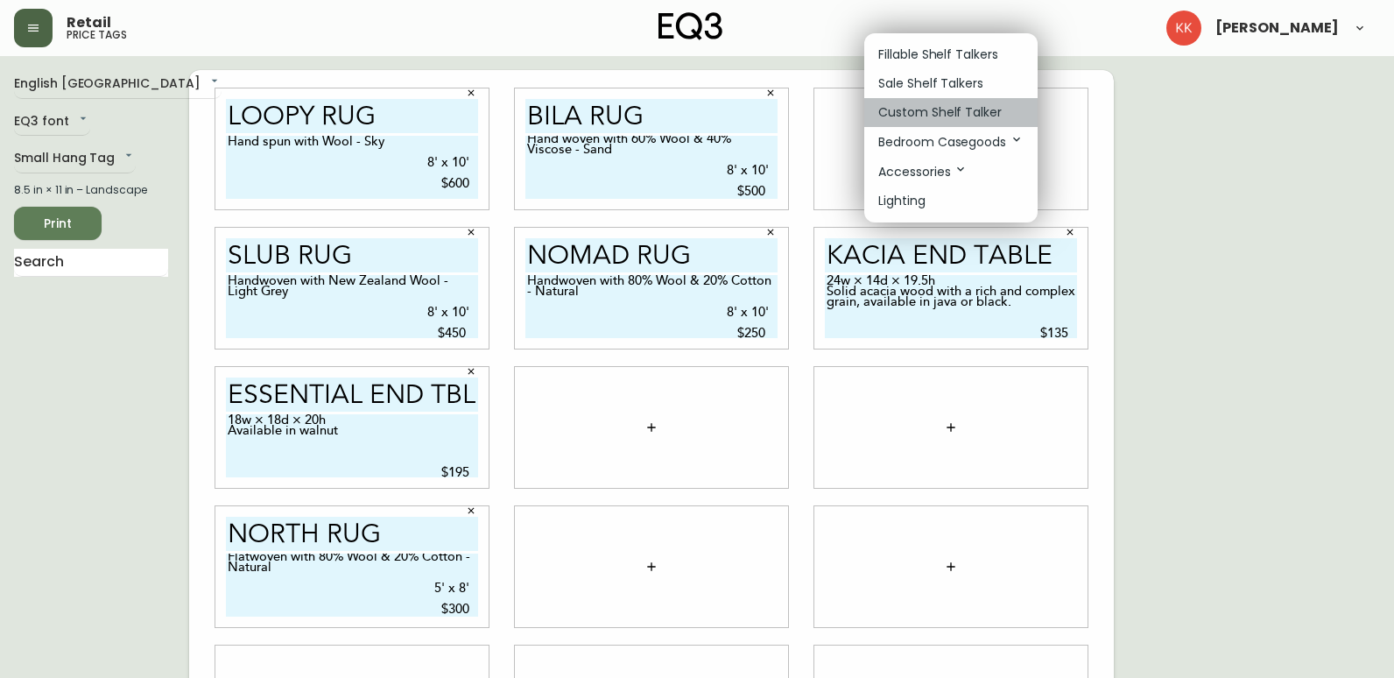
click at [953, 115] on p "Custom Shelf Talker" at bounding box center [939, 112] width 123 height 18
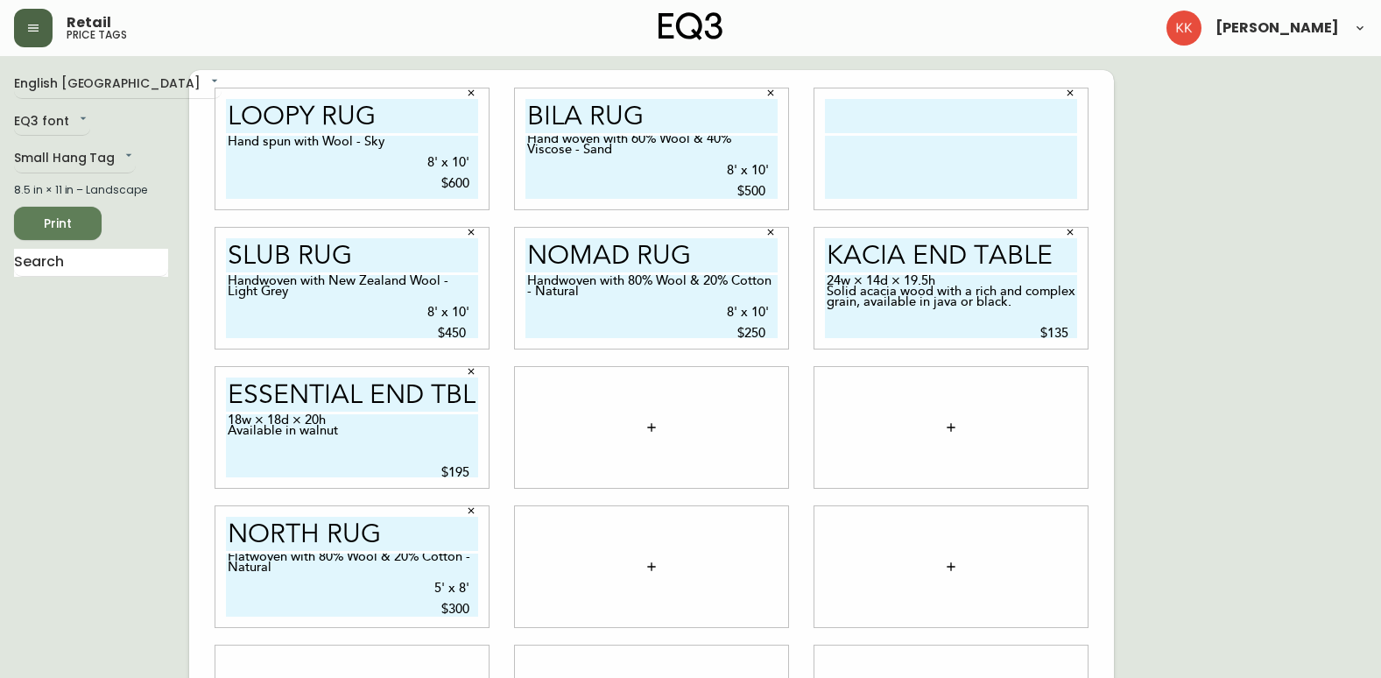
click at [902, 109] on input "text" at bounding box center [951, 116] width 252 height 34
paste input "north rug"
type input "north rug"
drag, startPoint x: 229, startPoint y: 560, endPoint x: 497, endPoint y: 623, distance: 275.4
click at [495, 625] on div "north rug Flatwoven with 80% Wool & 20% Cotton - Natural 5' x 8' $300" at bounding box center [351, 566] width 299 height 139
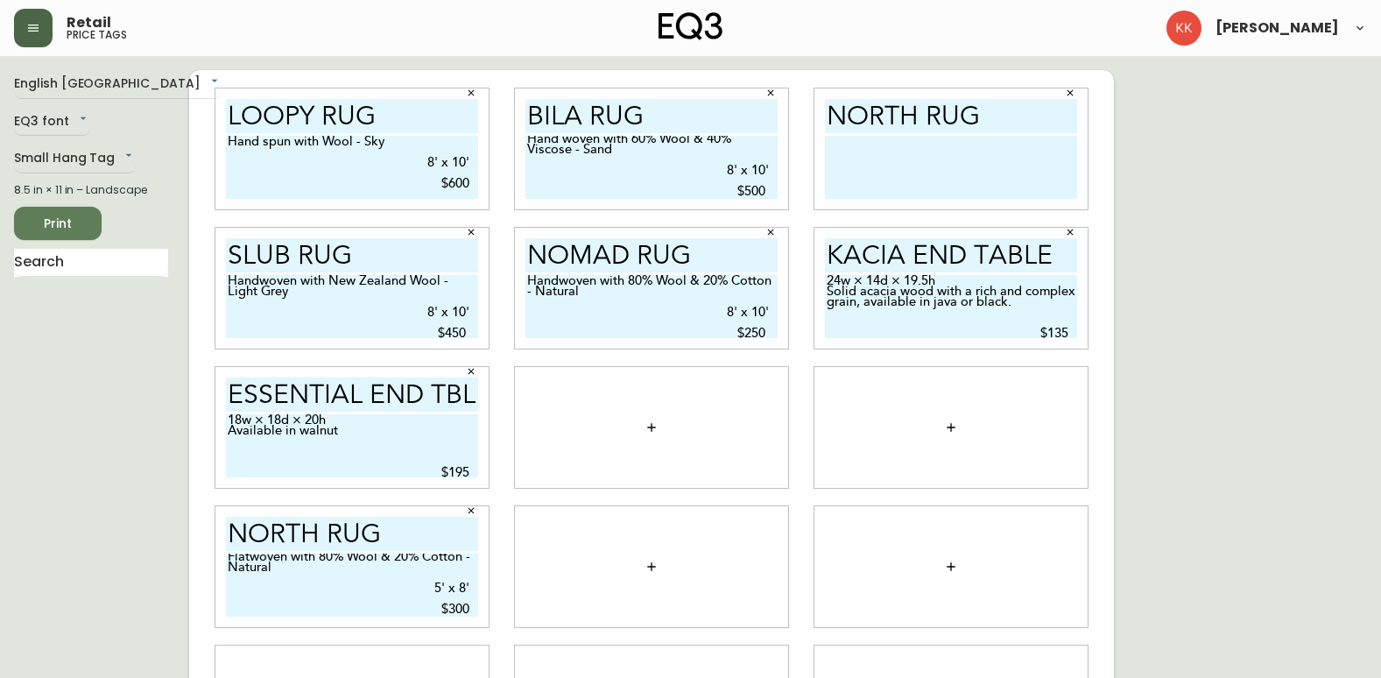
click at [883, 139] on textarea at bounding box center [951, 167] width 252 height 63
paste textarea "Flatwoven with 80% Wool & 20% Cotton - Natural 5' x 8' $300"
type textarea "Flatwoven with 80% Wool & 20% Cotton - Natural 5' x 8' $300"
click at [469, 505] on icon "button" at bounding box center [471, 510] width 11 height 11
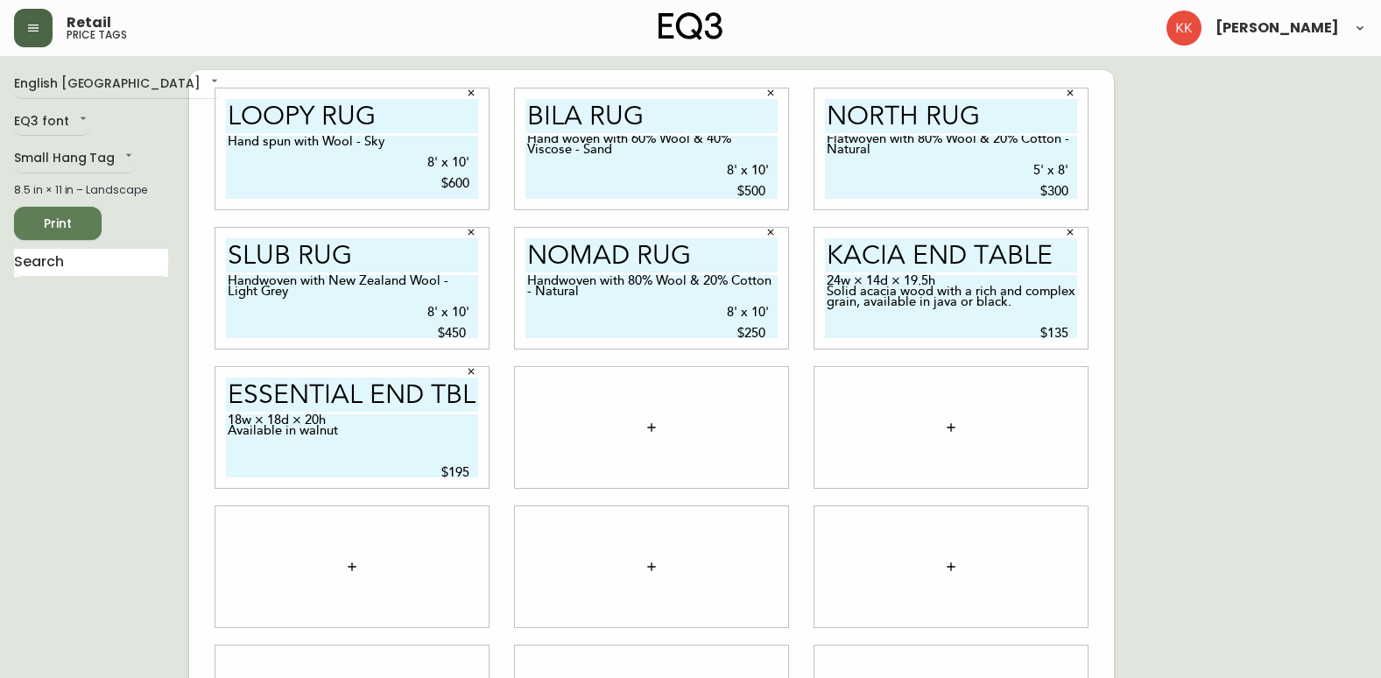
click at [1132, 393] on div "English Canada en_CA EQ3 font EQ3 Small Hang Tag small 8.5 in × 11 in – Landsca…" at bounding box center [690, 427] width 1353 height 714
click at [528, 140] on textarea "Hand woven with 60% Wool & 40% Viscose - Sand 8' x 10' $500" at bounding box center [651, 167] width 252 height 63
click at [729, 183] on textarea "Hand woven with 60% Wool & 40% Viscose - Sand 8' x 10' $500" at bounding box center [651, 167] width 252 height 63
click at [856, 256] on input "kacia End Table" at bounding box center [951, 255] width 252 height 34
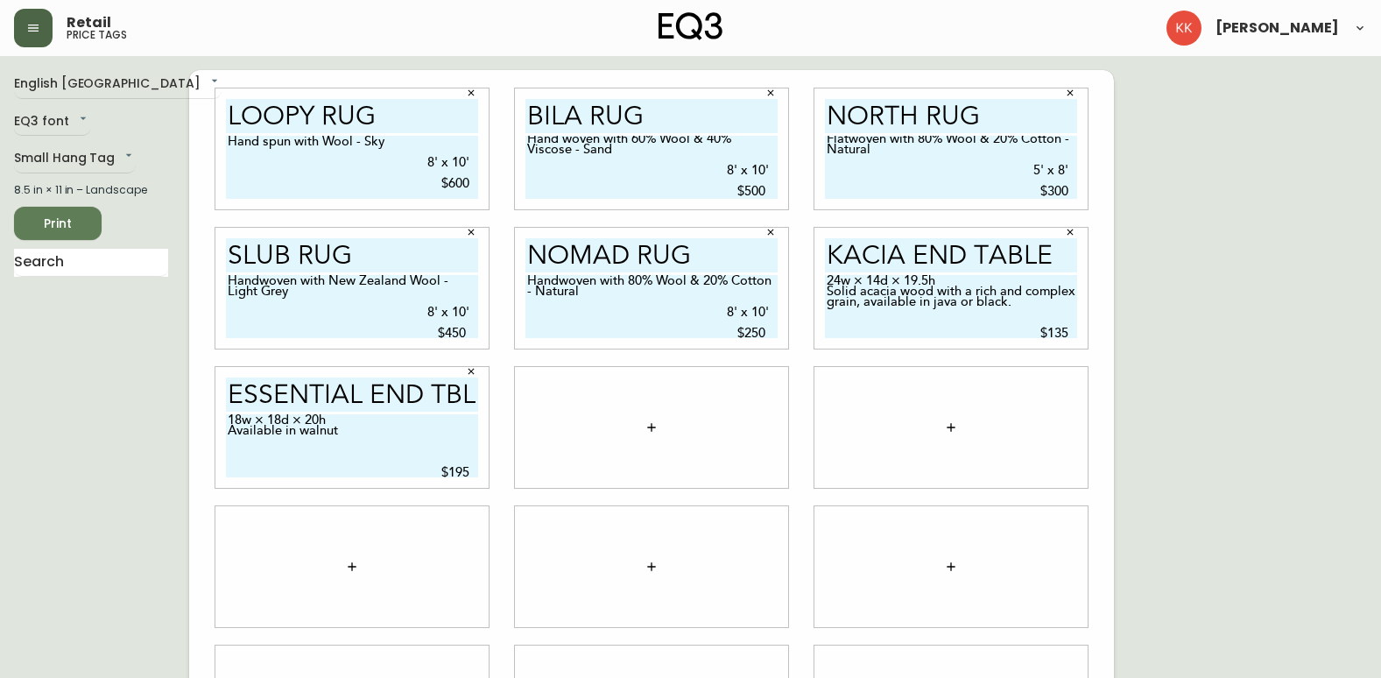
scroll to position [0, 0]
type textarea "Hand woven with 60% Wool & 40% Viscose - Sand 8' x 10' $500"
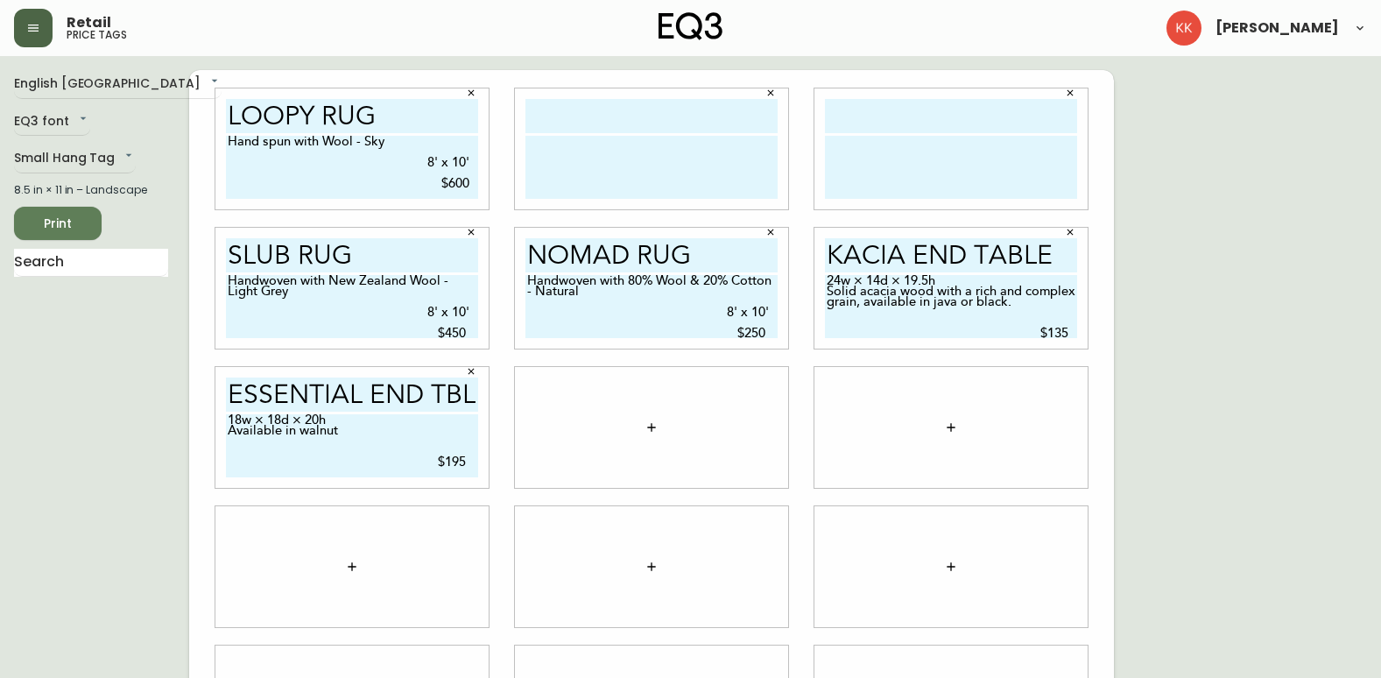
type textarea "18w × 18d × 20h Available in walnut $195"
click at [657, 120] on input "text" at bounding box center [651, 116] width 252 height 34
type input "north rug"
click at [593, 158] on textarea at bounding box center [651, 167] width 252 height 63
click at [526, 168] on textarea "Flatwoven with 80% wool & 20% Cotton - Natural 5' x 8' $300" at bounding box center [651, 167] width 252 height 63
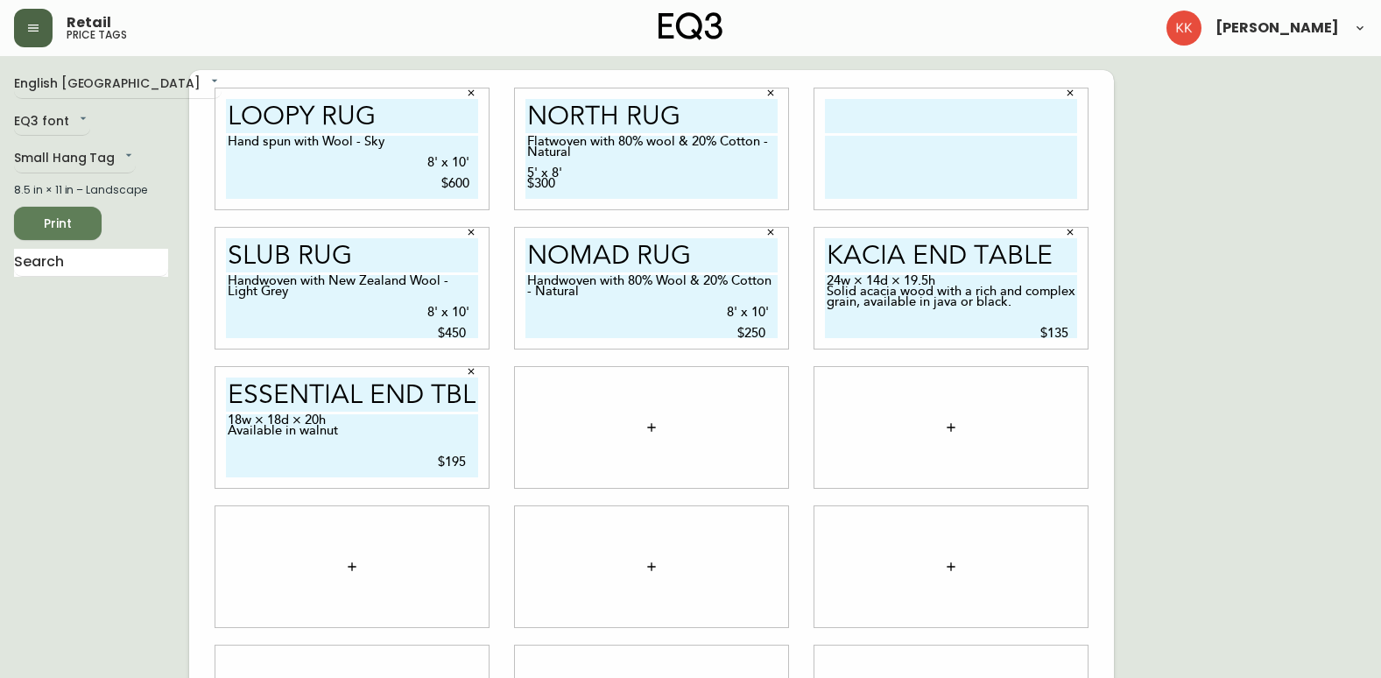
type textarea "Flatwoven with 80% wool & 20% Cotton - Natural 5' x 8' $300"
drag, startPoint x: 624, startPoint y: 156, endPoint x: 551, endPoint y: 170, distance: 74.9
click at [623, 155] on textarea "Flatwoven with 80% wool & 20% Cotton - Natural 5' x 8' $300" at bounding box center [651, 167] width 252 height 63
click at [527, 177] on textarea "Flatwoven with 80% wool & 20% Cotton - Natural 5' x 8' $300" at bounding box center [651, 167] width 252 height 63
click at [526, 170] on textarea "Flatwoven with 80% wool & 20% Cotton - Natural 5' x 8' $300" at bounding box center [651, 167] width 252 height 63
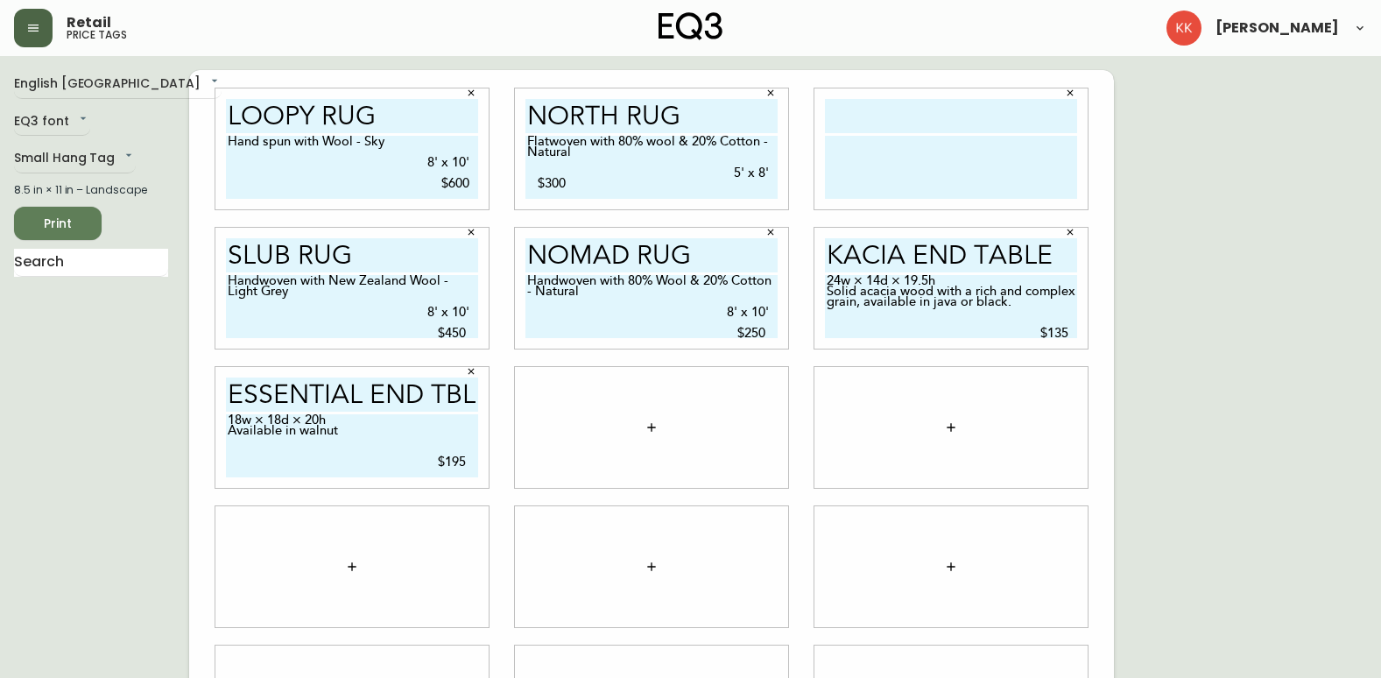
click at [534, 182] on textarea "Flatwoven with 80% wool & 20% Cotton - Natural 5' x 8' $300" at bounding box center [651, 167] width 252 height 63
click at [773, 172] on textarea "Flatwoven with 80% wool & 20% Cotton - Natural 5' x 8' $300" at bounding box center [651, 167] width 252 height 63
type textarea "Flatwoven with 80% wool & 20% Cotton - Natural 5' x 8' $300"
click at [794, 171] on div "north rug Flatwoven with 80% wool & 20% Cotton - Natural 5' x 8' $300" at bounding box center [651, 149] width 299 height 139
click at [868, 123] on input "text" at bounding box center [951, 116] width 252 height 34
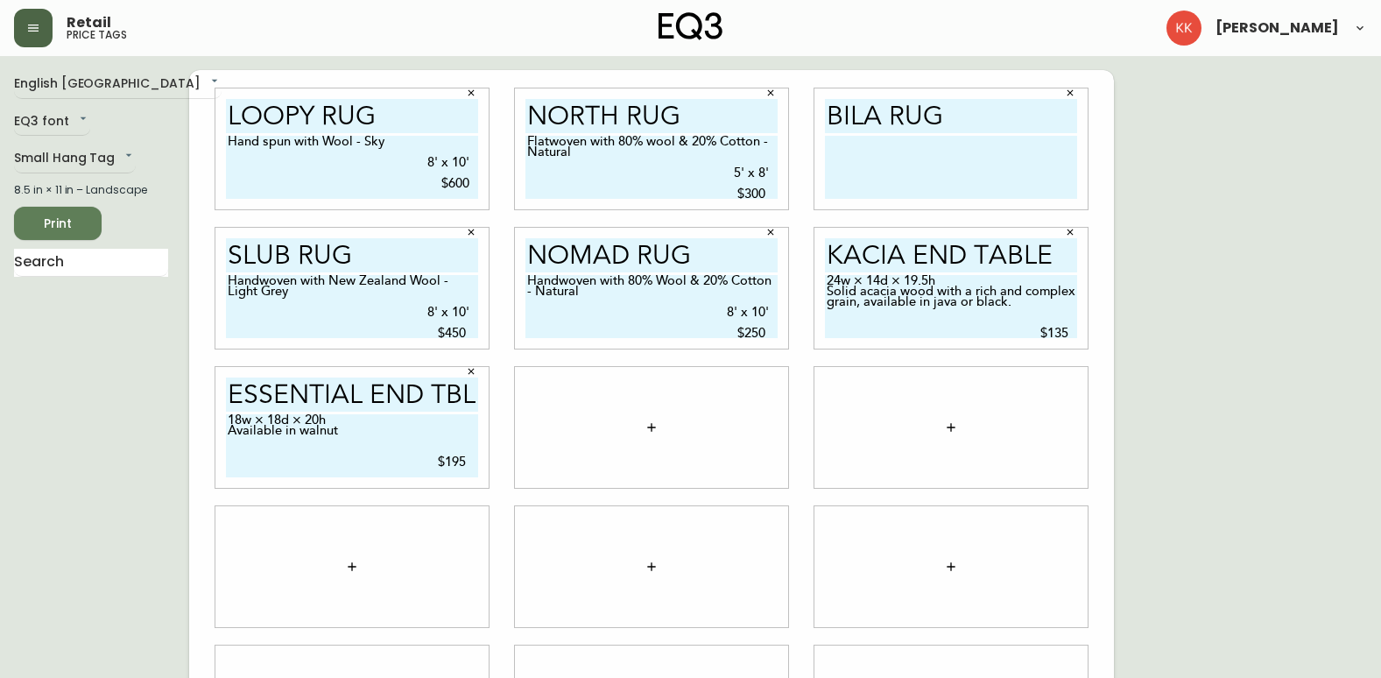
type input "bila rug"
click at [852, 144] on textarea at bounding box center [951, 167] width 252 height 63
click at [827, 174] on textarea "Handwoven with 80% Wool & 20% Cotton - Sand 8' x 10' $500" at bounding box center [951, 167] width 252 height 63
click at [827, 179] on textarea "Handwoven with 80% Wool & 20% Cotton - Sand 8' x 10' $500" at bounding box center [951, 167] width 252 height 63
click at [1073, 173] on textarea "Handwoven with 80% Wool & 20% Cotton - Sand 8' x 10' $500" at bounding box center [951, 167] width 252 height 63
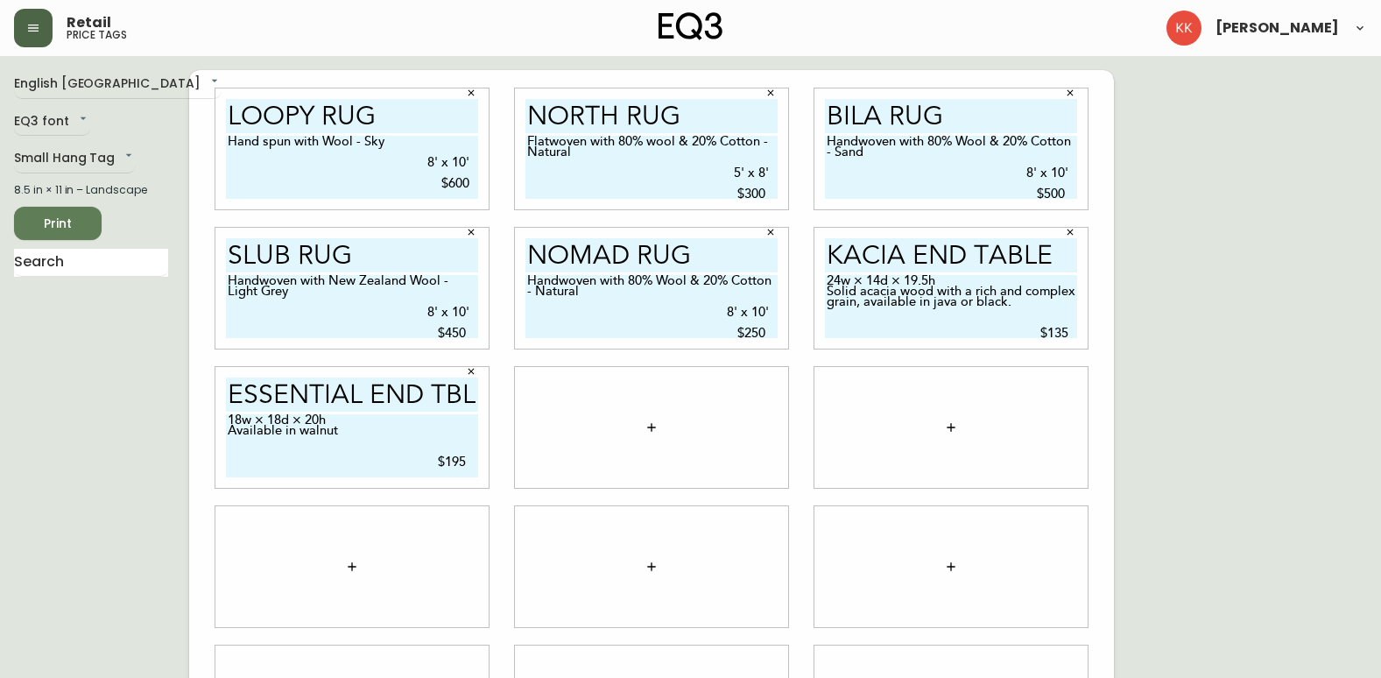
type textarea "Handwoven with 80% Wool & 20% Cotton - Sand 8' x 10' $500"
click at [1108, 186] on div "Loopy Rug Hand spun with Wool - Sky 8' x 10' $600 north rug Flatwoven with 80% …" at bounding box center [651, 427] width 925 height 714
click at [84, 229] on span "Print" at bounding box center [58, 224] width 60 height 22
click at [60, 232] on span "Print" at bounding box center [58, 224] width 60 height 22
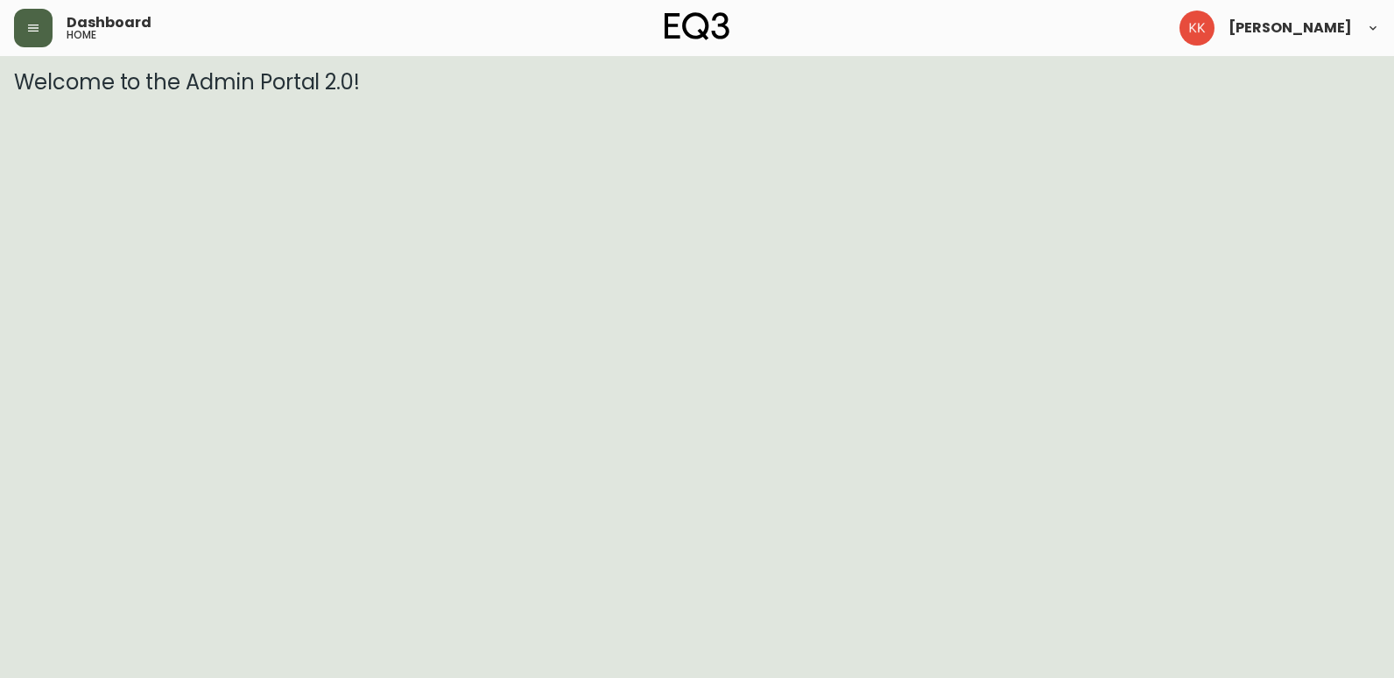
click at [43, 25] on button "button" at bounding box center [33, 28] width 39 height 39
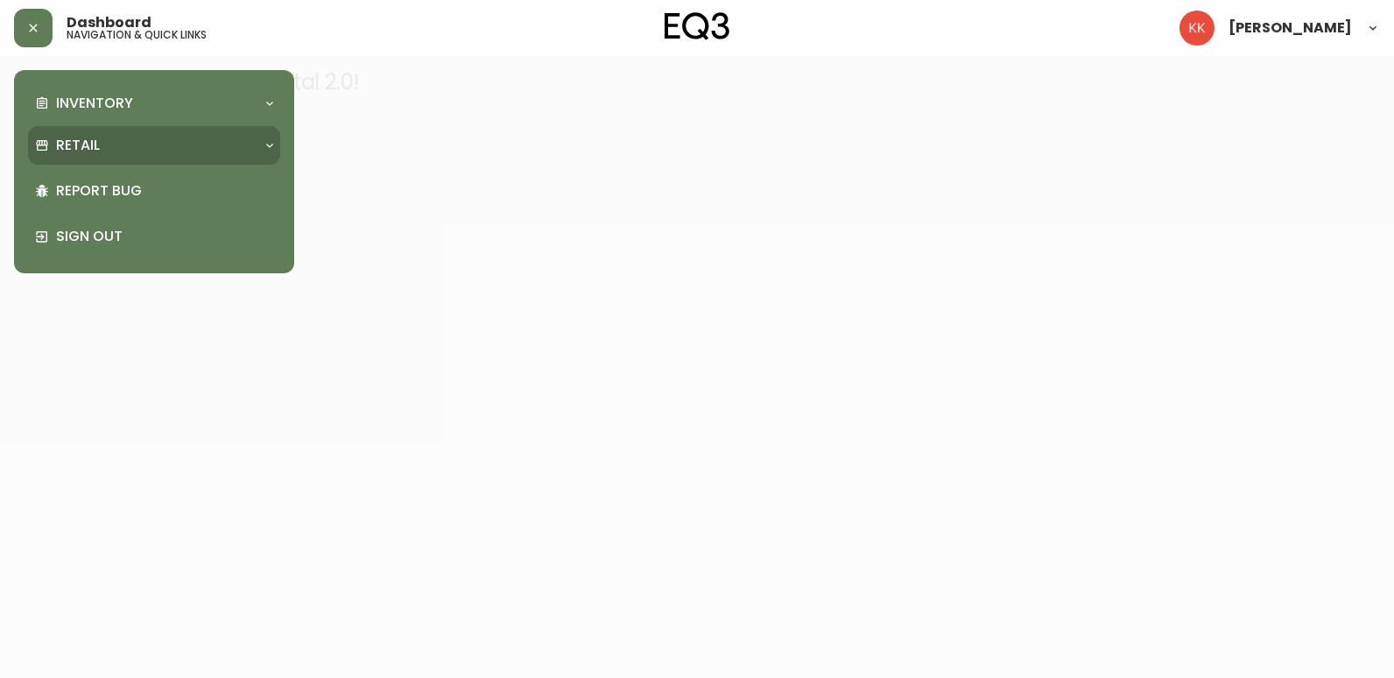
click at [74, 146] on p "Retail" at bounding box center [78, 145] width 44 height 19
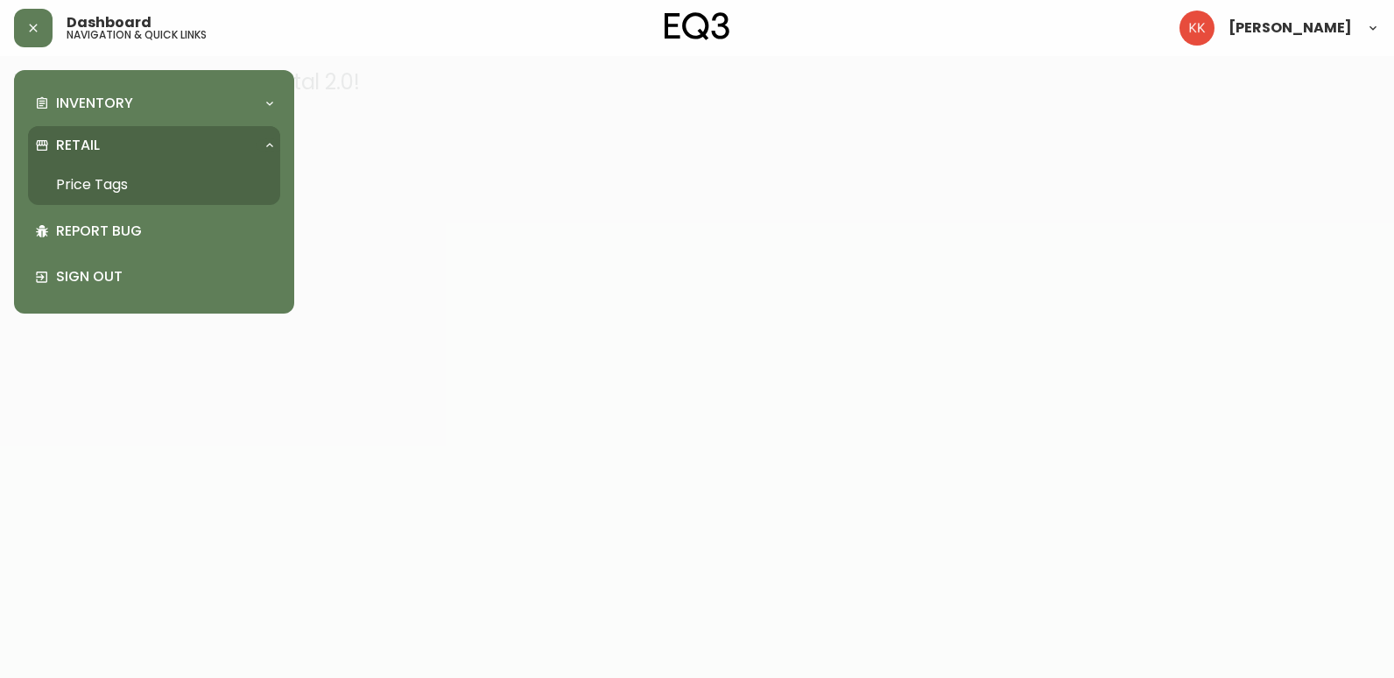
click at [178, 187] on link "Price Tags" at bounding box center [154, 185] width 252 height 40
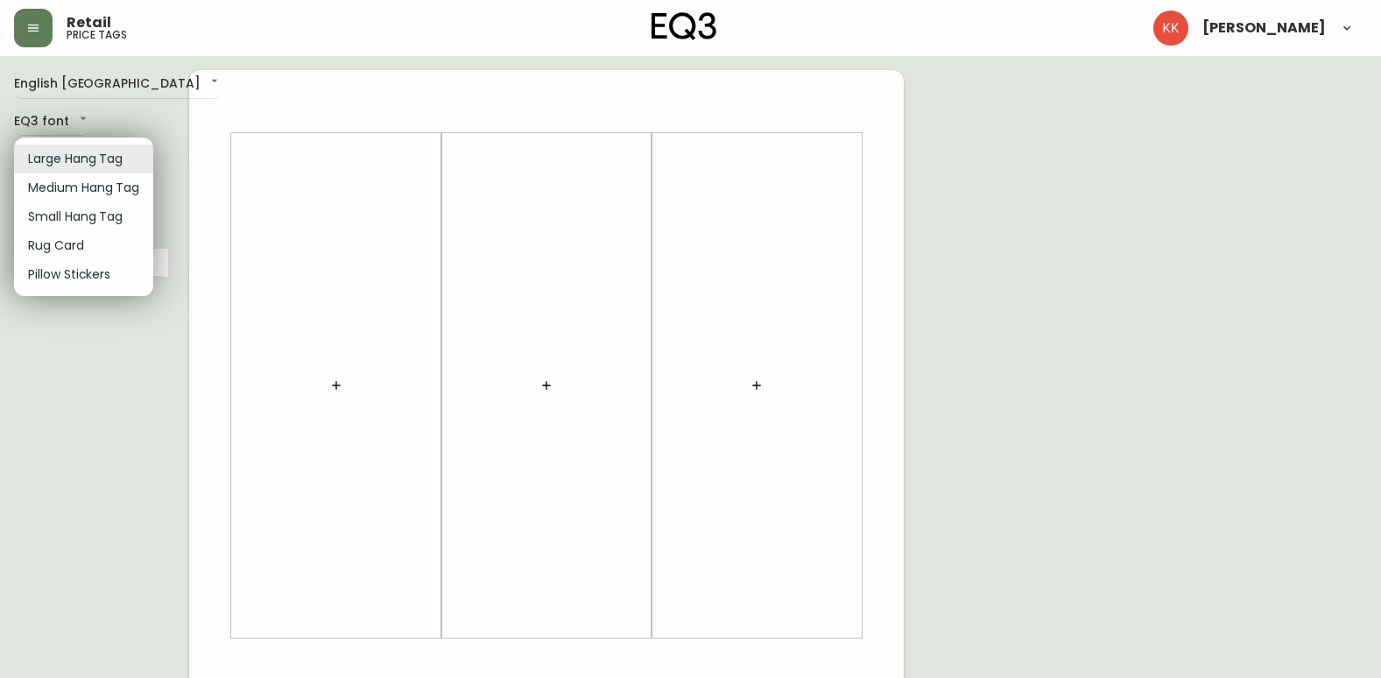
click at [97, 154] on body "Retail price tags Karli Kirkpatrick English Canada en_CA EQ3 font EQ3 Large Han…" at bounding box center [690, 623] width 1381 height 1247
click at [103, 190] on li "Medium Hang Tag" at bounding box center [83, 187] width 139 height 29
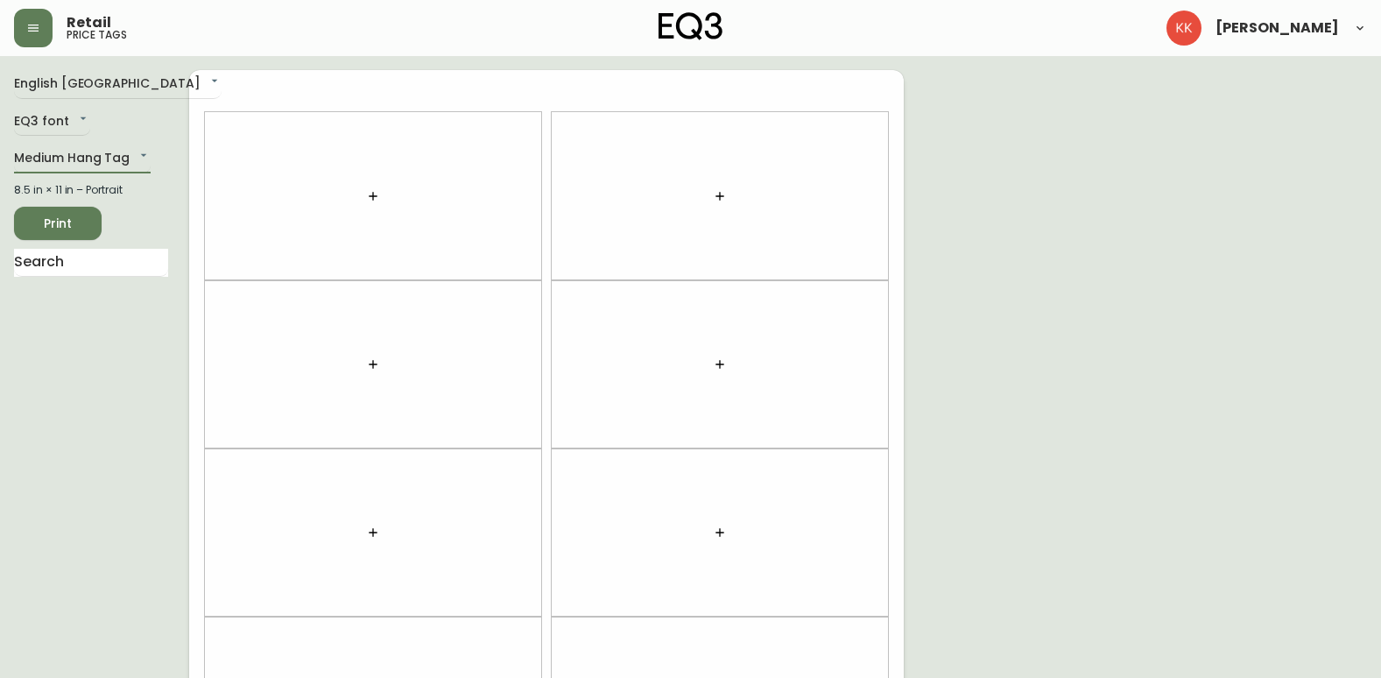
click at [364, 201] on button "button" at bounding box center [372, 196] width 35 height 35
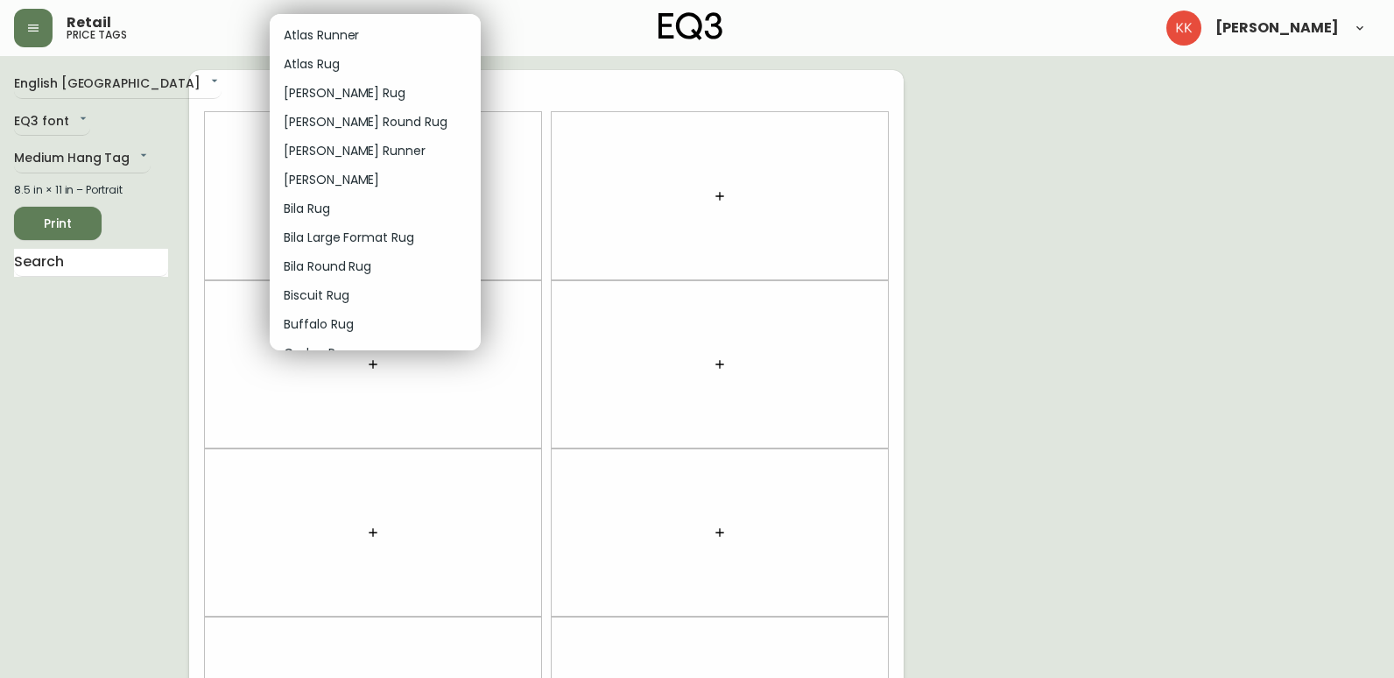
click at [81, 144] on div at bounding box center [697, 339] width 1394 height 678
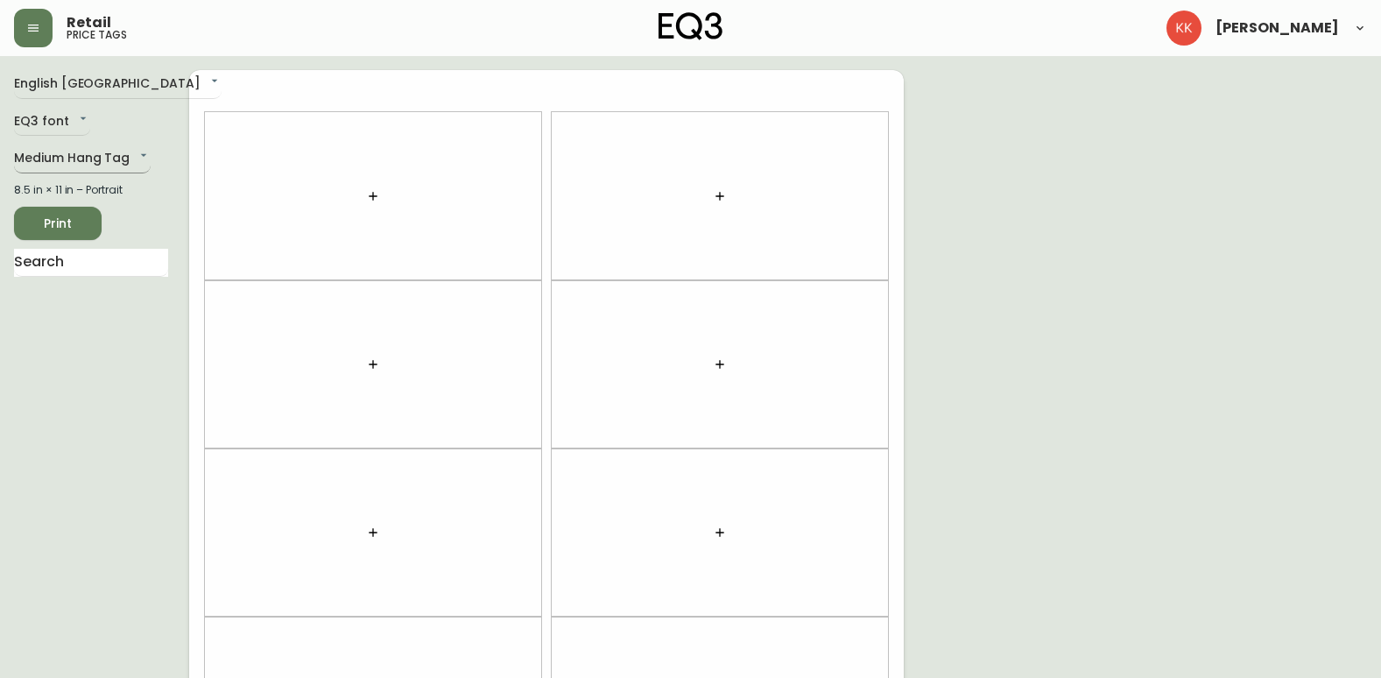
click at [81, 146] on body "Retail price tags Karli Kirkpatrick English Canada en_CA EQ3 font EQ3 Medium Ha…" at bounding box center [690, 497] width 1381 height 995
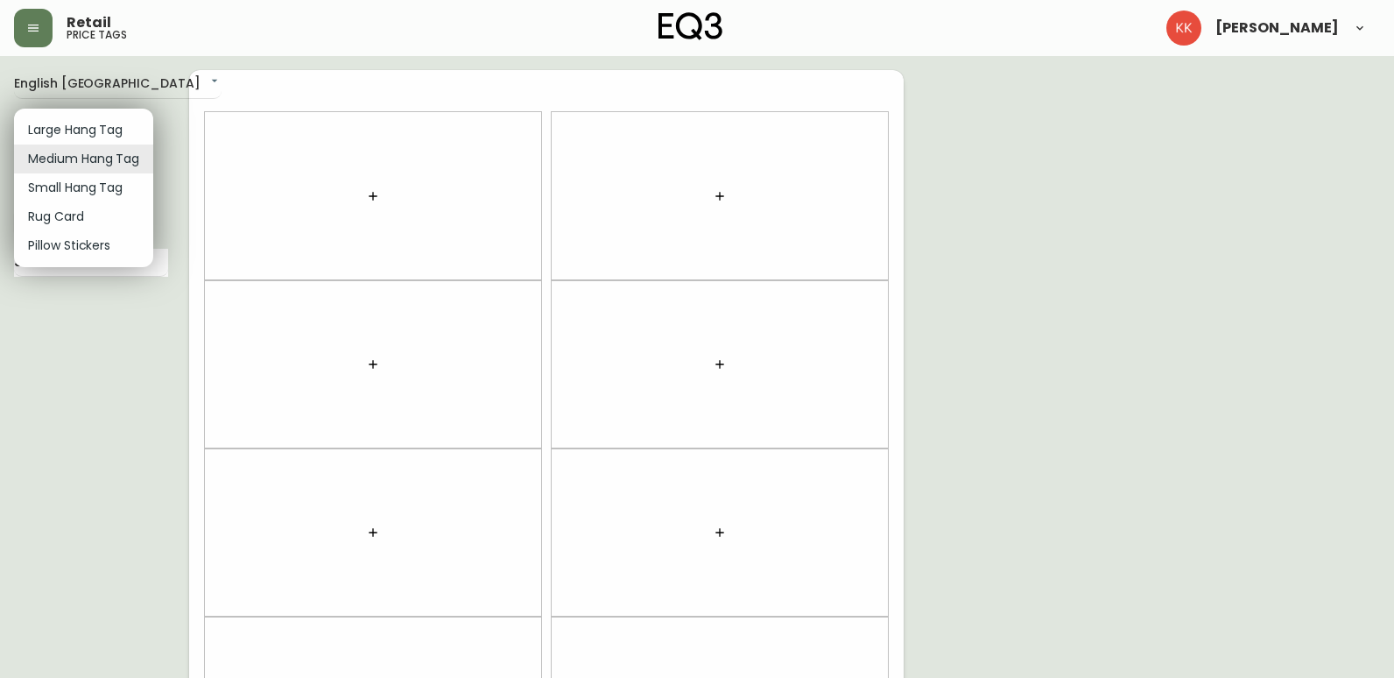
click at [102, 186] on li "Small Hang Tag" at bounding box center [83, 187] width 139 height 29
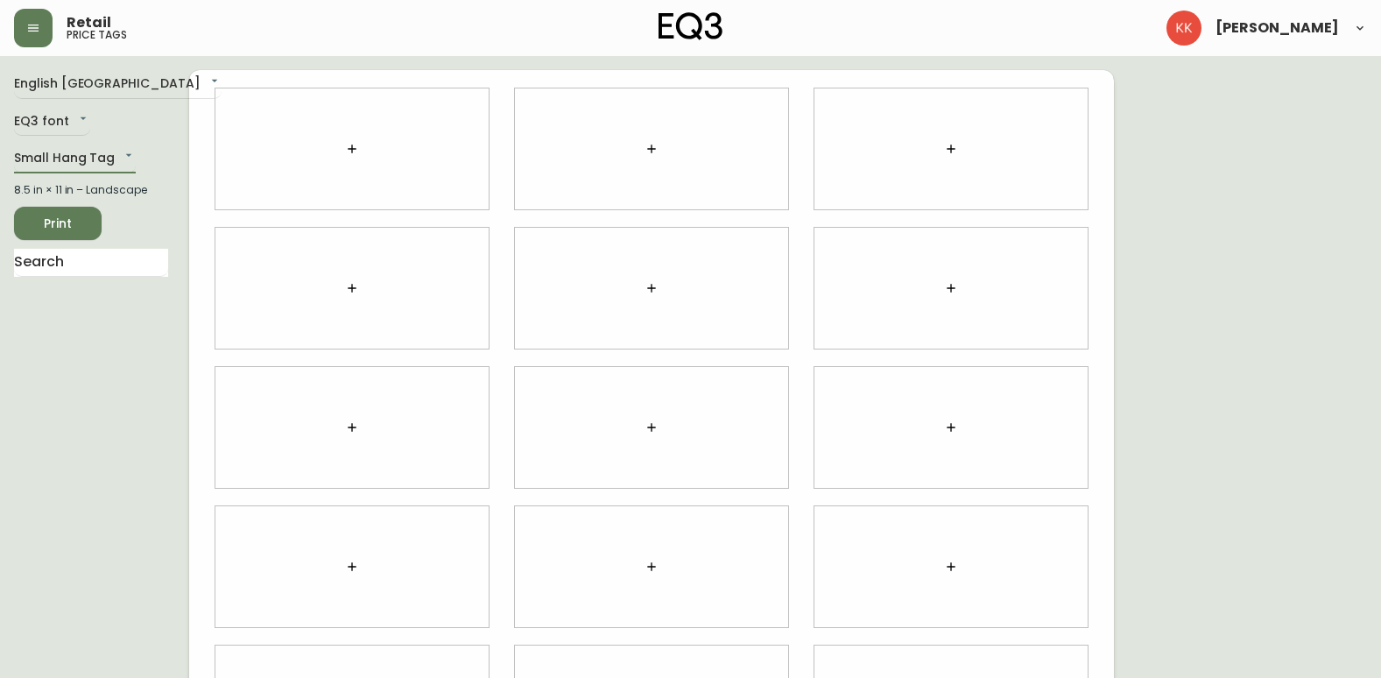
click at [361, 145] on button "button" at bounding box center [351, 148] width 35 height 35
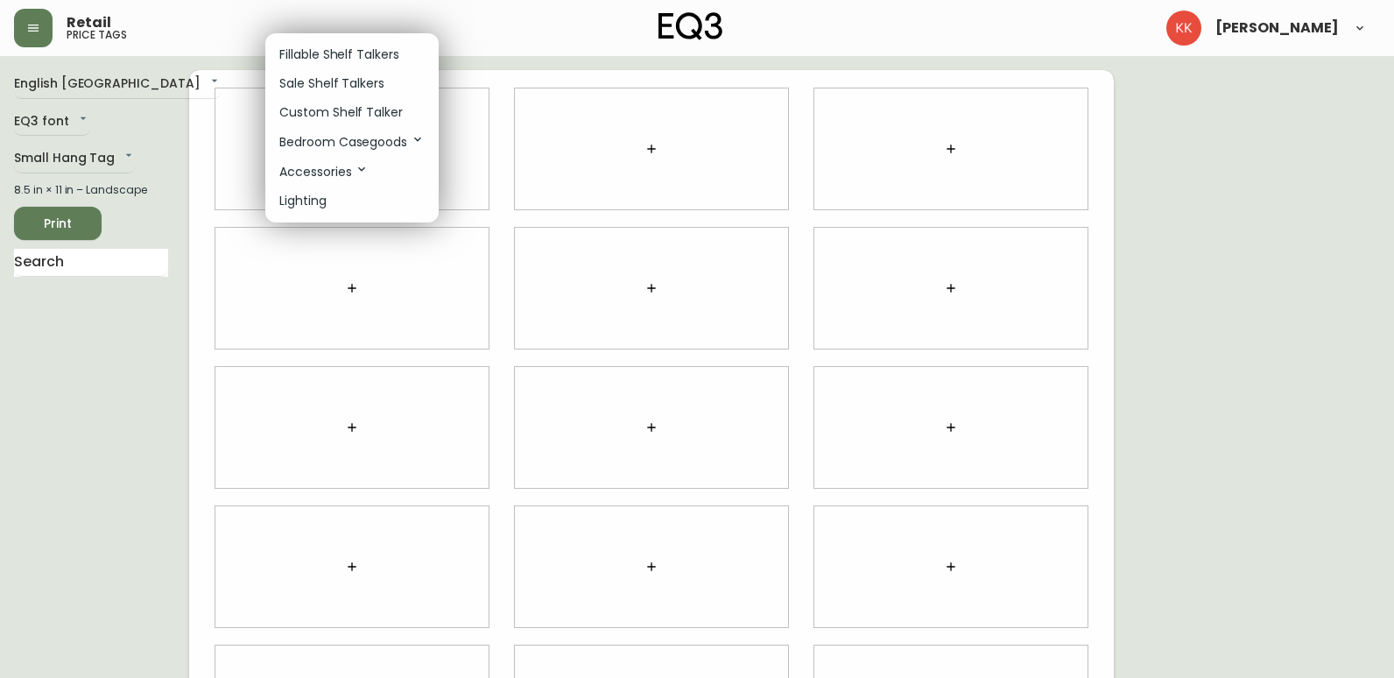
click at [114, 156] on div at bounding box center [697, 339] width 1394 height 678
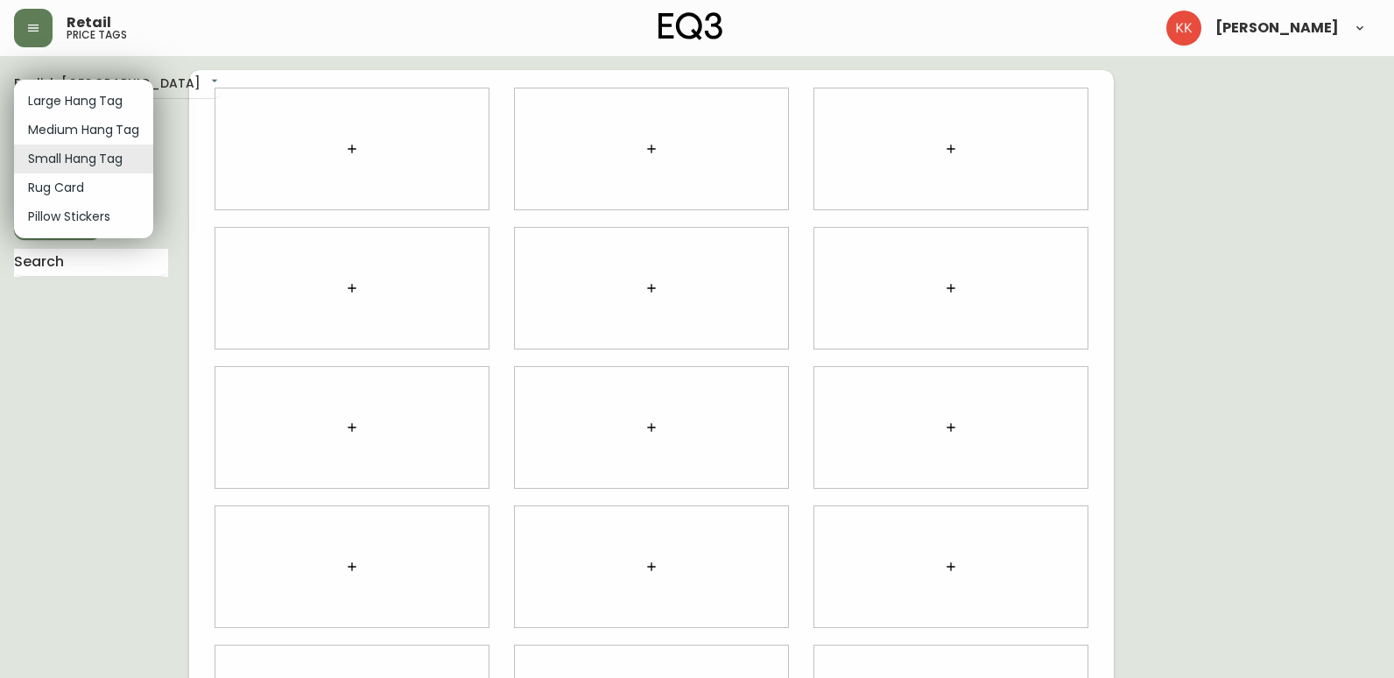
click at [84, 157] on body "Retail price tags Karli Kirkpatrick English Canada en_CA EQ3 font EQ3 Small Han…" at bounding box center [697, 392] width 1394 height 785
click at [86, 109] on li "Large Hang Tag" at bounding box center [83, 101] width 139 height 29
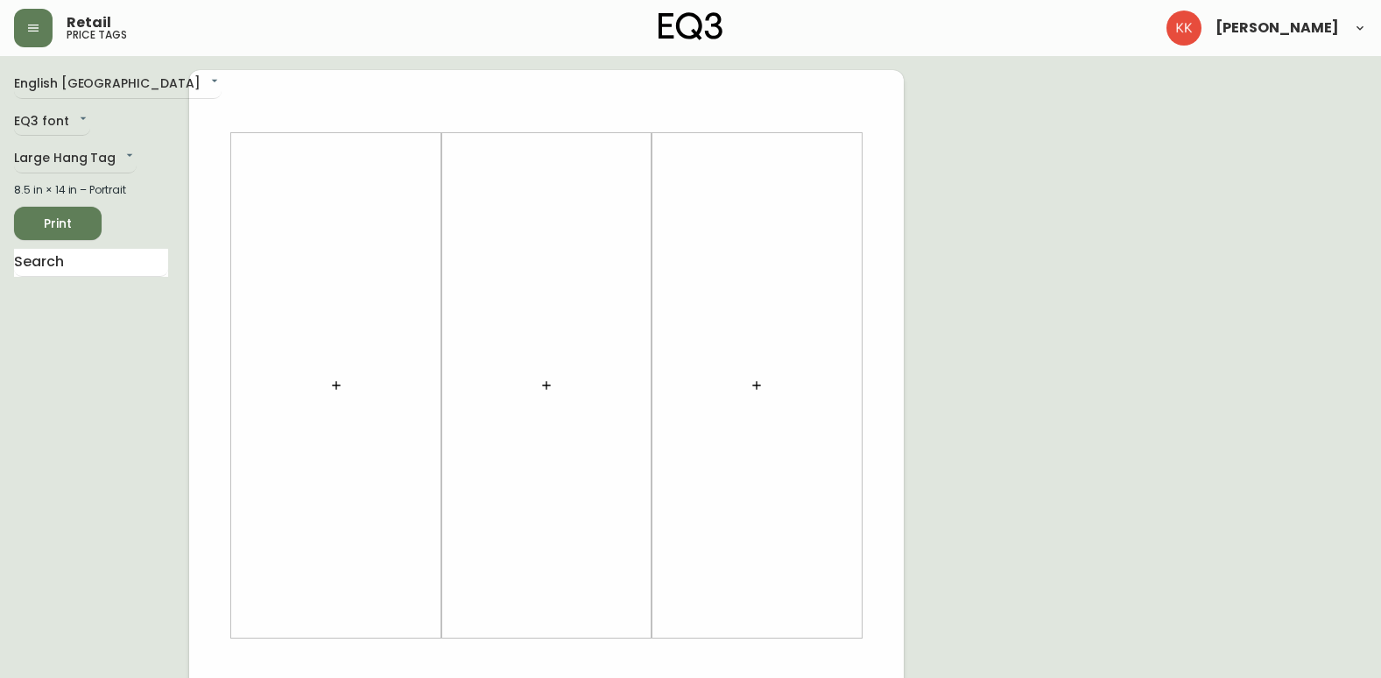
click at [361, 385] on div at bounding box center [336, 386] width 189 height 488
click at [333, 385] on icon "button" at bounding box center [336, 385] width 8 height 8
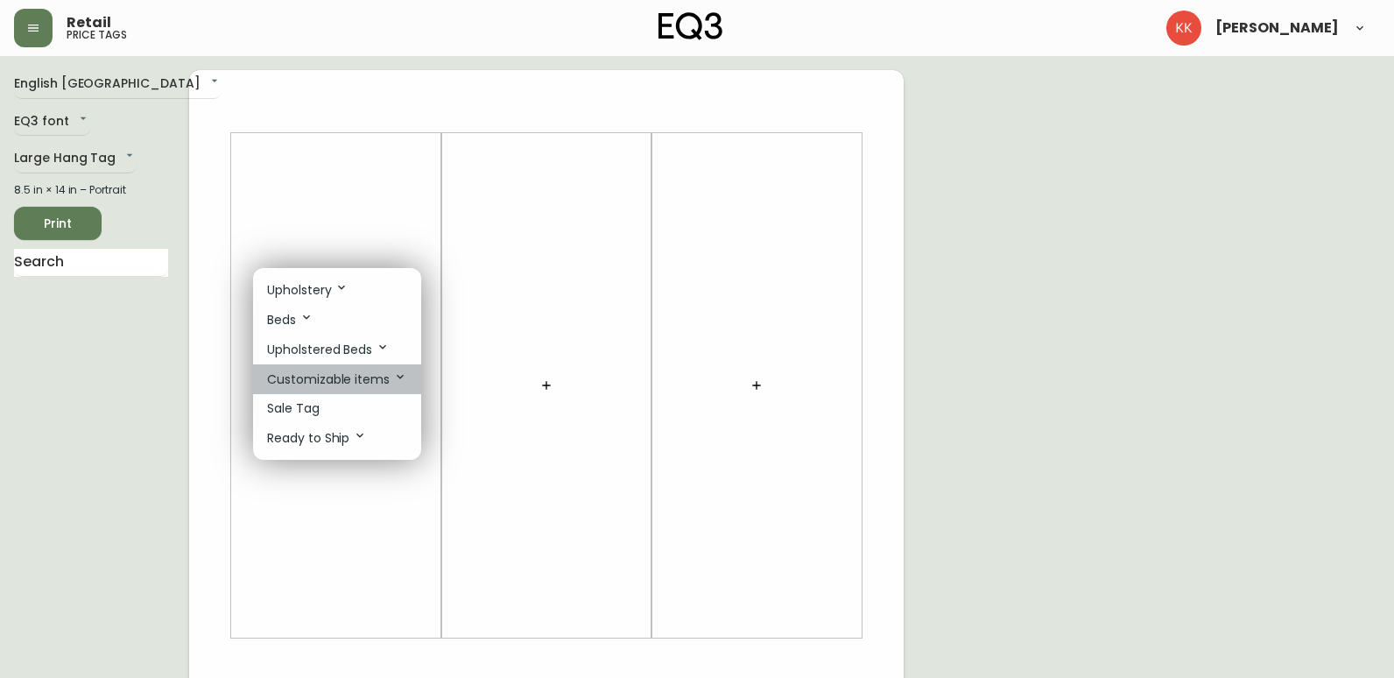
click at [377, 369] on p "Customizable items" at bounding box center [337, 378] width 140 height 19
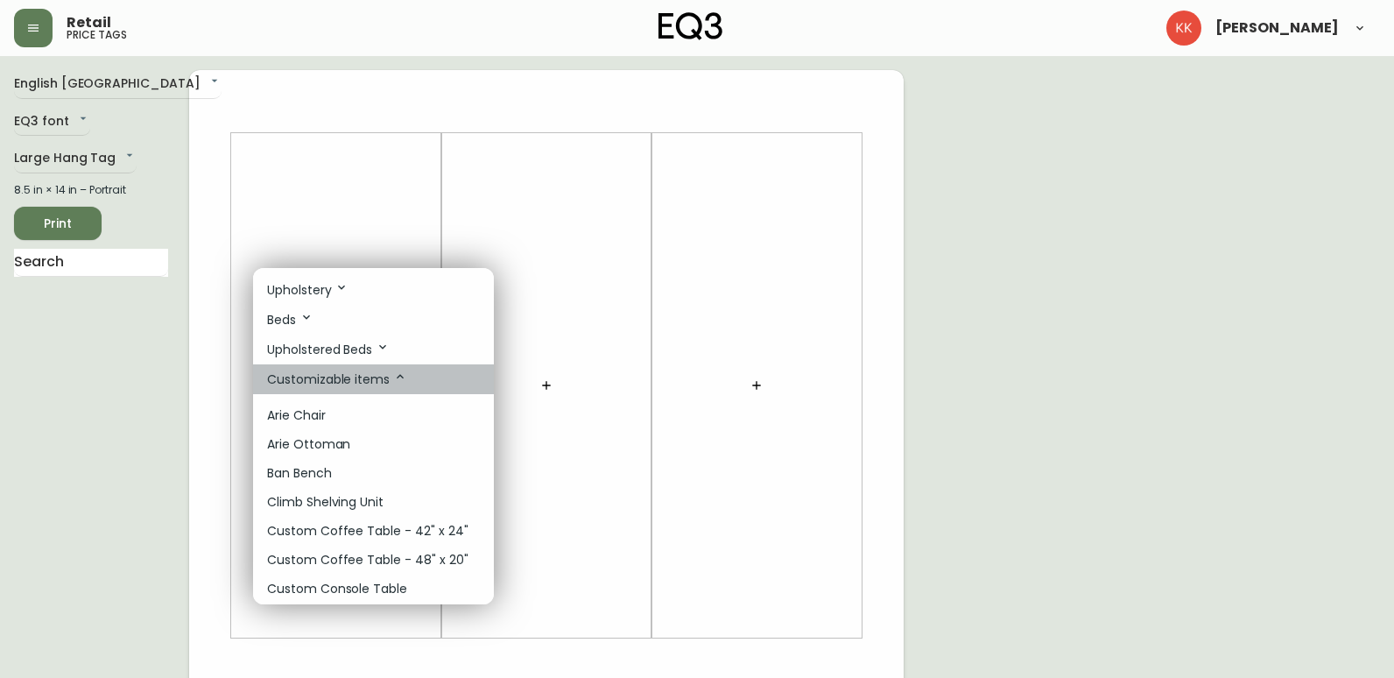
click at [386, 379] on p "Customizable items" at bounding box center [337, 378] width 140 height 19
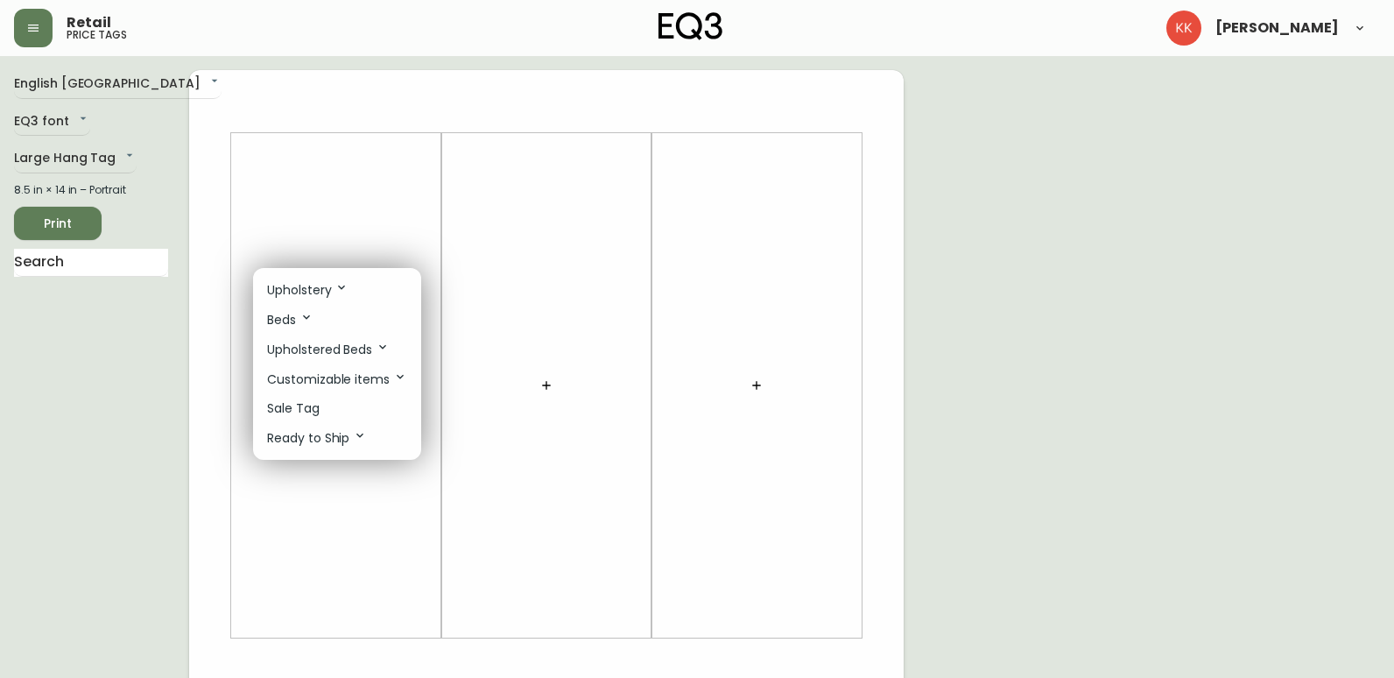
click at [321, 431] on p "Ready to Ship" at bounding box center [317, 437] width 100 height 19
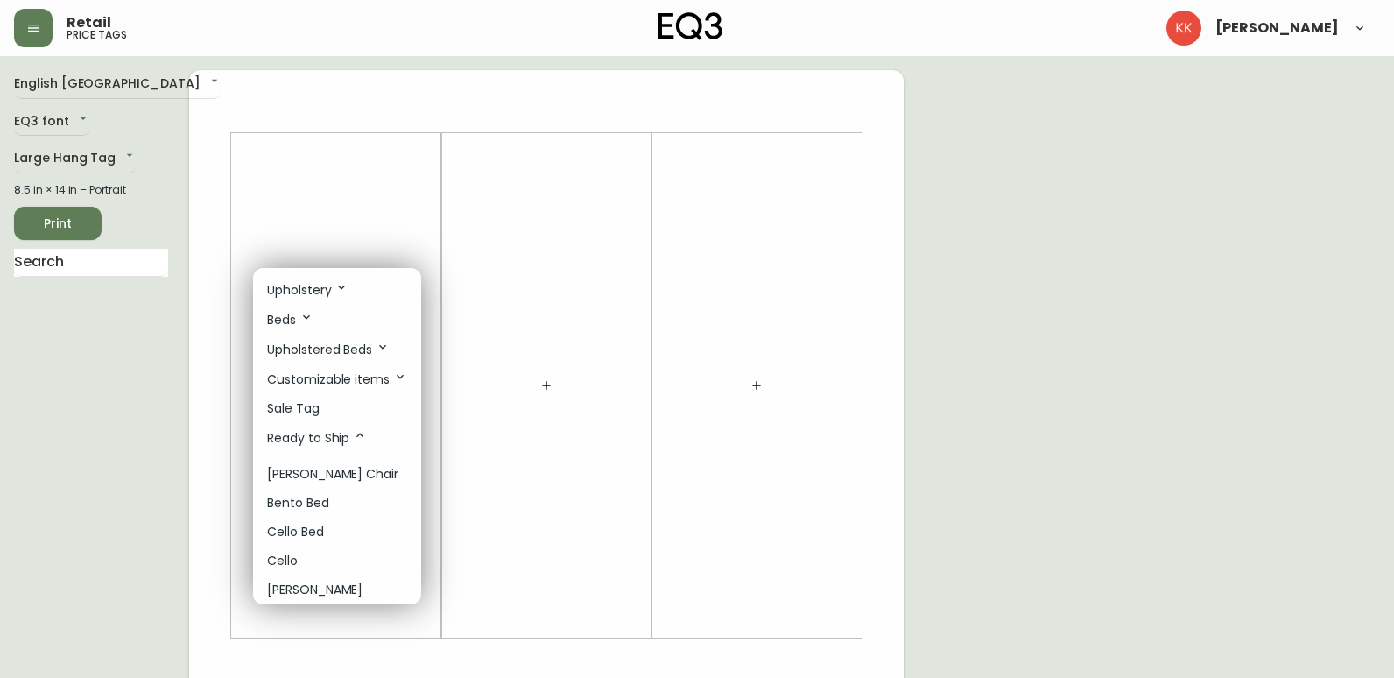
click at [331, 439] on p "Ready to Ship" at bounding box center [317, 437] width 100 height 19
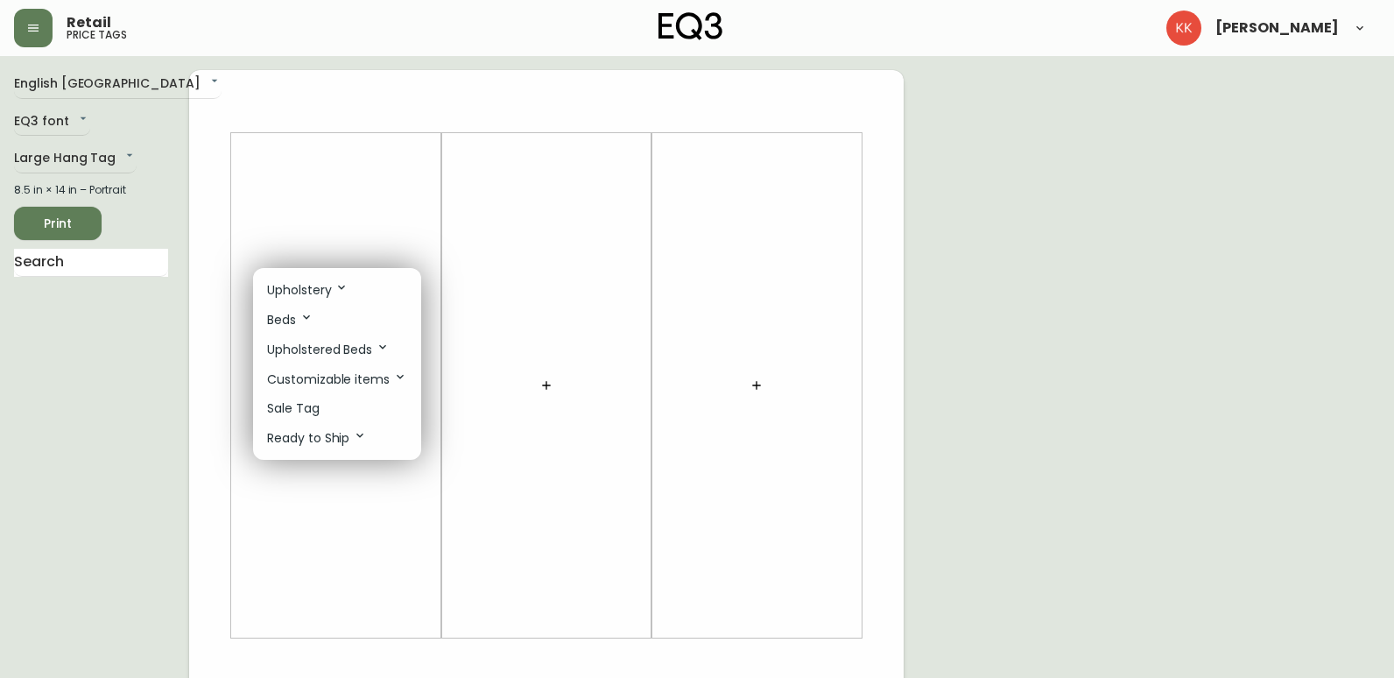
click at [348, 361] on li "Upholstered Beds" at bounding box center [337, 349] width 168 height 30
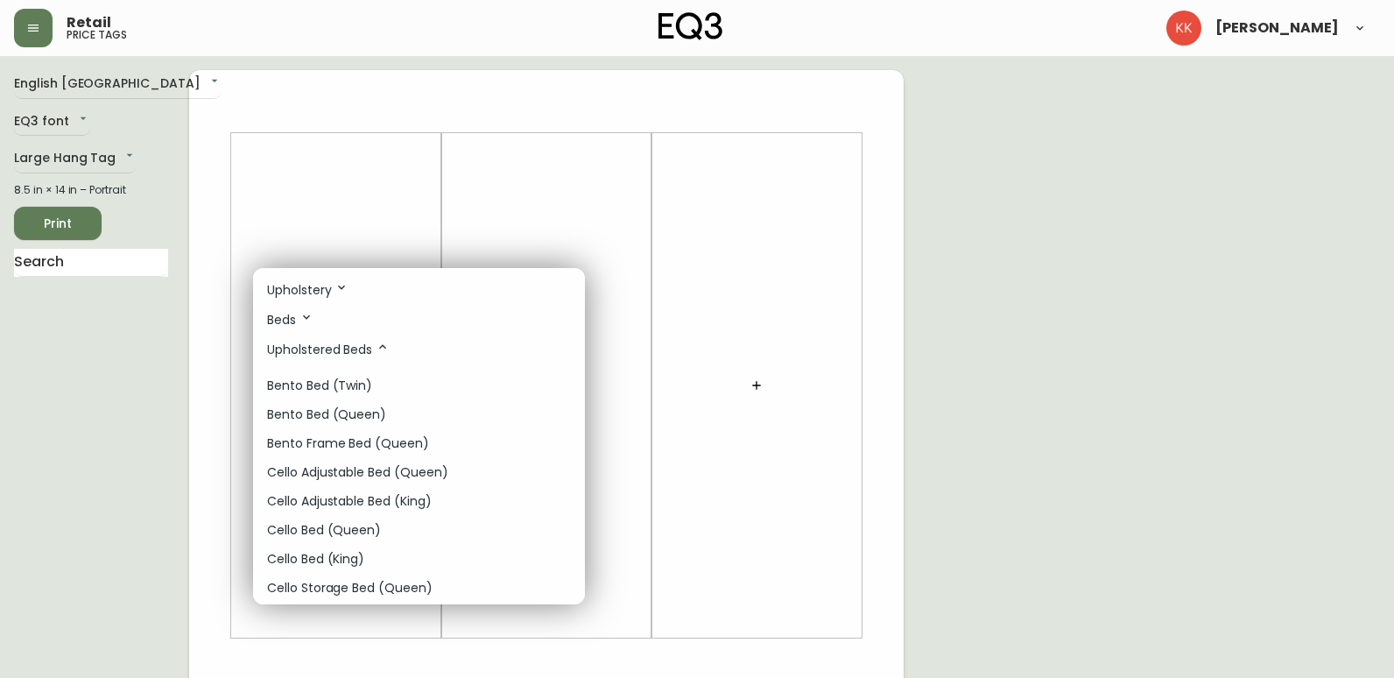
click at [350, 358] on p "Upholstered Beds" at bounding box center [328, 349] width 123 height 19
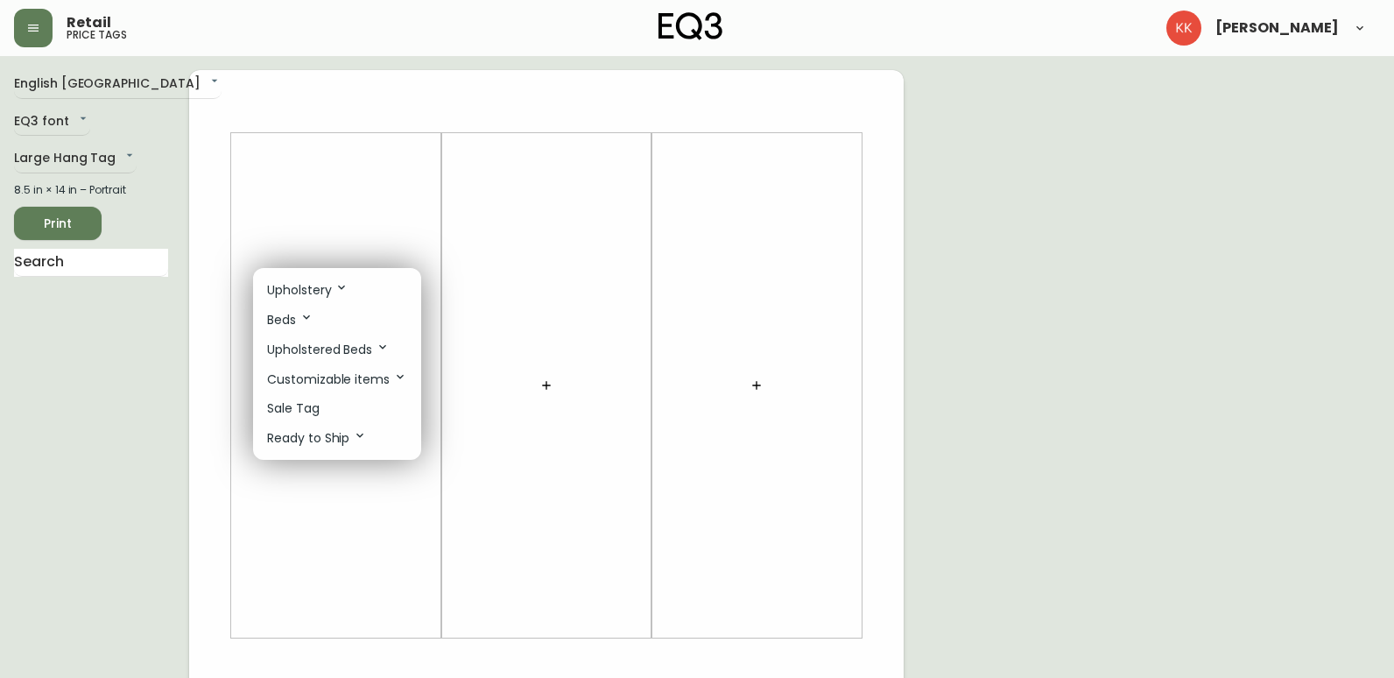
click at [84, 145] on div at bounding box center [697, 339] width 1394 height 678
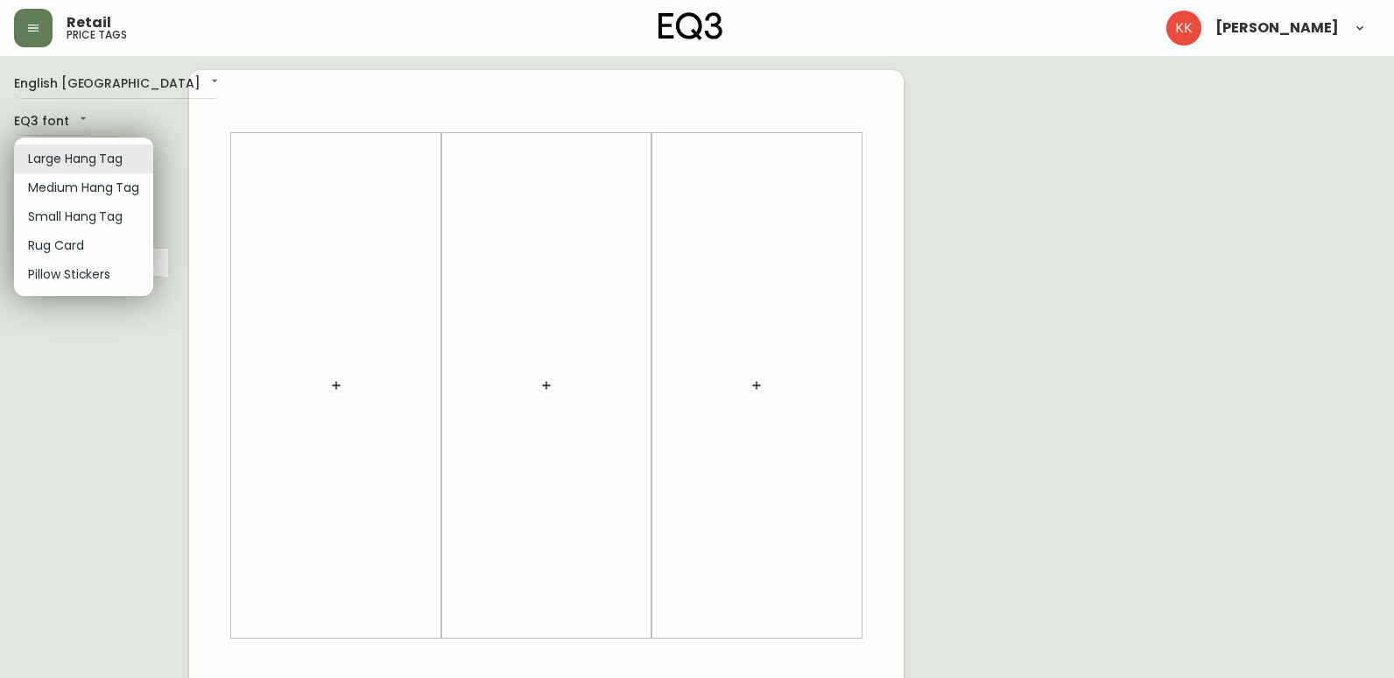
click at [81, 159] on body "Retail price tags Karli Kirkpatrick English Canada en_CA EQ3 font EQ3 Large Han…" at bounding box center [697, 623] width 1394 height 1247
click at [81, 221] on li "Small Hang Tag" at bounding box center [83, 216] width 139 height 29
type input "small"
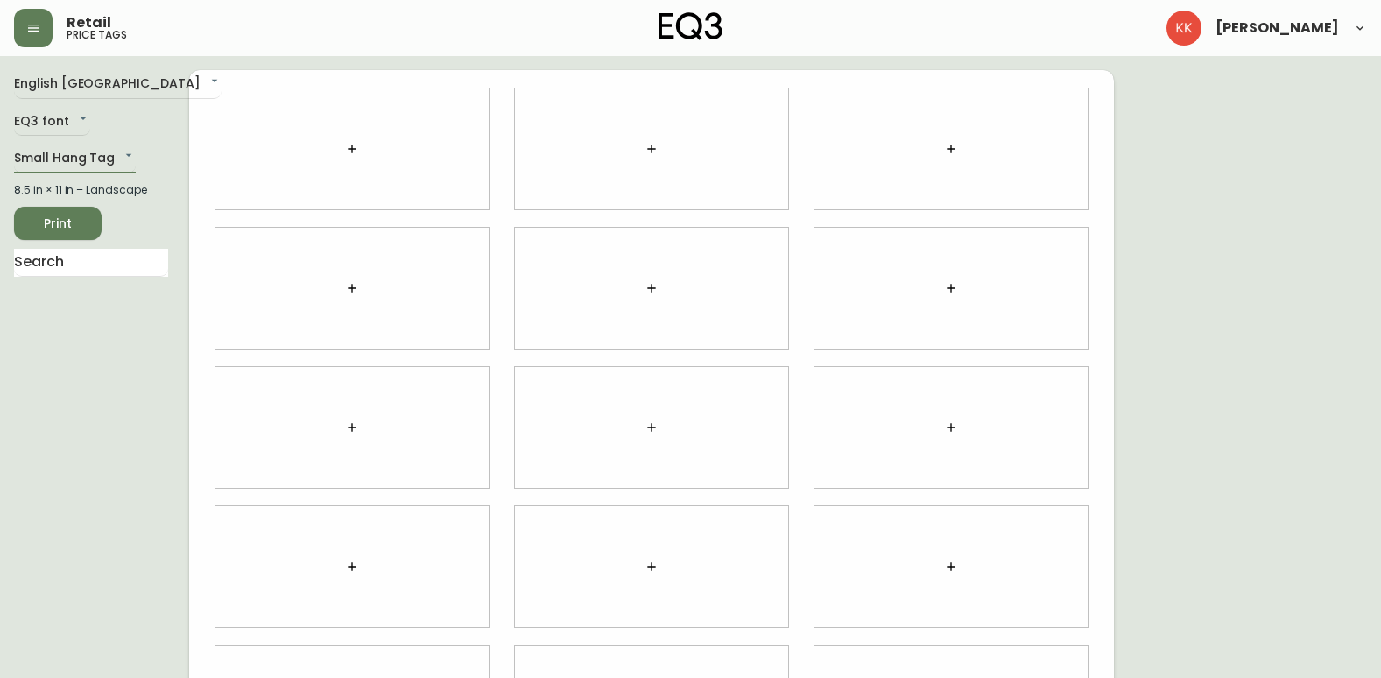
click at [358, 149] on icon "button" at bounding box center [352, 149] width 14 height 14
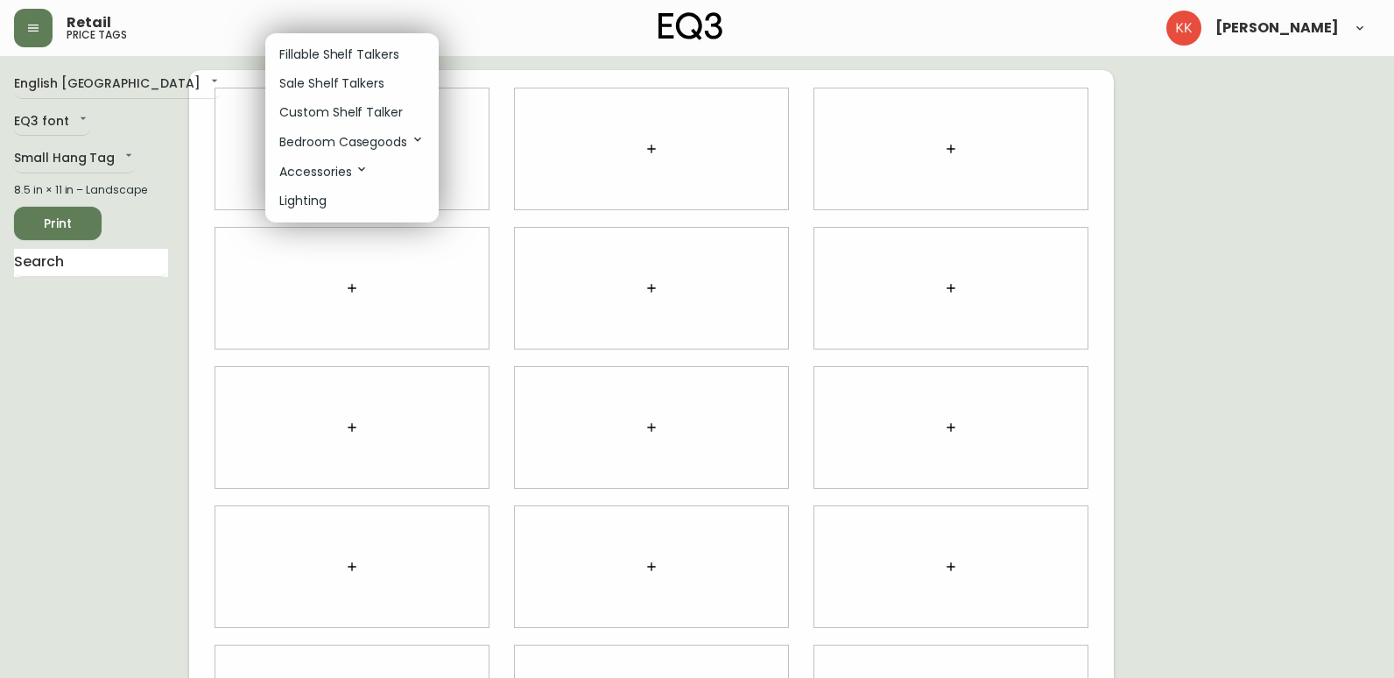
click at [351, 186] on li "Accessories" at bounding box center [351, 172] width 173 height 30
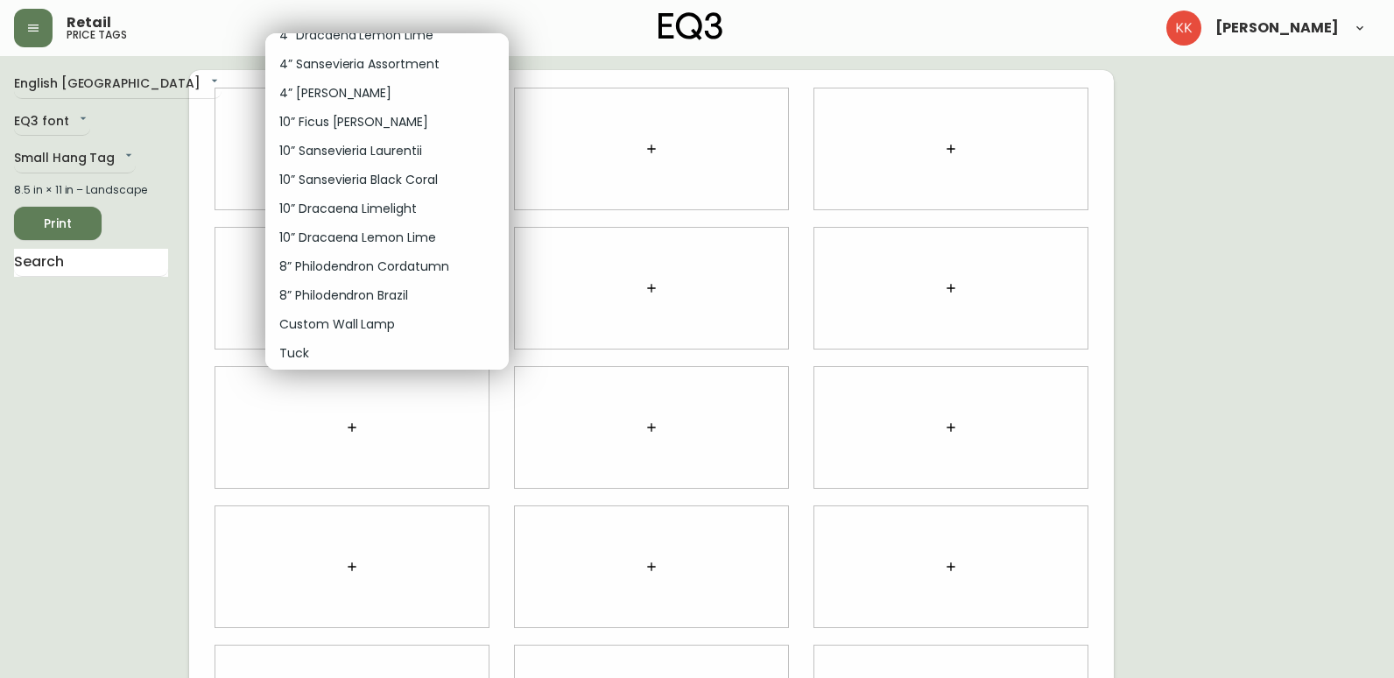
scroll to position [9055, 0]
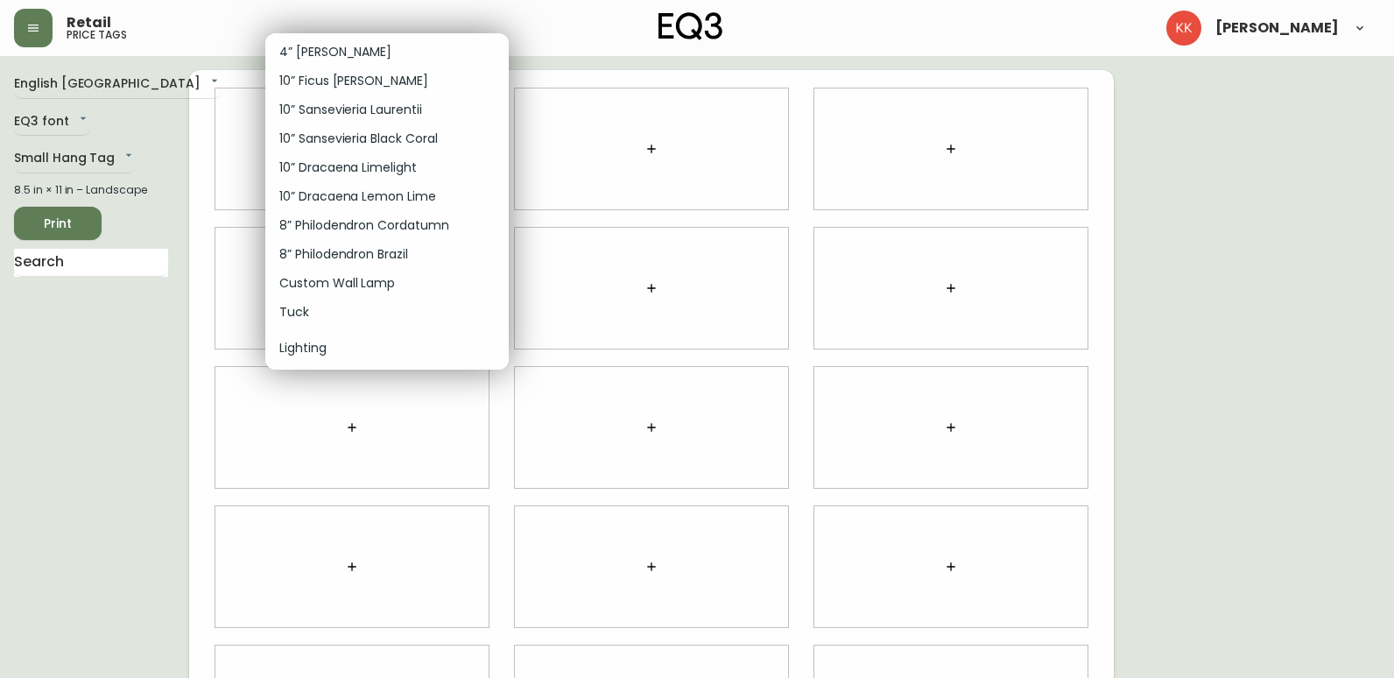
click at [161, 420] on div at bounding box center [697, 339] width 1394 height 678
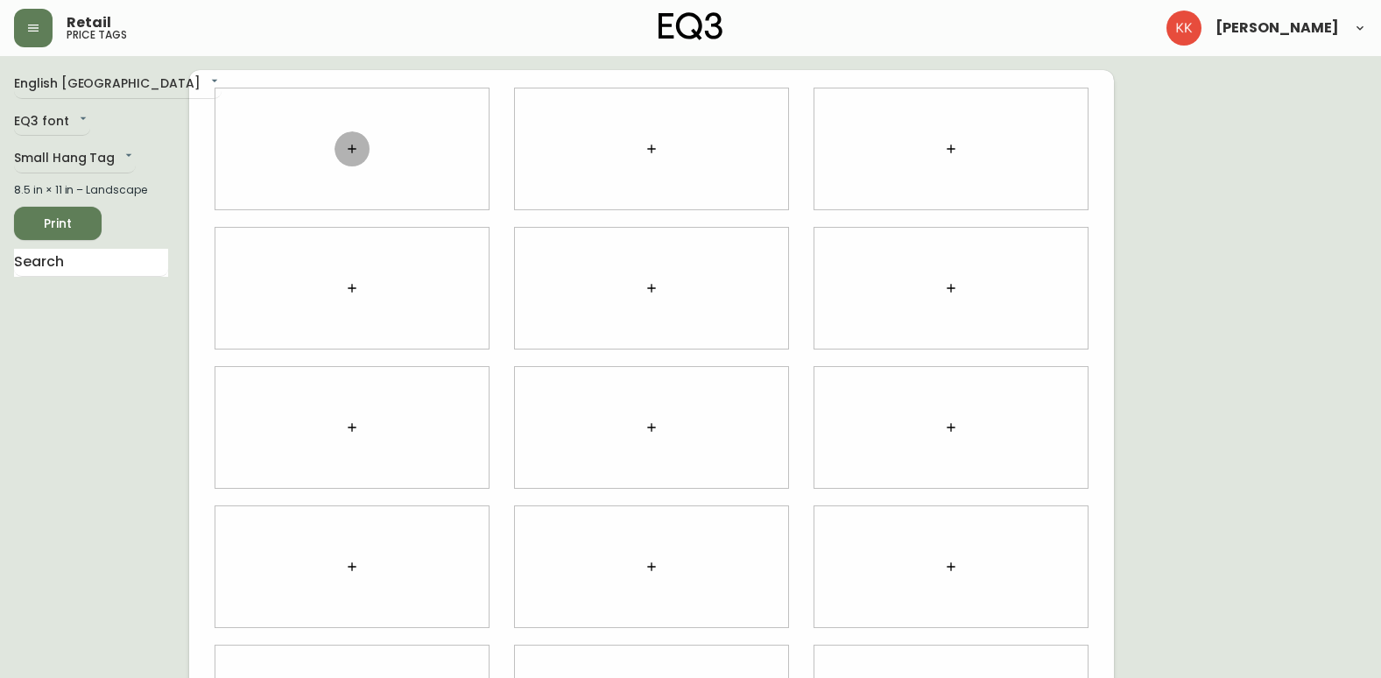
click at [338, 147] on button "button" at bounding box center [351, 148] width 35 height 35
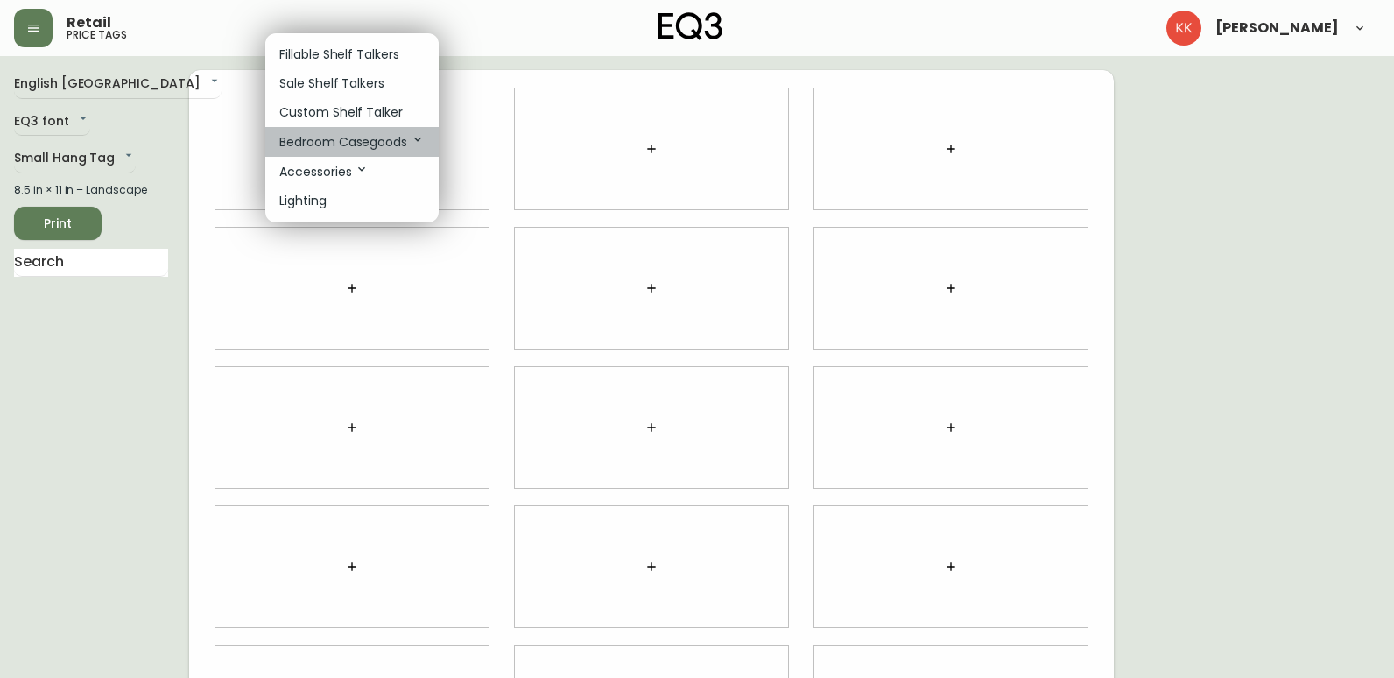
click at [376, 142] on p "Bedroom Casegoods" at bounding box center [351, 141] width 145 height 19
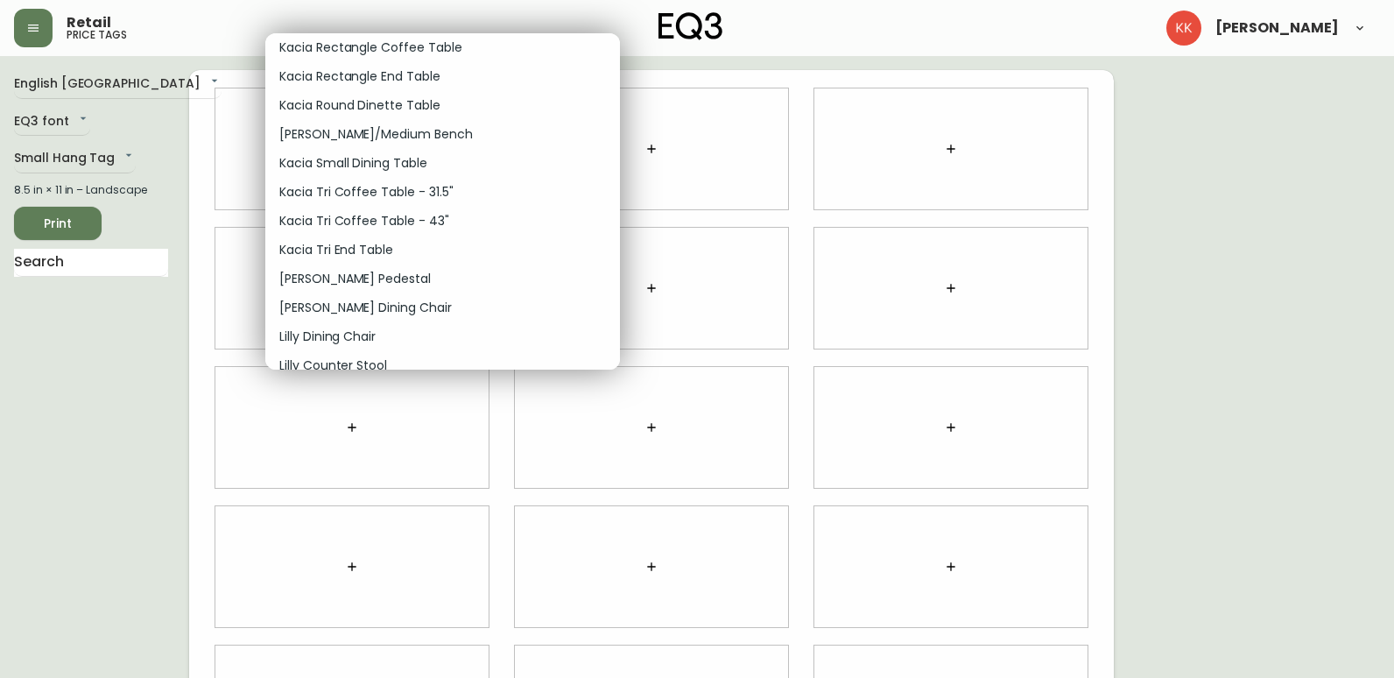
scroll to position [4203, 0]
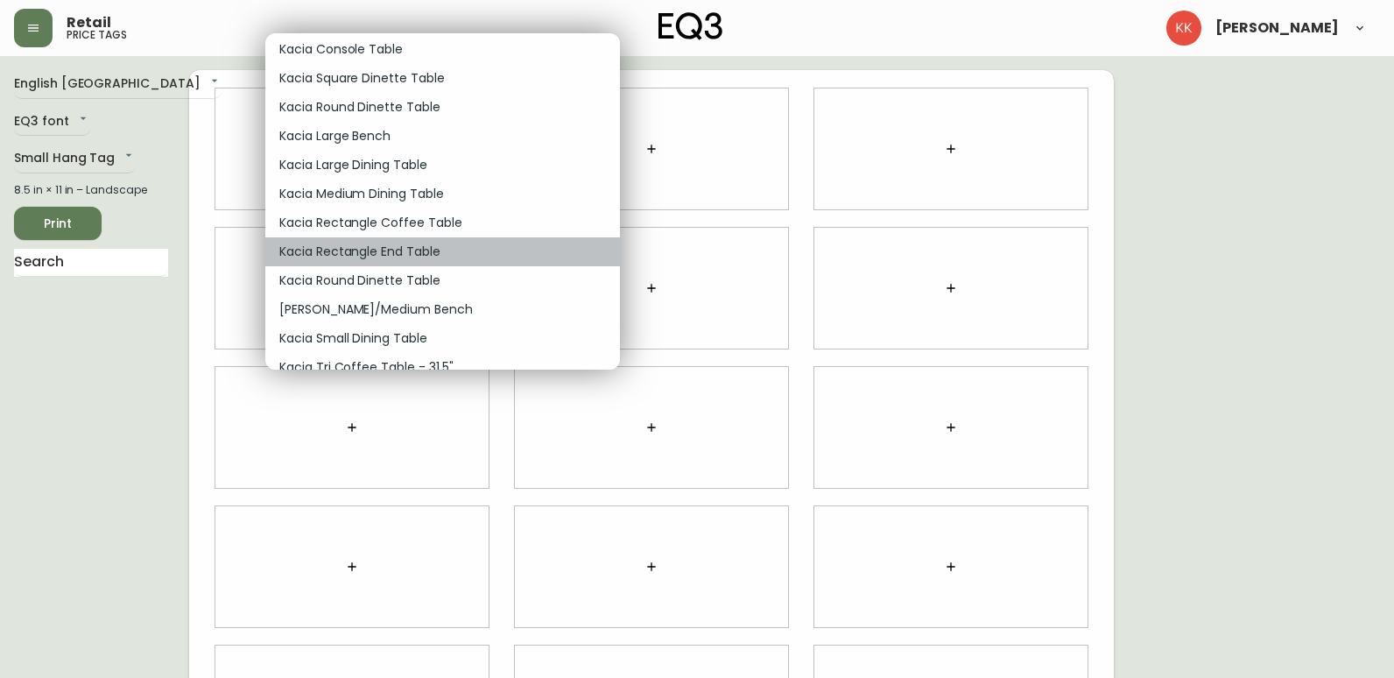
click at [366, 251] on p "Kacia Rectangle End Table" at bounding box center [359, 252] width 161 height 18
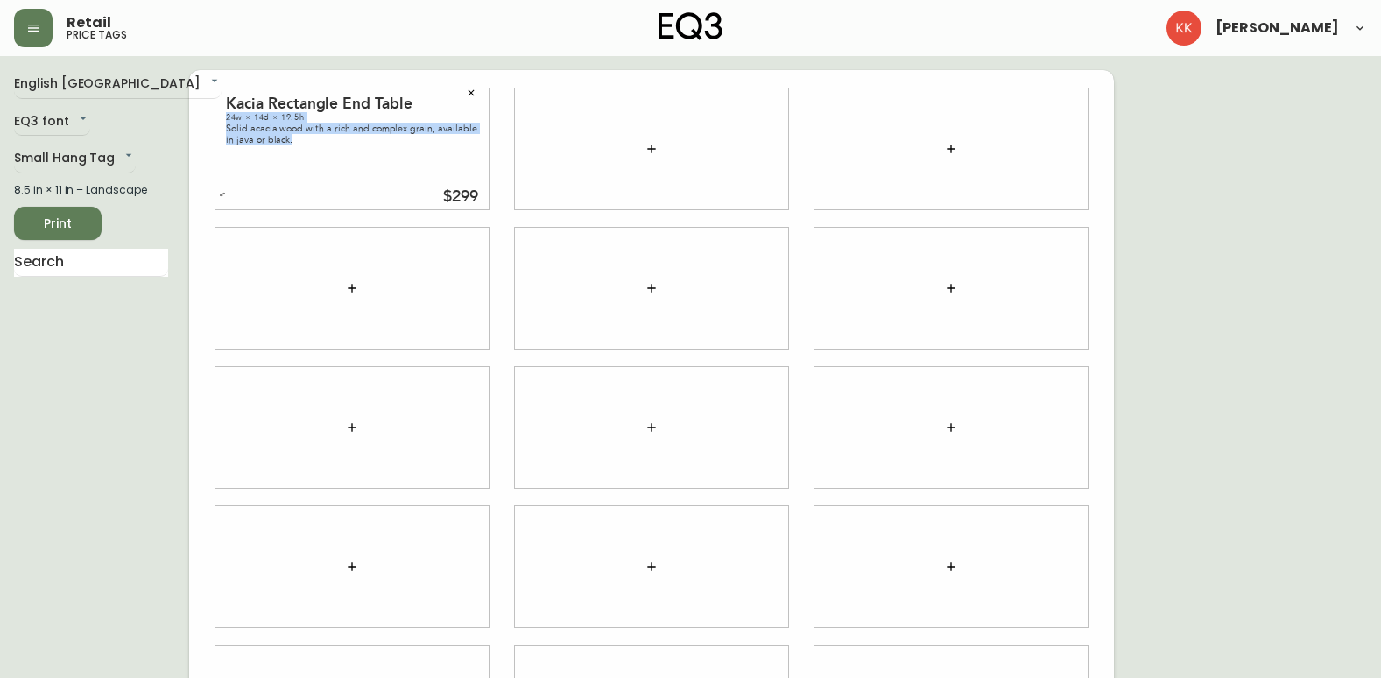
drag, startPoint x: 287, startPoint y: 151, endPoint x: 228, endPoint y: 119, distance: 67.8
click at [228, 119] on div "Kacia Rectangle End Table 24w × 14d × 19.5h Solid acacia wood with a rich and c…" at bounding box center [351, 148] width 273 height 121
copy div "24w × 14d × 19.5h Solid acacia wood with a rich and complex grain, available in…"
click at [657, 140] on button "button" at bounding box center [651, 148] width 35 height 35
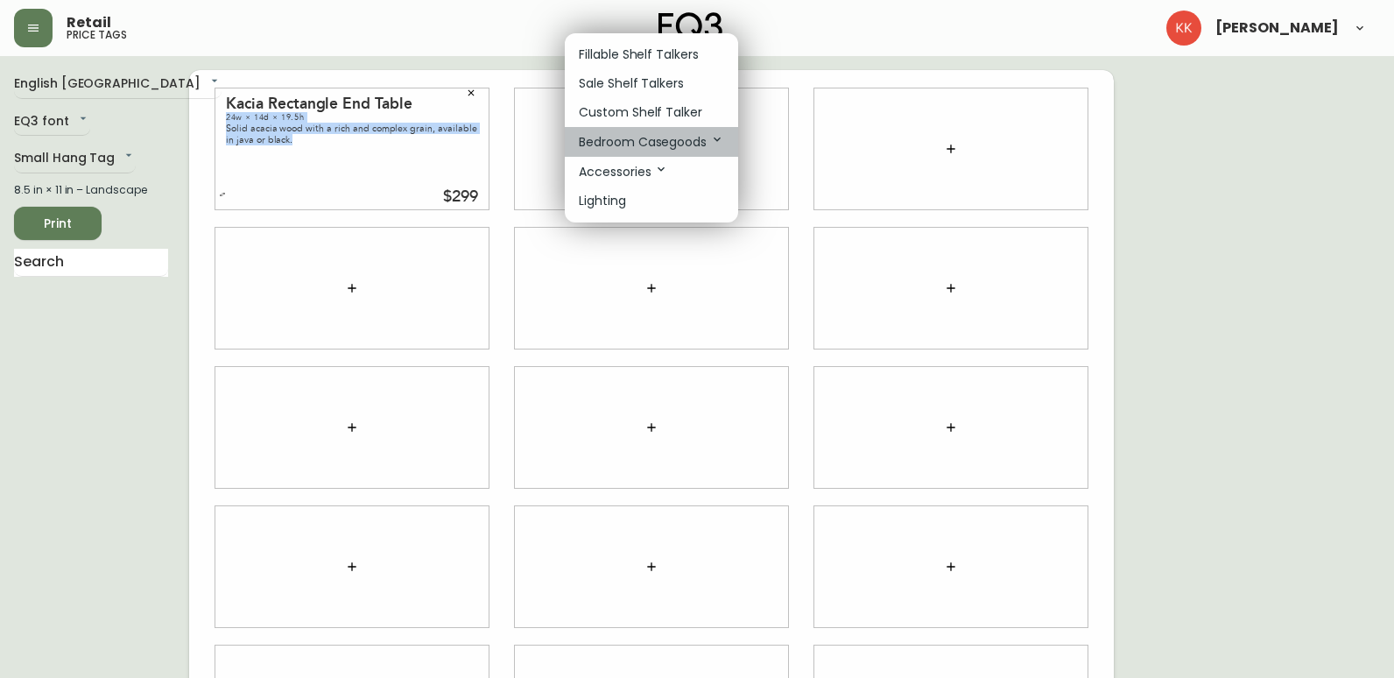
click at [662, 134] on p "Bedroom Casegoods" at bounding box center [651, 141] width 145 height 19
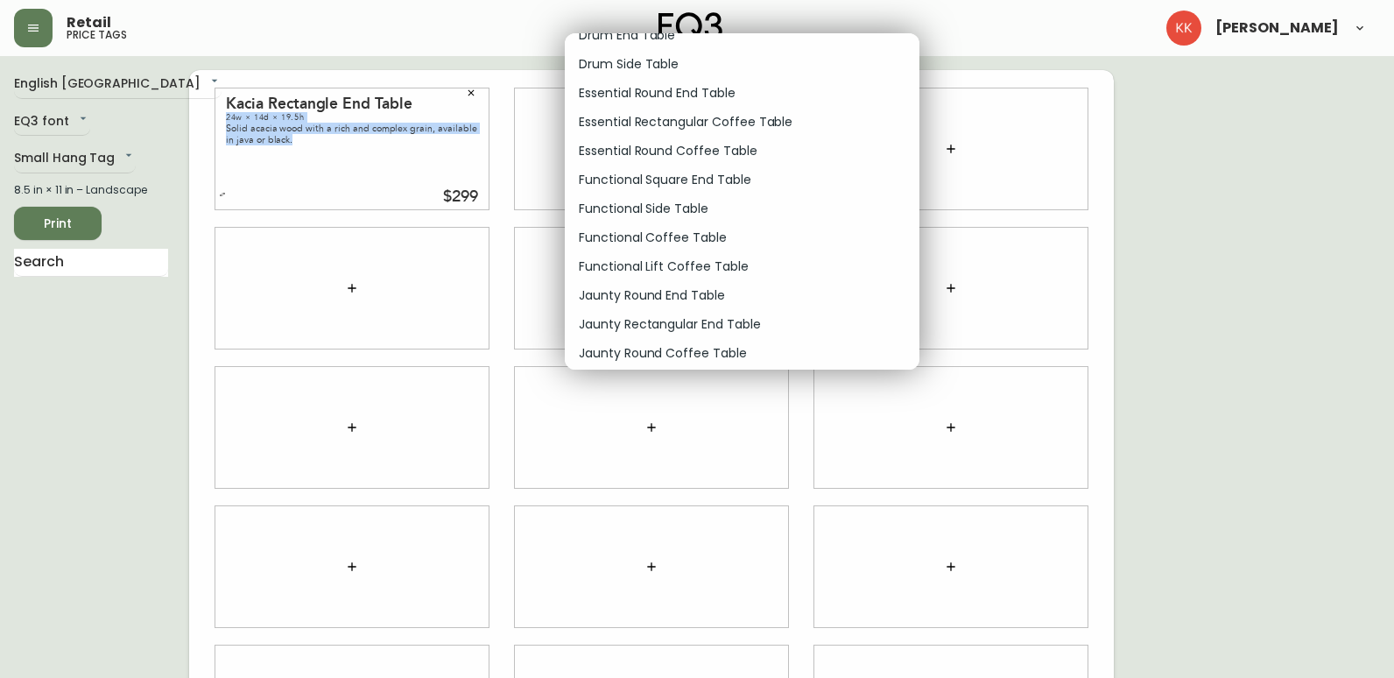
scroll to position [13553, 0]
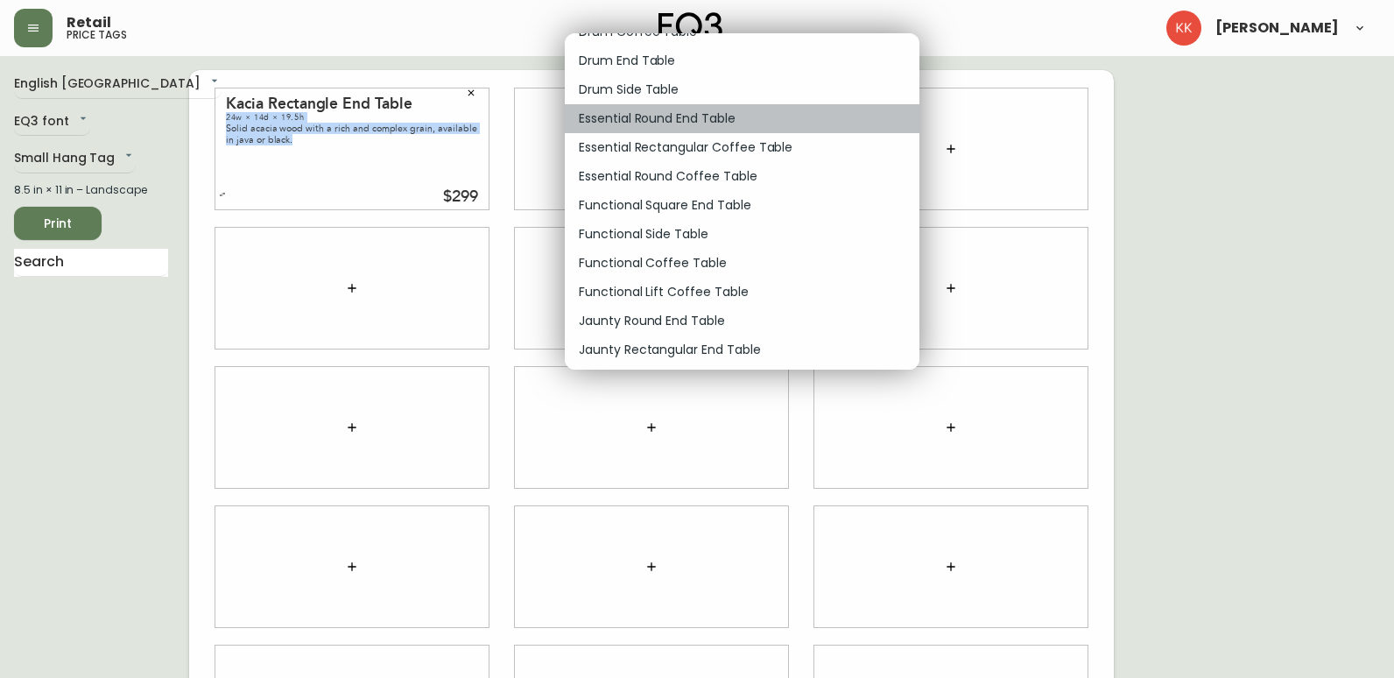
click at [714, 116] on p "Essential Round End Table" at bounding box center [657, 118] width 157 height 18
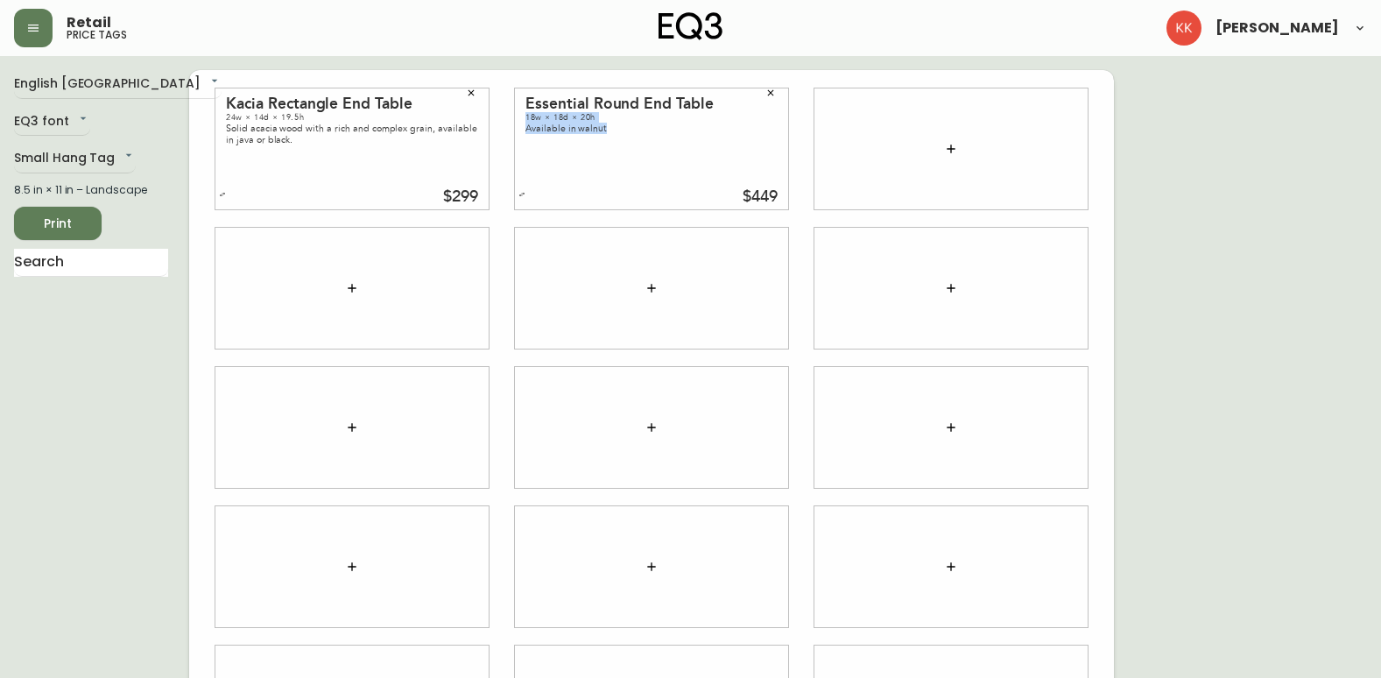
drag, startPoint x: 608, startPoint y: 127, endPoint x: 513, endPoint y: 119, distance: 94.9
click at [513, 119] on div "Essential Round End Table 18w × 18d × 20h Available in walnut $449" at bounding box center [651, 149] width 299 height 139
copy div "18w × 18d × 20h Available in walnut"
click at [961, 142] on button "button" at bounding box center [950, 148] width 35 height 35
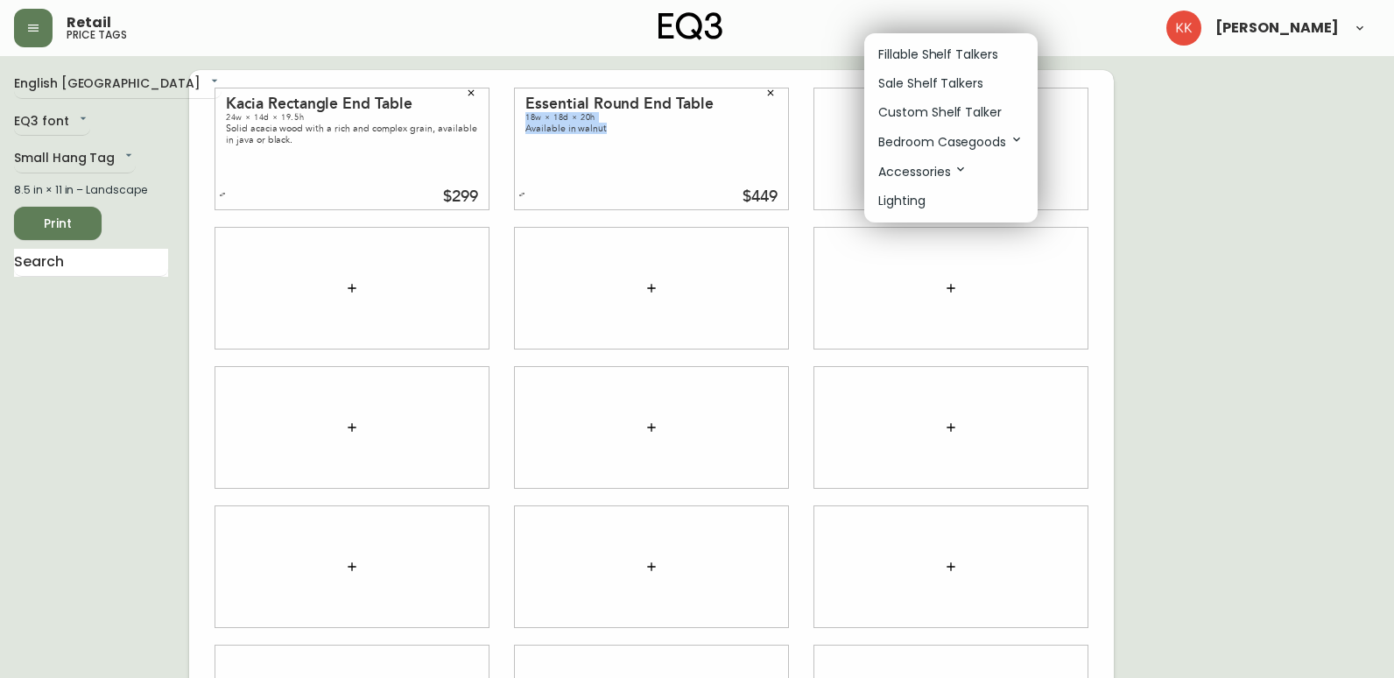
click at [944, 141] on p "Bedroom Casegoods" at bounding box center [950, 141] width 145 height 19
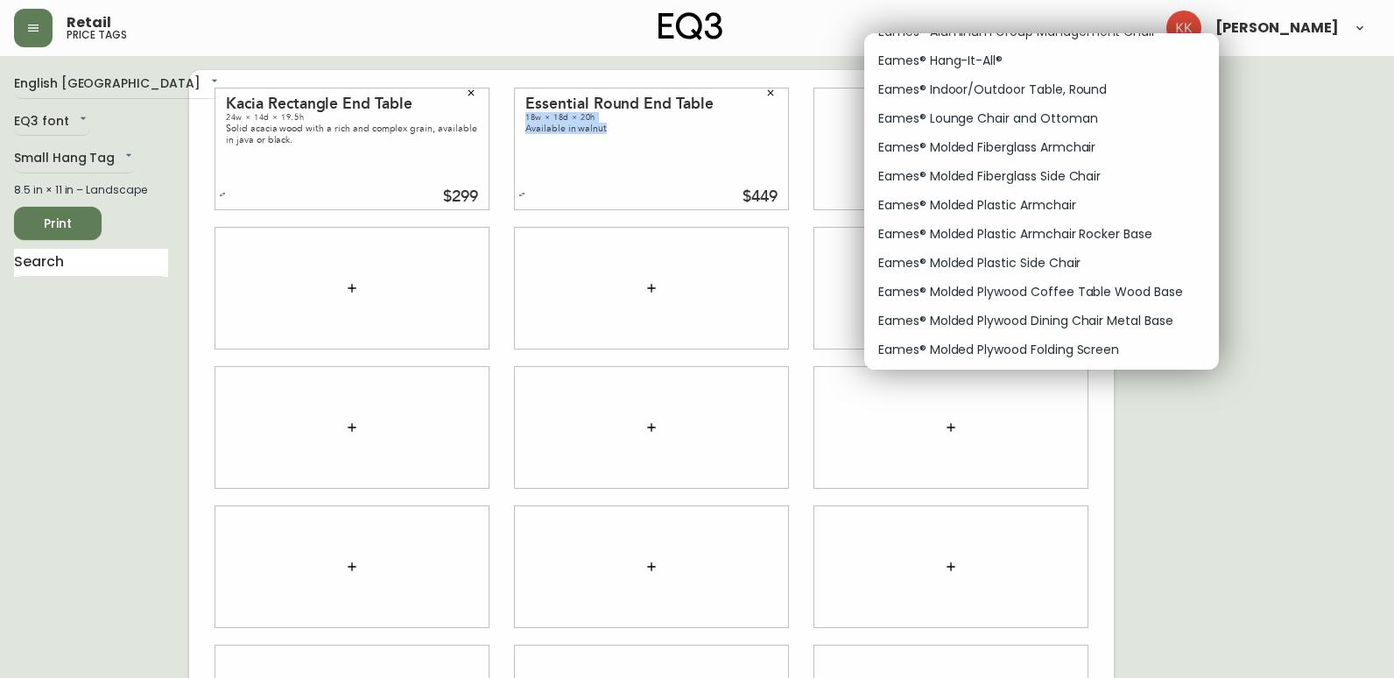
scroll to position [0, 0]
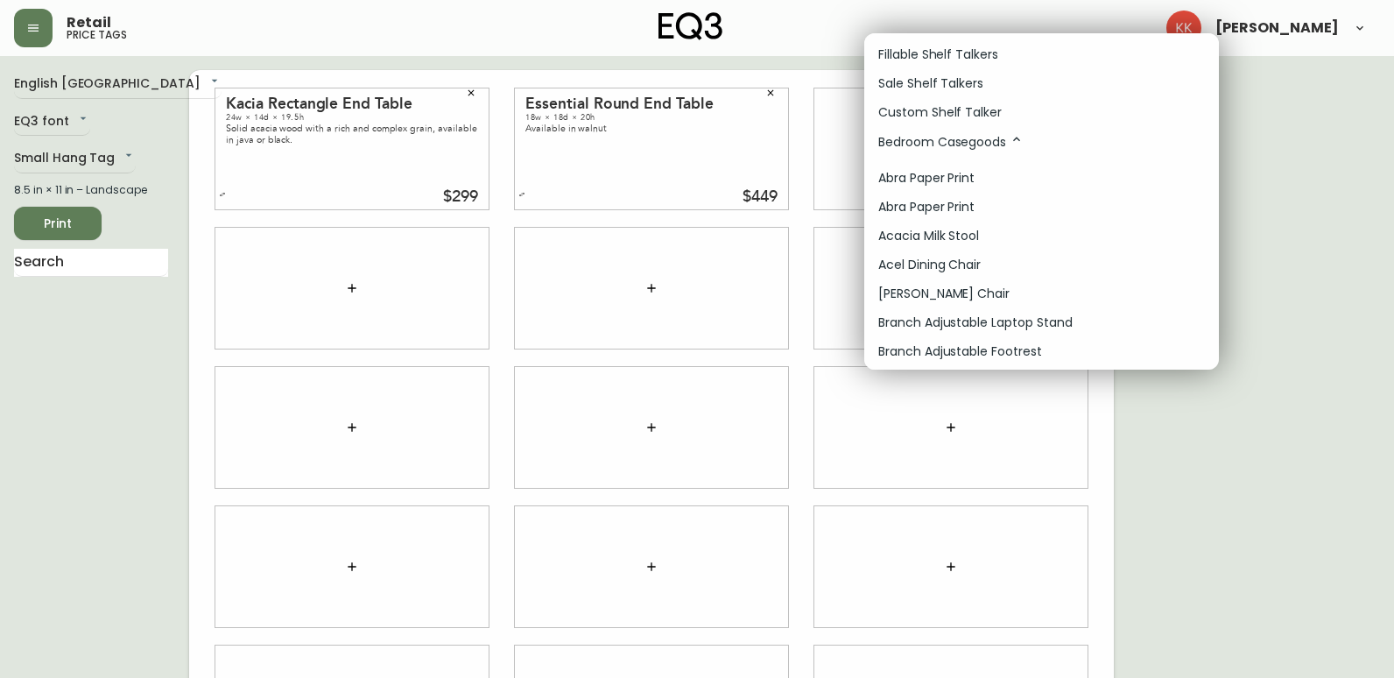
click at [1327, 144] on div at bounding box center [697, 339] width 1394 height 678
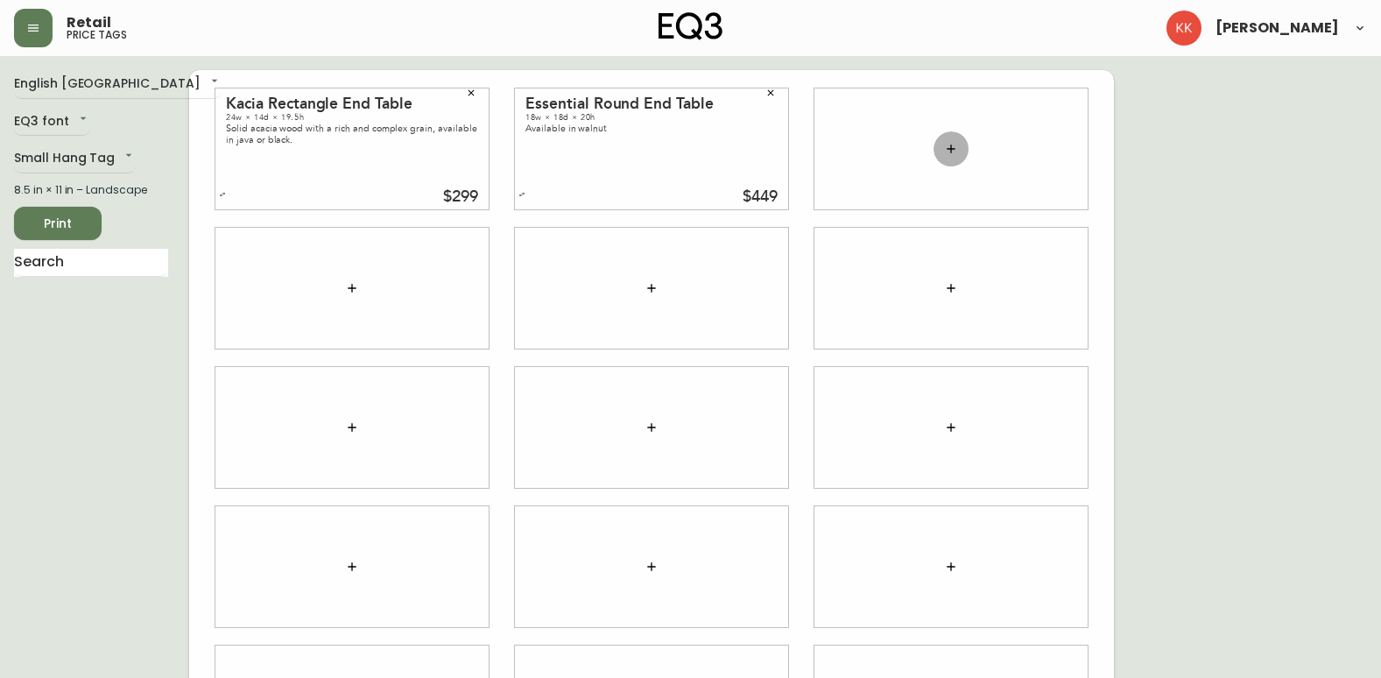
click at [959, 150] on button "button" at bounding box center [950, 148] width 35 height 35
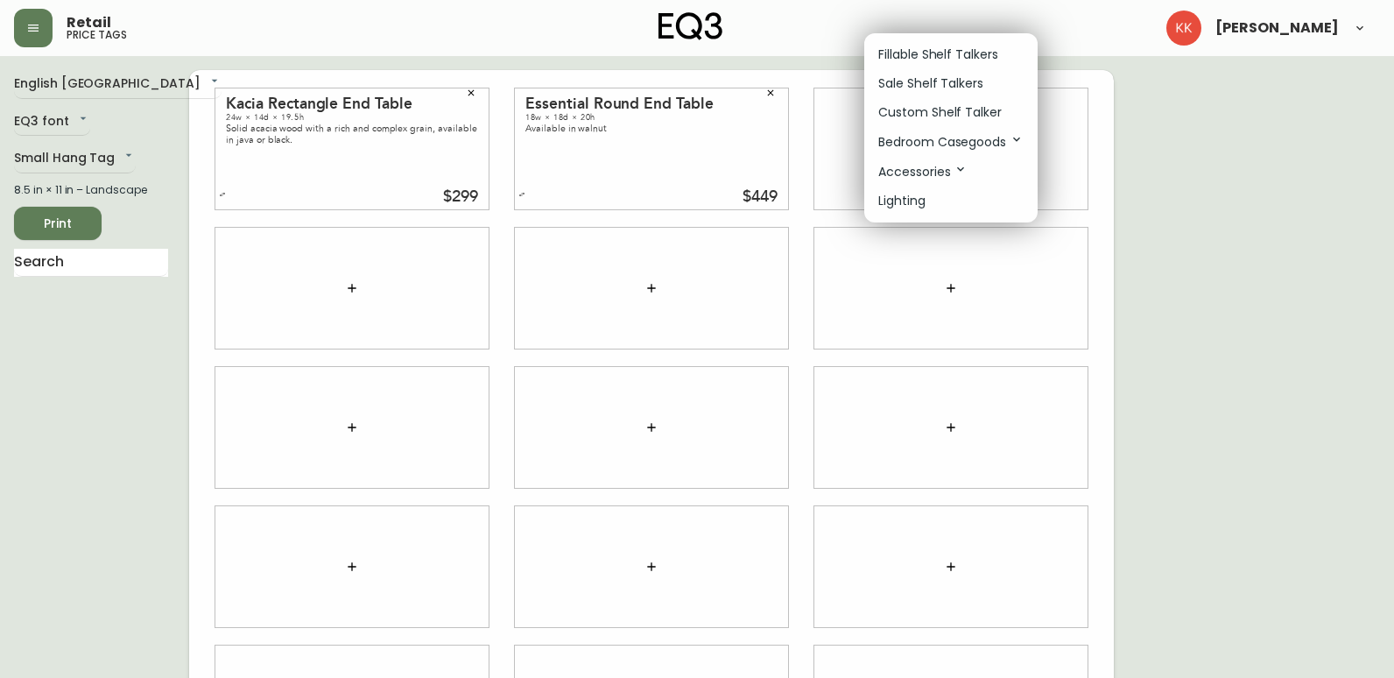
click at [1008, 138] on p "Bedroom Casegoods" at bounding box center [950, 141] width 145 height 19
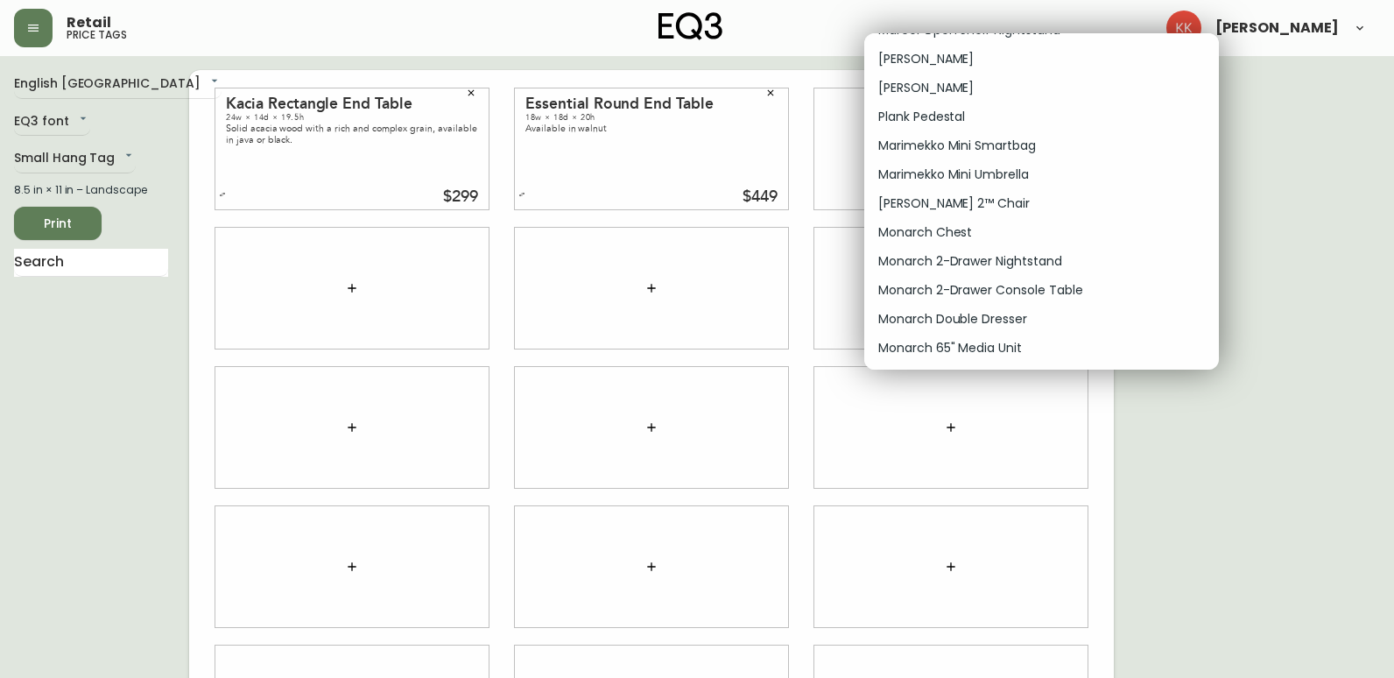
scroll to position [6304, 0]
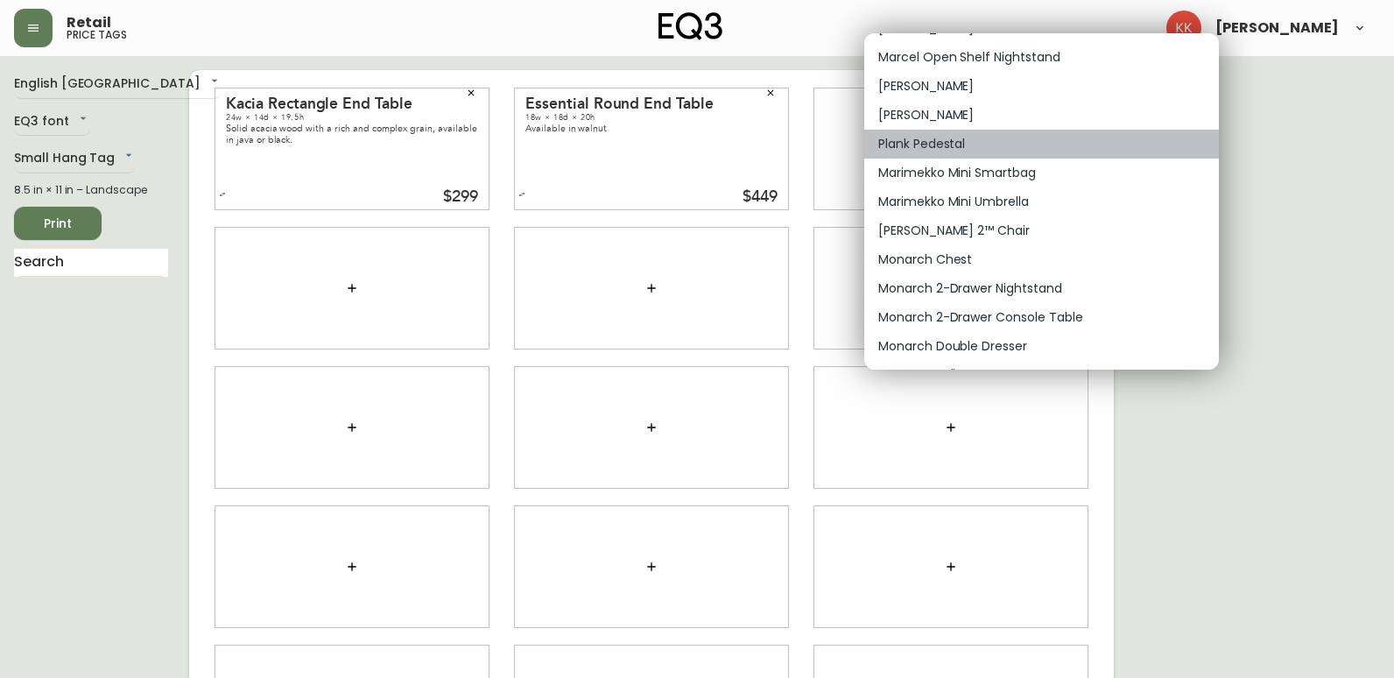
click at [965, 132] on li "Plank Pedestal" at bounding box center [1041, 144] width 355 height 29
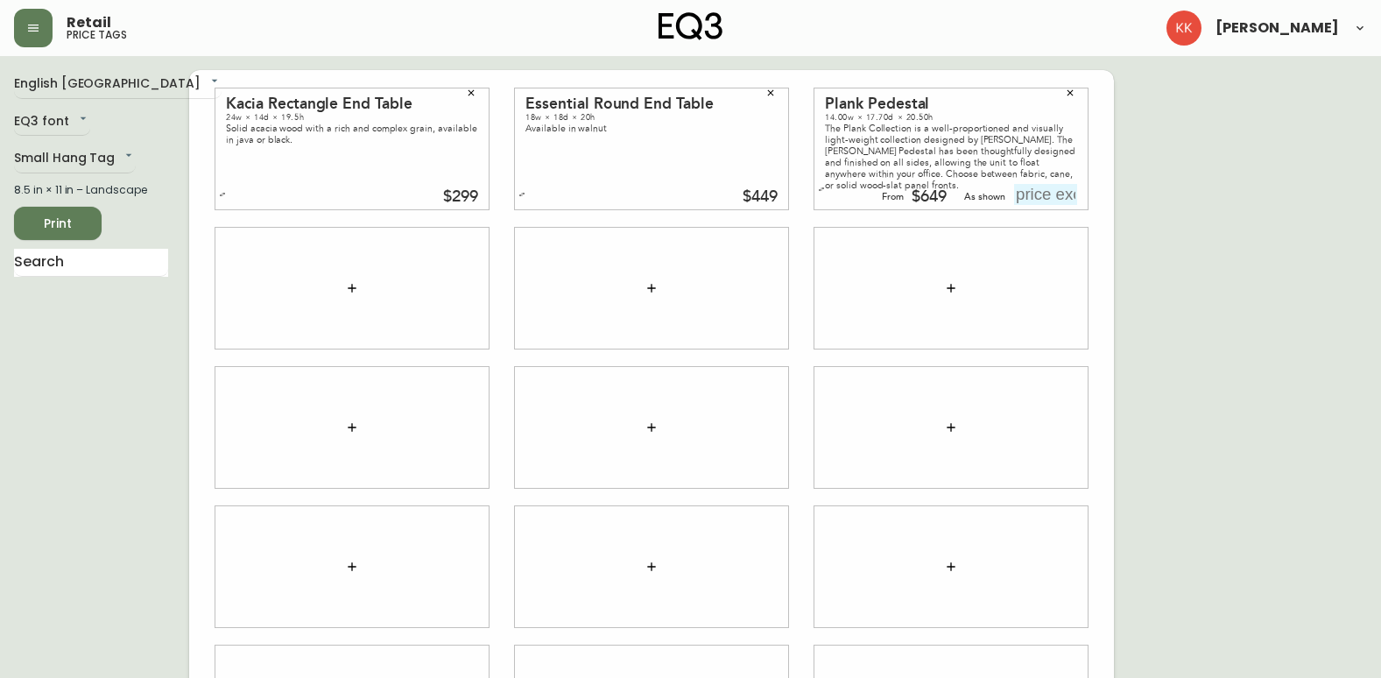
click at [1073, 89] on icon "button" at bounding box center [1070, 93] width 11 height 11
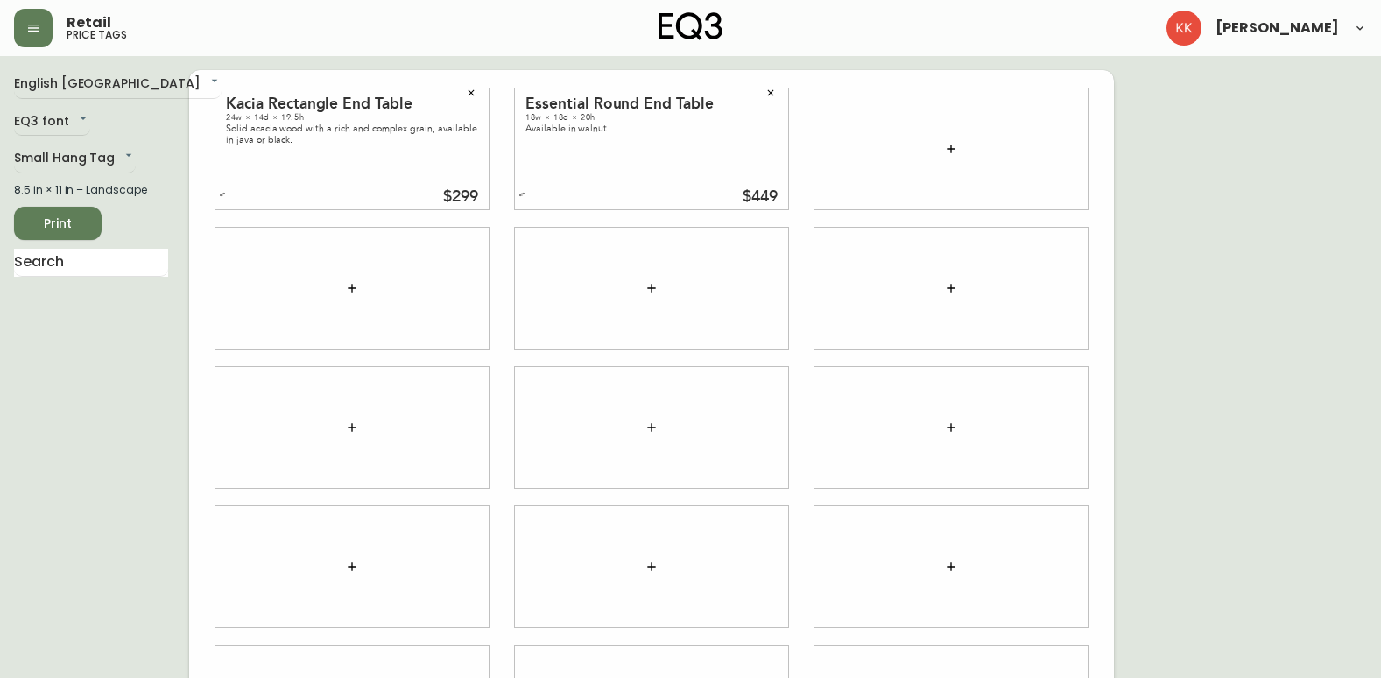
click at [956, 150] on icon "button" at bounding box center [951, 149] width 14 height 14
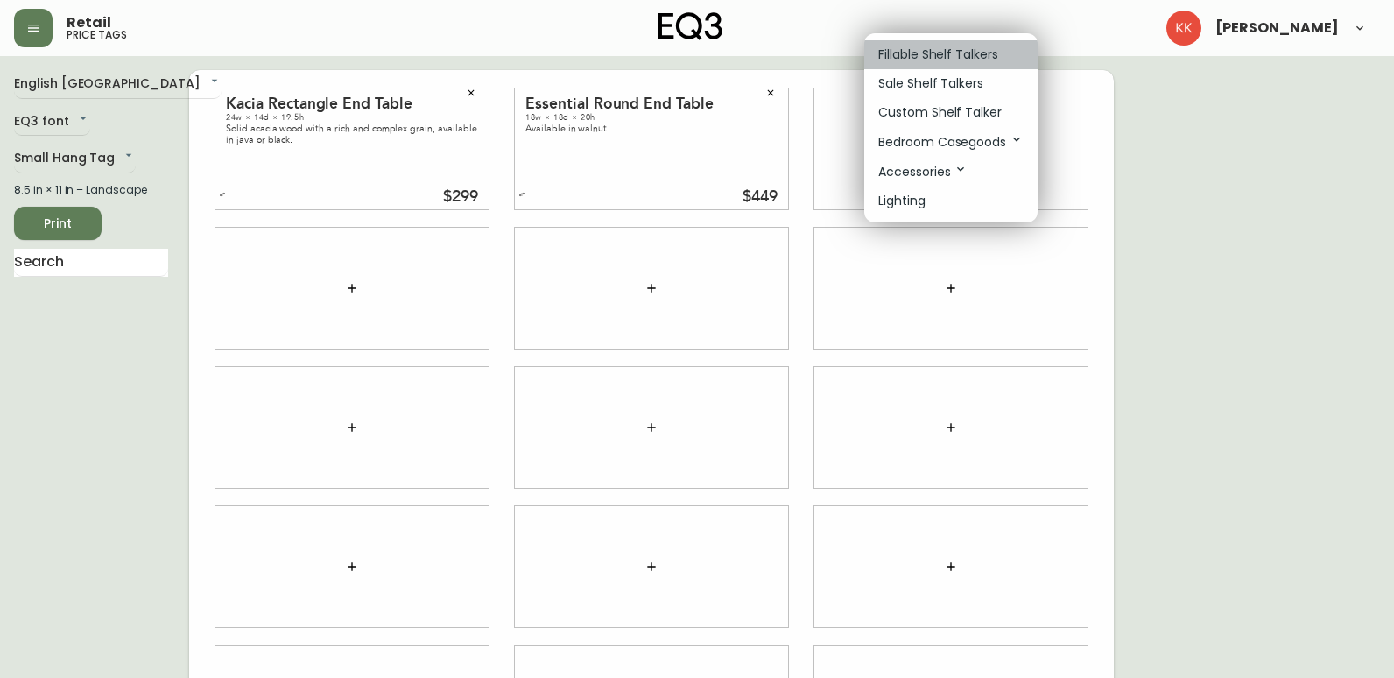
click at [965, 54] on p "Fillable Shelf Talkers" at bounding box center [938, 55] width 120 height 18
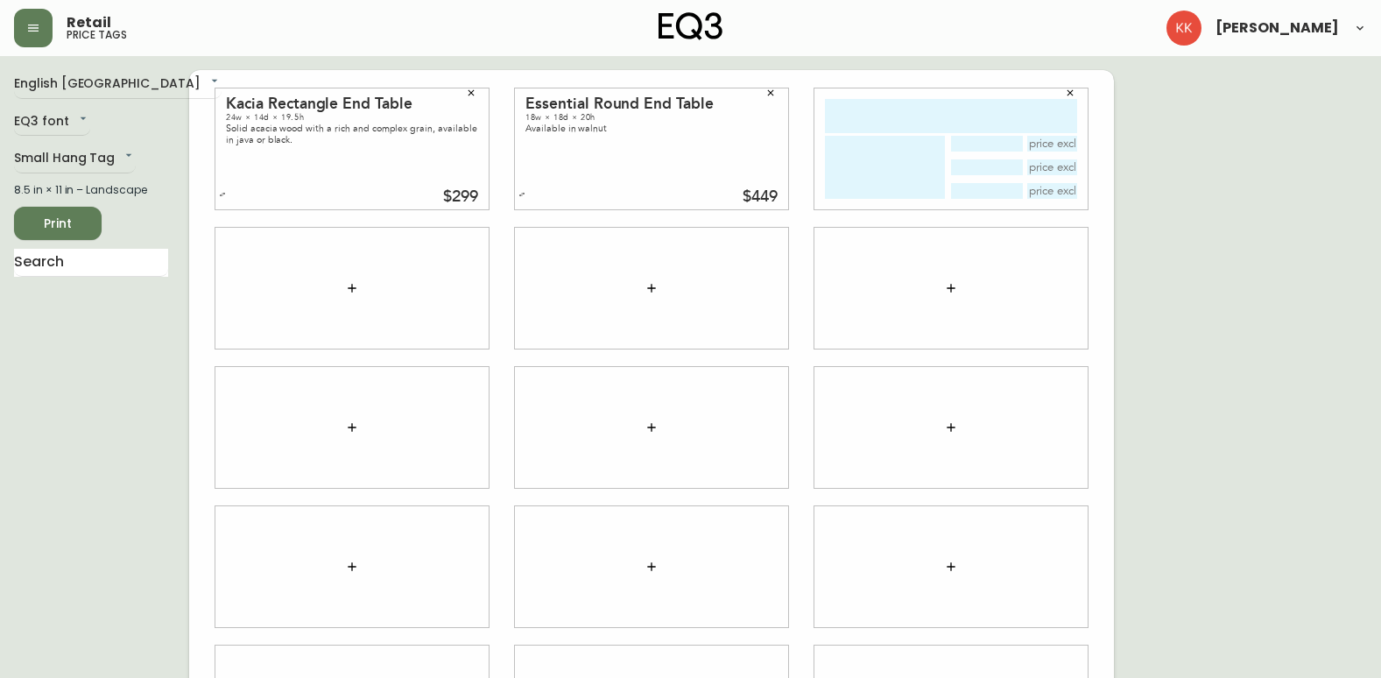
click at [1071, 94] on icon "button" at bounding box center [1070, 93] width 6 height 6
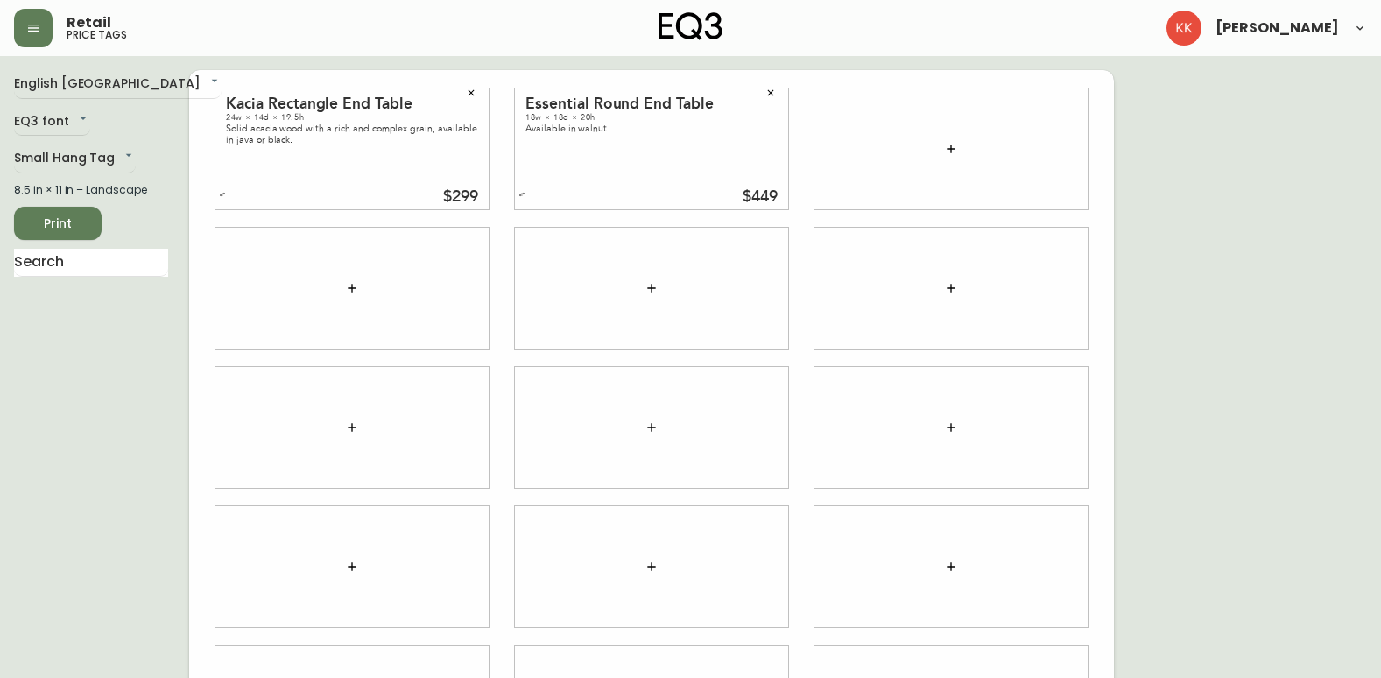
click at [942, 152] on button "button" at bounding box center [950, 148] width 35 height 35
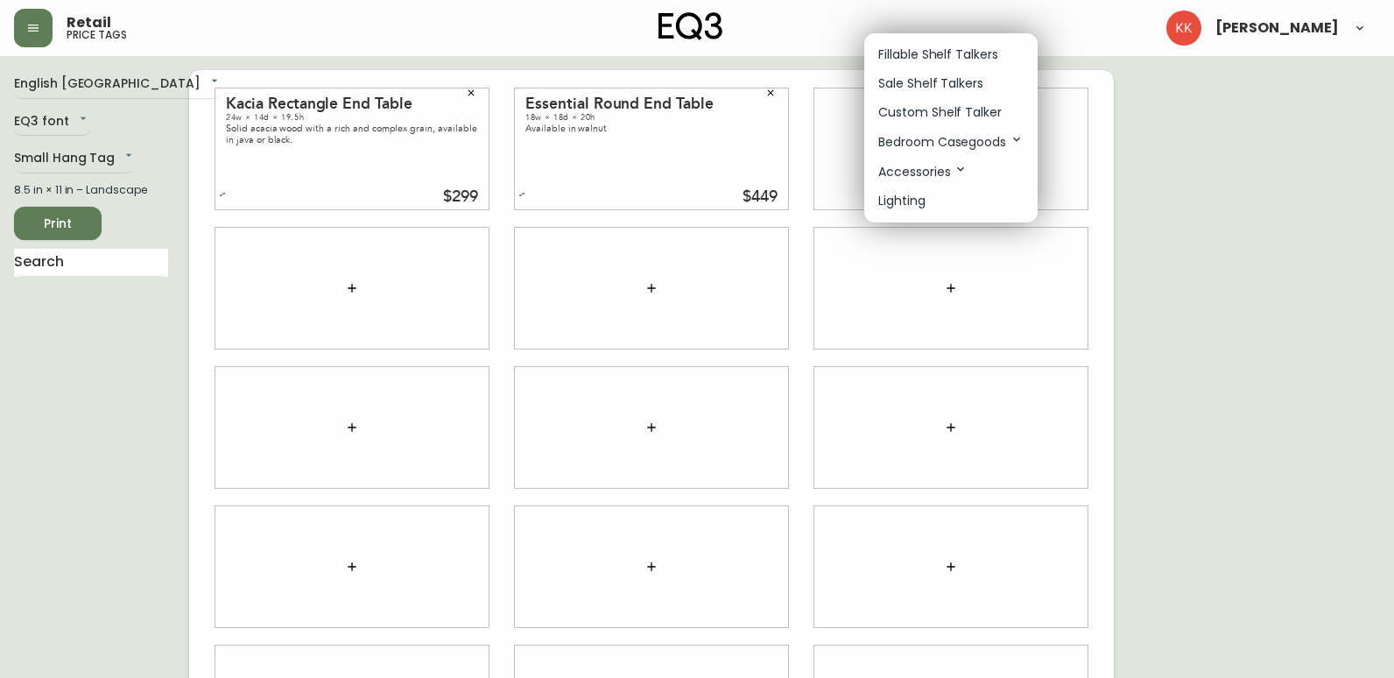
click at [932, 51] on p "Fillable Shelf Talkers" at bounding box center [938, 55] width 120 height 18
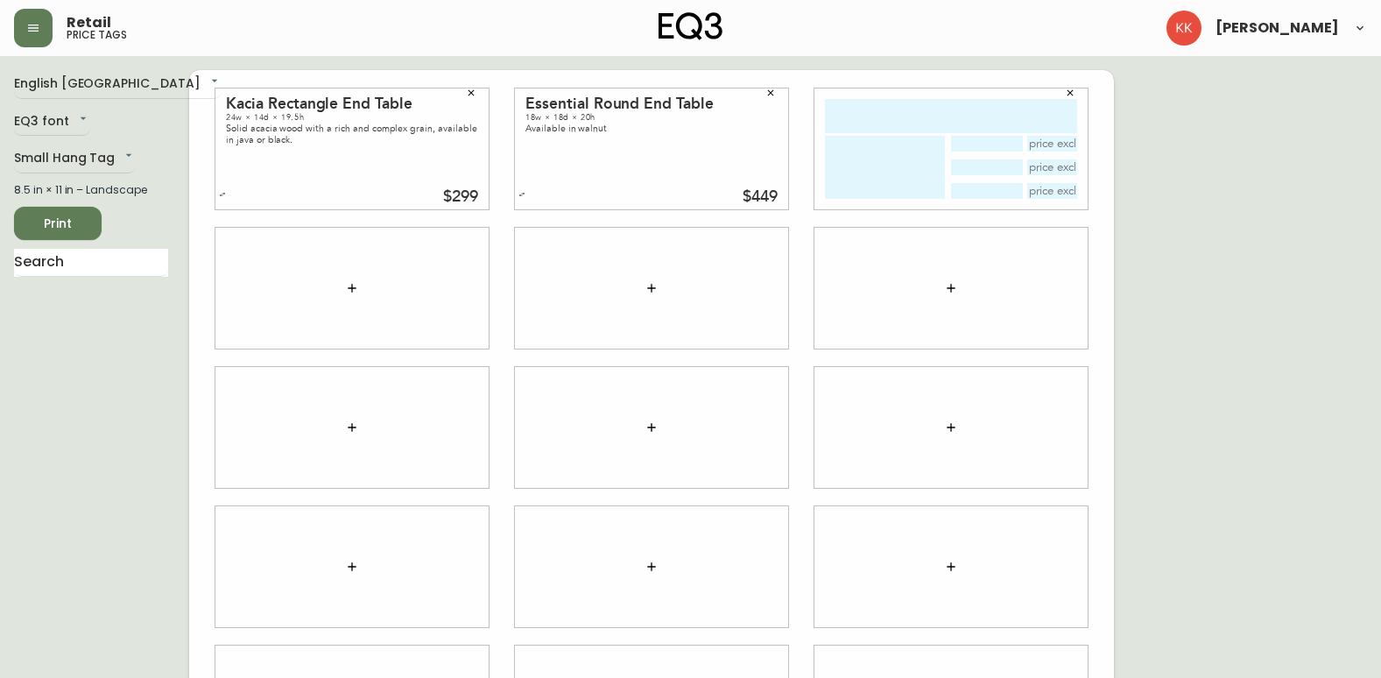
click at [890, 112] on input "text" at bounding box center [951, 116] width 252 height 34
type input "v"
click at [906, 171] on textarea at bounding box center [885, 167] width 120 height 63
type textarea "bb"
click at [1078, 92] on button "button" at bounding box center [1070, 93] width 26 height 26
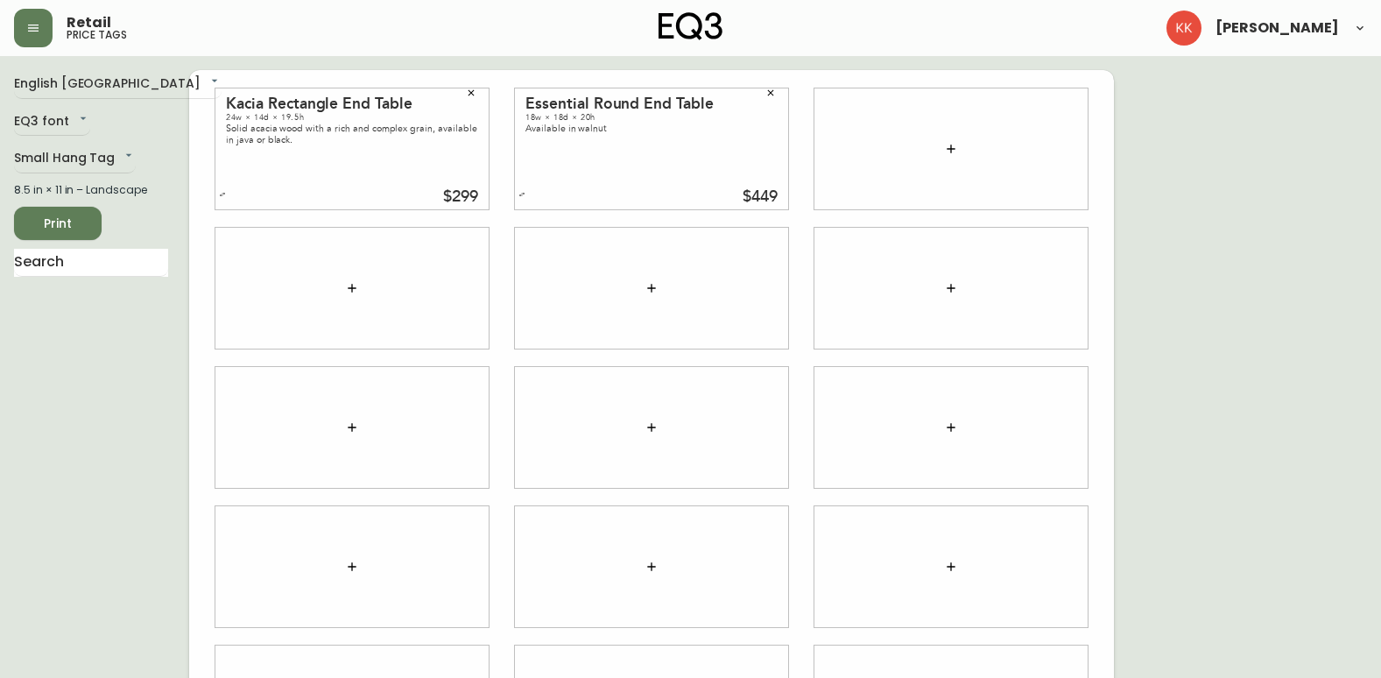
click at [951, 149] on icon "button" at bounding box center [951, 148] width 8 height 8
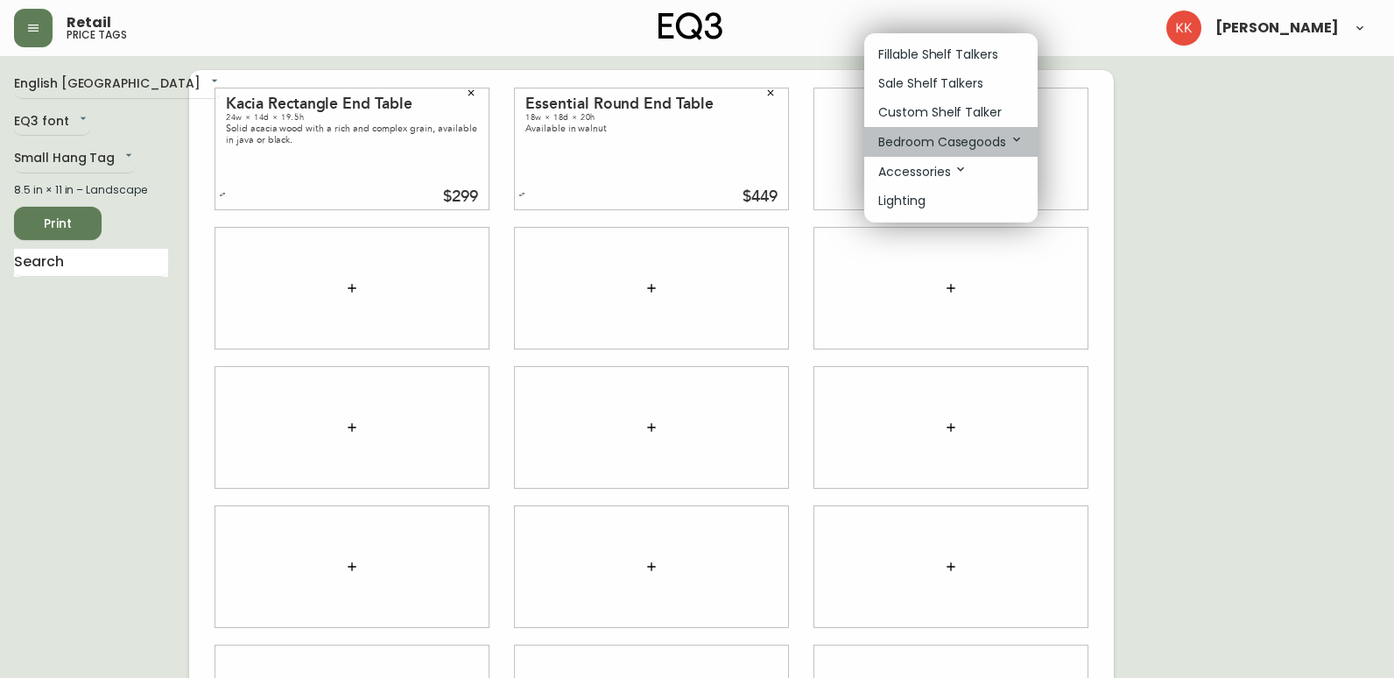
click at [943, 137] on p "Bedroom Casegoods" at bounding box center [950, 141] width 145 height 19
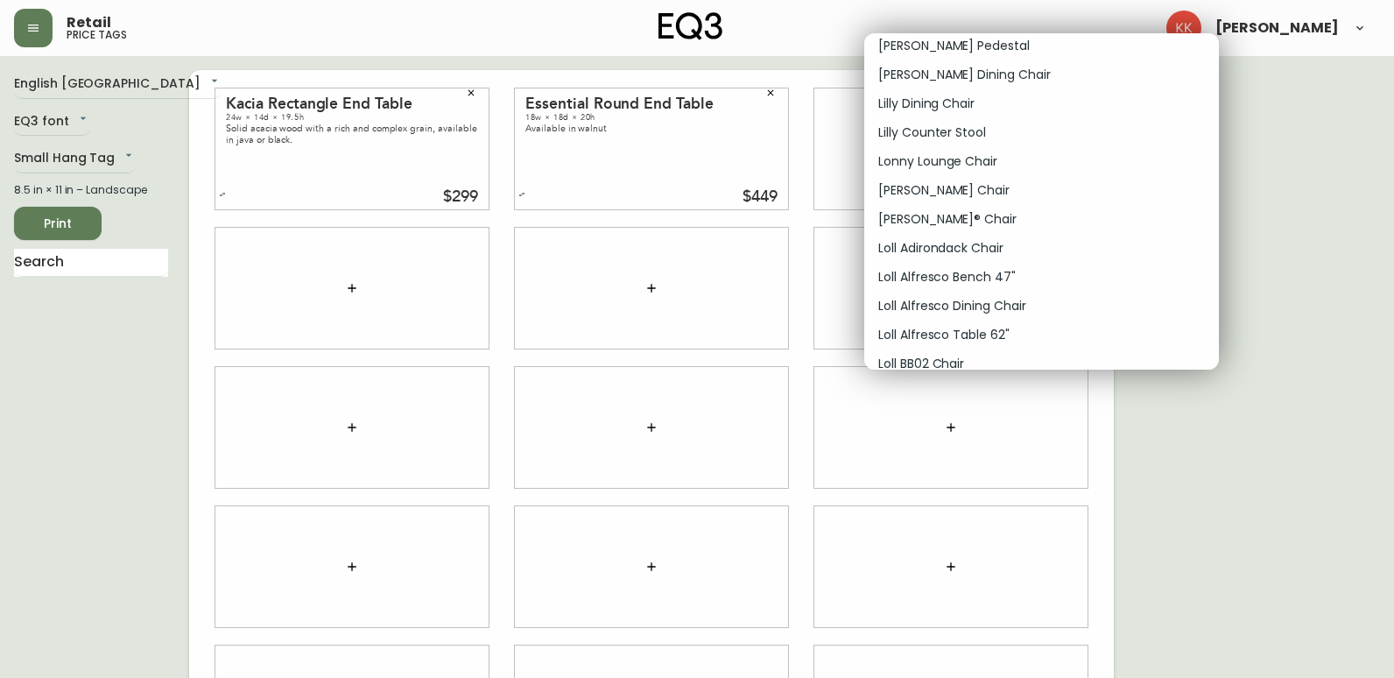
scroll to position [4641, 0]
click at [966, 68] on p "Lilly Dining Chair" at bounding box center [926, 74] width 96 height 18
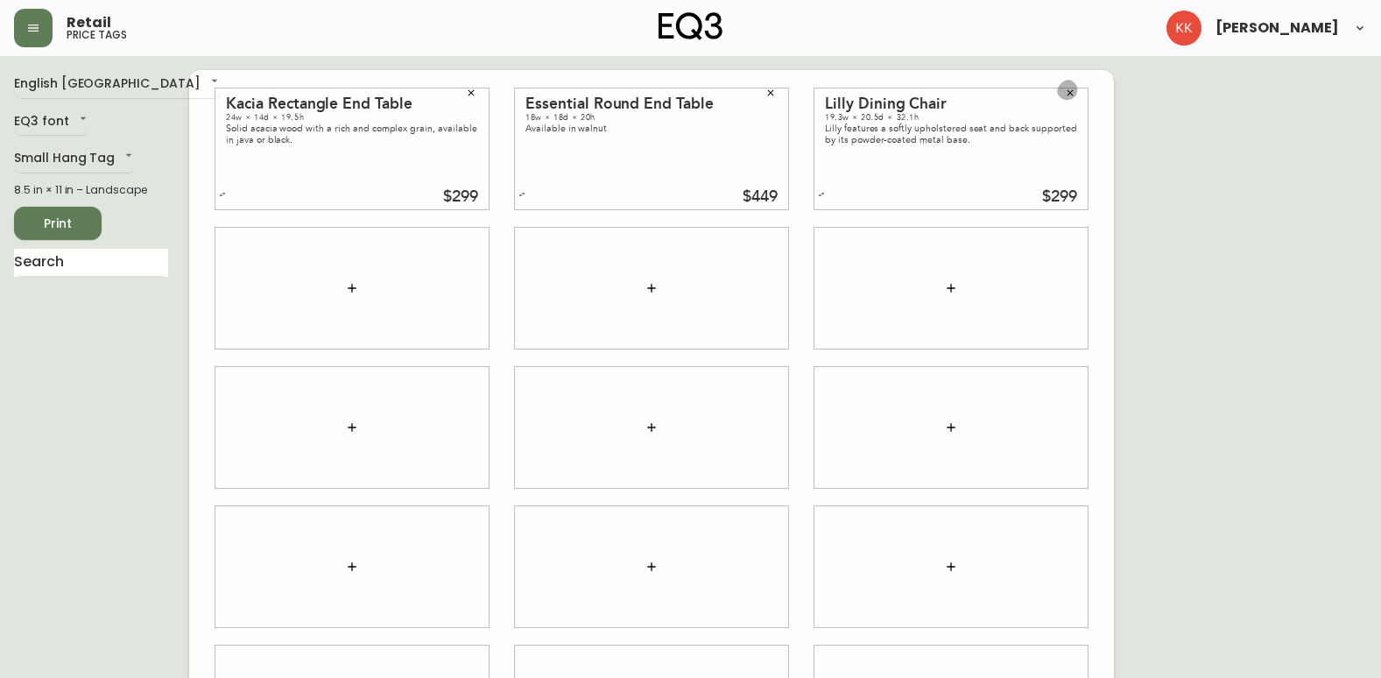
click at [1075, 88] on button "button" at bounding box center [1070, 93] width 26 height 26
click at [951, 151] on icon "button" at bounding box center [951, 148] width 8 height 8
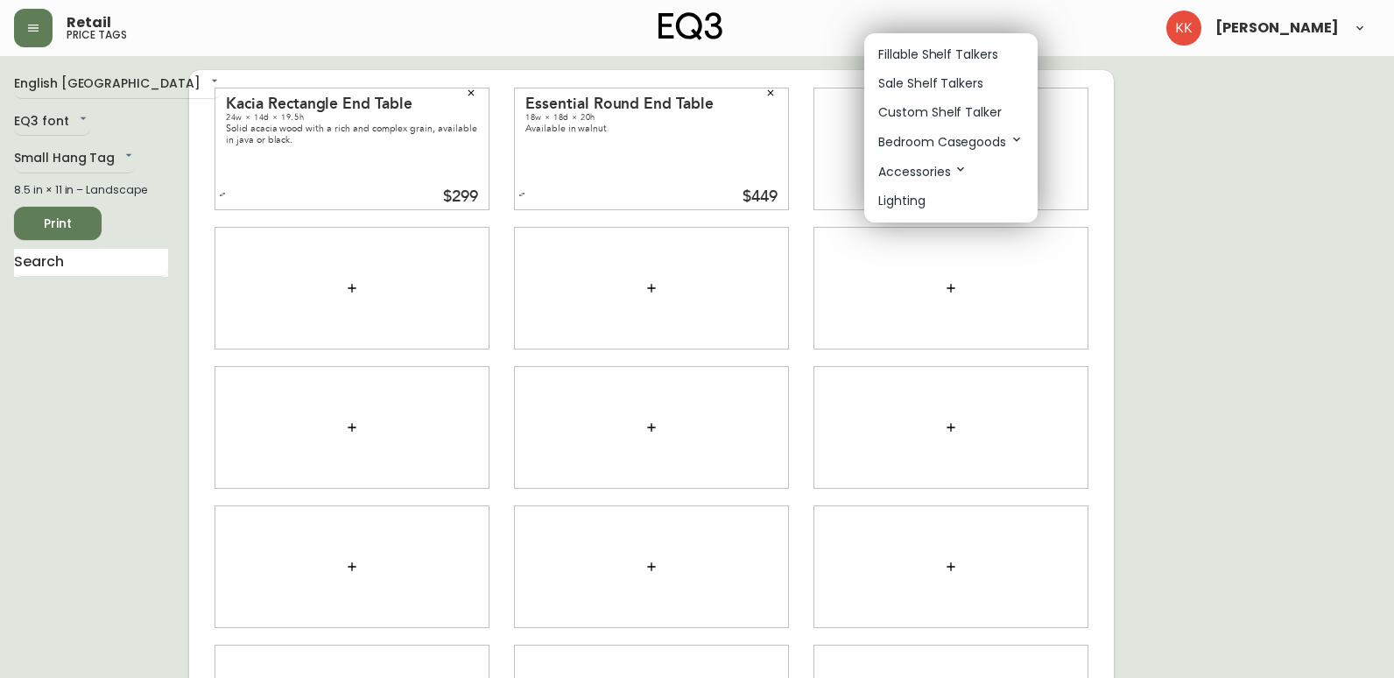
click at [979, 142] on p "Bedroom Casegoods" at bounding box center [950, 141] width 145 height 19
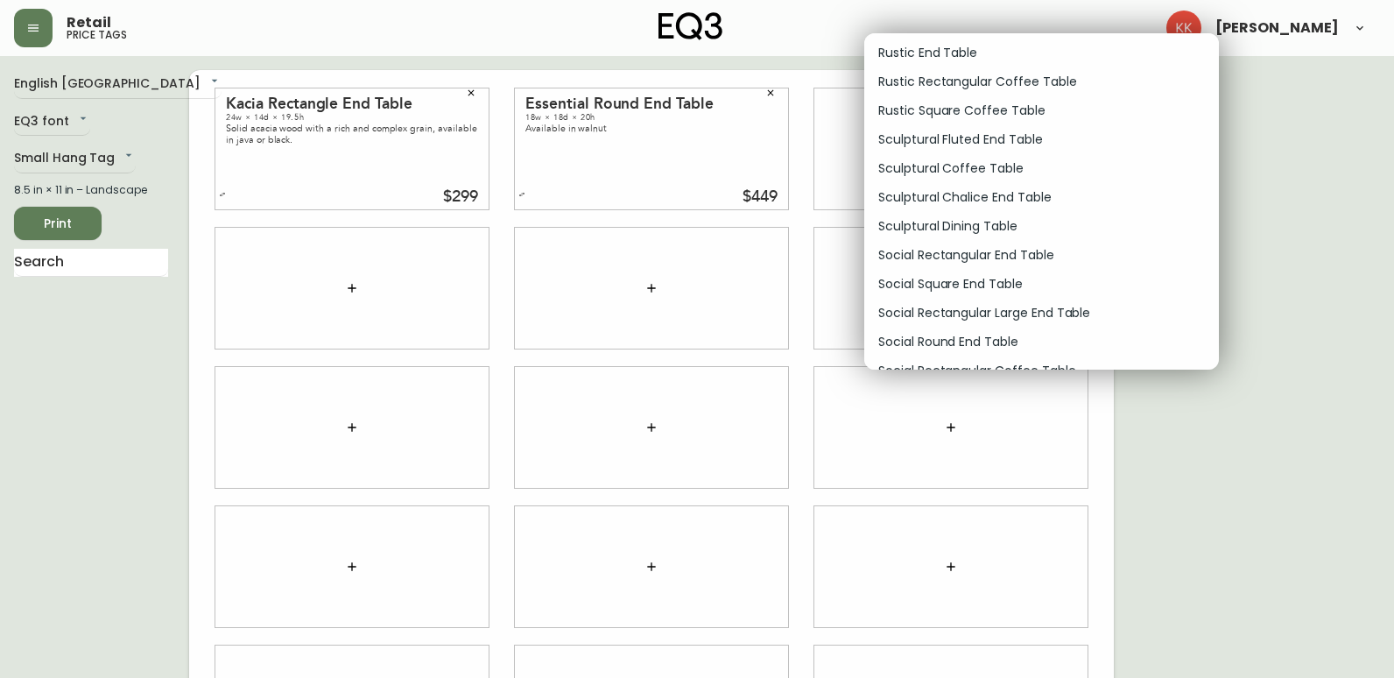
scroll to position [14661, 0]
click at [933, 201] on p "Sculptural Dining Table" at bounding box center [947, 196] width 139 height 18
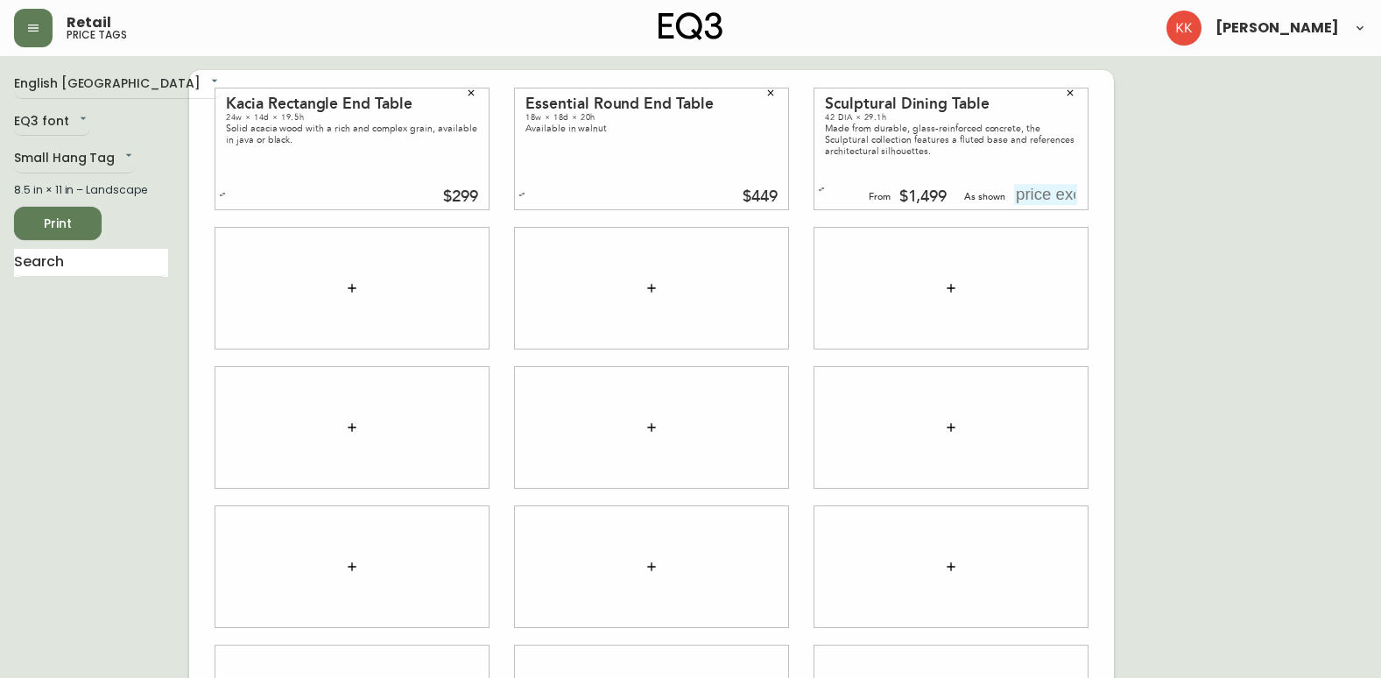
click at [1073, 94] on icon "button" at bounding box center [1070, 93] width 11 height 11
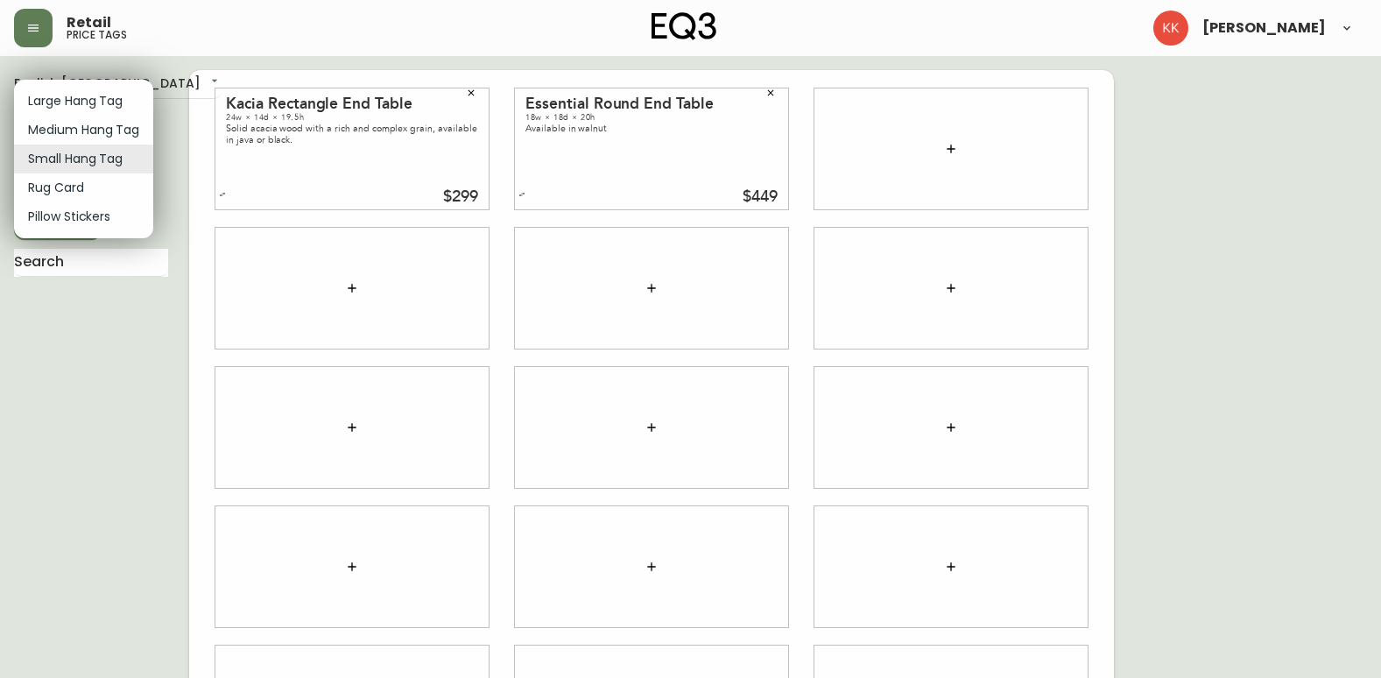
click at [122, 151] on body "Retail price tags Karli Kirkpatrick English Canada en_CA EQ3 font EQ3 Small Han…" at bounding box center [690, 392] width 1381 height 785
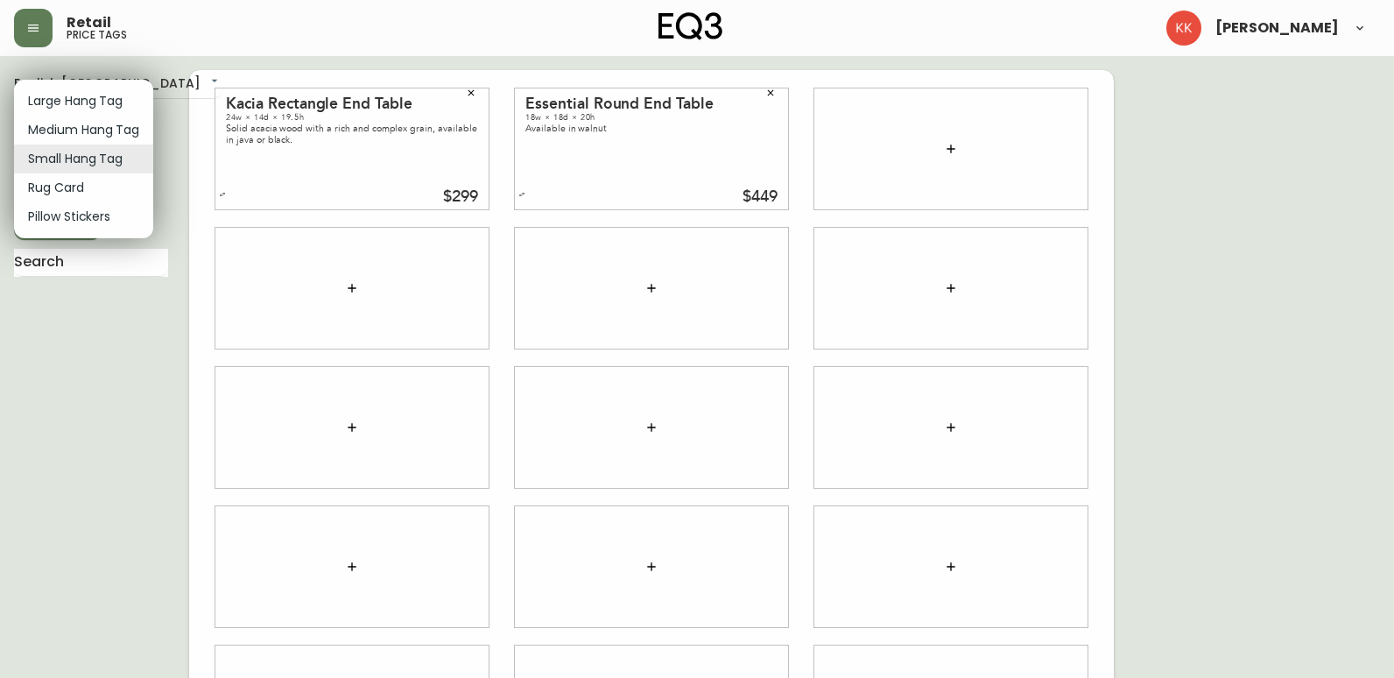
click at [112, 135] on li "Medium Hang Tag" at bounding box center [83, 130] width 139 height 29
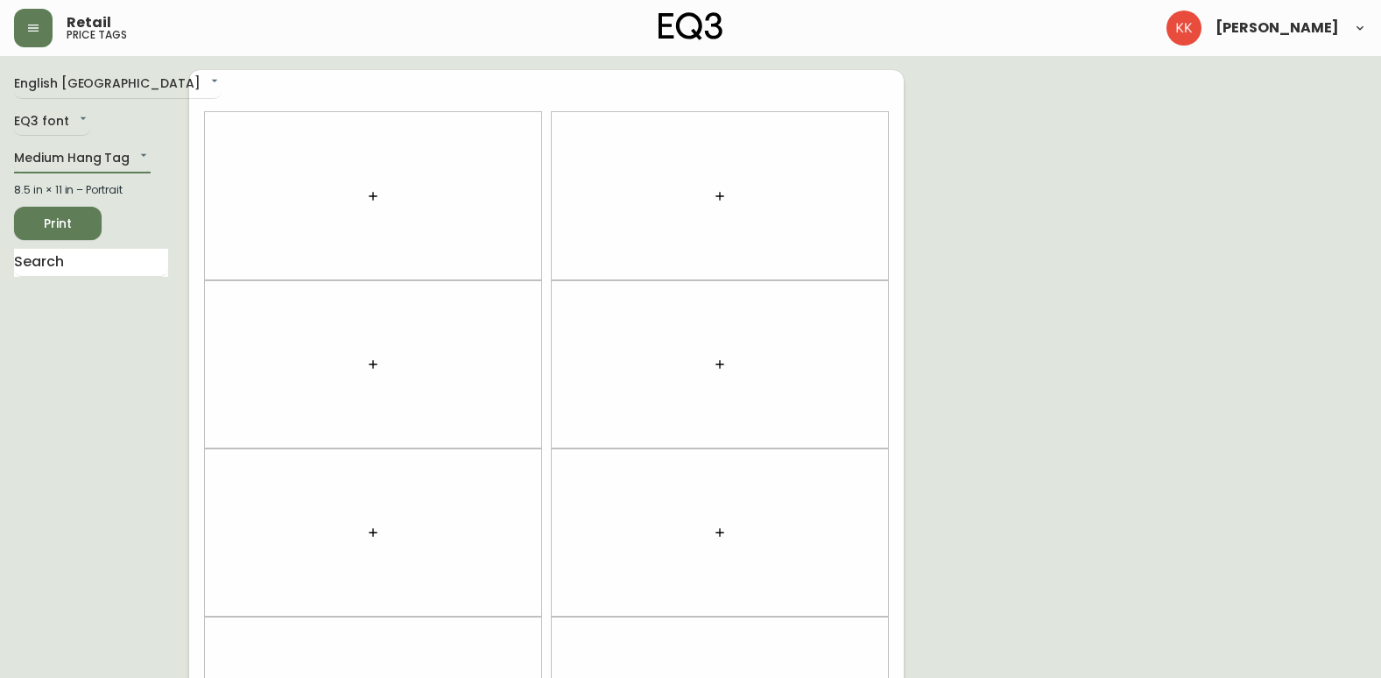
click at [714, 194] on icon "button" at bounding box center [720, 196] width 14 height 14
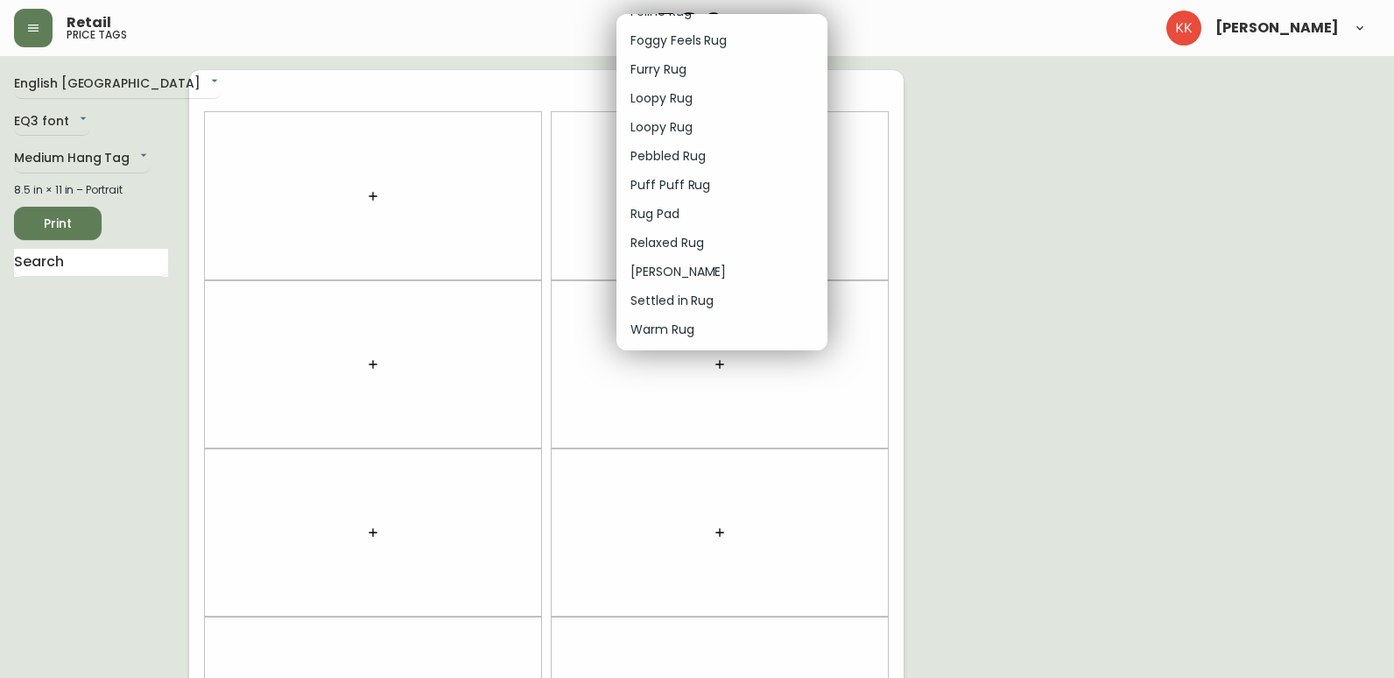
scroll to position [2192, 0]
click at [68, 141] on div at bounding box center [697, 339] width 1394 height 678
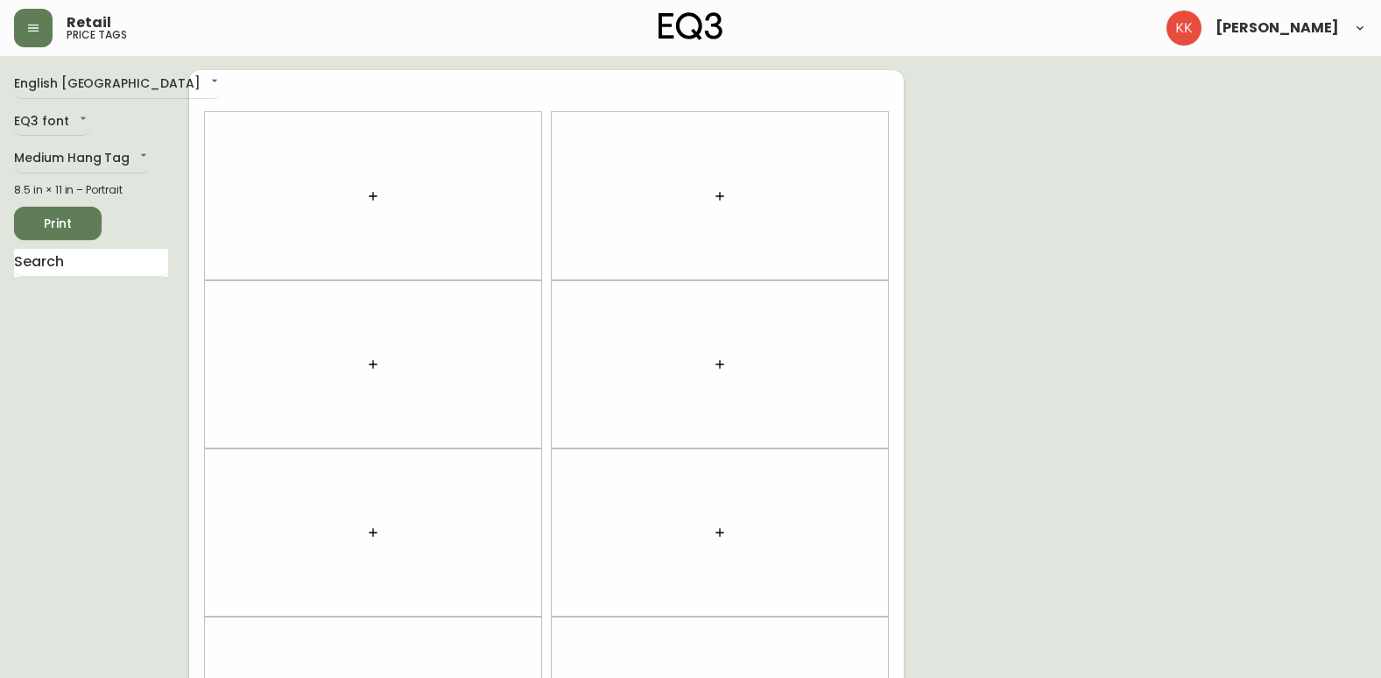
click at [67, 157] on div "Atlas Runner Atlas Rug Azar Rug Azar Round Rug Azar Runner Barli Rug Bila Rug B…" at bounding box center [690, 210] width 1381 height 420
click at [137, 158] on body "Retail price tags Karli Kirkpatrick English Canada en_CA EQ3 font EQ3 Medium Ha…" at bounding box center [690, 497] width 1381 height 995
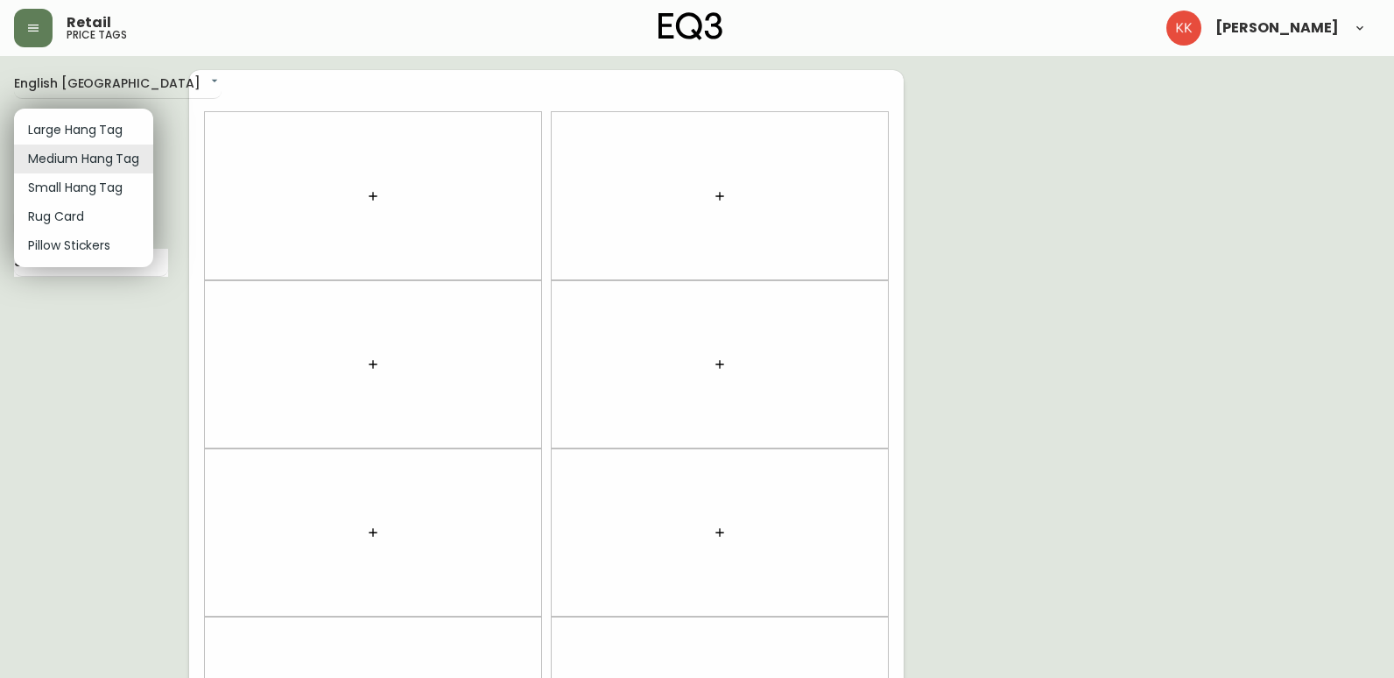
click at [102, 133] on li "Large Hang Tag" at bounding box center [83, 130] width 139 height 29
type input "large"
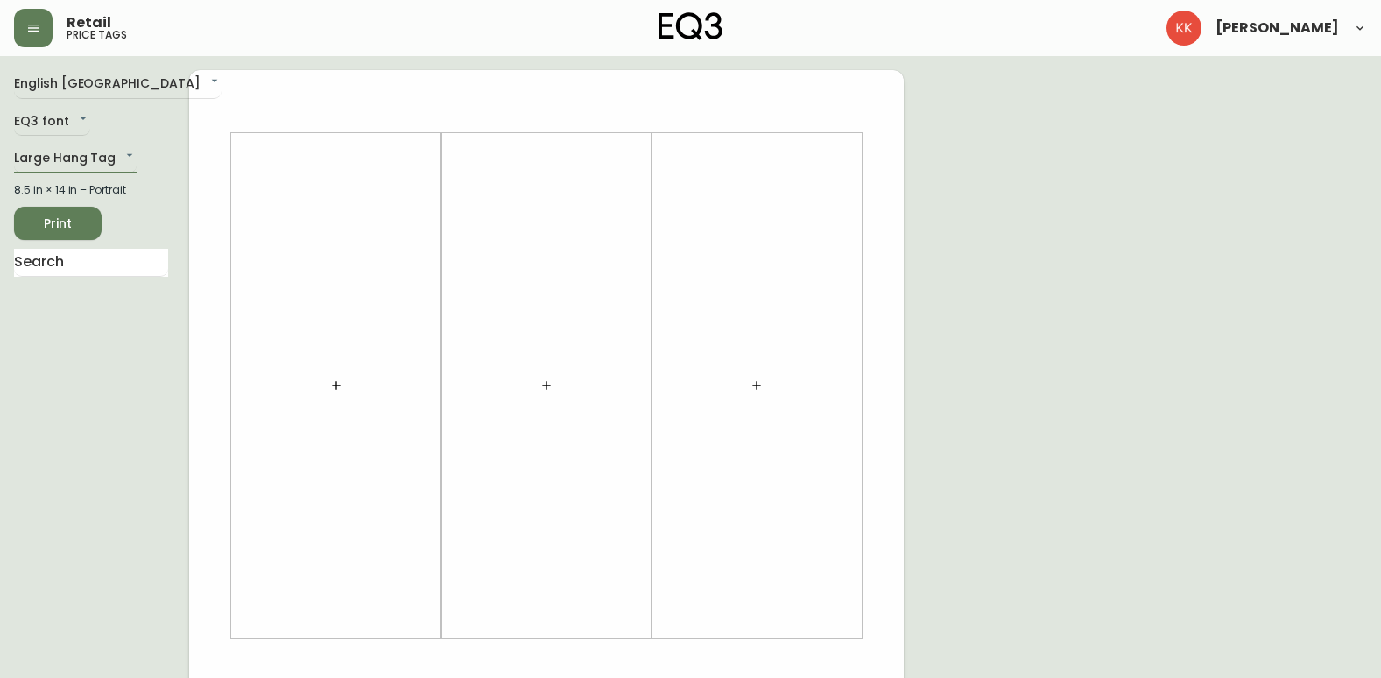
click at [336, 383] on icon "button" at bounding box center [336, 385] width 8 height 8
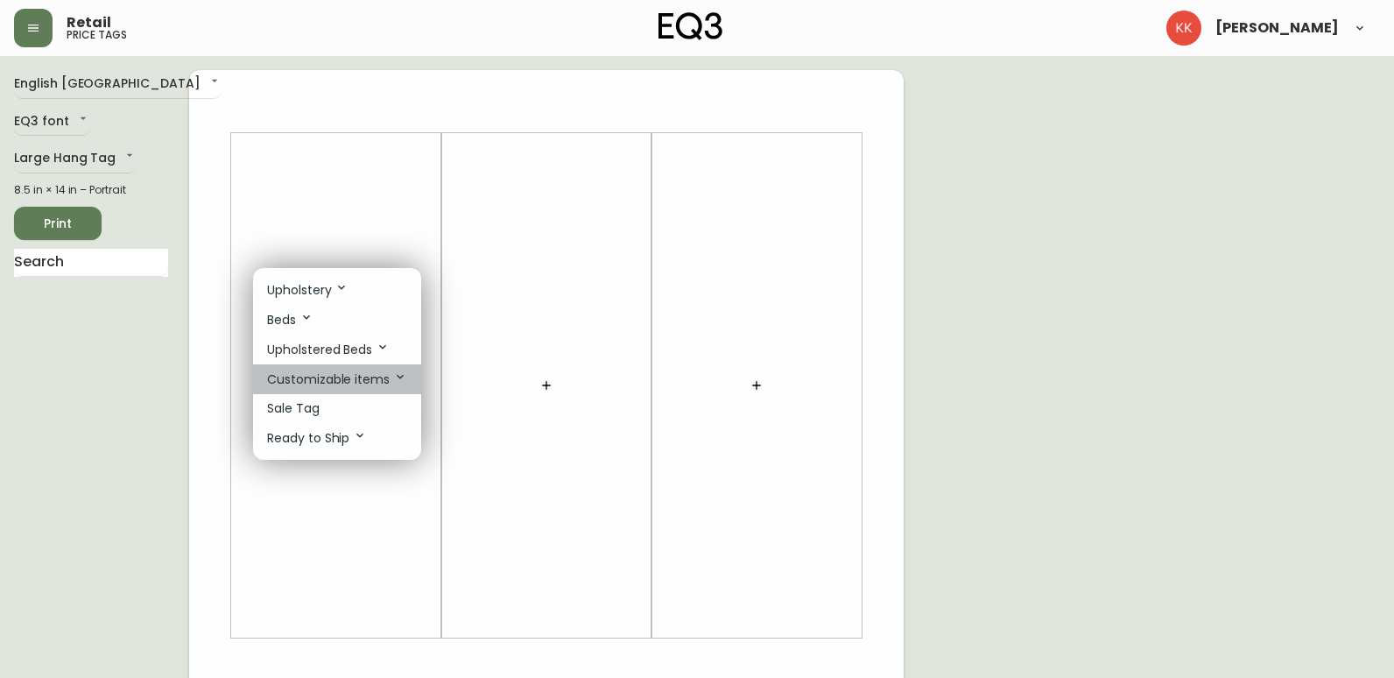
click at [377, 375] on p "Customizable items" at bounding box center [337, 378] width 140 height 19
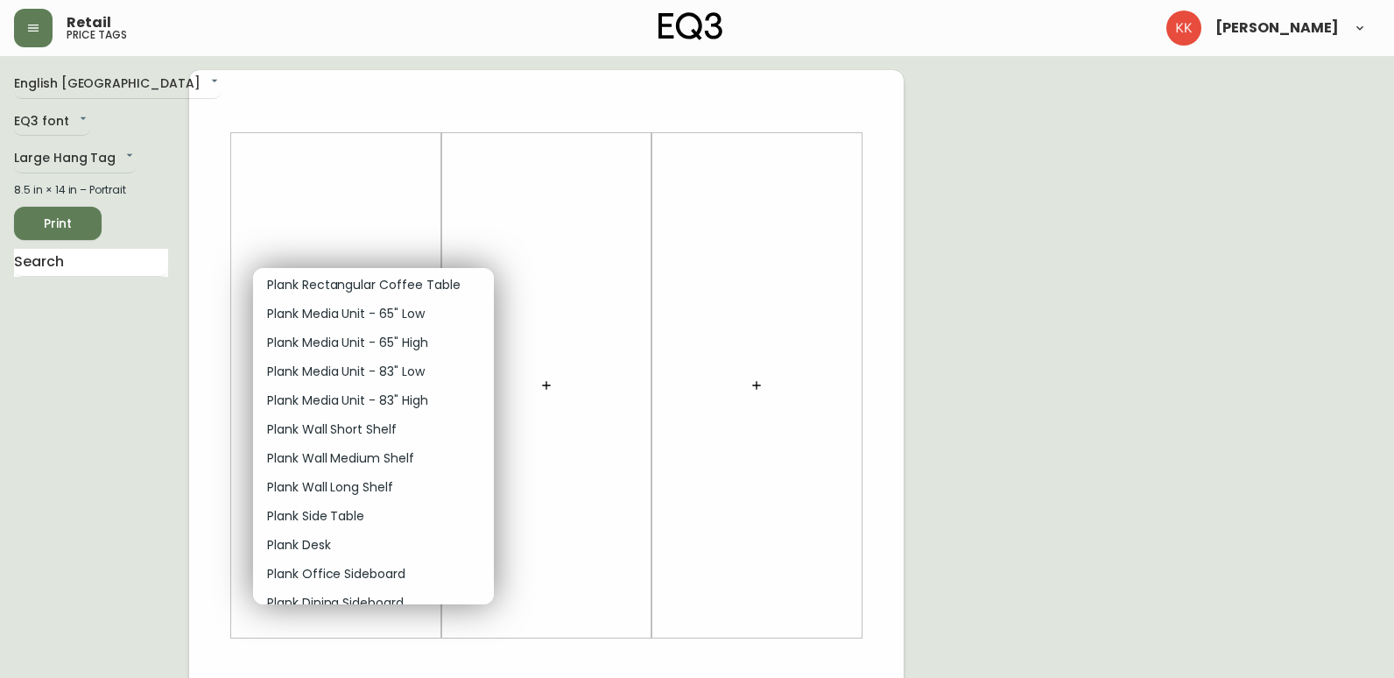
scroll to position [1576, 0]
click at [343, 518] on p "Plank Side Table" at bounding box center [315, 515] width 97 height 18
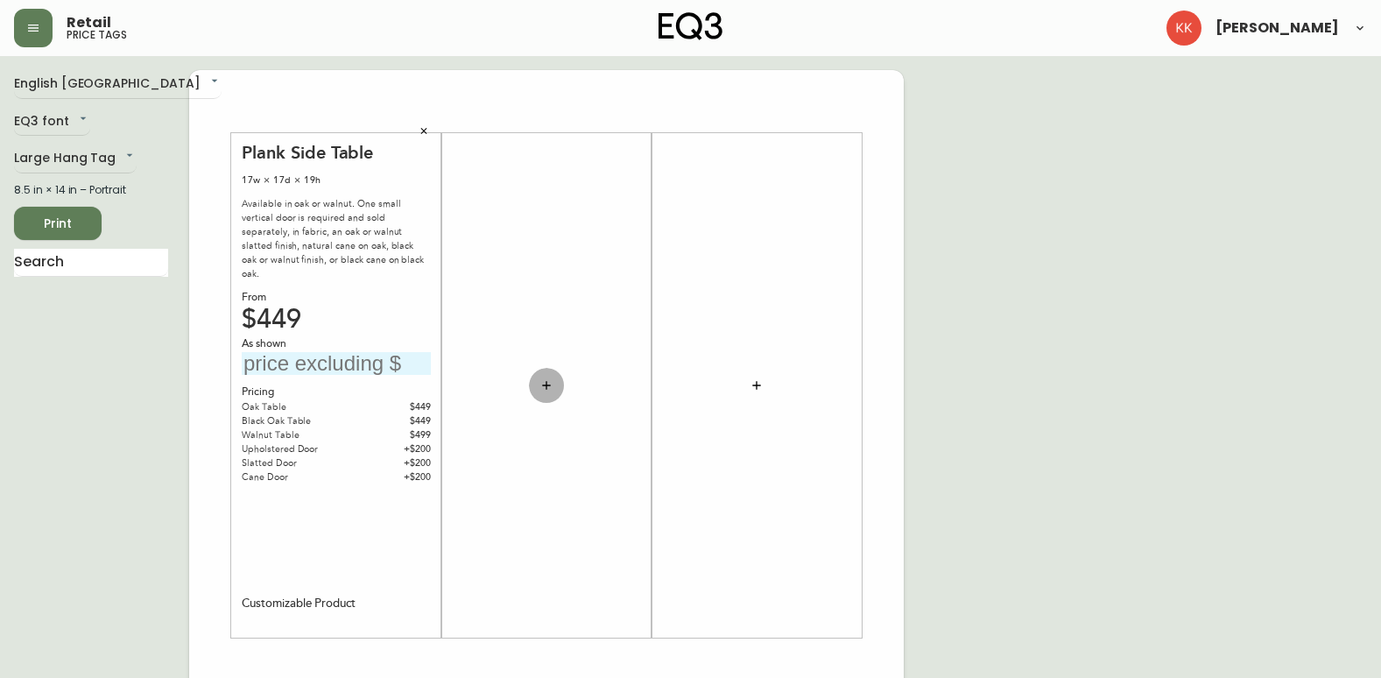
click at [545, 385] on icon "button" at bounding box center [546, 385] width 8 height 8
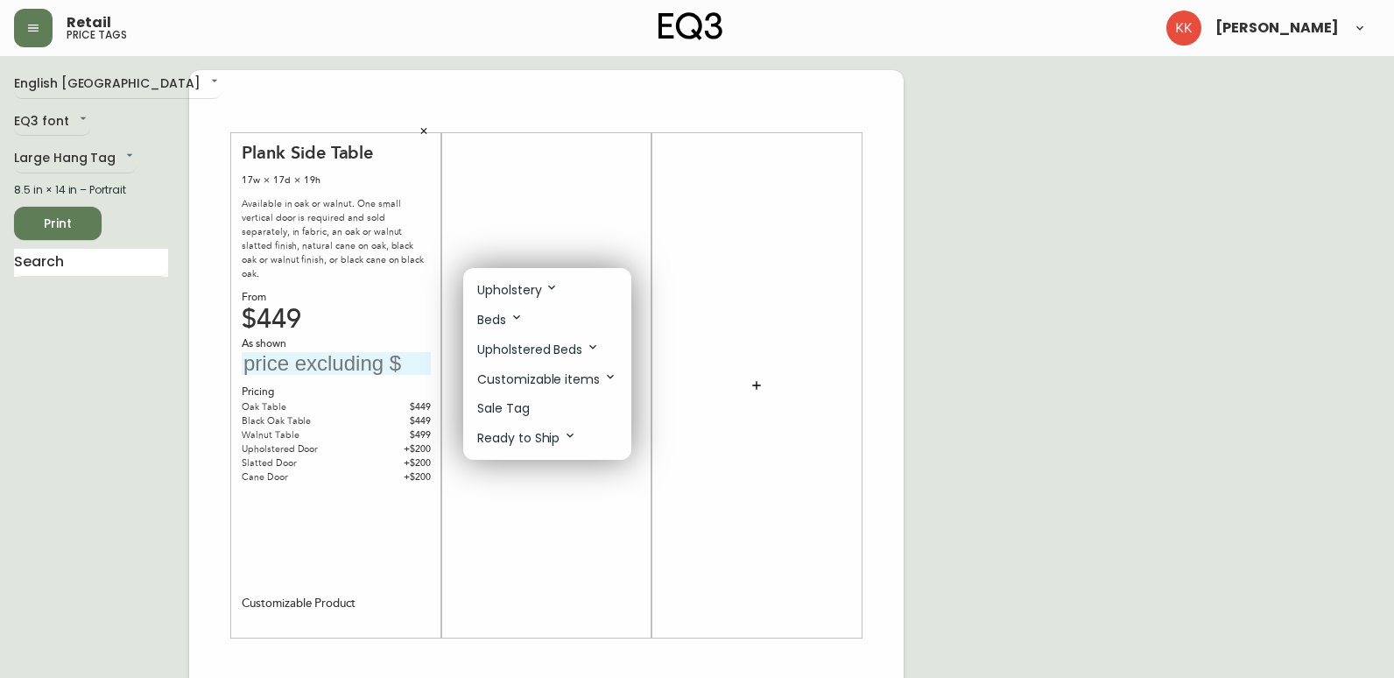
click at [554, 293] on icon at bounding box center [552, 287] width 14 height 14
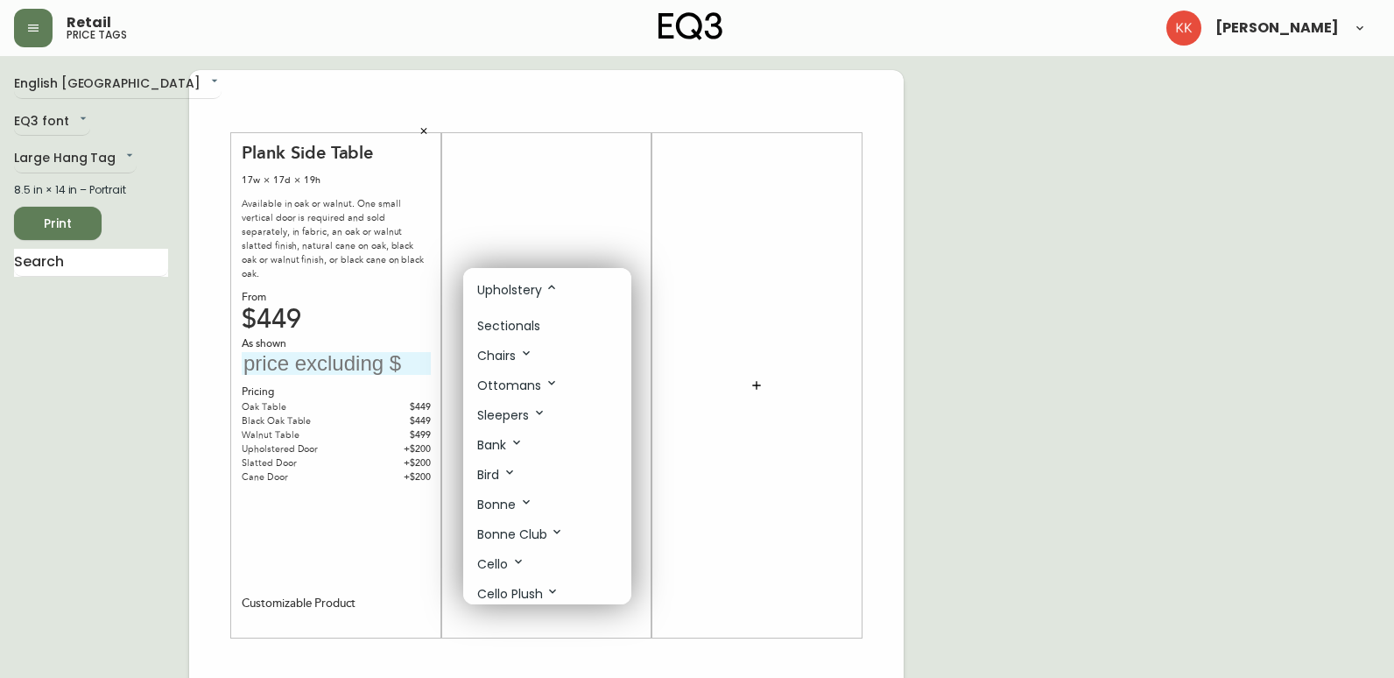
click at [530, 333] on p "Sectionals" at bounding box center [508, 326] width 63 height 18
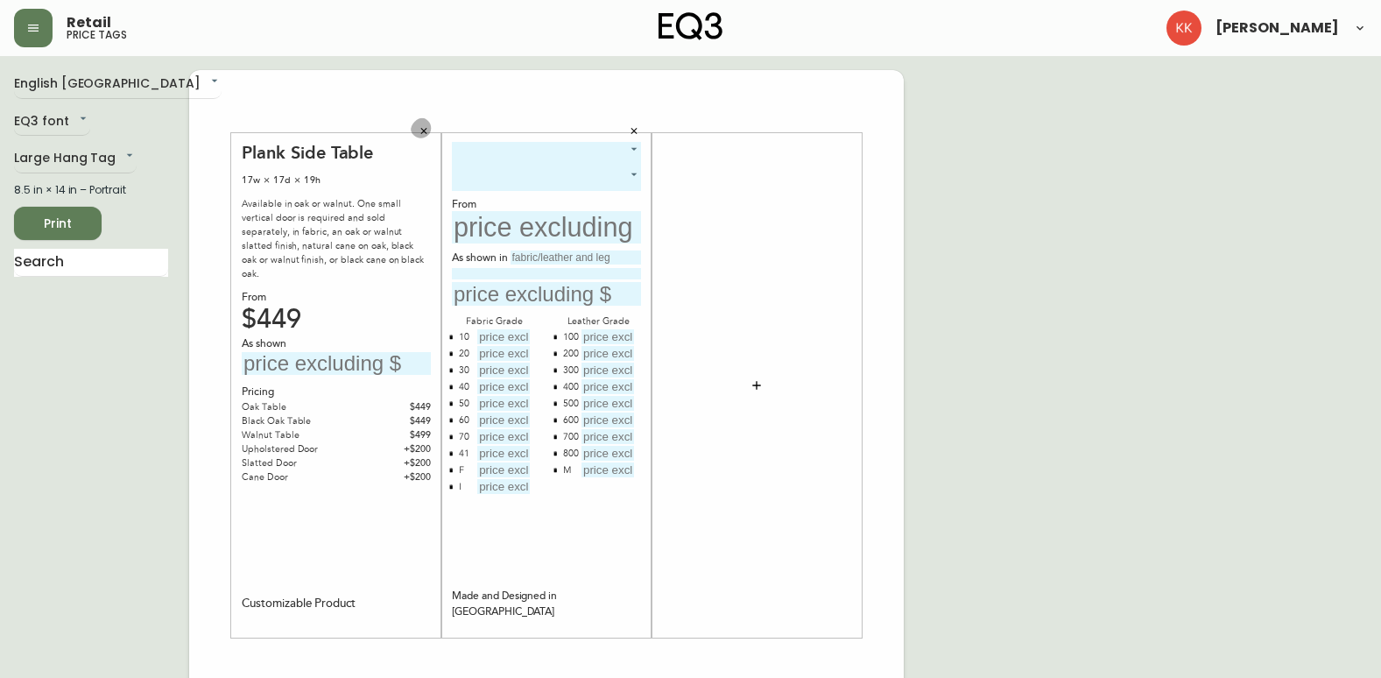
click at [427, 130] on icon "button" at bounding box center [424, 131] width 11 height 11
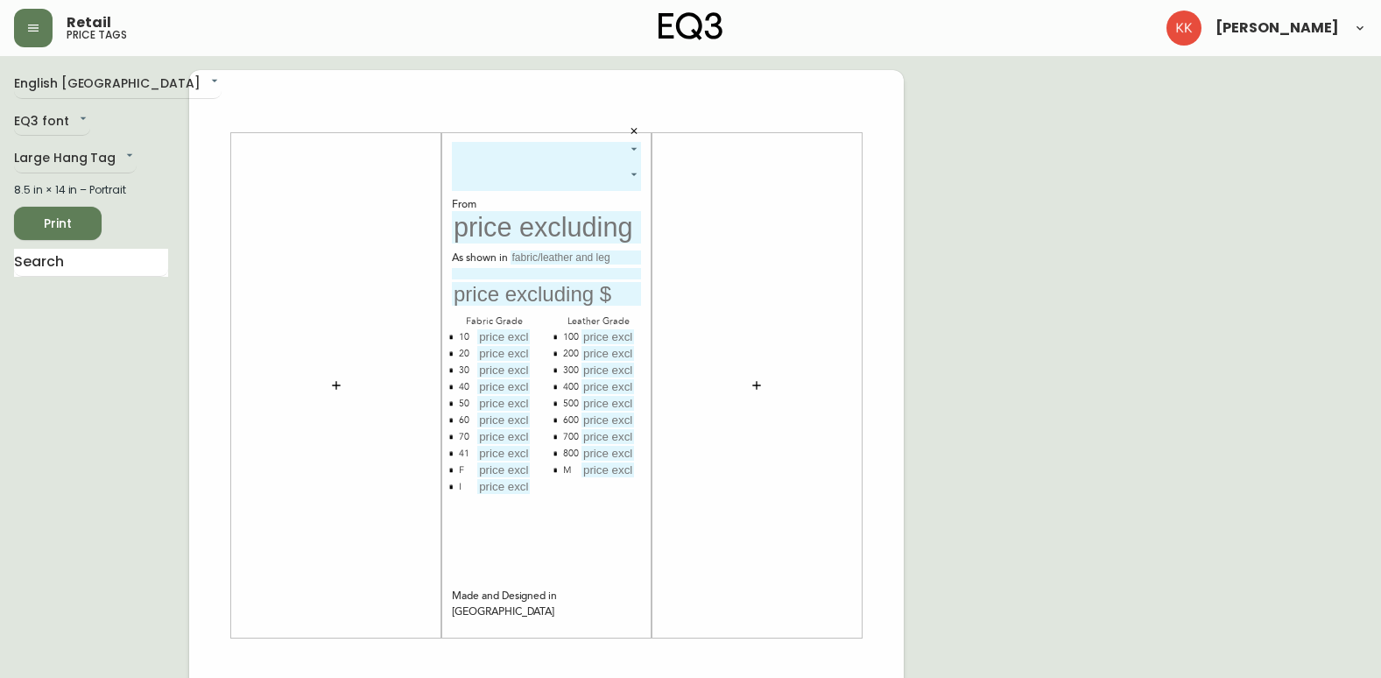
click at [334, 387] on icon "button" at bounding box center [336, 385] width 14 height 14
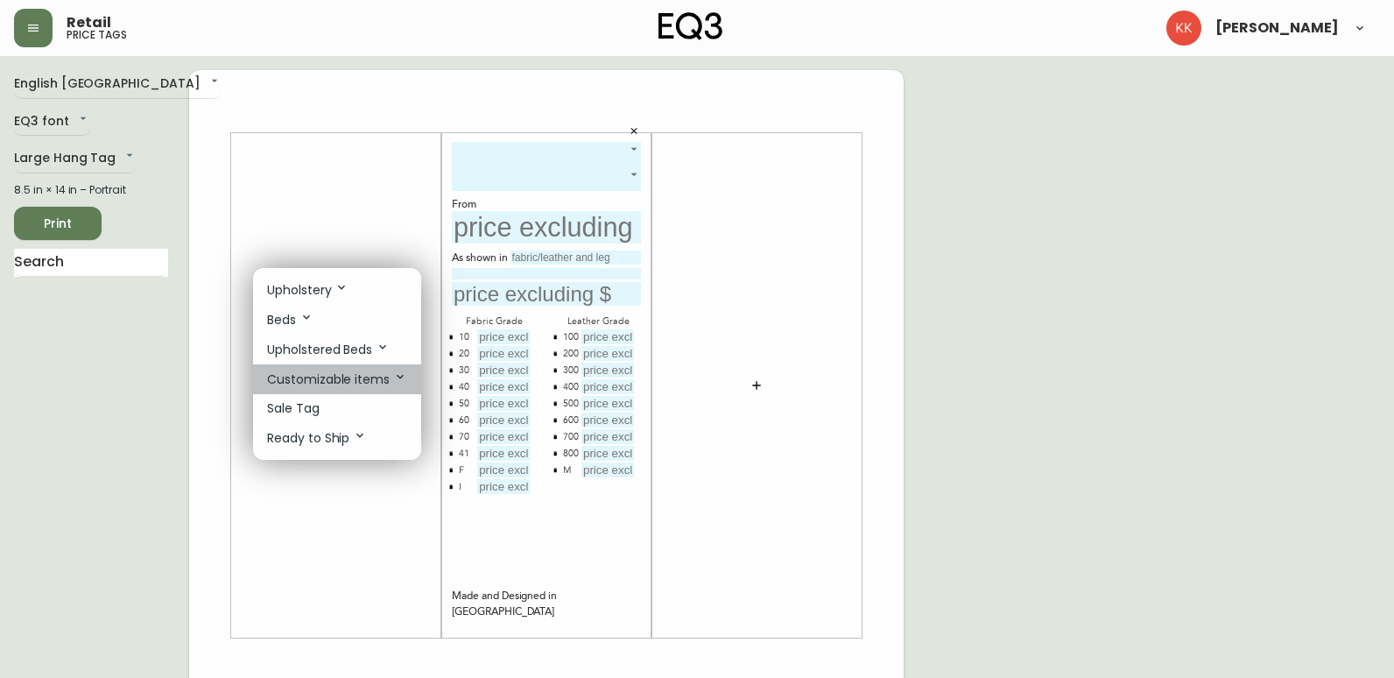
click at [350, 377] on p "Customizable items" at bounding box center [337, 378] width 140 height 19
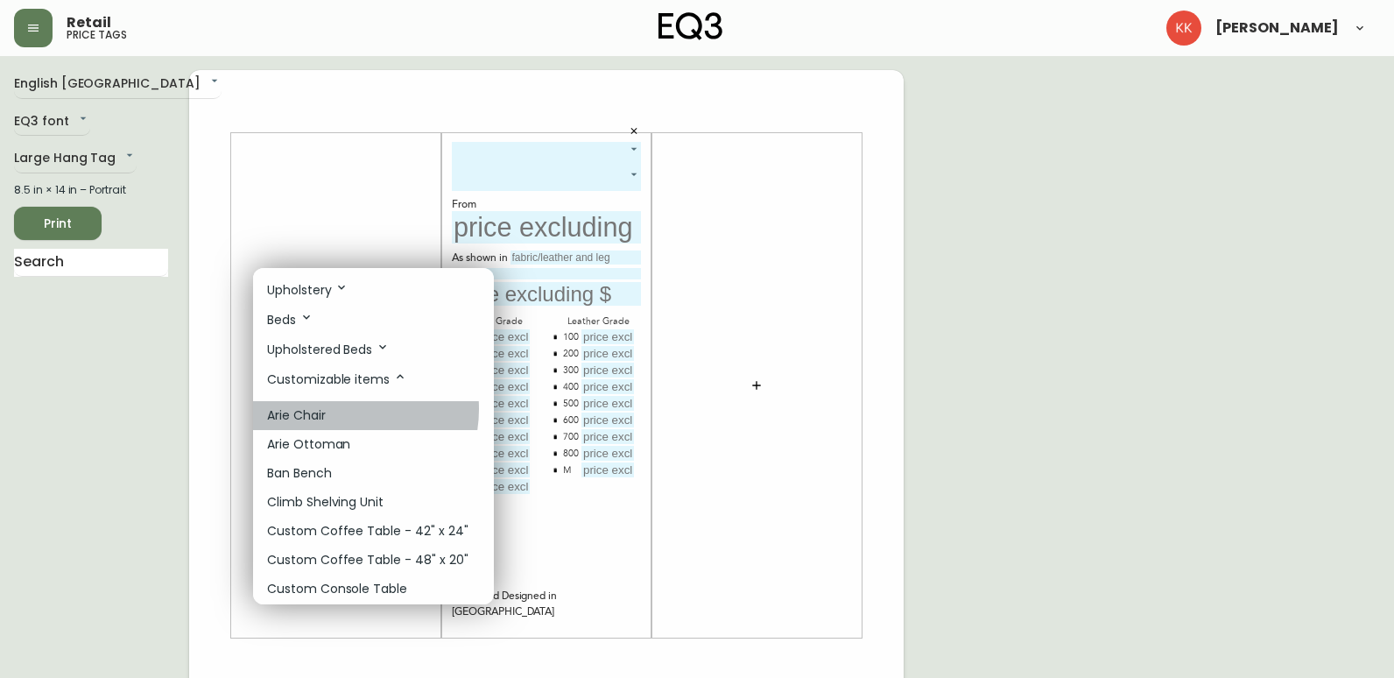
click at [339, 409] on li "Arie Chair" at bounding box center [373, 415] width 241 height 29
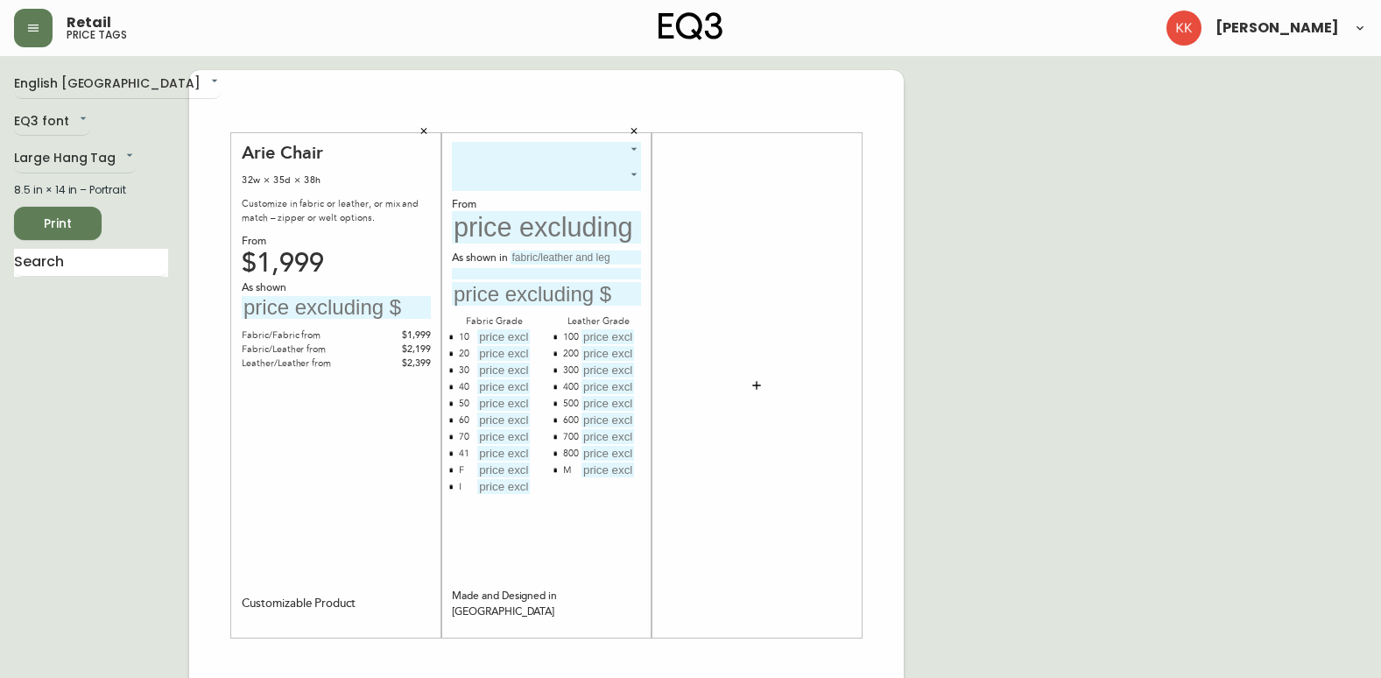
click at [521, 137] on div "​ ​ From As shown in Fabric Grade 10 20 30 40 50 60 70 41 F I Leather Grade 100…" at bounding box center [546, 385] width 210 height 504
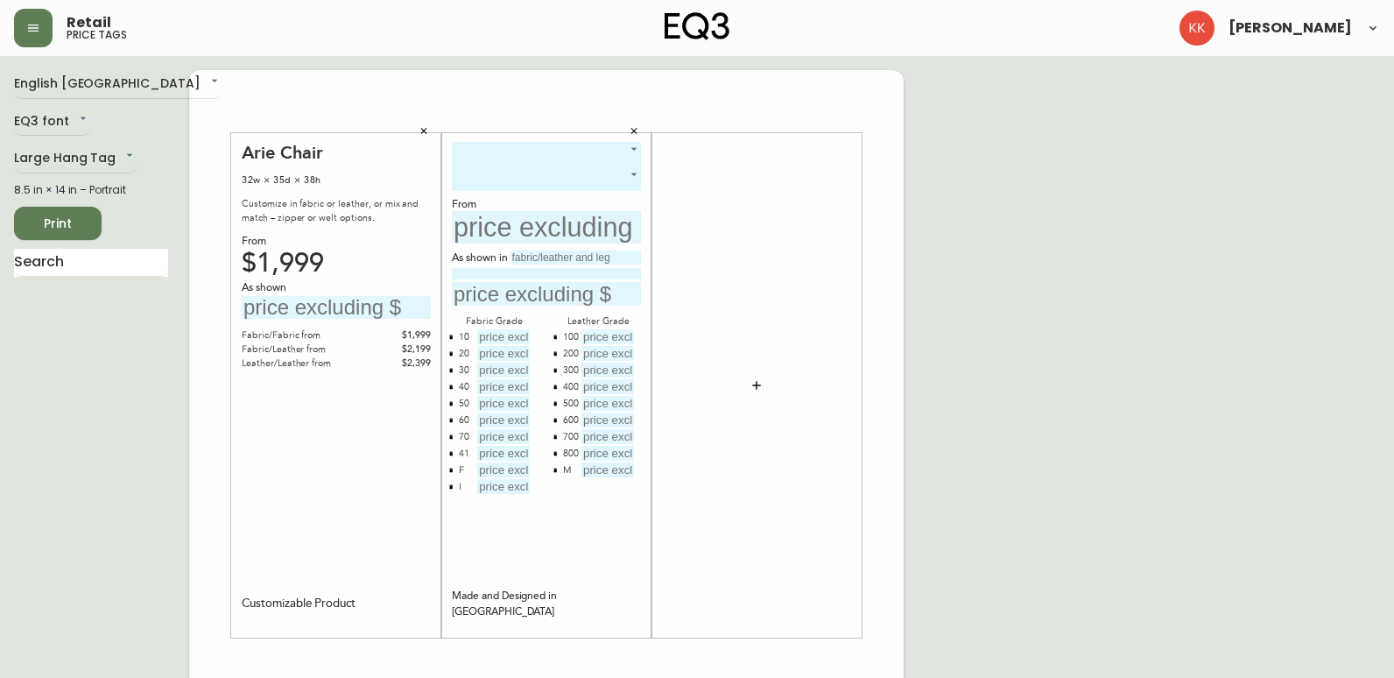
click at [512, 145] on body "Retail price tags Karli Kirkpatrick English Canada en_CA EQ3 font EQ3 Large Han…" at bounding box center [697, 623] width 1394 height 1247
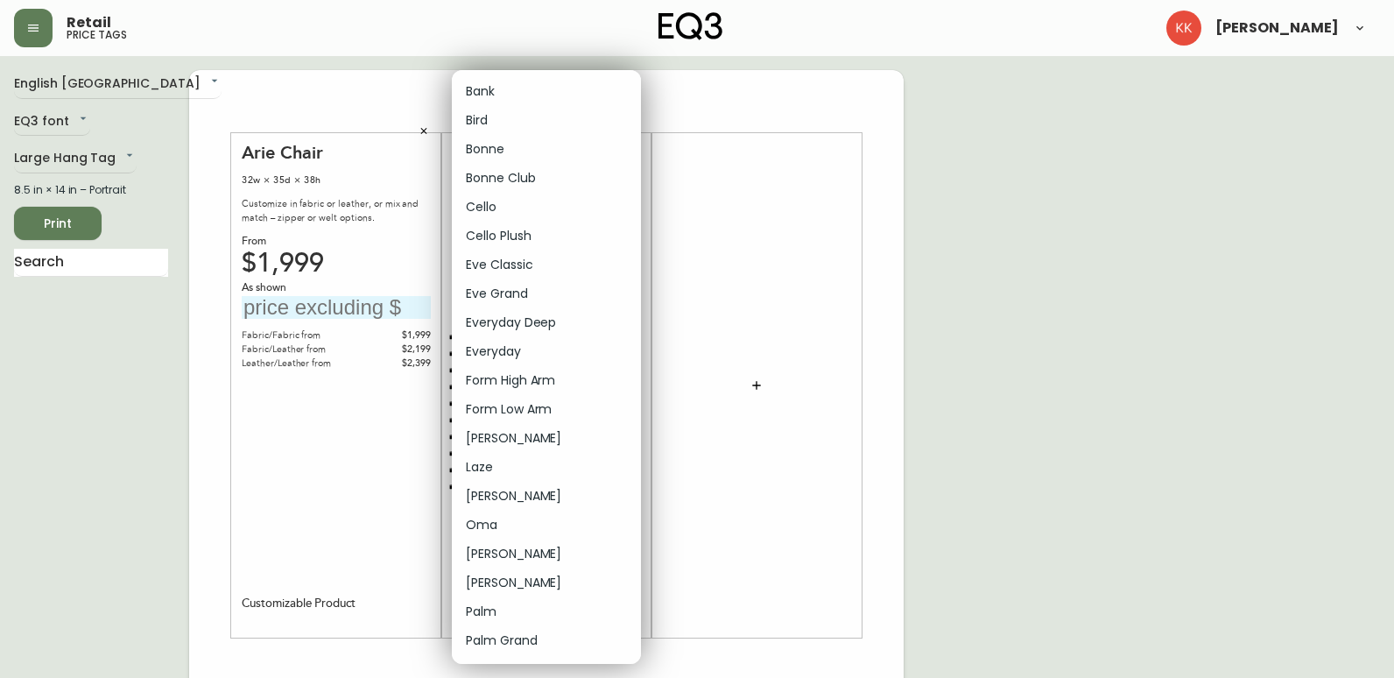
click at [767, 205] on div at bounding box center [697, 339] width 1394 height 678
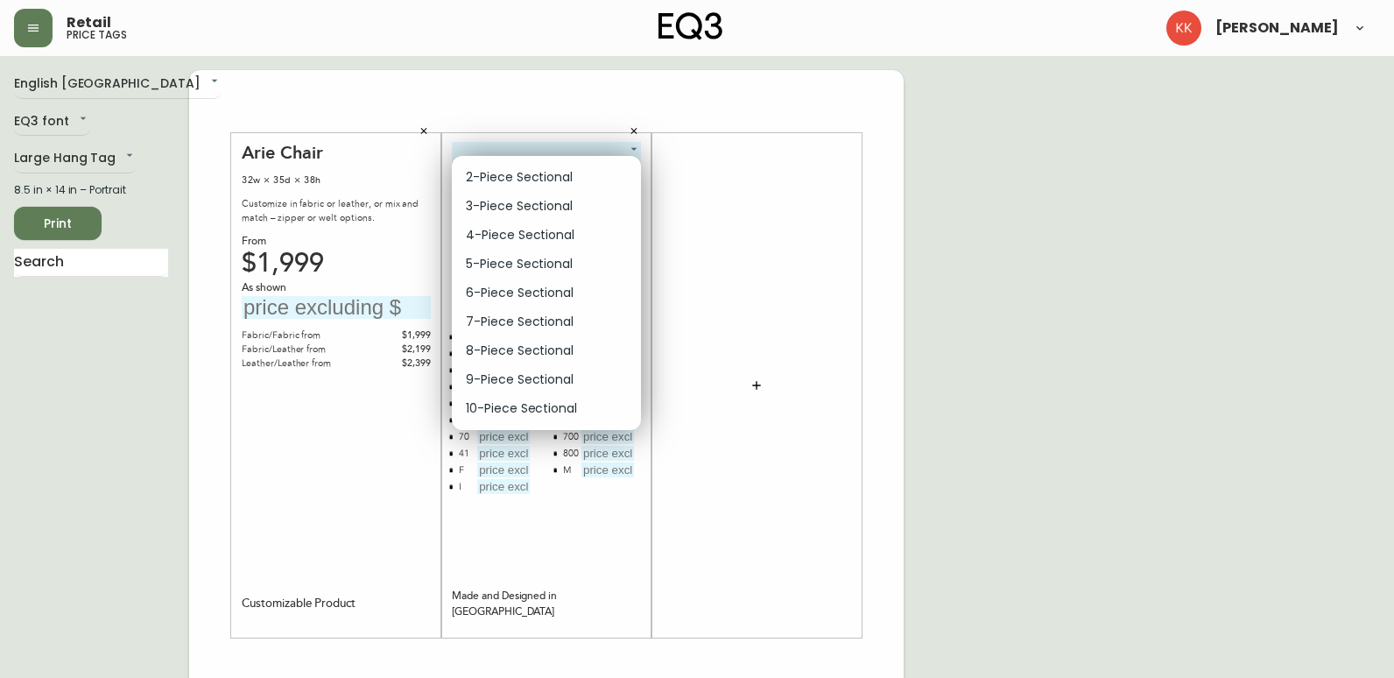
click at [536, 177] on body "Retail price tags Karli Kirkpatrick English Canada en_CA EQ3 font EQ3 Large Han…" at bounding box center [697, 623] width 1394 height 1247
drag, startPoint x: 724, startPoint y: 208, endPoint x: 566, endPoint y: 226, distance: 159.4
click at [722, 208] on div at bounding box center [697, 339] width 1394 height 678
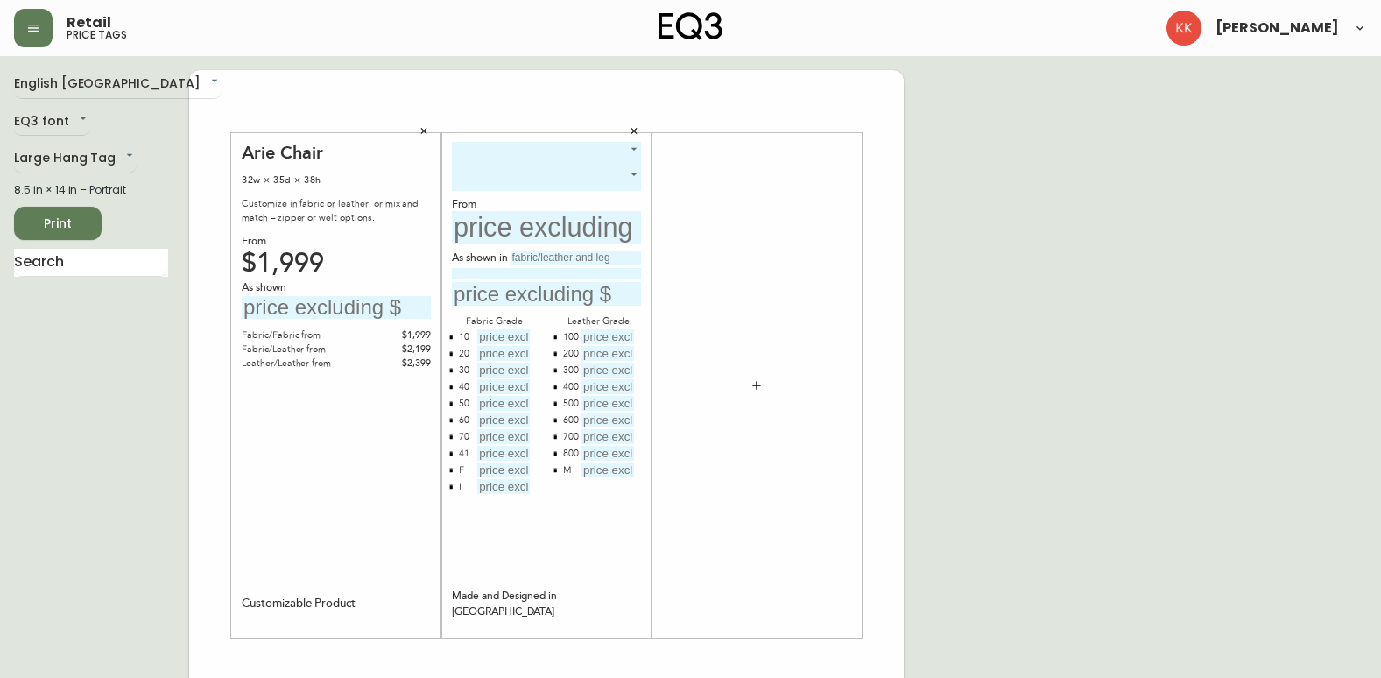
click at [534, 228] on input "text" at bounding box center [546, 227] width 189 height 32
click at [359, 313] on input "text" at bounding box center [336, 308] width 189 height 24
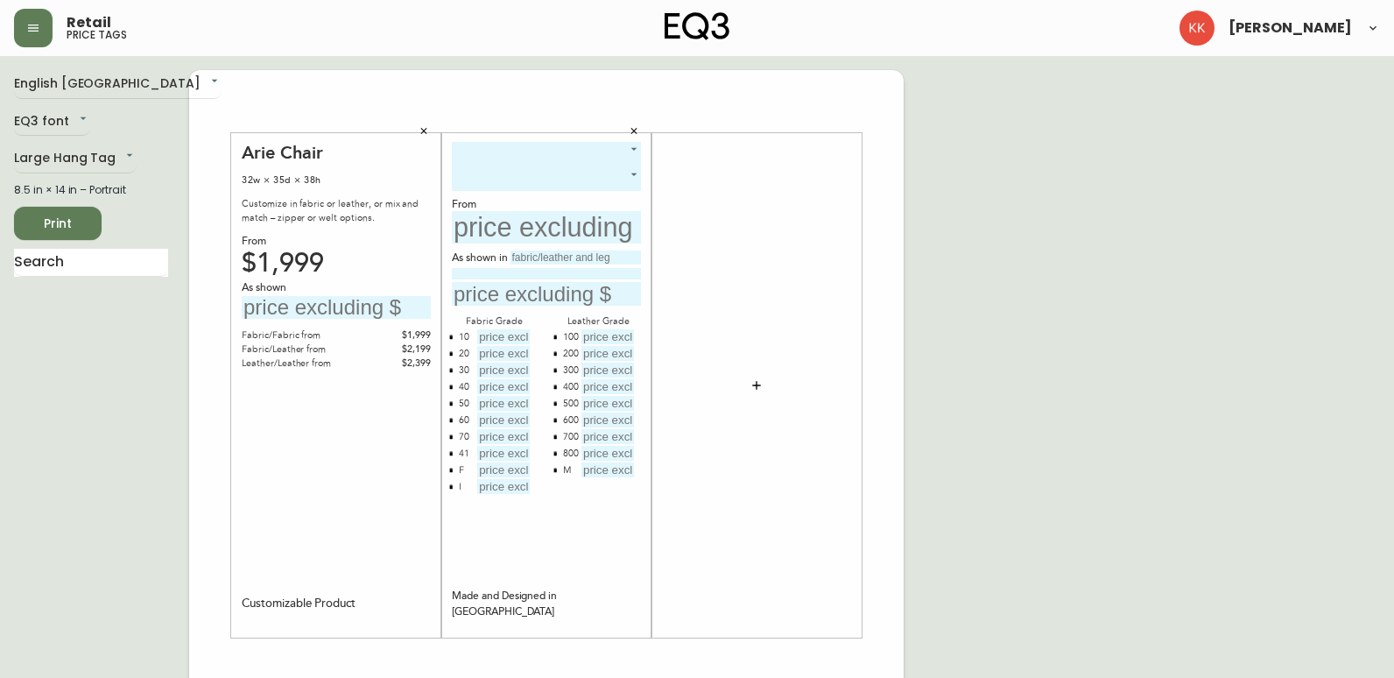
click at [552, 153] on body "Retail price tags Karli Kirkpatrick English Canada en_CA EQ3 font EQ3 Large Han…" at bounding box center [697, 623] width 1394 height 1247
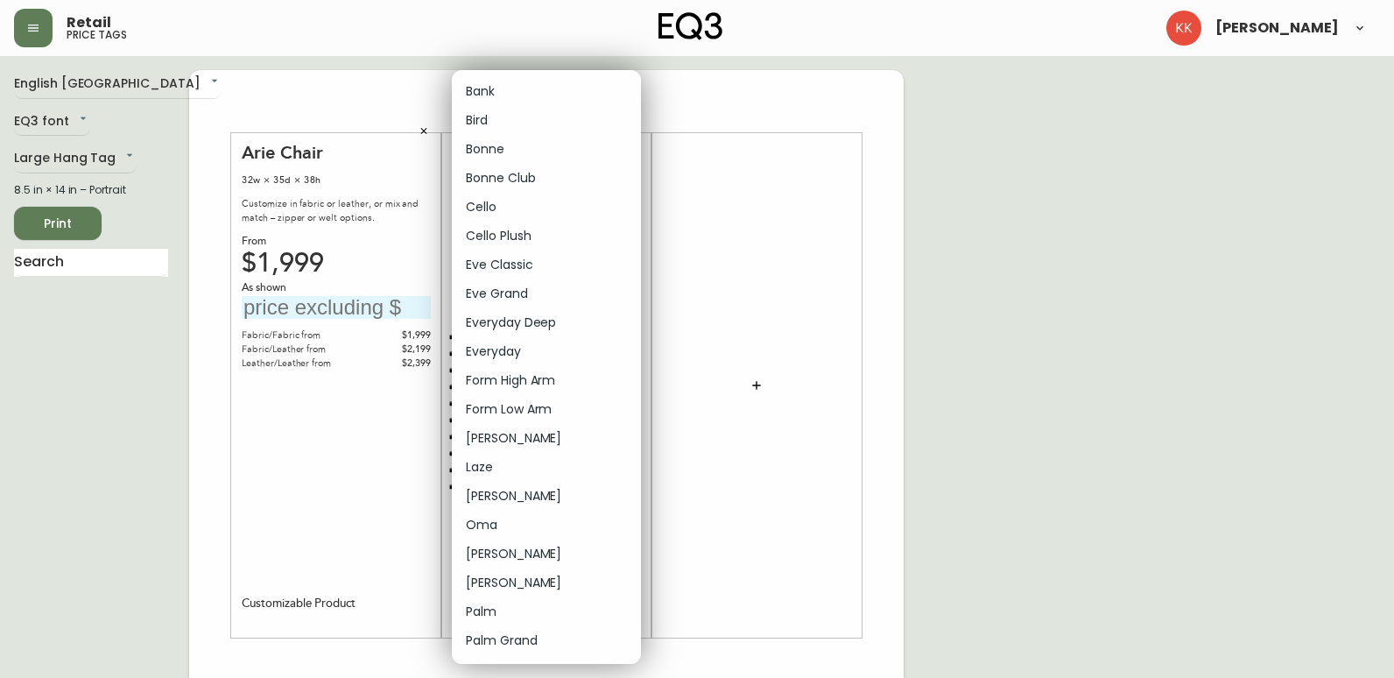
click at [818, 226] on div at bounding box center [697, 339] width 1394 height 678
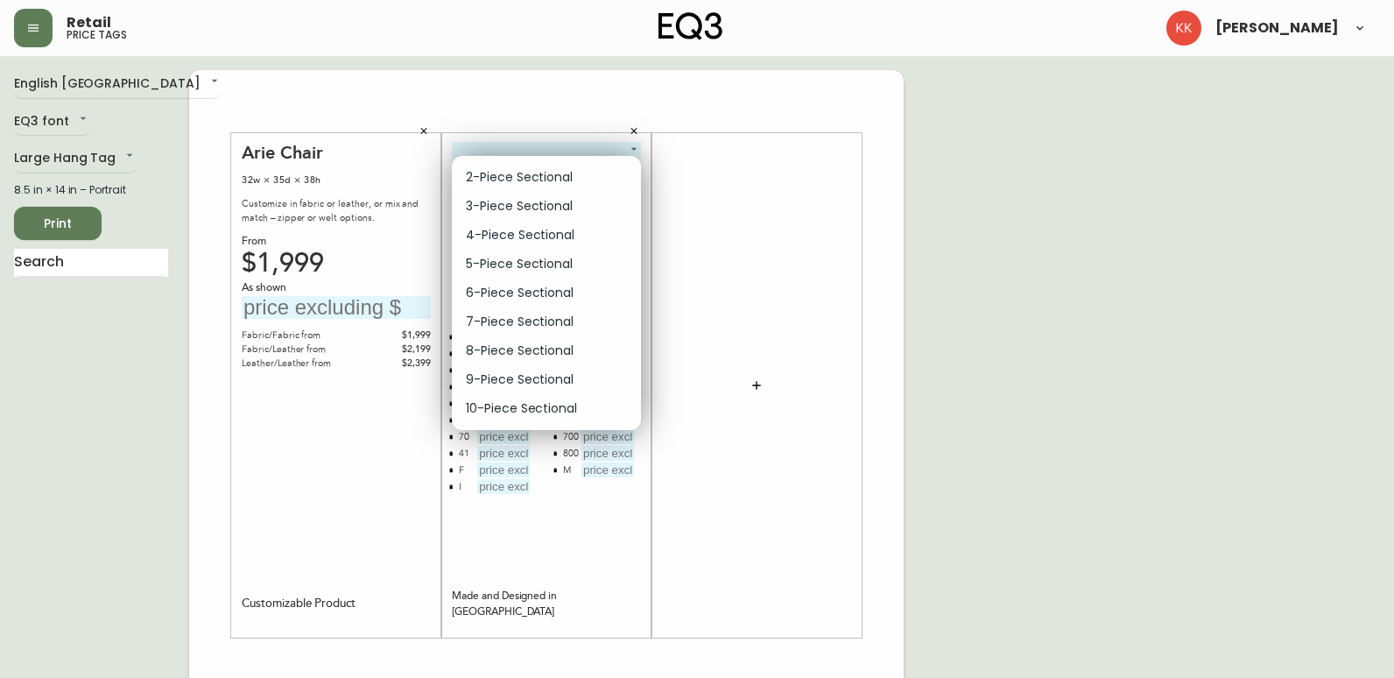
click at [615, 176] on body "Retail price tags Karli Kirkpatrick English Canada en_CA EQ3 font EQ3 Large Han…" at bounding box center [697, 623] width 1394 height 1247
drag, startPoint x: 751, startPoint y: 191, endPoint x: 700, endPoint y: 191, distance: 50.8
click at [751, 192] on div at bounding box center [697, 339] width 1394 height 678
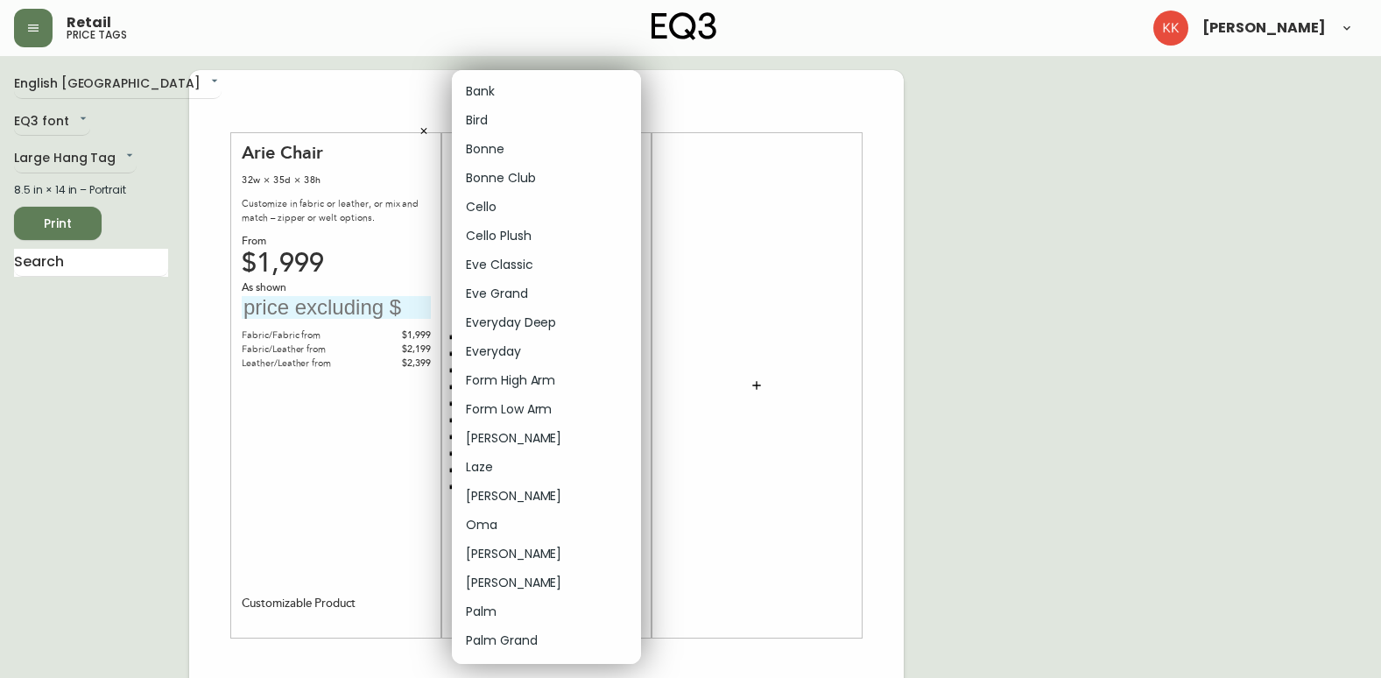
click at [624, 150] on body "Retail price tags Karli Kirkpatrick English Canada en_CA EQ3 font EQ3 Large Han…" at bounding box center [690, 623] width 1381 height 1247
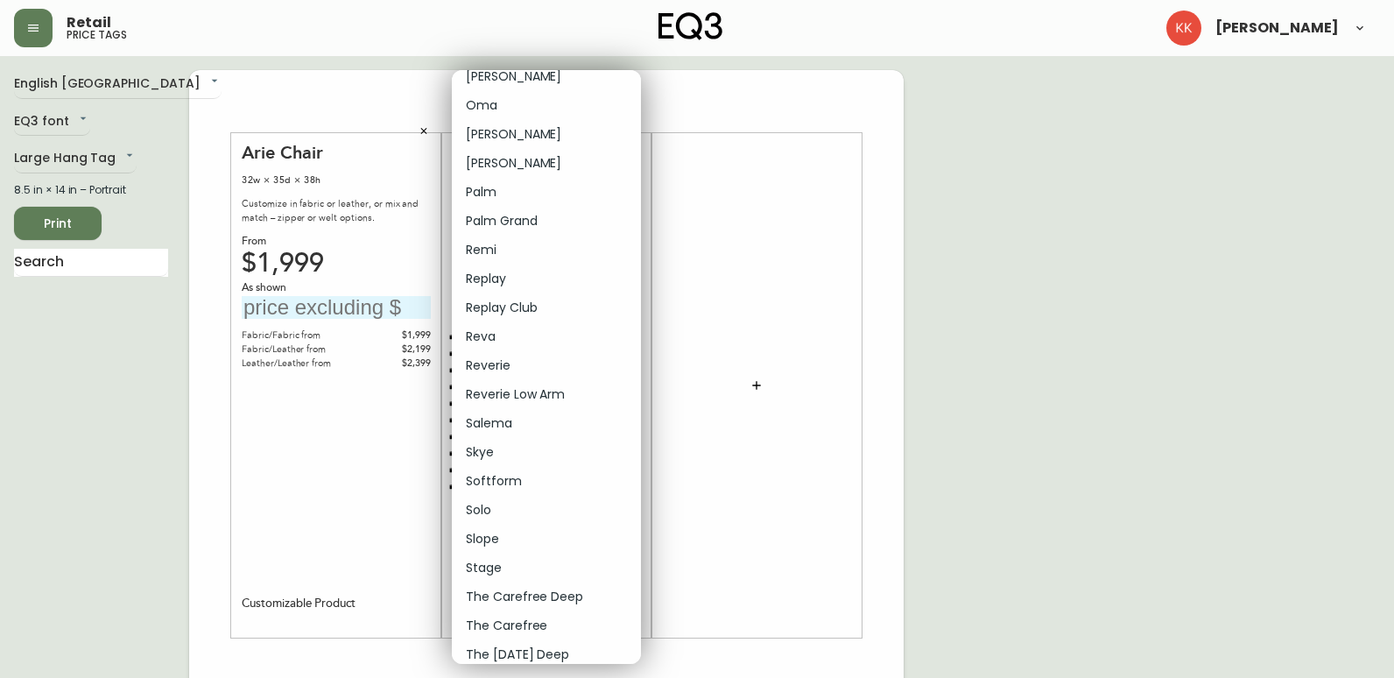
scroll to position [489, 0]
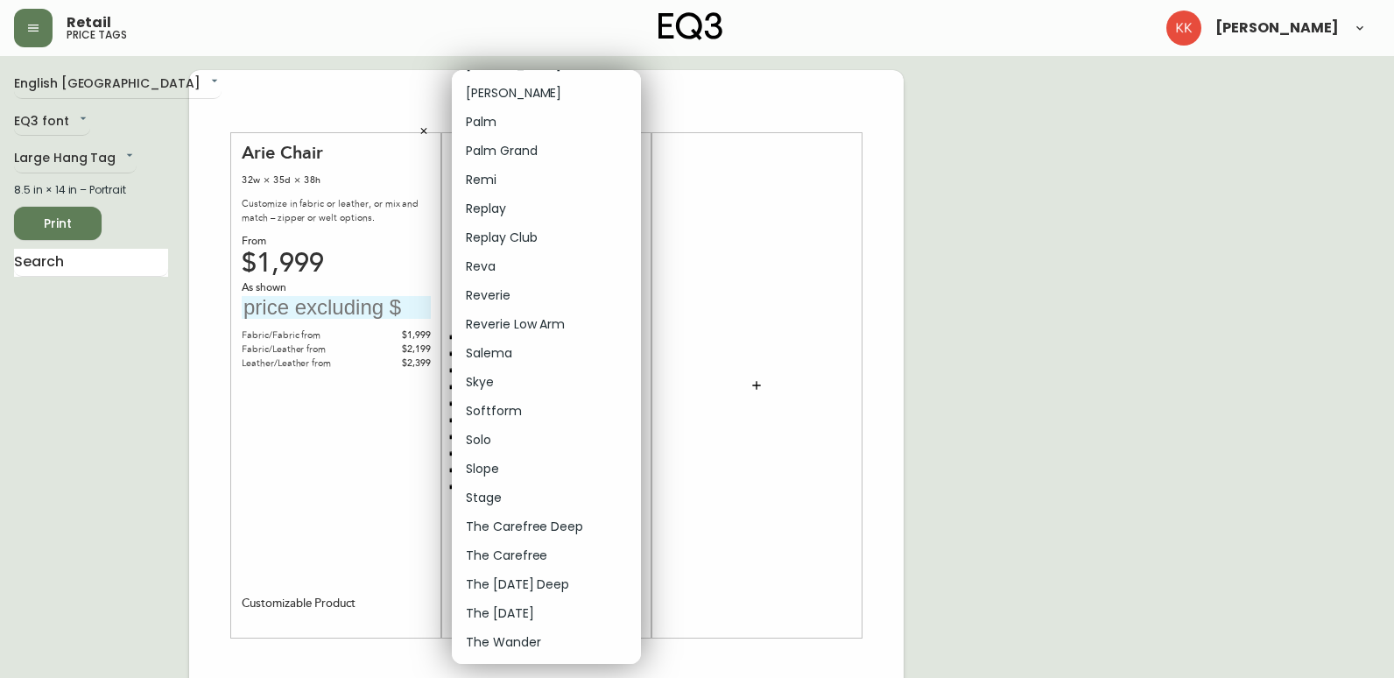
click at [742, 296] on div at bounding box center [697, 339] width 1394 height 678
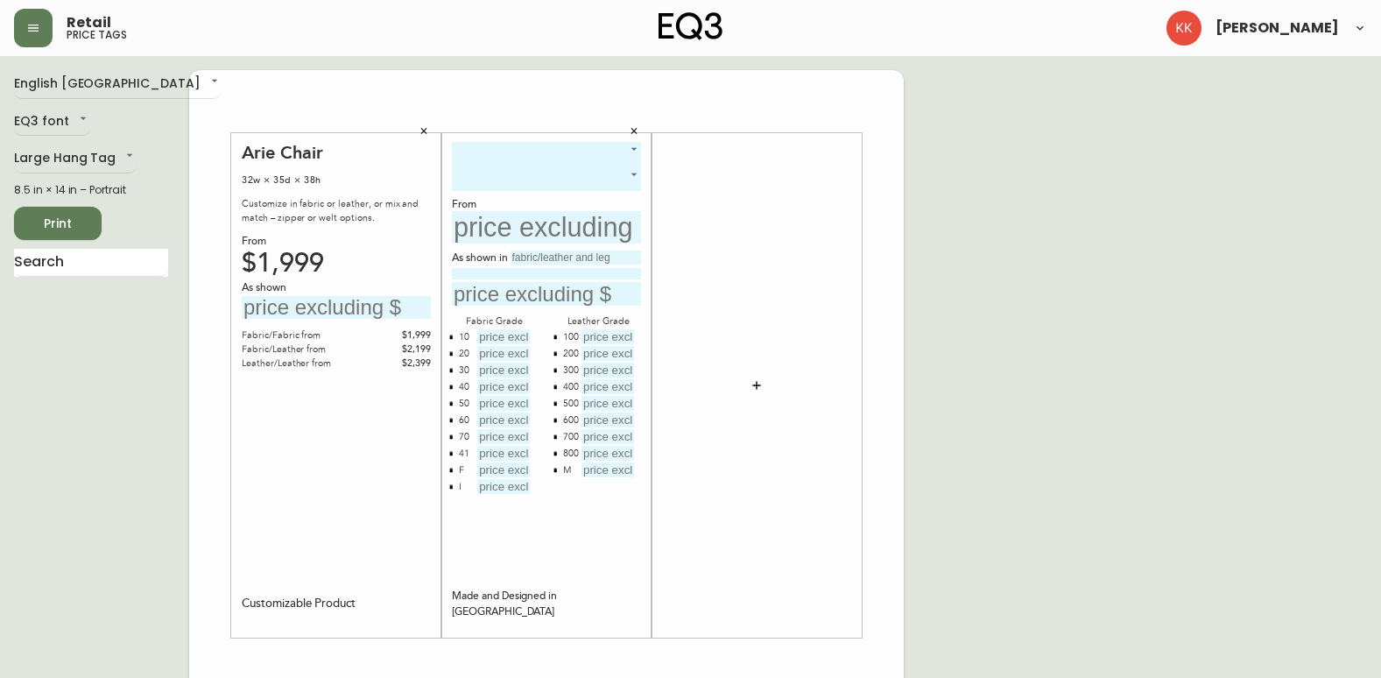
click at [565, 236] on input "text" at bounding box center [546, 227] width 189 height 32
click at [517, 292] on input "text" at bounding box center [546, 294] width 189 height 24
click at [516, 279] on div "As shown in" at bounding box center [546, 277] width 189 height 55
click at [534, 229] on input "text" at bounding box center [546, 227] width 189 height 32
click at [566, 257] on input "text" at bounding box center [575, 257] width 130 height 14
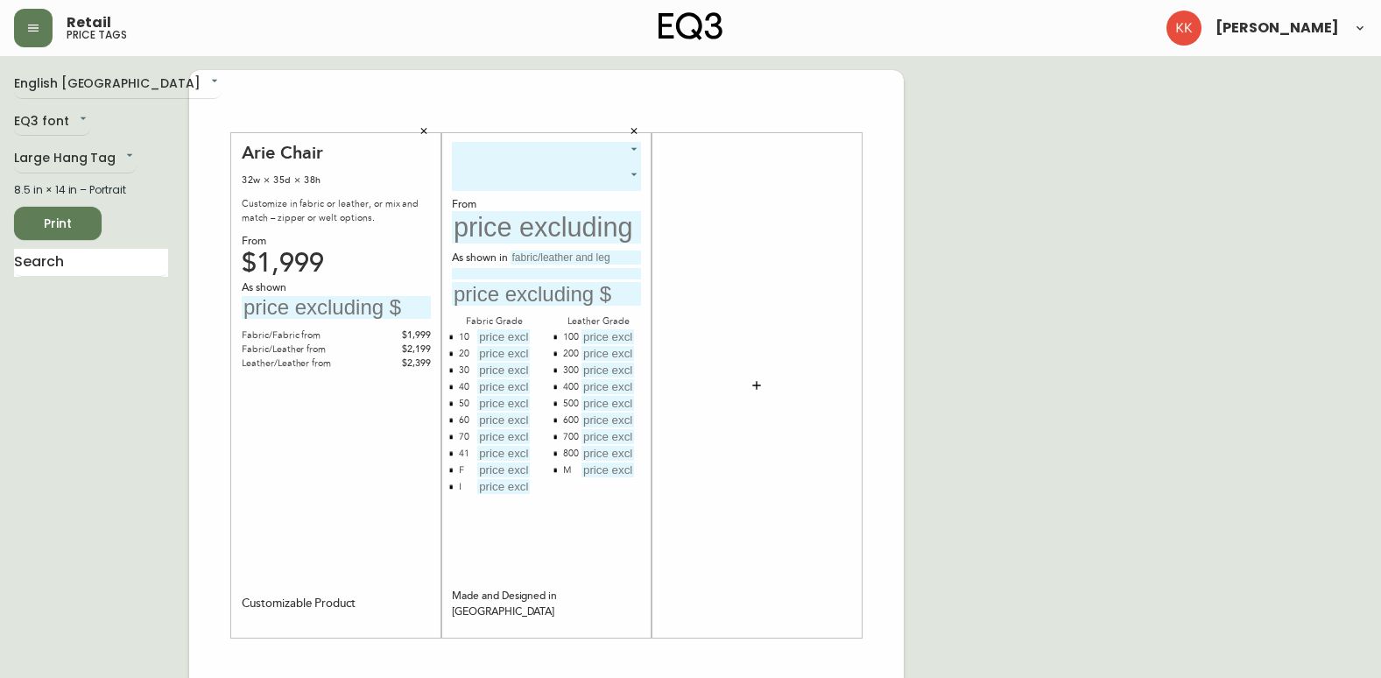
click at [597, 285] on input "text" at bounding box center [546, 294] width 189 height 24
click at [759, 385] on icon "button" at bounding box center [756, 385] width 8 height 8
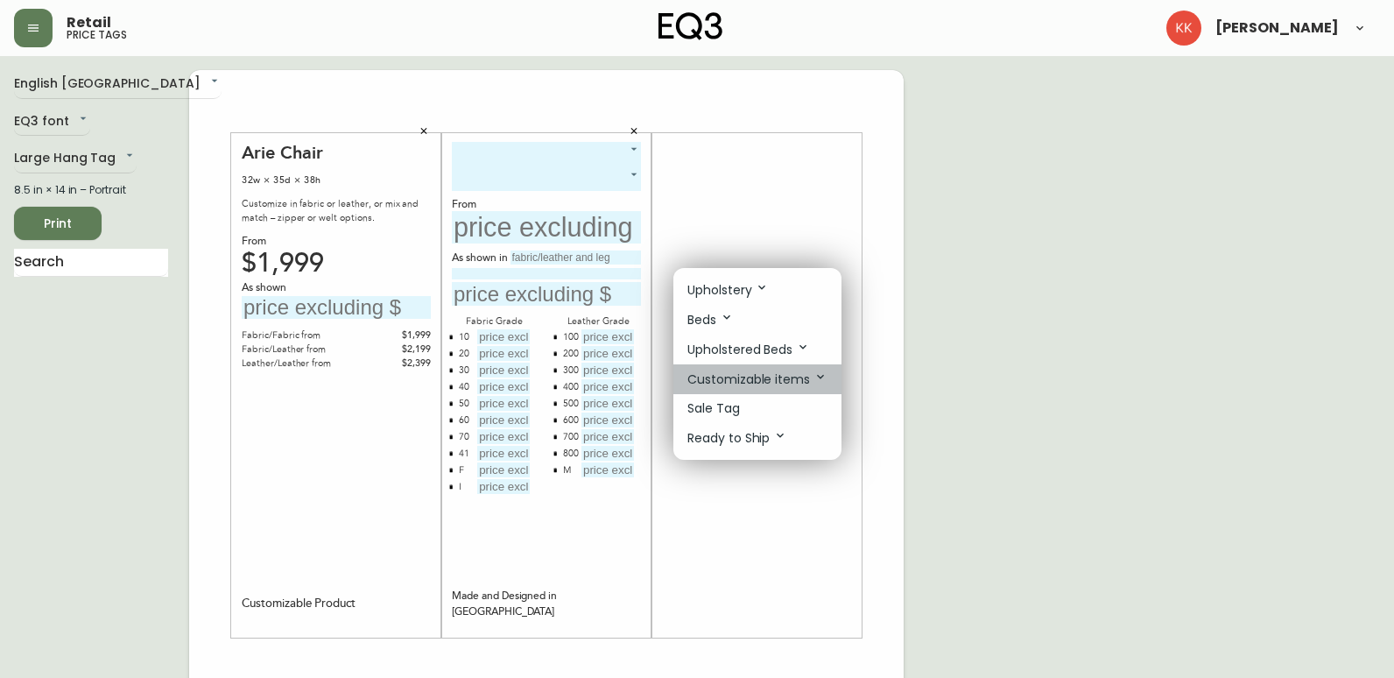
click at [771, 377] on p "Customizable items" at bounding box center [757, 378] width 140 height 19
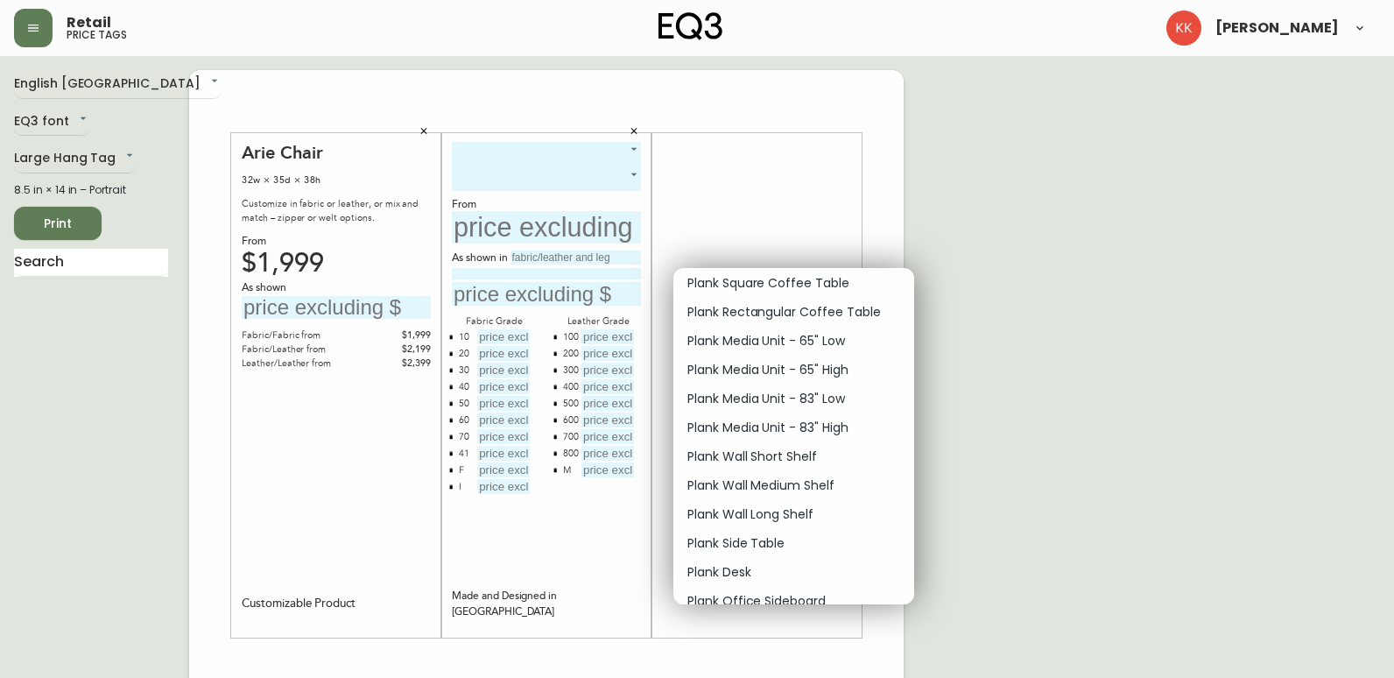
scroll to position [1576, 0]
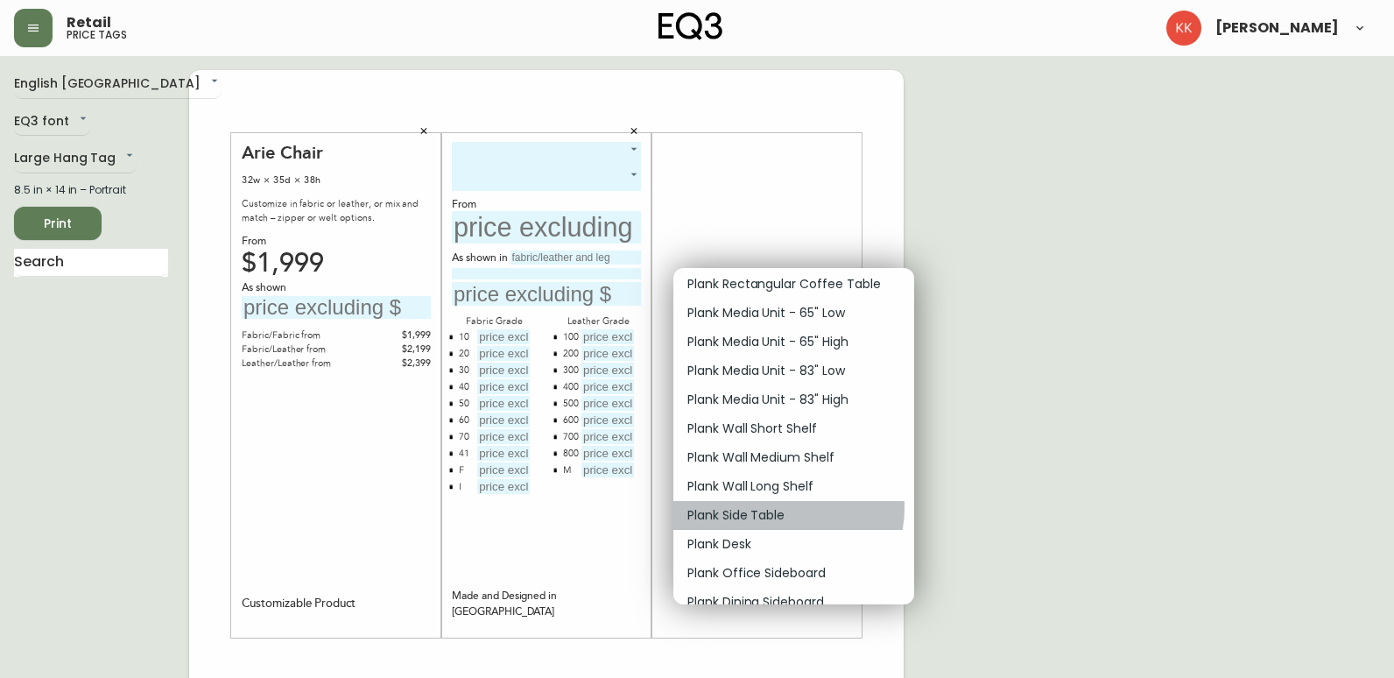
click at [787, 508] on li "Plank Side Table" at bounding box center [793, 515] width 241 height 29
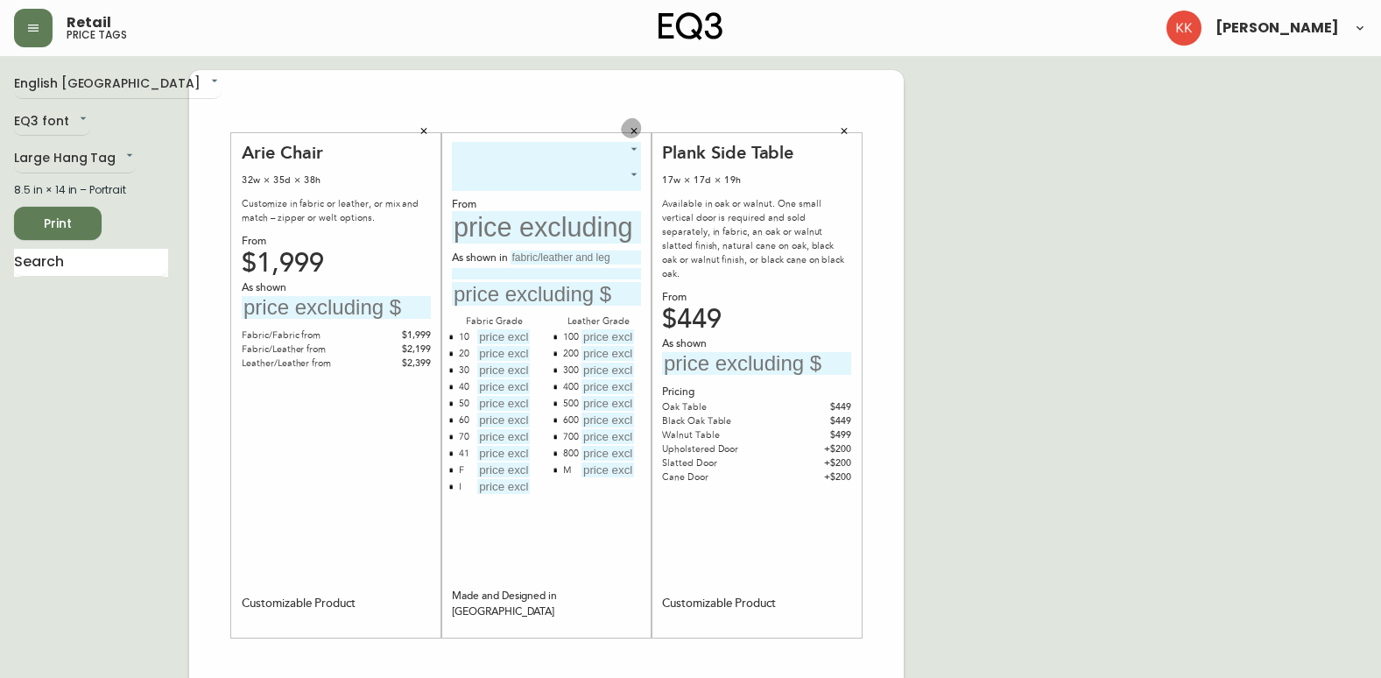
click at [632, 130] on icon "button" at bounding box center [634, 131] width 6 height 6
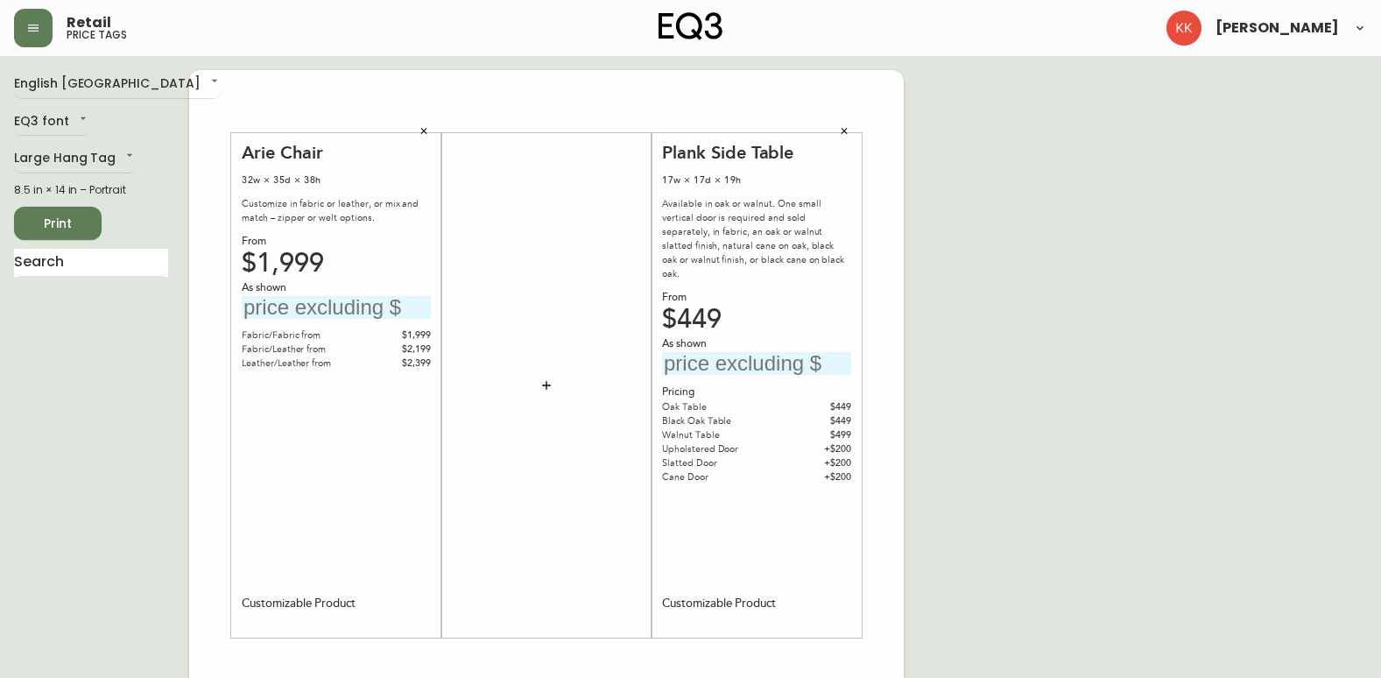
click at [545, 384] on icon "button" at bounding box center [546, 385] width 14 height 14
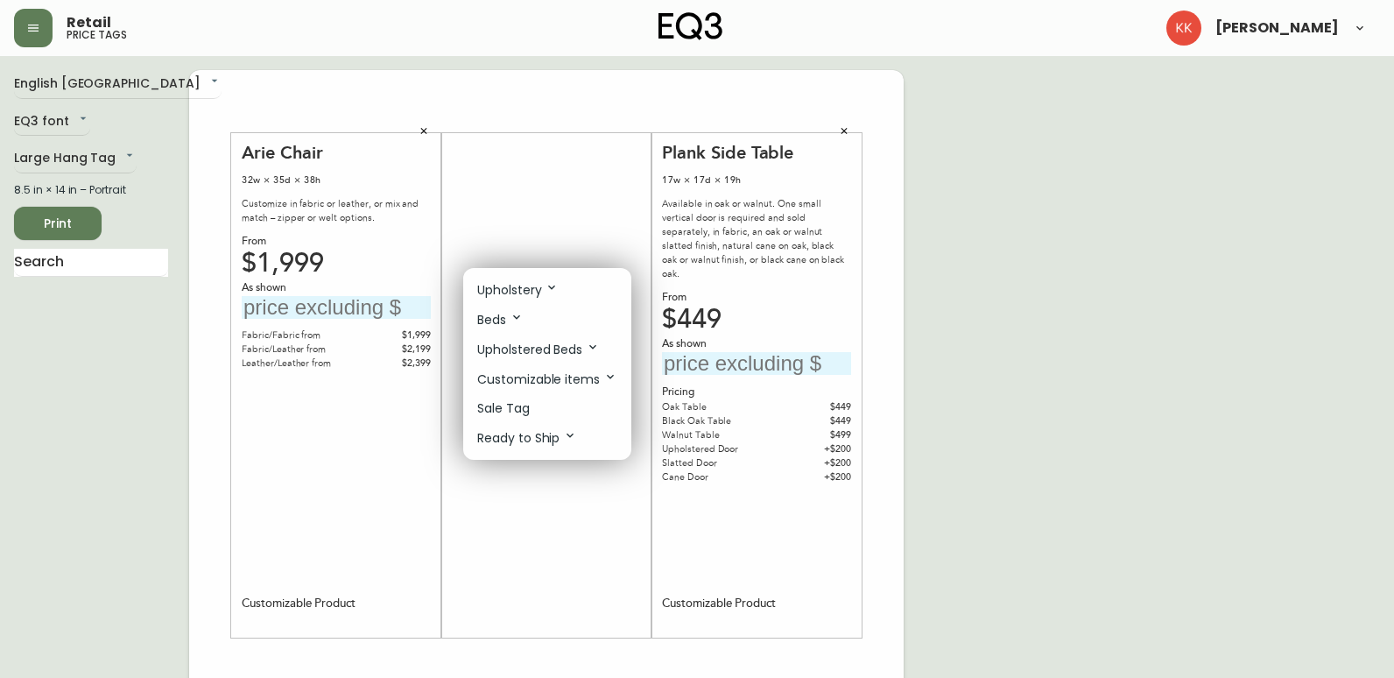
click at [568, 381] on p "Customizable items" at bounding box center [547, 378] width 140 height 19
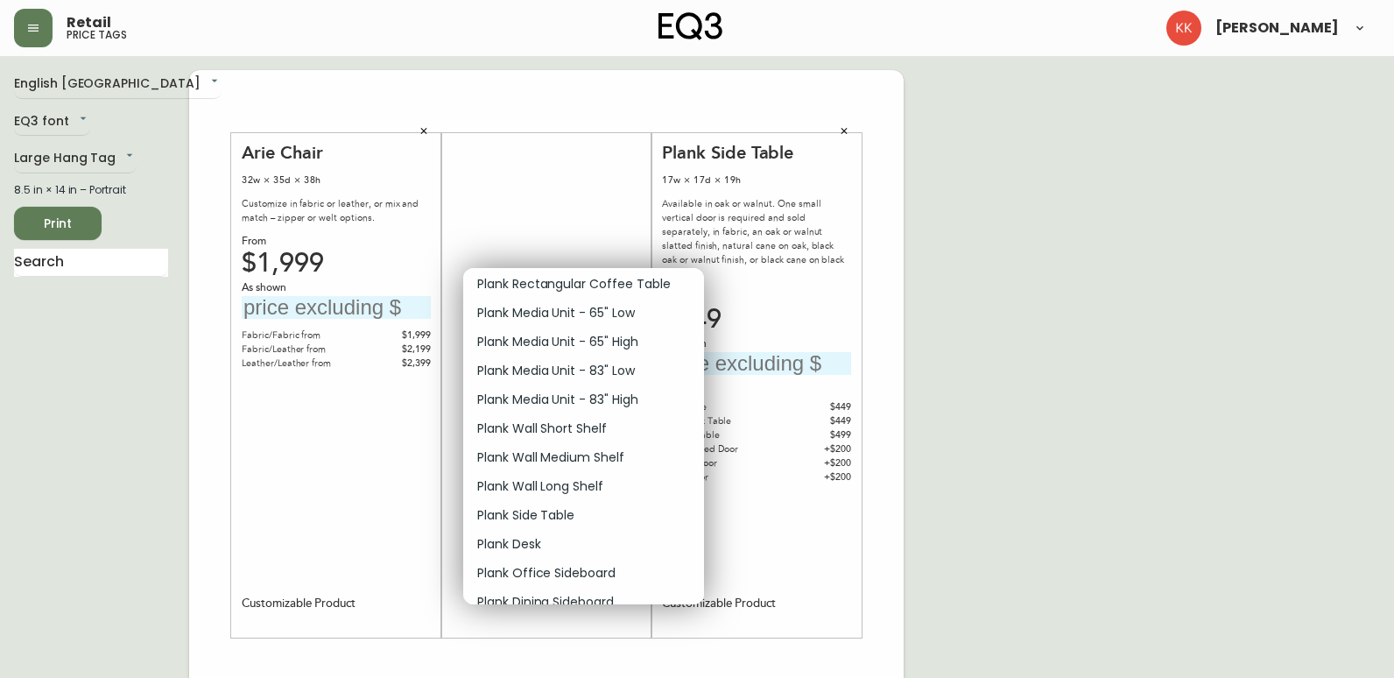
click at [560, 510] on p "Plank Side Table" at bounding box center [525, 515] width 97 height 18
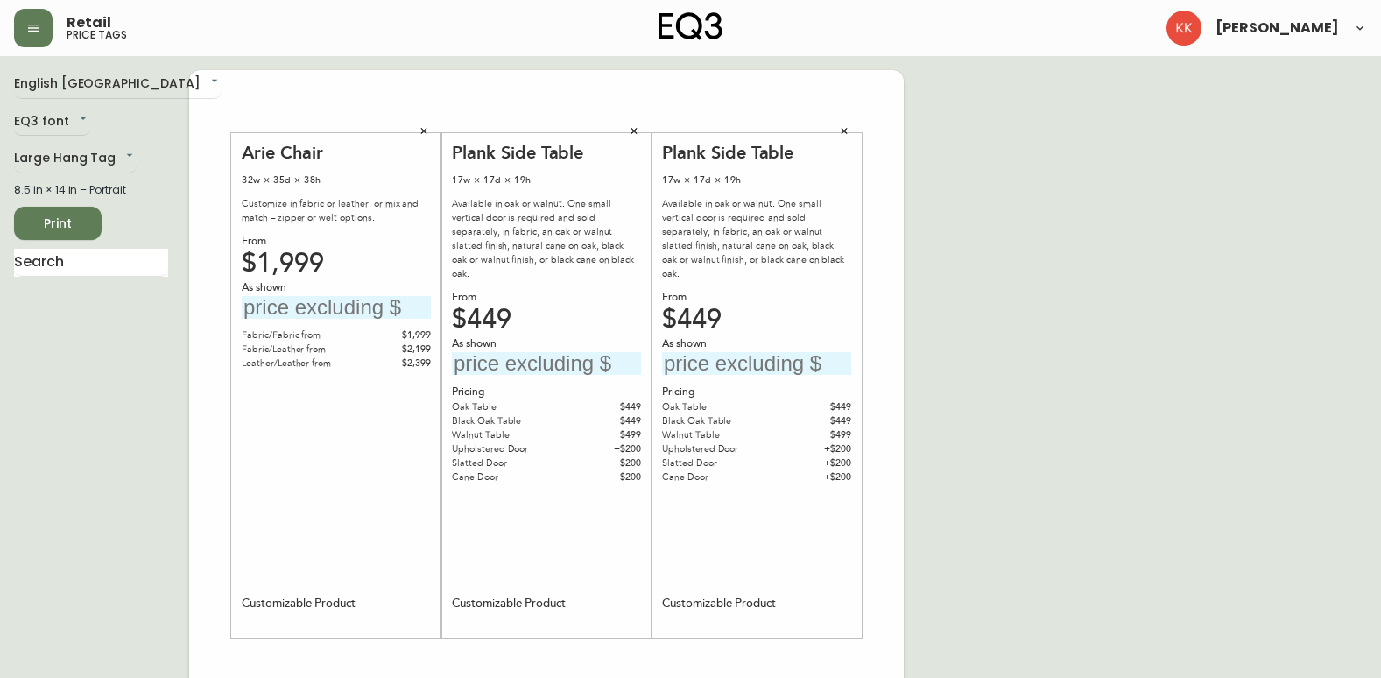
click at [841, 127] on icon "button" at bounding box center [844, 131] width 11 height 11
